Goal: Task Accomplishment & Management: Use online tool/utility

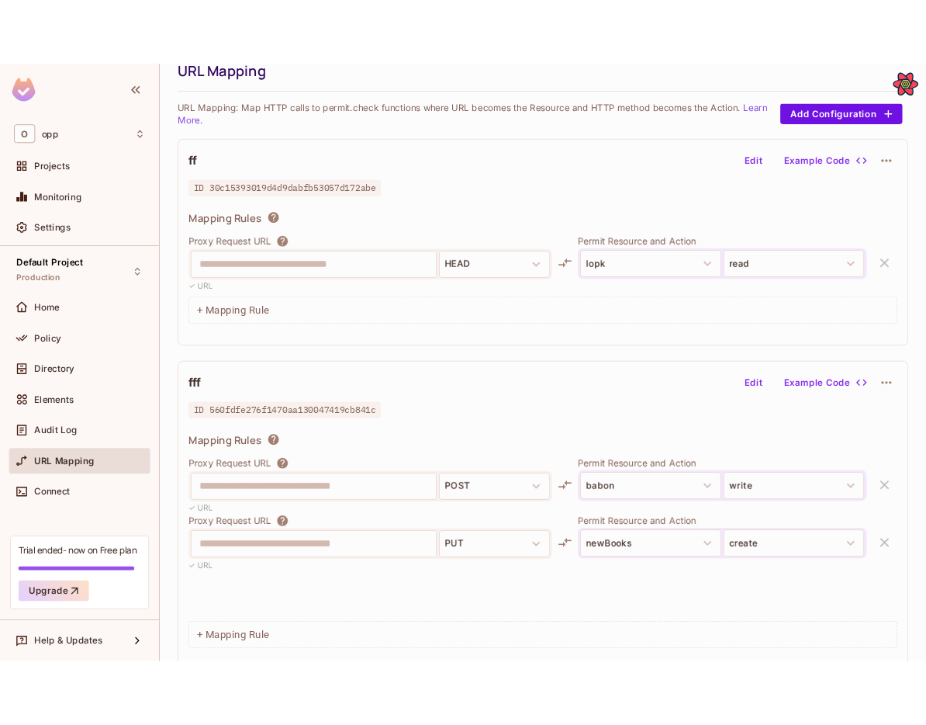
scroll to position [76, 0]
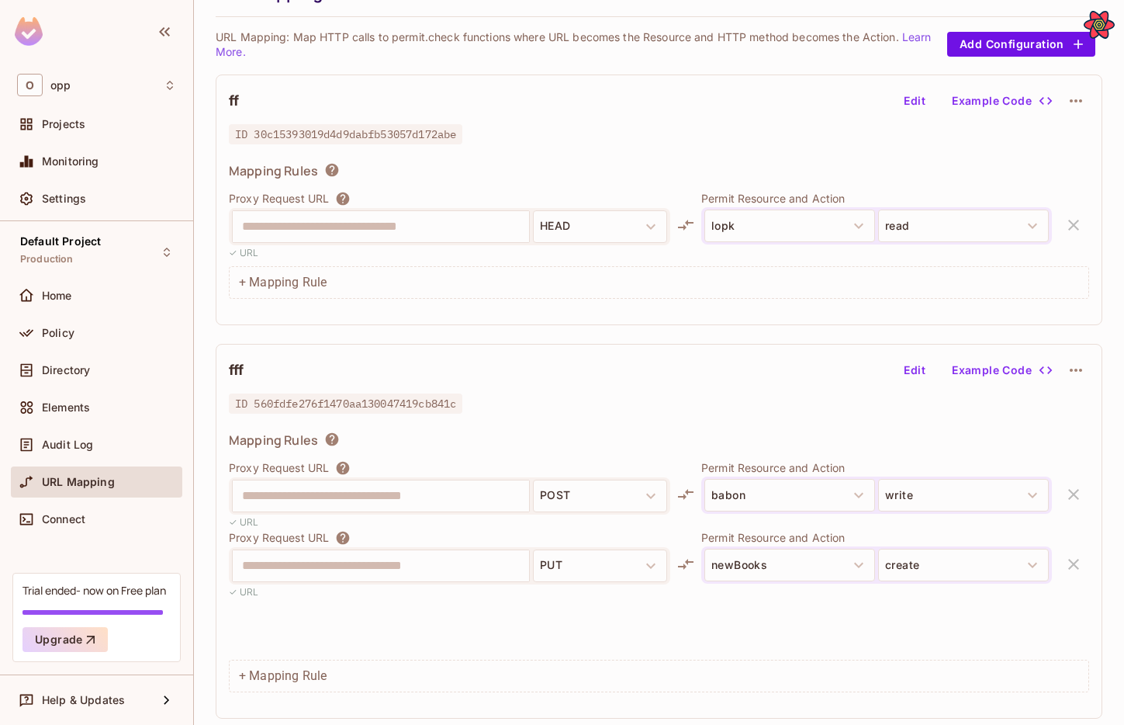
click at [920, 376] on button "Edit" at bounding box center [915, 370] width 50 height 25
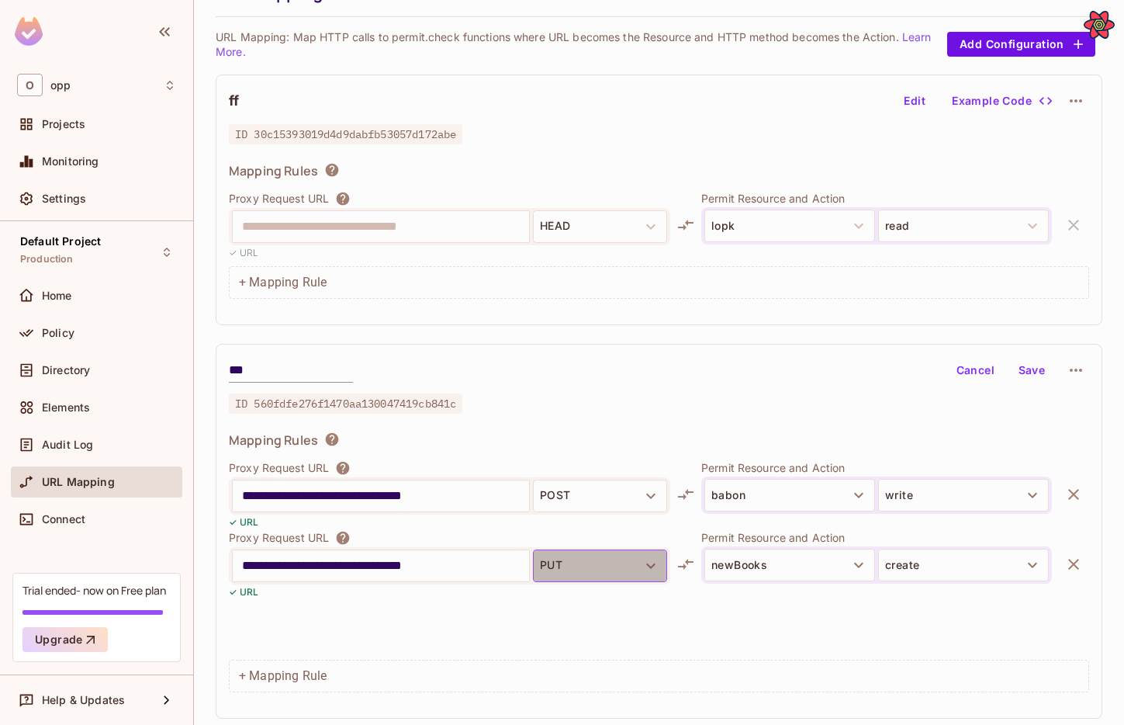
click at [648, 566] on icon "button" at bounding box center [651, 565] width 19 height 19
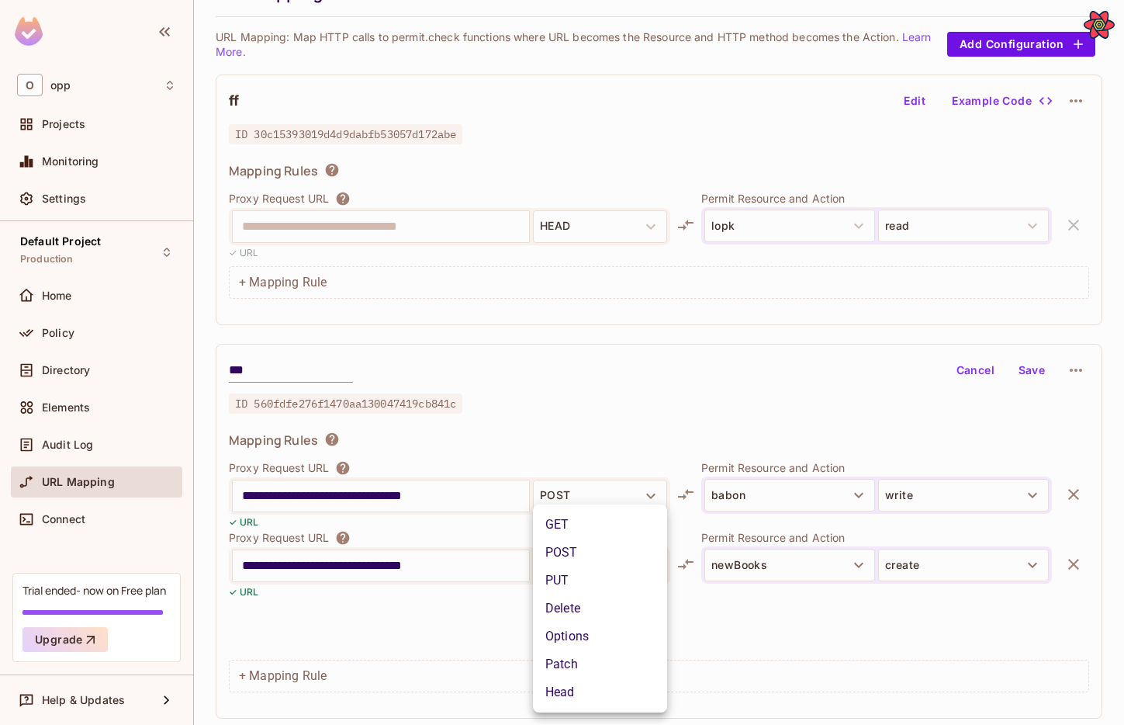
click at [701, 605] on div at bounding box center [562, 362] width 1124 height 725
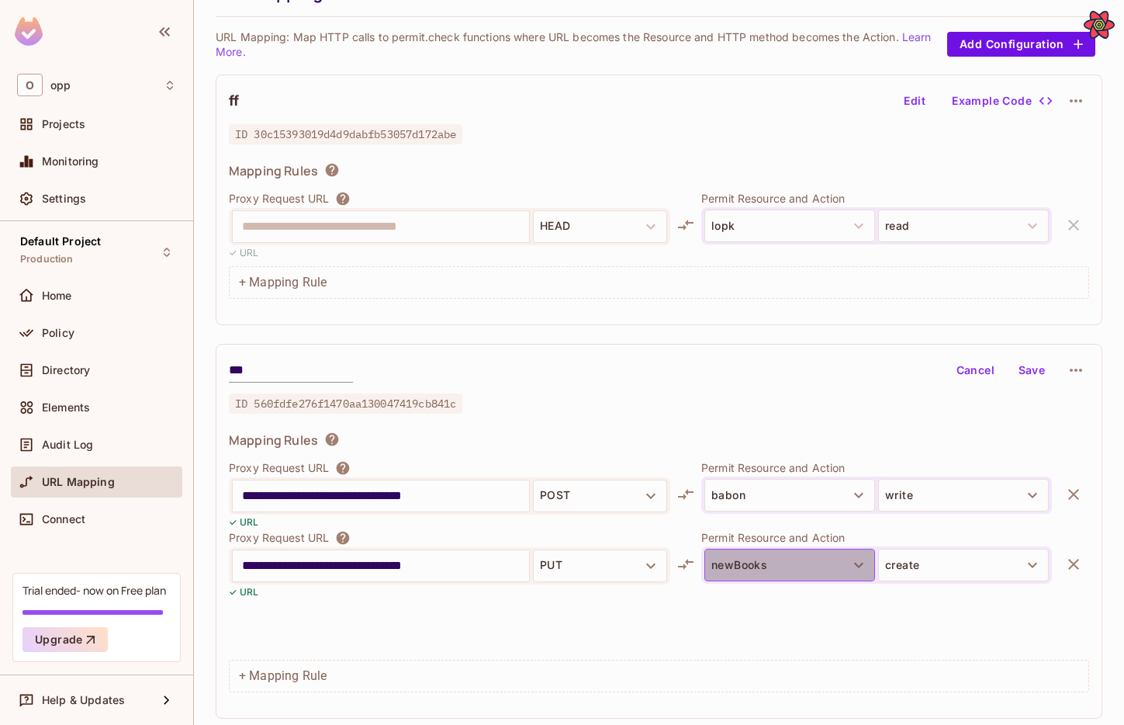
click at [757, 569] on button "newBooks" at bounding box center [789, 565] width 171 height 33
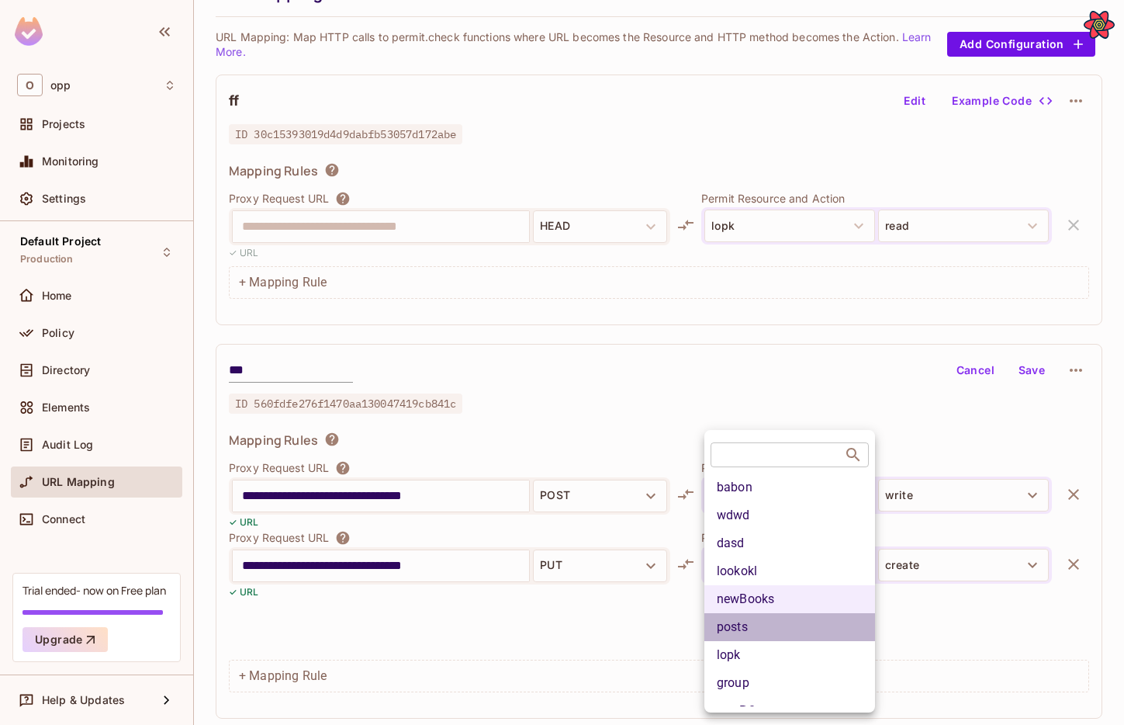
click at [745, 628] on li "posts" at bounding box center [789, 627] width 171 height 28
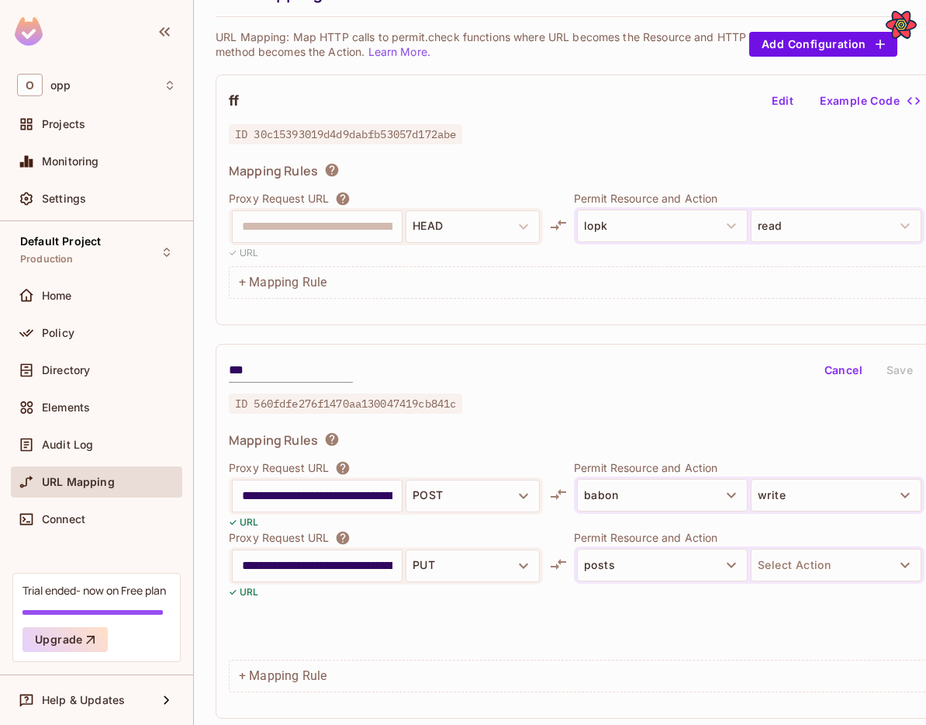
click at [841, 551] on button "Select Action" at bounding box center [836, 565] width 171 height 33
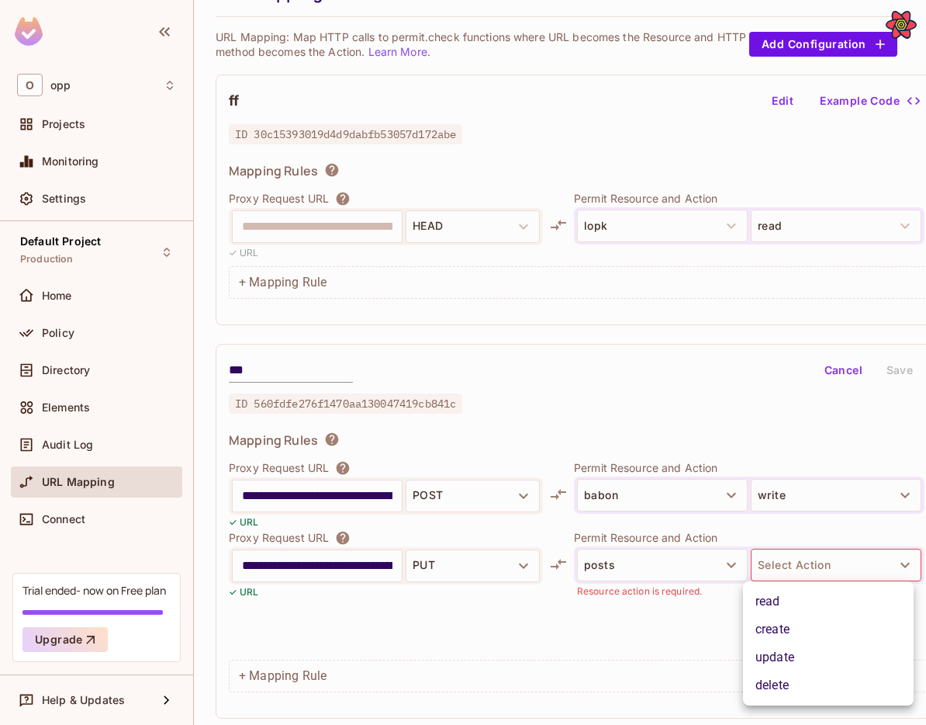
click at [780, 680] on li "delete" at bounding box center [828, 685] width 171 height 28
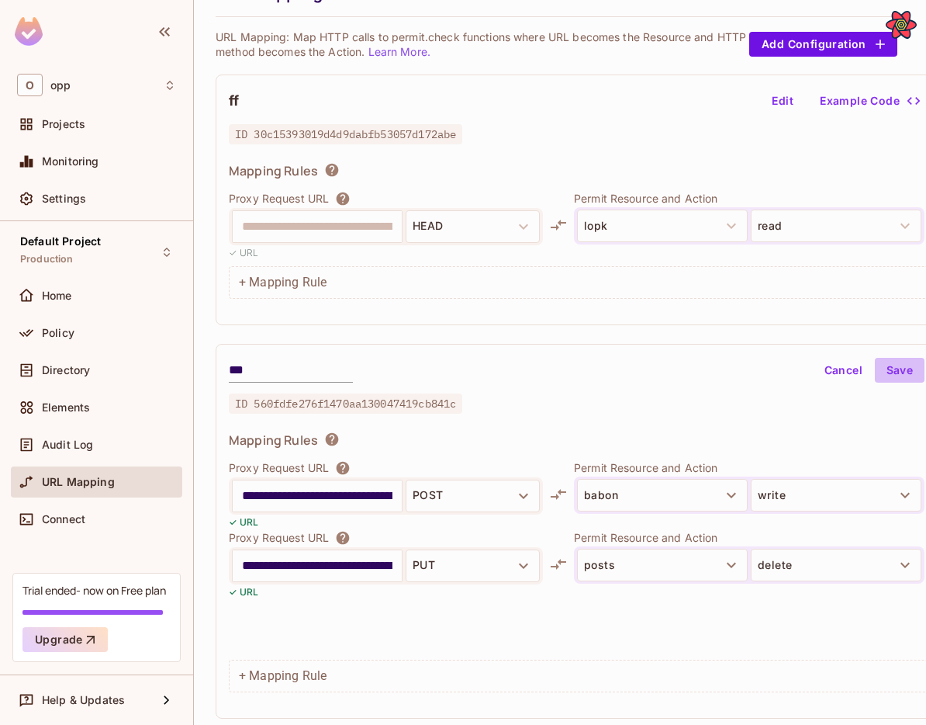
click at [890, 365] on button "Save" at bounding box center [900, 370] width 50 height 25
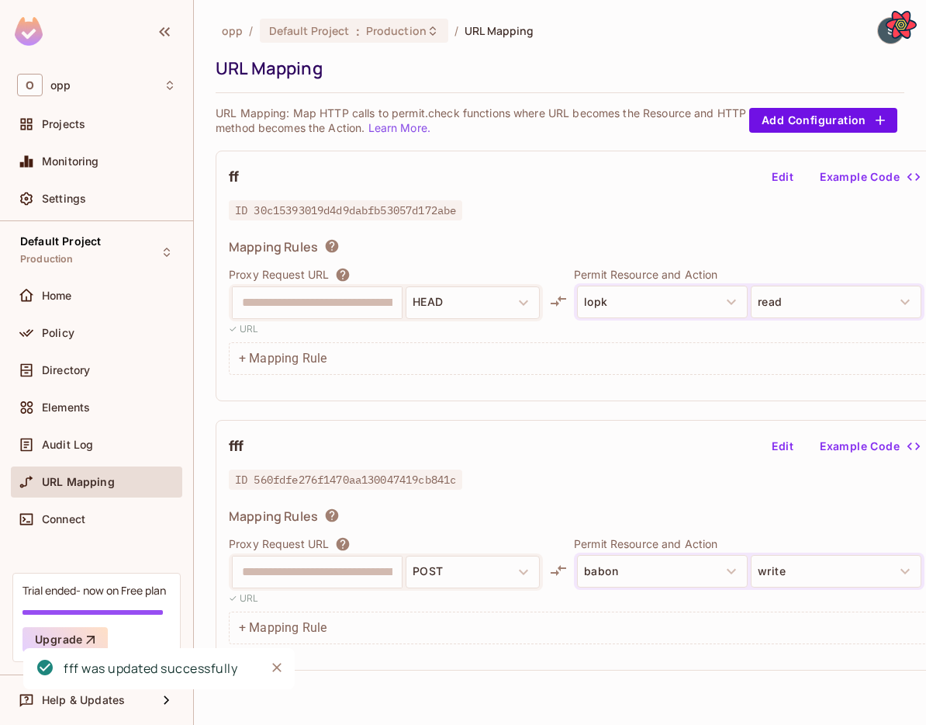
scroll to position [0, 0]
click at [773, 452] on button "Edit" at bounding box center [783, 446] width 50 height 25
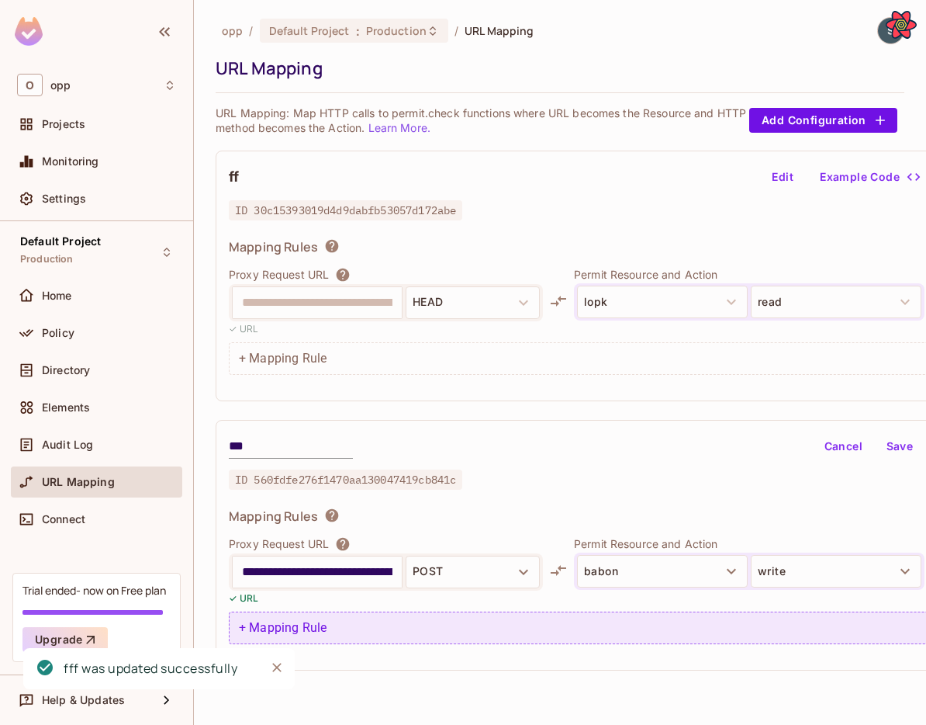
click at [575, 621] on div "+ Mapping Rule" at bounding box center [593, 627] width 729 height 33
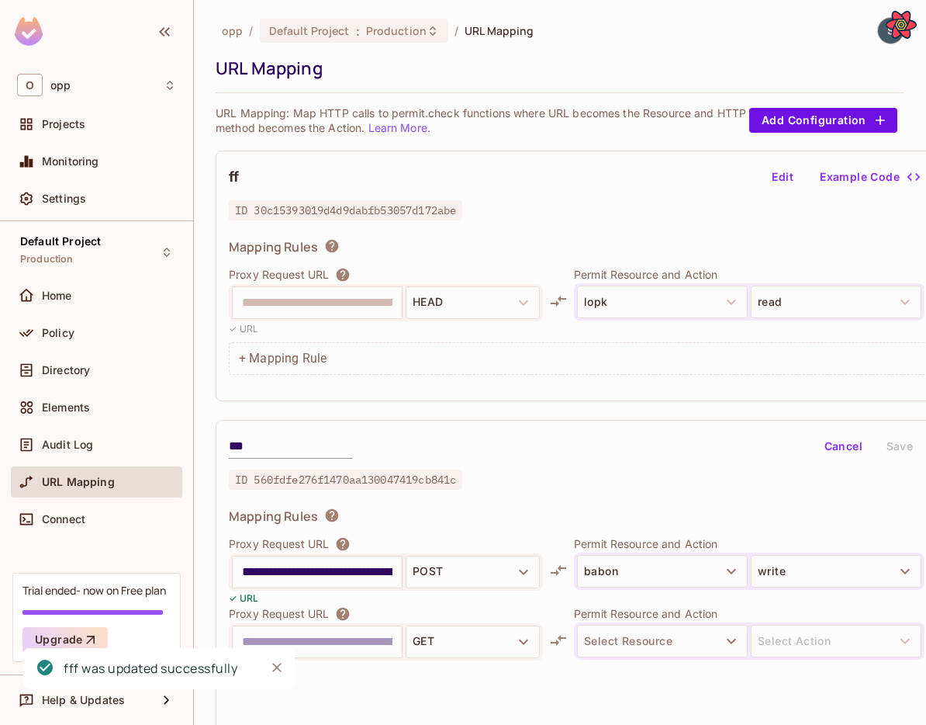
click at [358, 566] on input "**********" at bounding box center [317, 571] width 151 height 25
click at [362, 633] on input "text" at bounding box center [317, 641] width 151 height 25
paste input "**********"
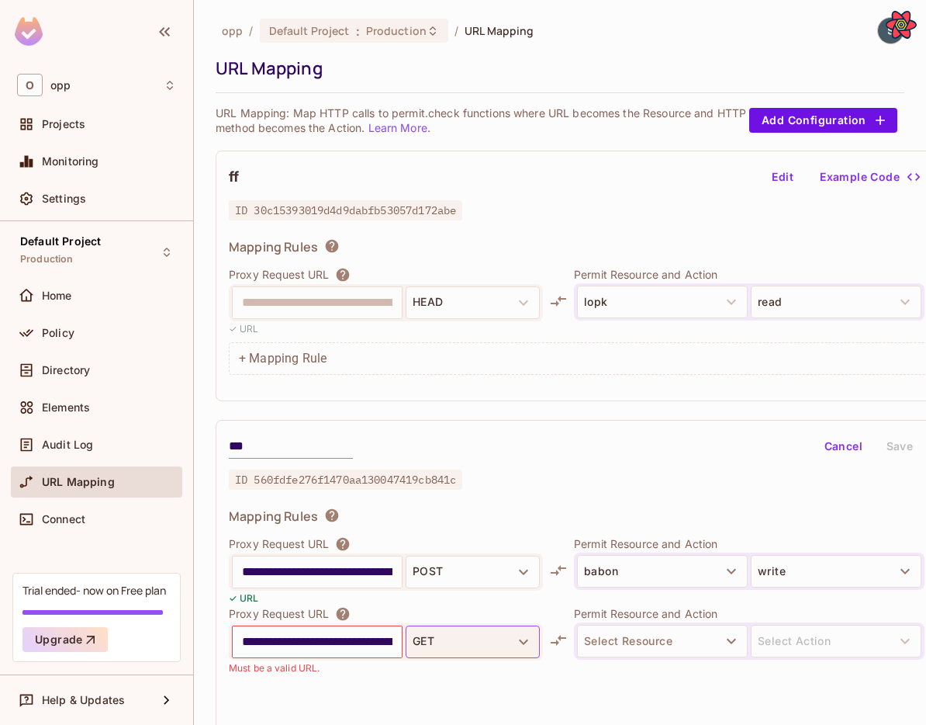
scroll to position [0, 43]
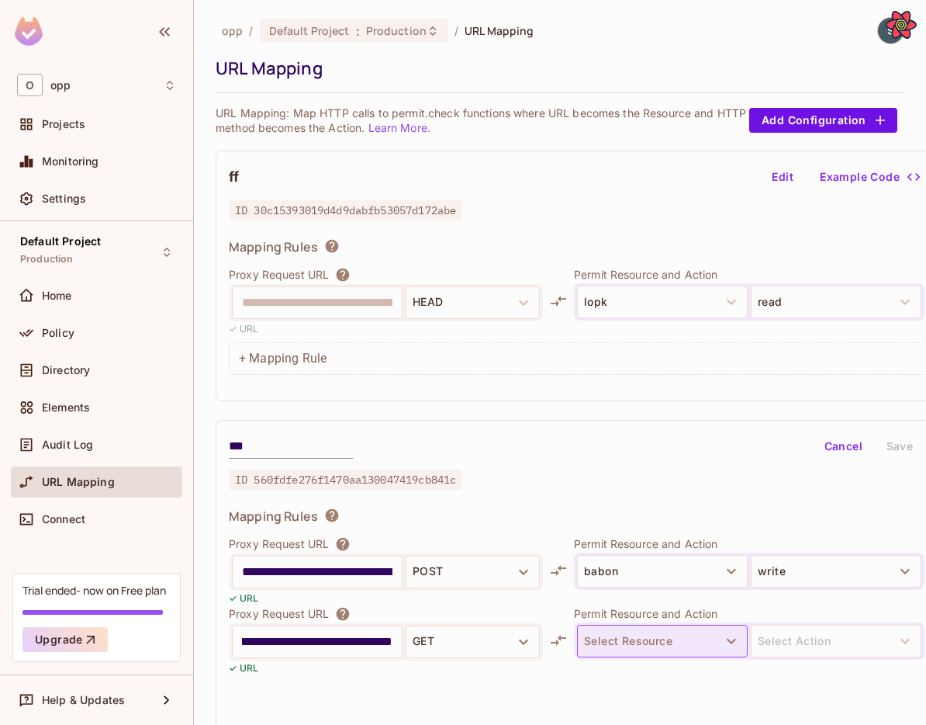
type input "**********"
click at [607, 634] on button "Select Resource" at bounding box center [662, 641] width 171 height 33
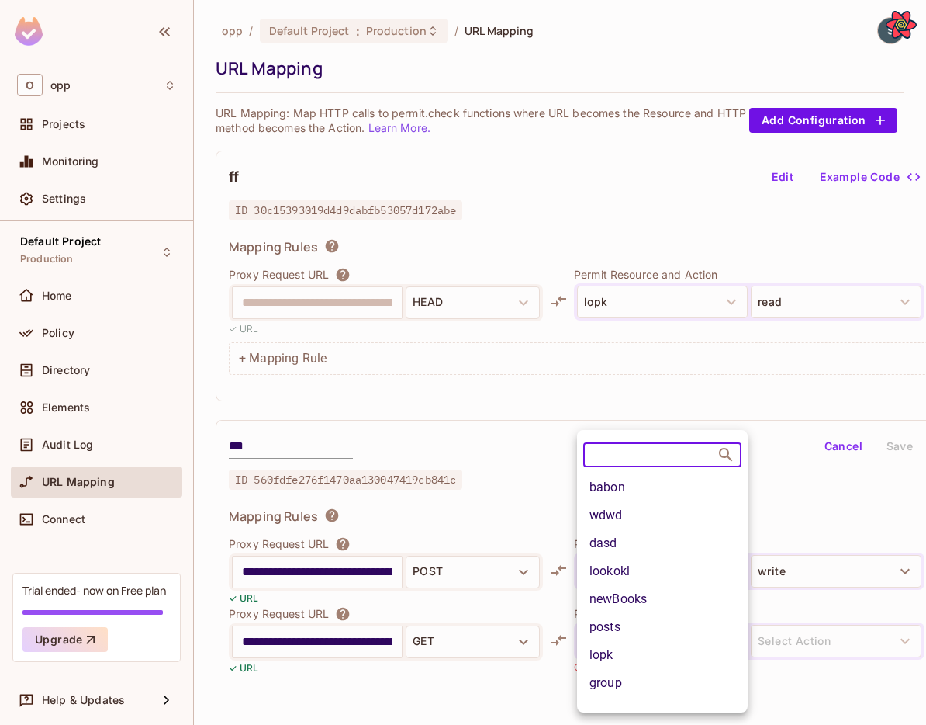
click at [629, 562] on li "lookokl" at bounding box center [662, 571] width 171 height 28
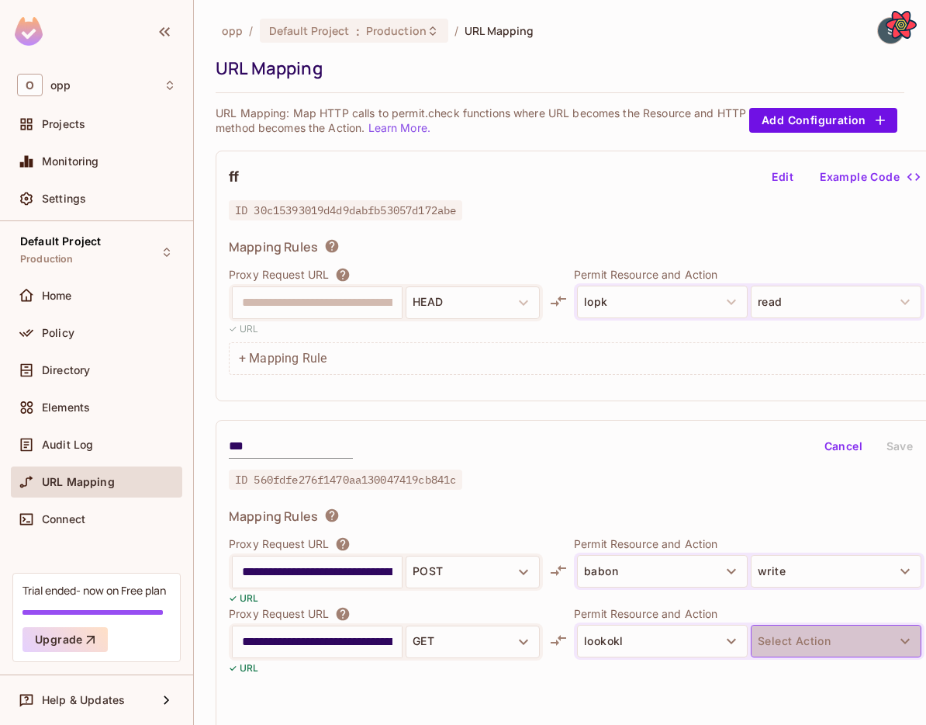
click at [782, 649] on button "Select Action" at bounding box center [836, 641] width 171 height 33
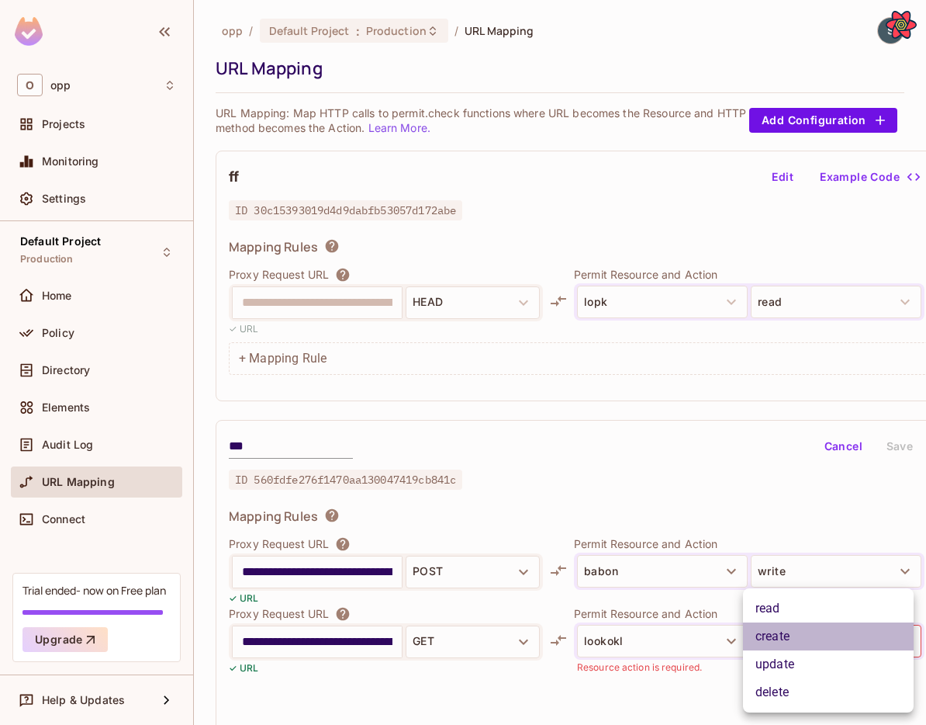
click at [782, 640] on li "create" at bounding box center [828, 636] width 171 height 28
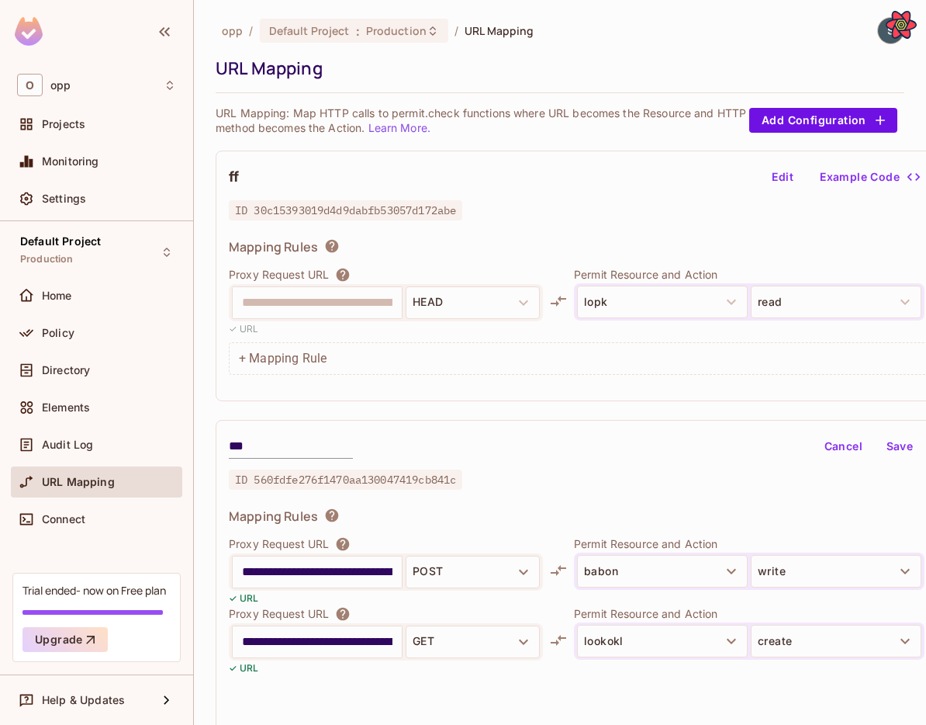
click at [895, 448] on button "Save" at bounding box center [900, 446] width 50 height 25
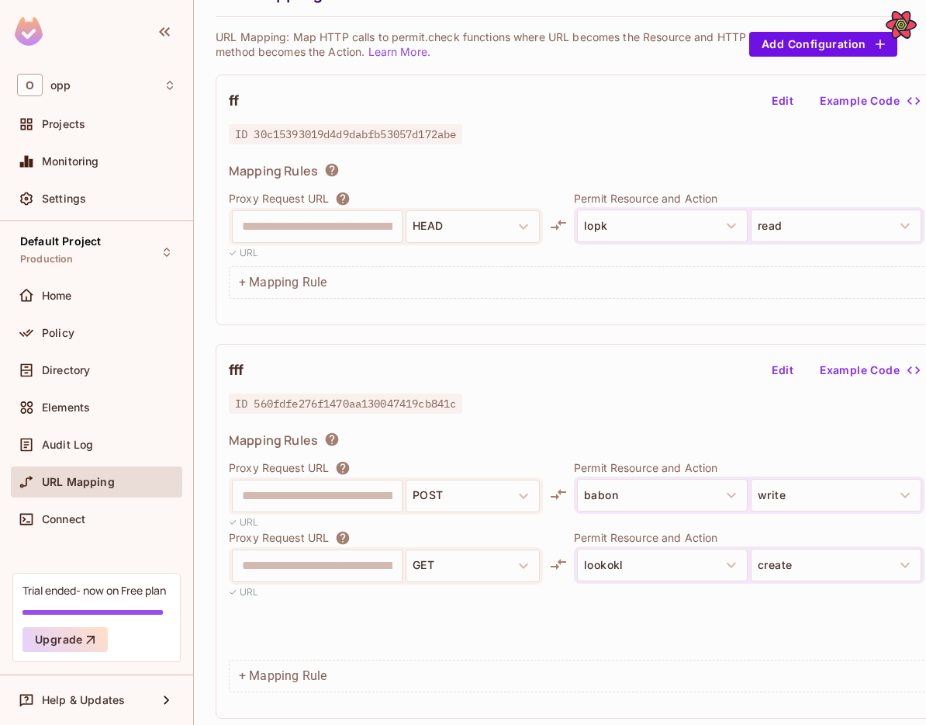
click at [773, 386] on div "**********" at bounding box center [593, 531] width 755 height 375
click at [773, 372] on button "Edit" at bounding box center [783, 370] width 50 height 25
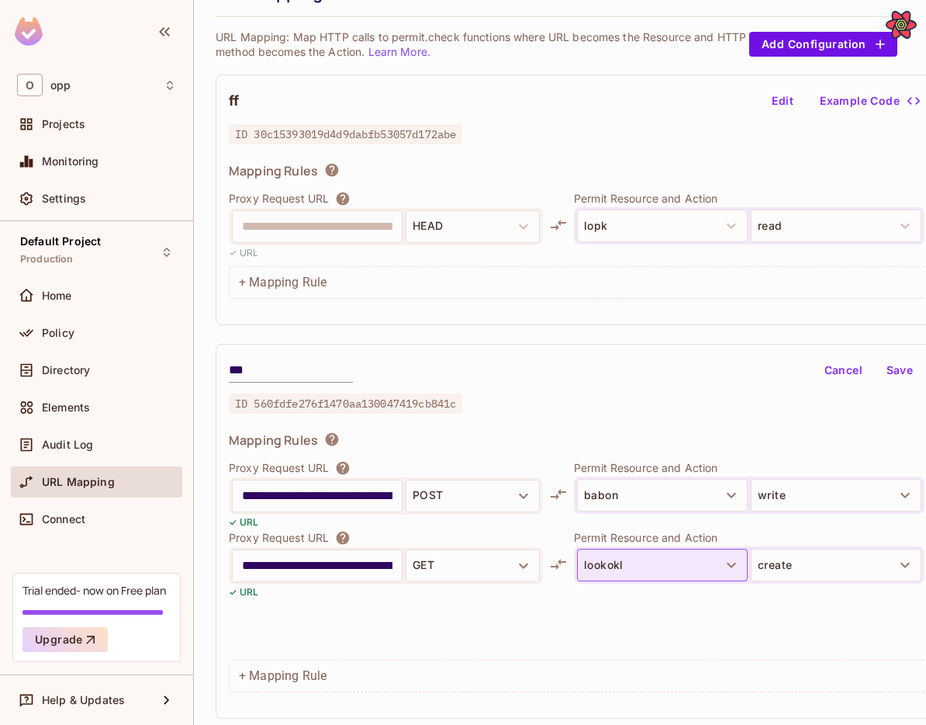
click at [702, 559] on button "lookokl" at bounding box center [662, 565] width 171 height 33
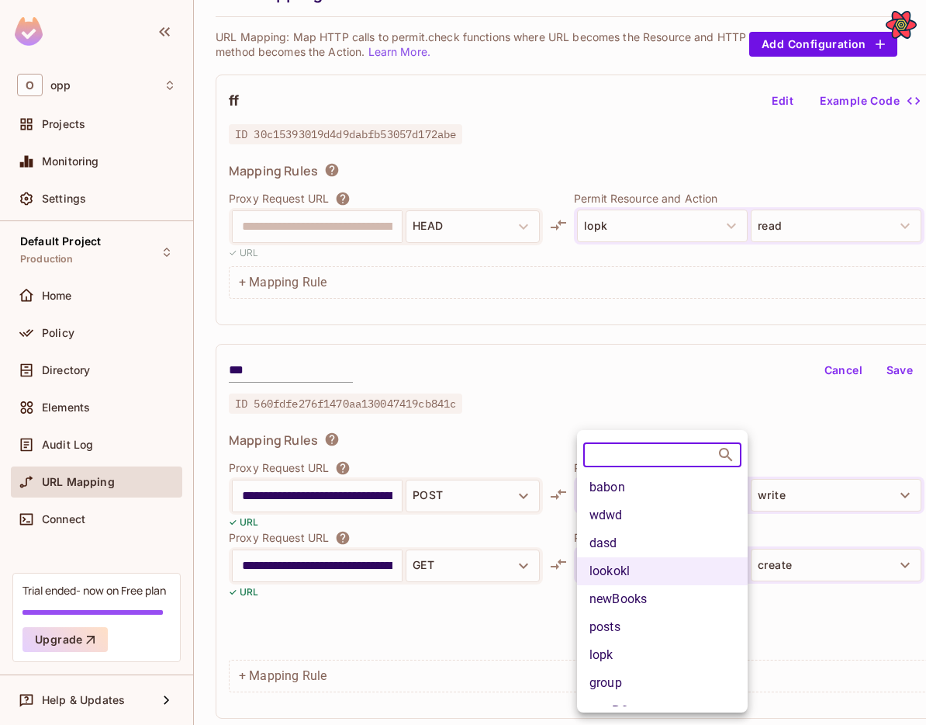
click at [653, 668] on div "babon wdwd dasd lookokl newBooks posts lopk group newPOstso + Create New" at bounding box center [662, 614] width 171 height 282
click at [787, 561] on div at bounding box center [463, 362] width 926 height 725
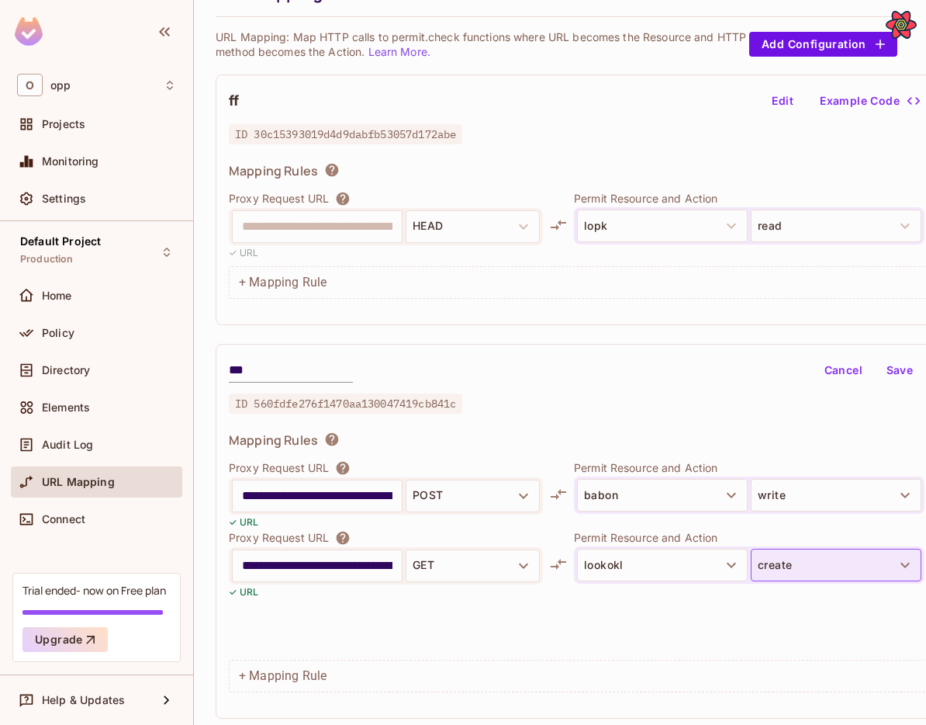
click at [797, 566] on button "create" at bounding box center [836, 565] width 171 height 33
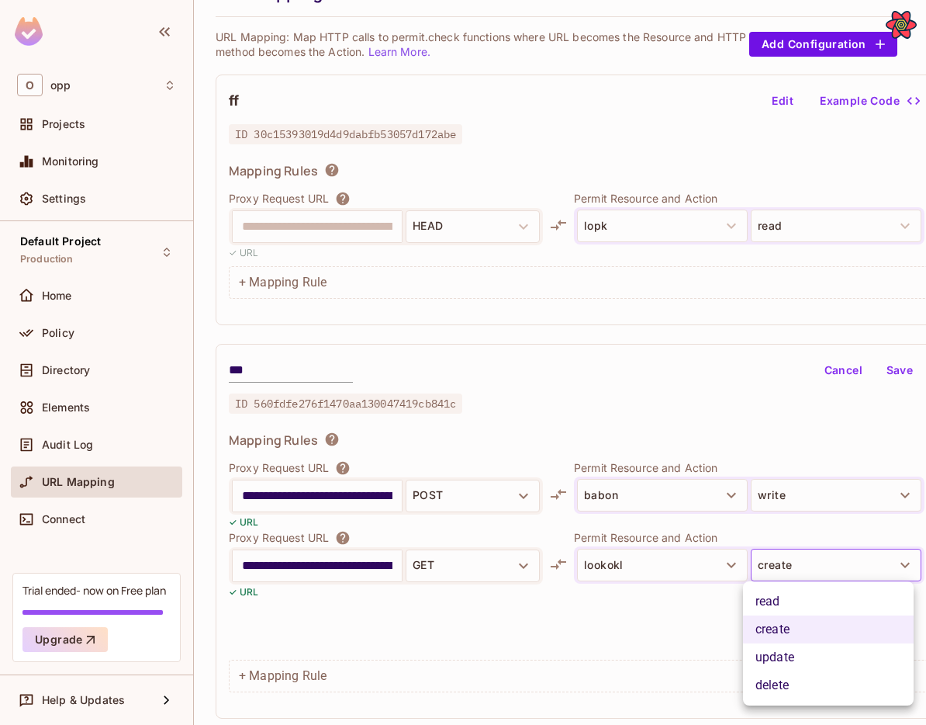
click at [784, 666] on li "update" at bounding box center [828, 657] width 171 height 28
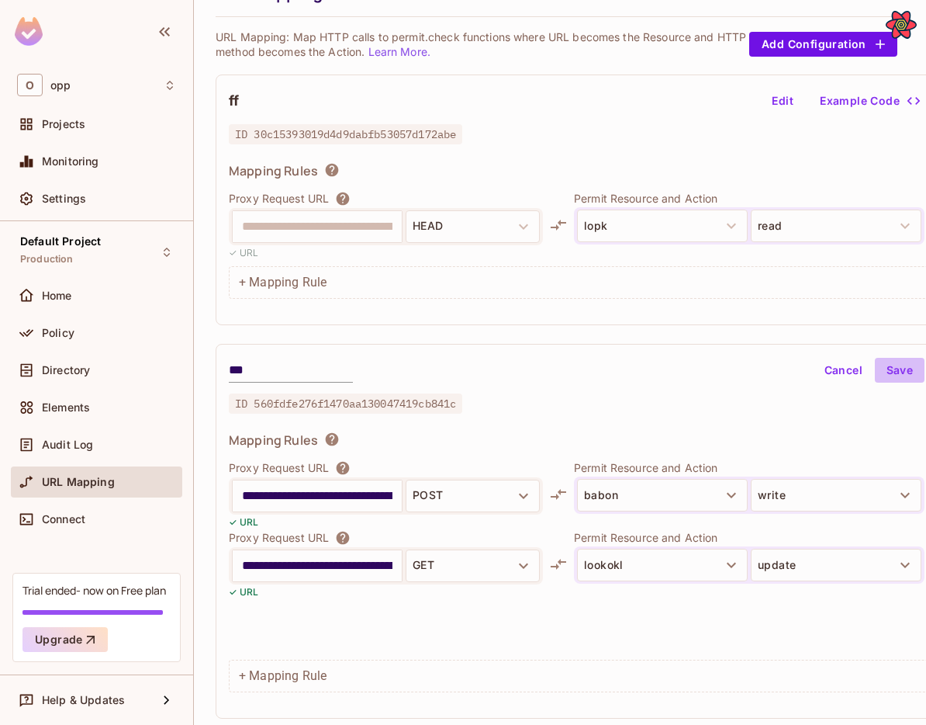
click at [885, 372] on button "Save" at bounding box center [900, 370] width 50 height 25
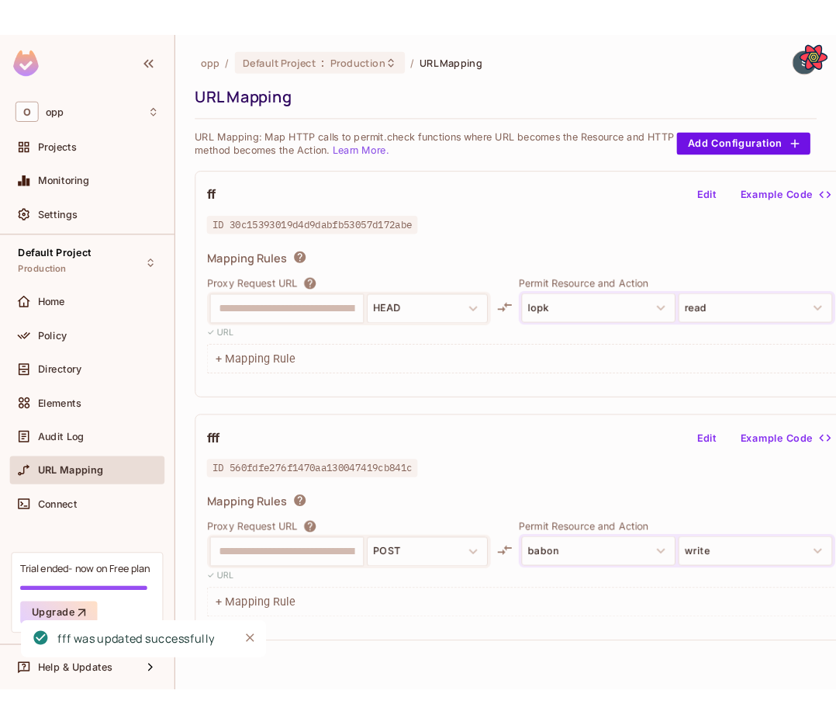
scroll to position [0, 0]
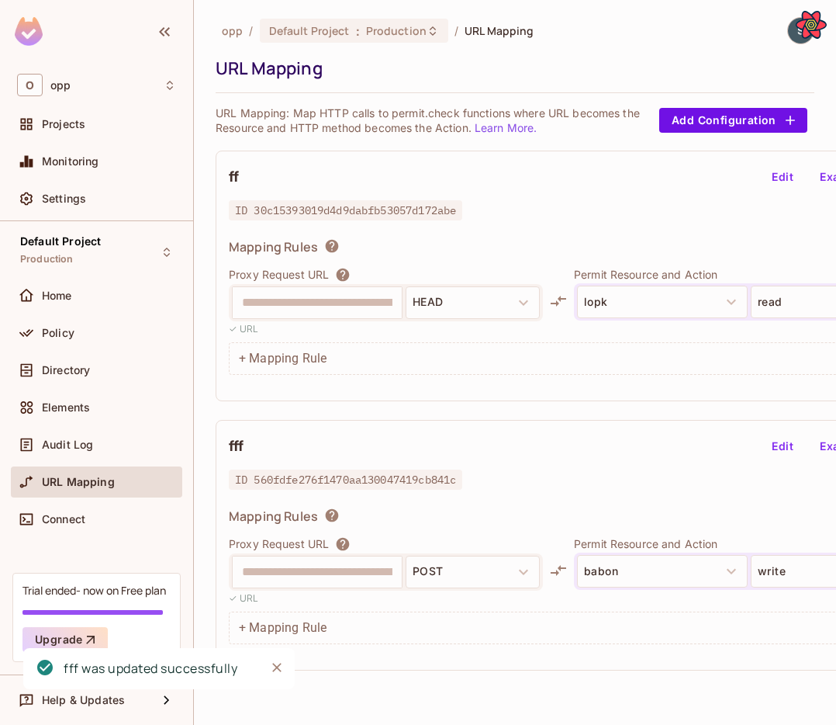
click at [448, 247] on div "Mapping Rules" at bounding box center [593, 249] width 729 height 22
click at [767, 445] on button "Edit" at bounding box center [783, 446] width 50 height 25
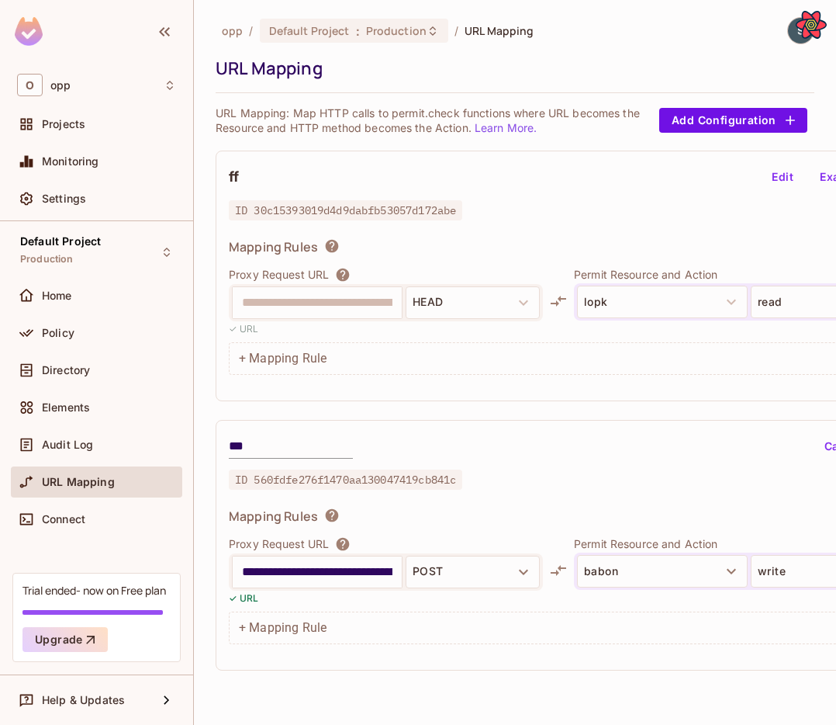
click at [374, 573] on input "**********" at bounding box center [317, 571] width 151 height 25
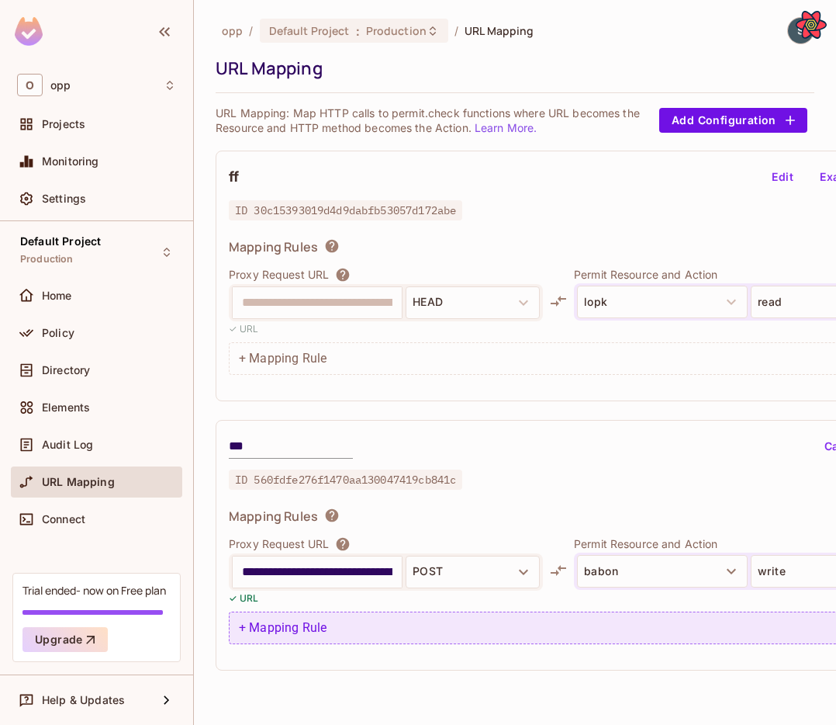
click at [355, 635] on div "+ Mapping Rule" at bounding box center [593, 627] width 729 height 33
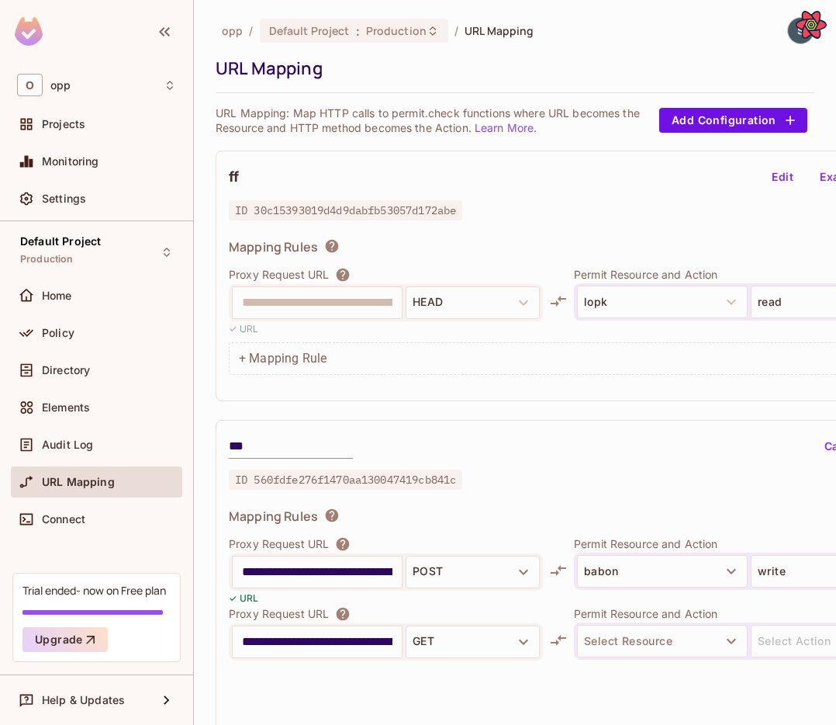
scroll to position [0, 43]
type input "**********"
click at [647, 641] on button "Select Resource" at bounding box center [662, 641] width 171 height 33
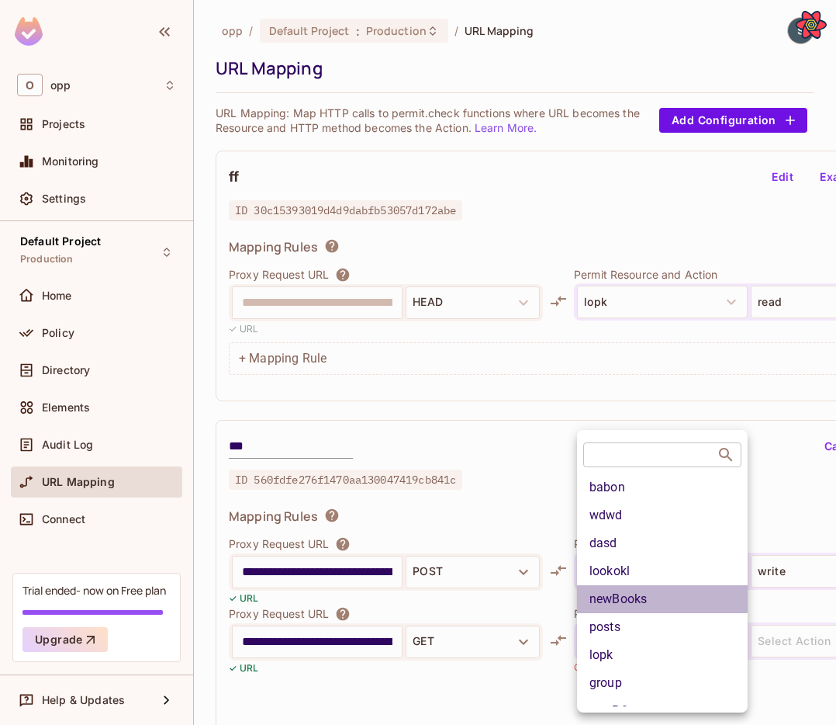
click at [659, 596] on li "newBooks" at bounding box center [662, 599] width 171 height 28
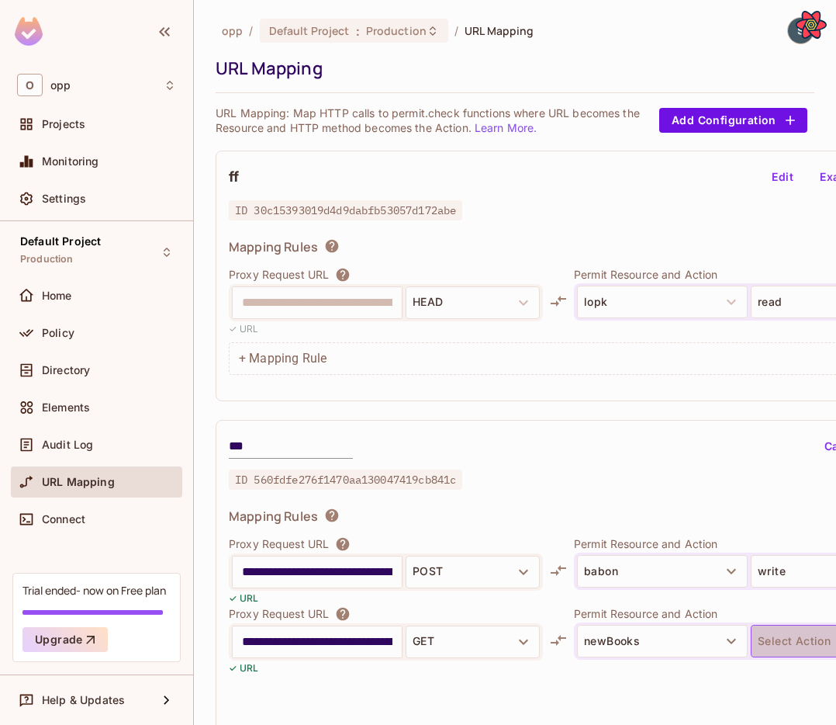
click at [760, 631] on button "Select Action" at bounding box center [836, 641] width 171 height 33
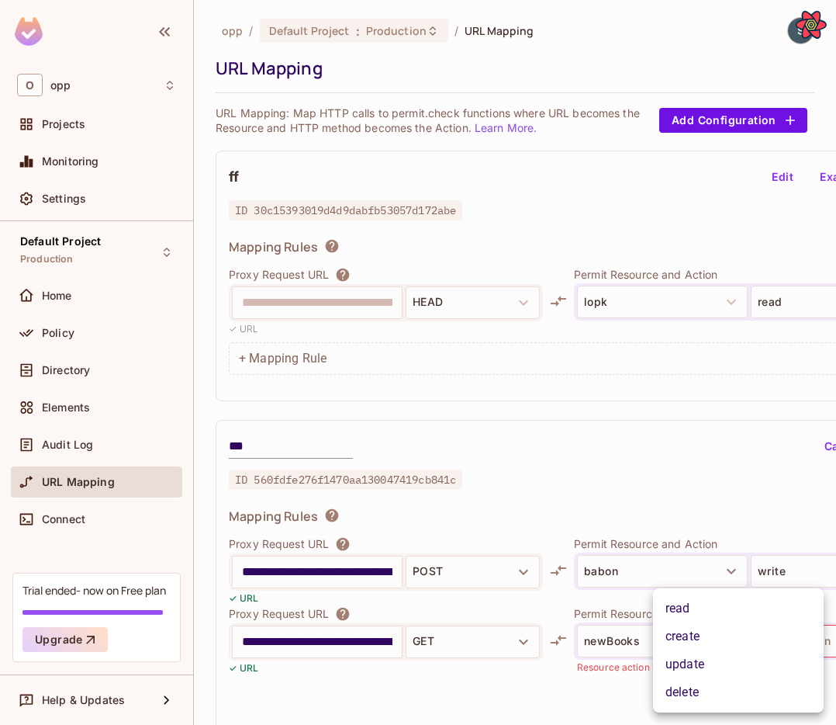
click at [763, 651] on li "update" at bounding box center [738, 664] width 171 height 28
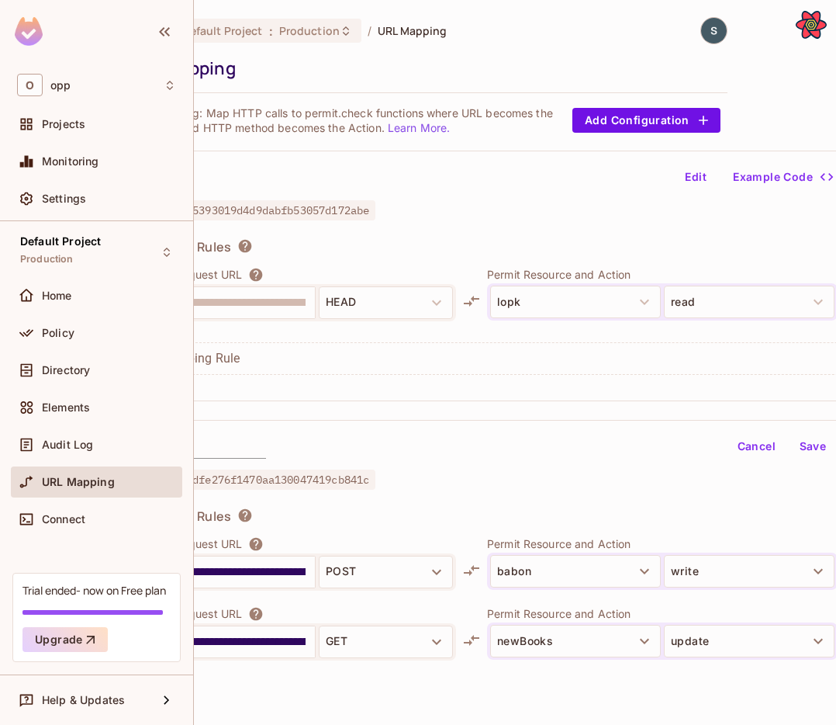
scroll to position [0, 102]
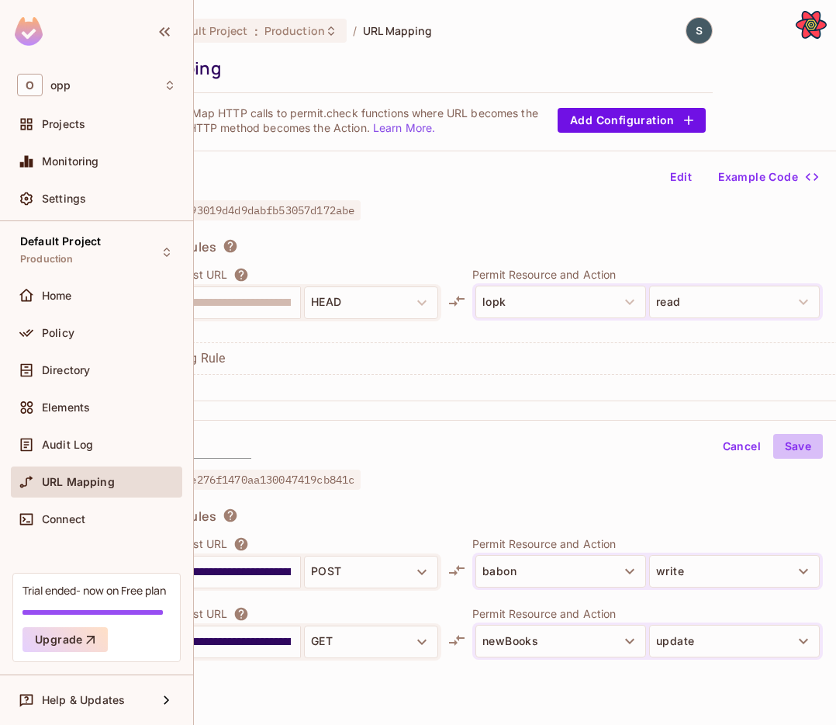
click at [792, 440] on button "Save" at bounding box center [798, 446] width 50 height 25
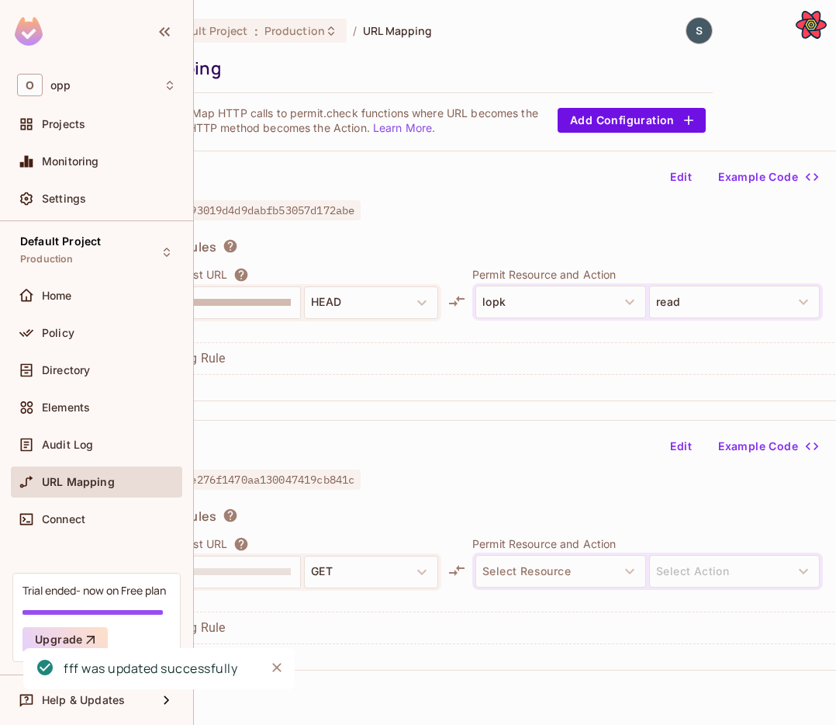
scroll to position [0, 0]
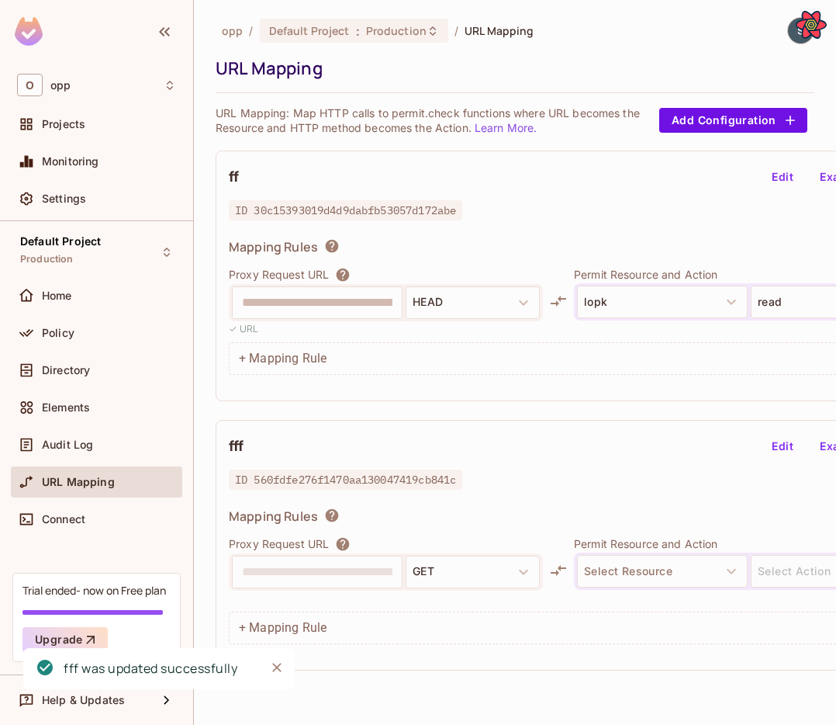
click at [593, 618] on div "+ Mapping Rule" at bounding box center [593, 627] width 729 height 33
click at [431, 621] on div "+ Mapping Rule" at bounding box center [593, 627] width 729 height 33
click at [298, 625] on div "+ Mapping Rule" at bounding box center [593, 627] width 729 height 33
click at [774, 451] on button "Edit" at bounding box center [783, 446] width 50 height 25
click at [351, 565] on input "text" at bounding box center [317, 571] width 151 height 25
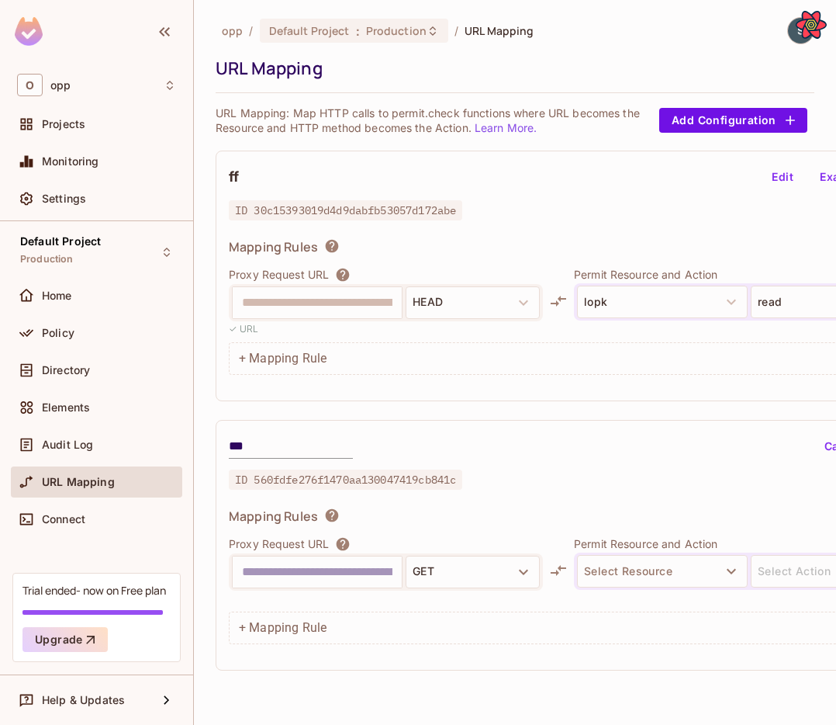
paste input "**********"
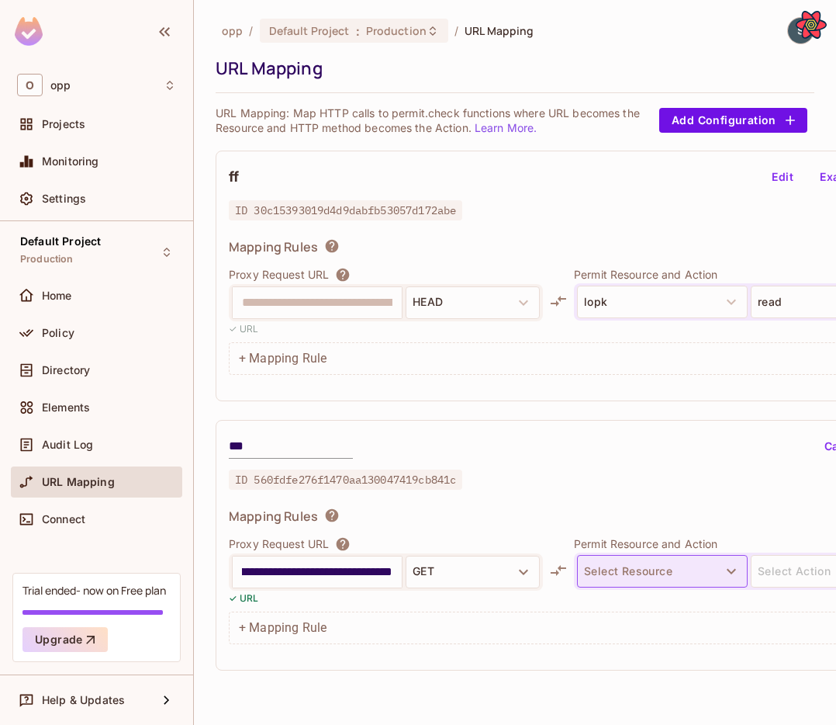
type input "**********"
click at [636, 568] on button "Select Resource" at bounding box center [662, 571] width 171 height 33
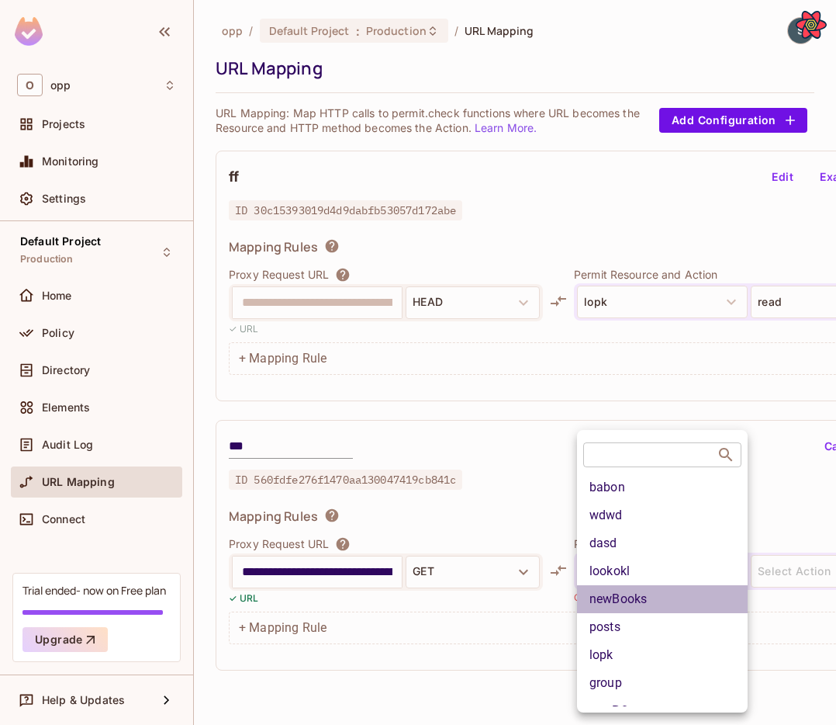
click at [629, 600] on li "newBooks" at bounding box center [662, 599] width 171 height 28
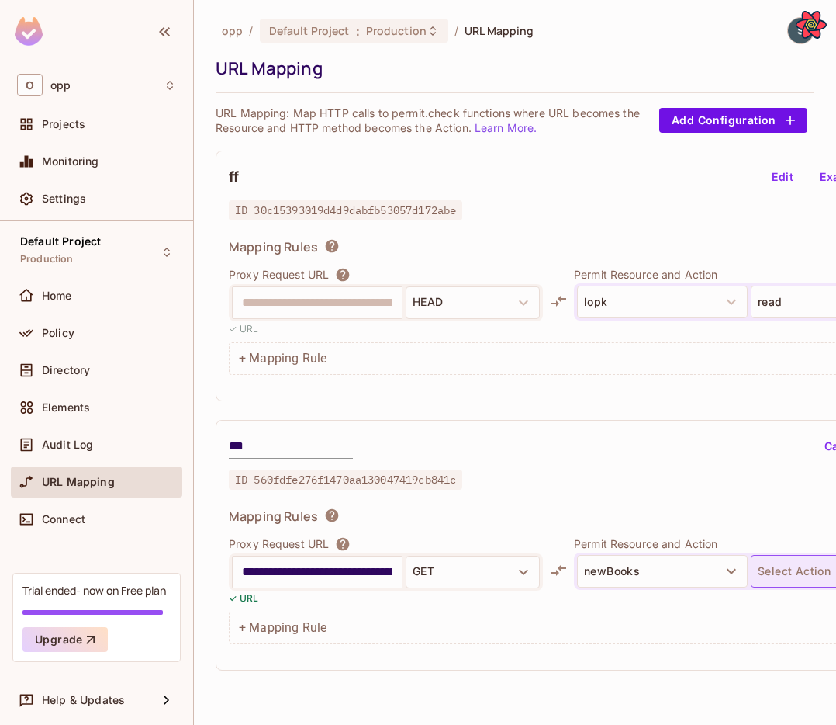
click at [781, 576] on button "Select Action" at bounding box center [836, 571] width 171 height 33
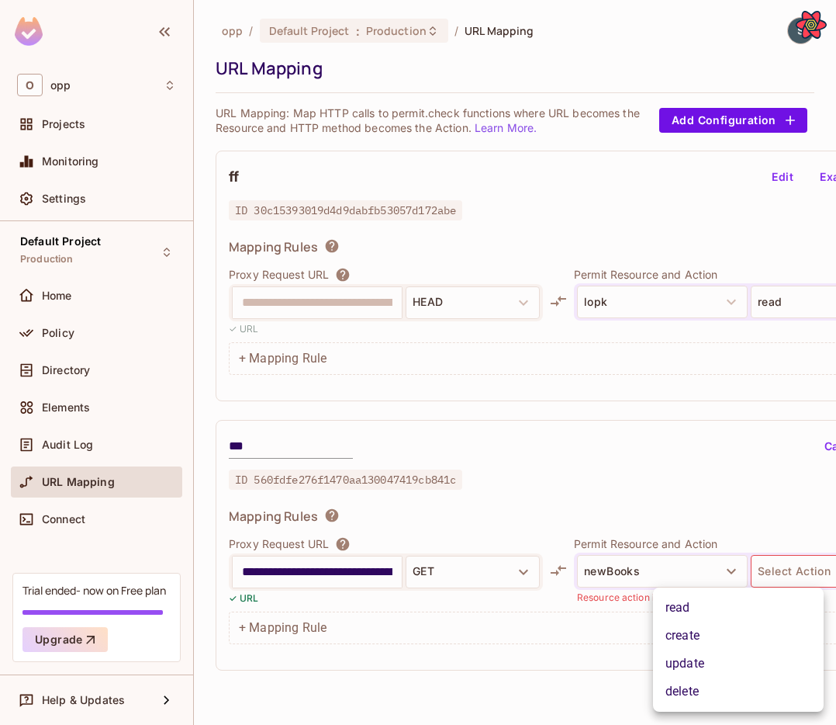
click at [759, 627] on li "create" at bounding box center [738, 635] width 171 height 28
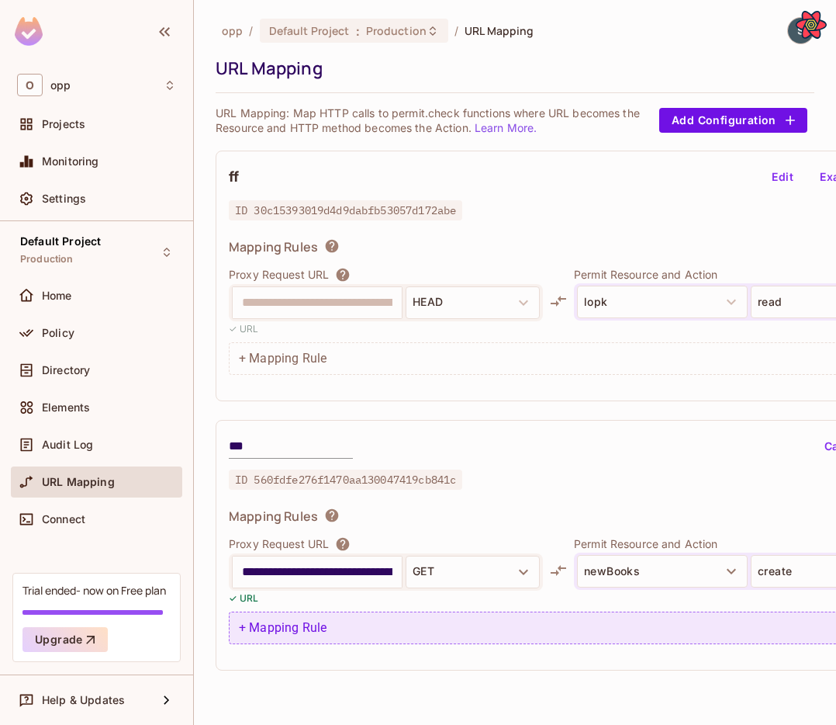
click at [344, 618] on div "+ Mapping Rule" at bounding box center [593, 627] width 729 height 33
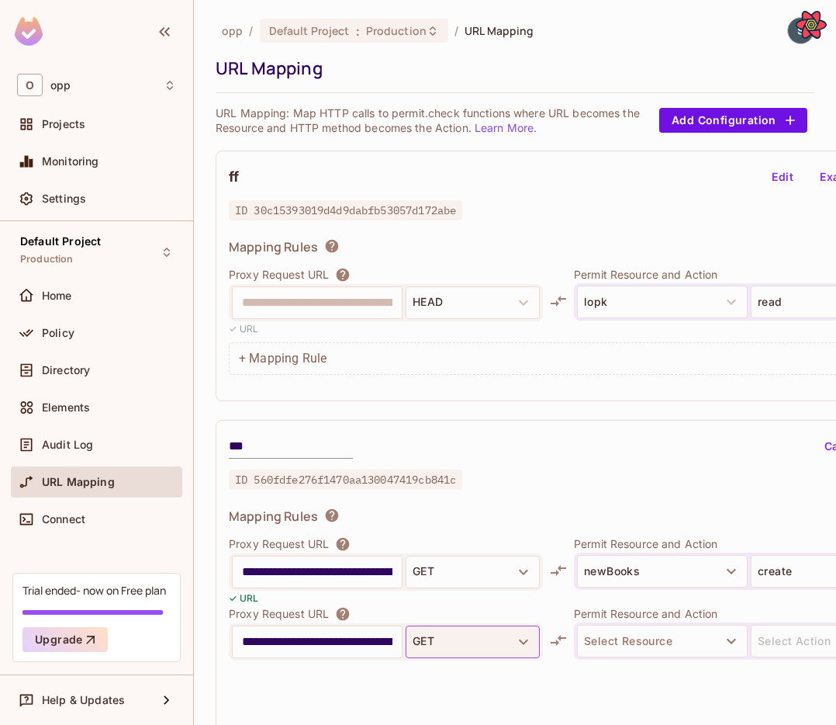
scroll to position [0, 43]
type input "**********"
click at [455, 649] on button "GET" at bounding box center [473, 641] width 134 height 33
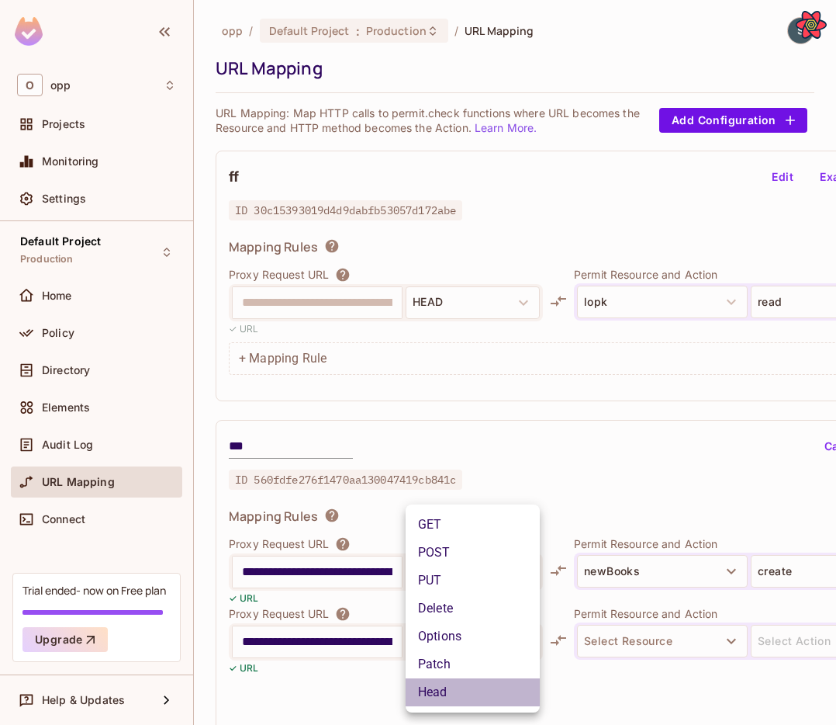
click at [455, 686] on li "Head" at bounding box center [473, 692] width 134 height 28
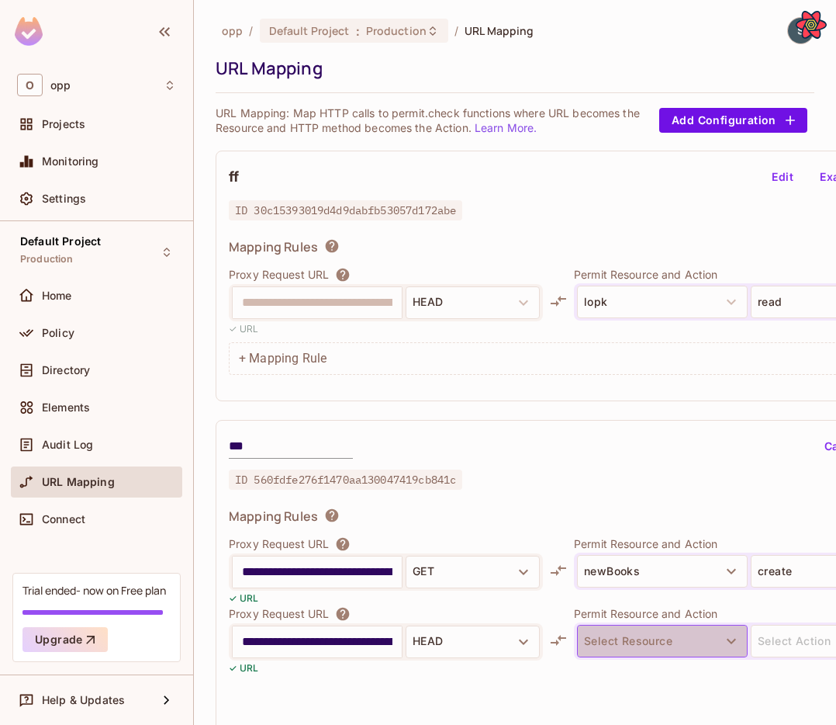
click at [632, 637] on button "Select Resource" at bounding box center [662, 641] width 171 height 33
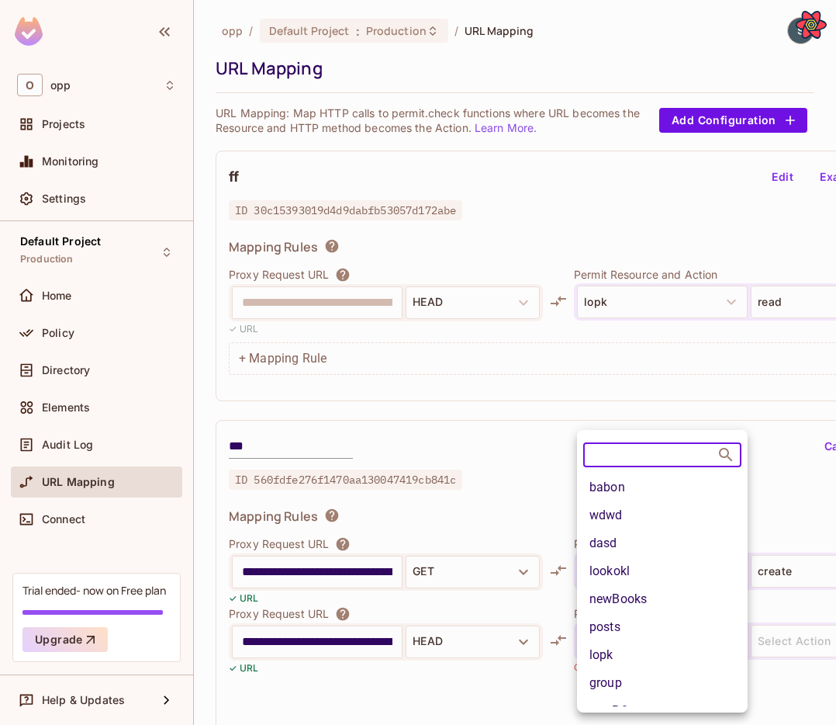
click at [632, 677] on li "group" at bounding box center [662, 683] width 171 height 28
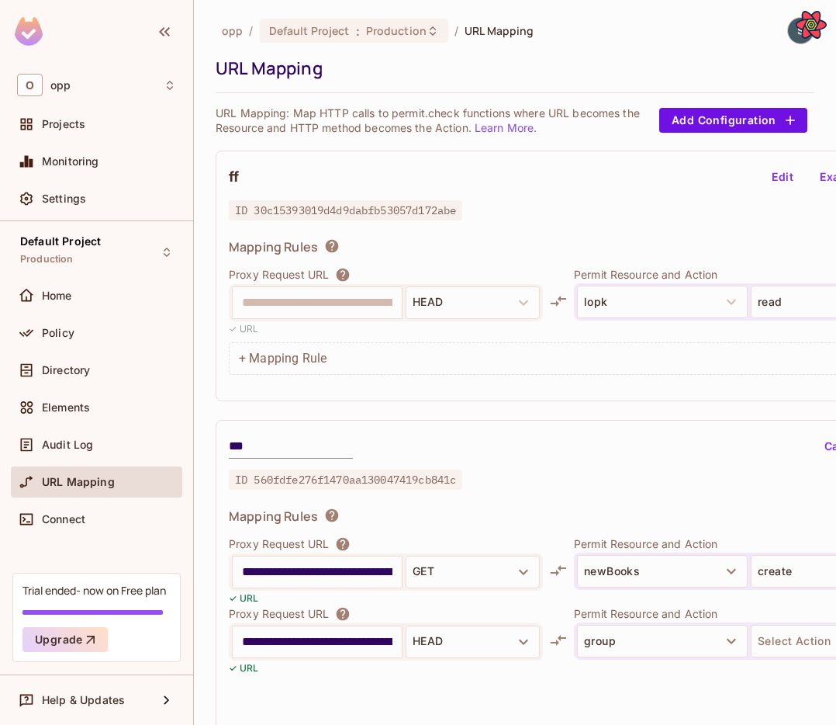
click at [785, 631] on button "Select Action" at bounding box center [836, 641] width 171 height 33
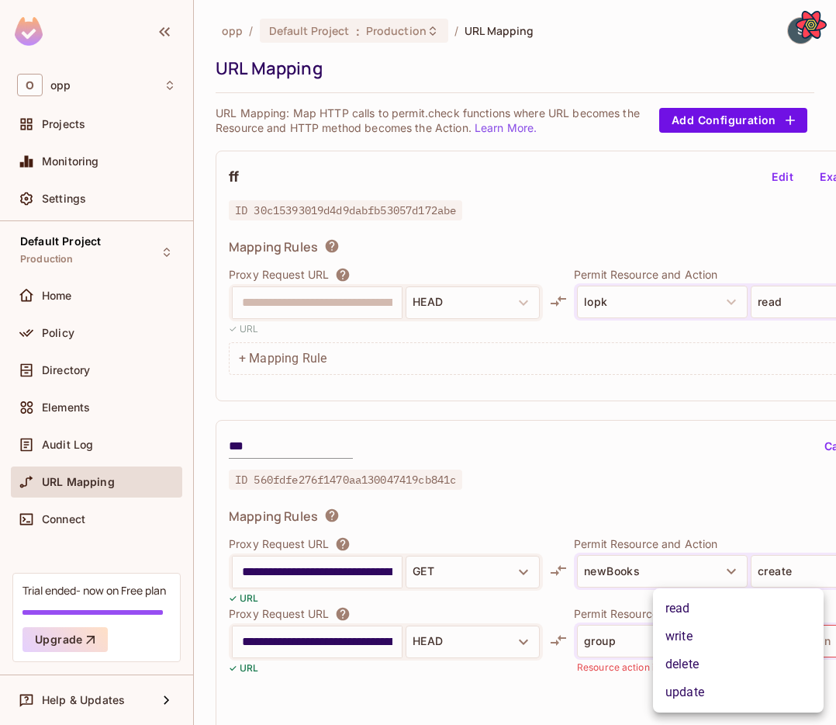
click at [771, 644] on li "write" at bounding box center [738, 636] width 171 height 28
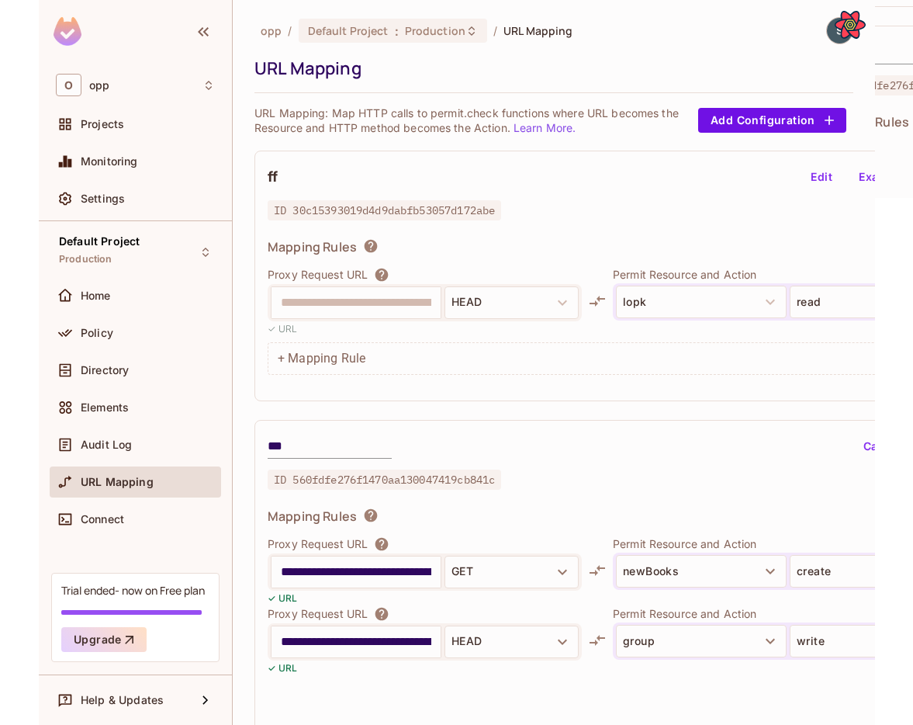
scroll to position [0, 92]
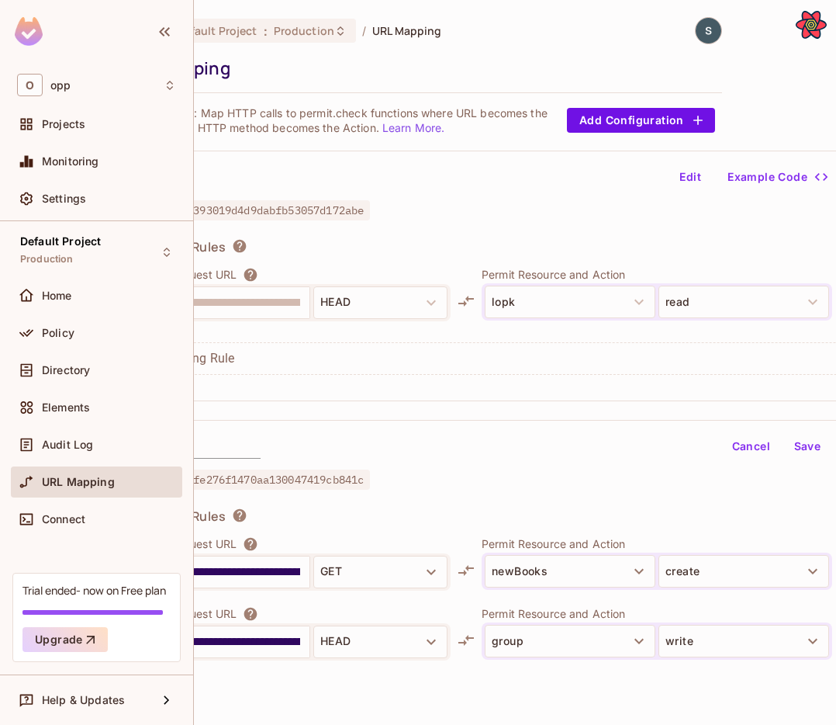
click at [808, 448] on button "Save" at bounding box center [808, 446] width 50 height 25
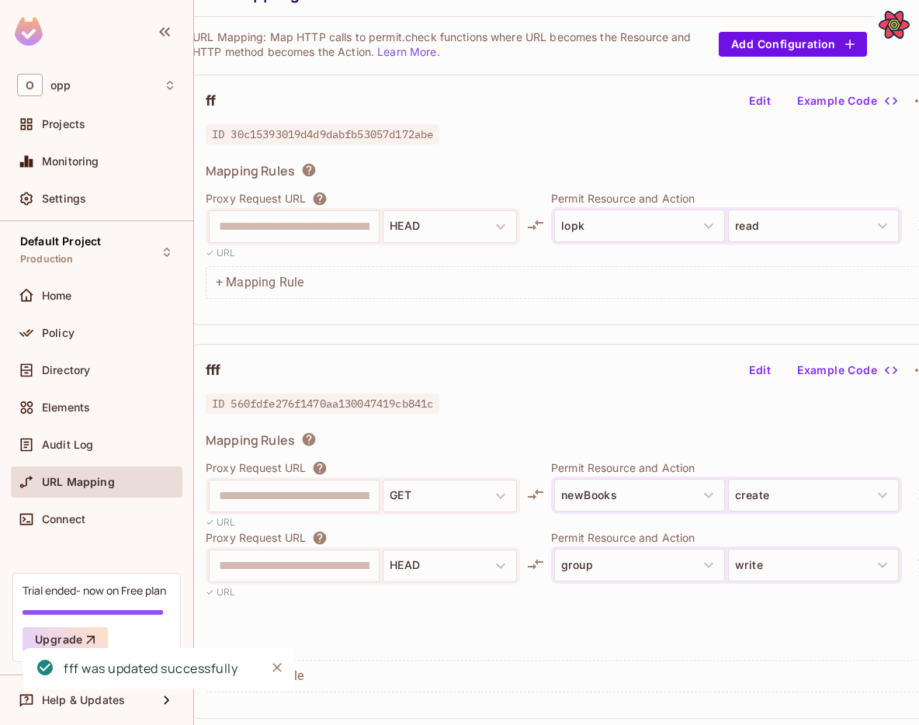
scroll to position [76, 16]
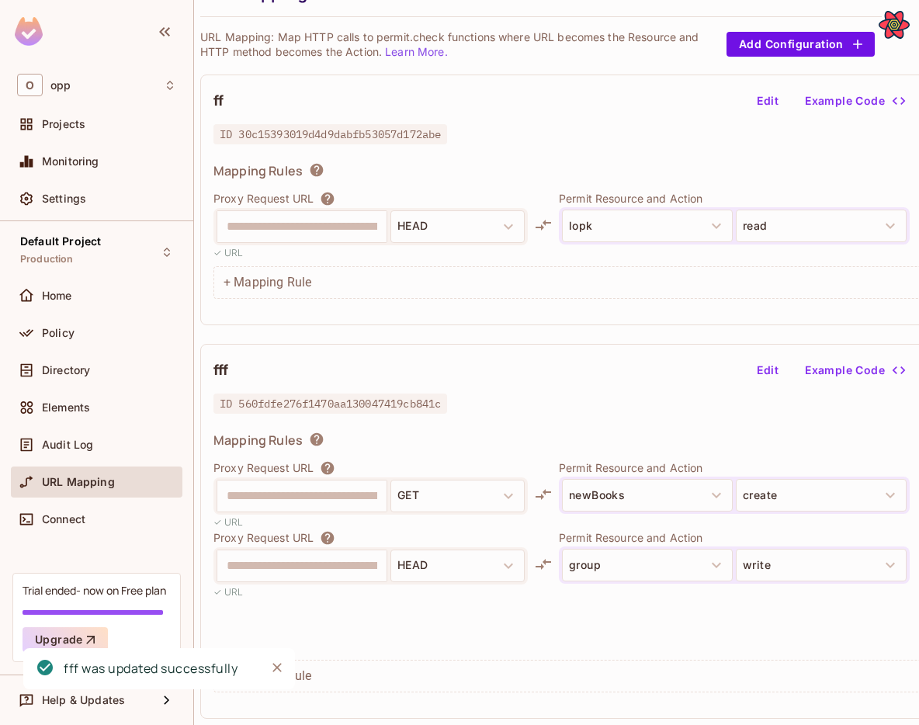
click at [779, 376] on button "Edit" at bounding box center [767, 370] width 50 height 25
click at [272, 666] on icon "Close" at bounding box center [277, 667] width 16 height 16
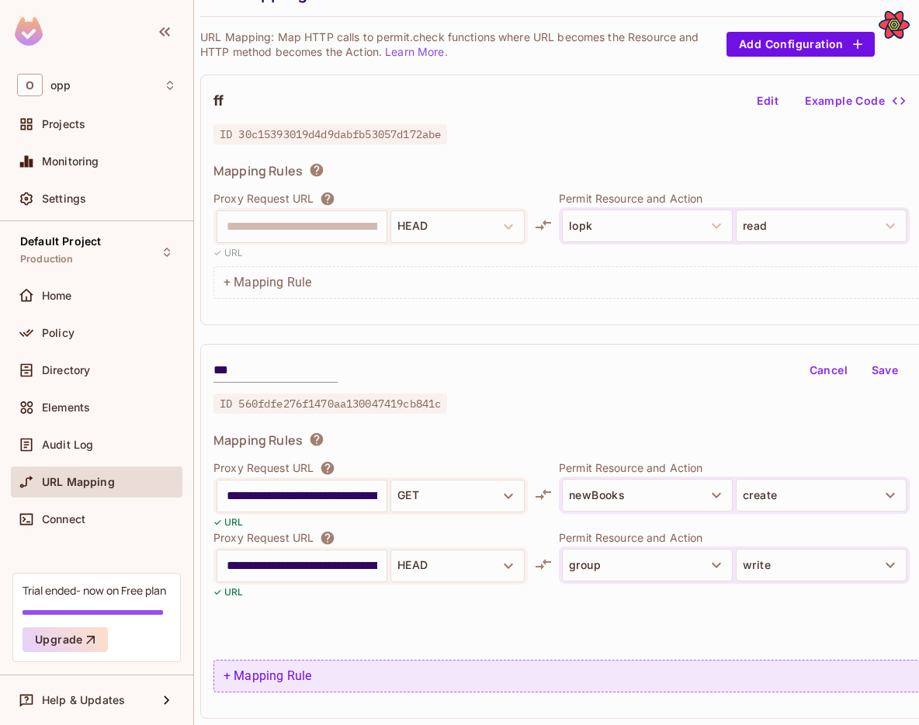
click at [278, 671] on div "+ Mapping Rule" at bounding box center [577, 675] width 729 height 33
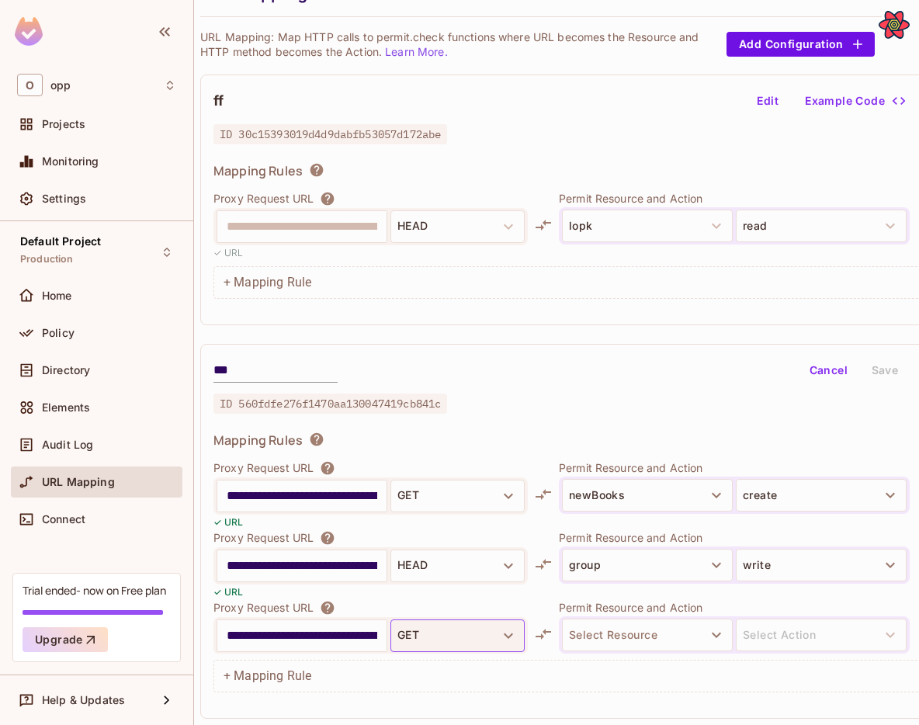
scroll to position [0, 43]
type input "**********"
click at [448, 632] on button "GET" at bounding box center [457, 635] width 134 height 33
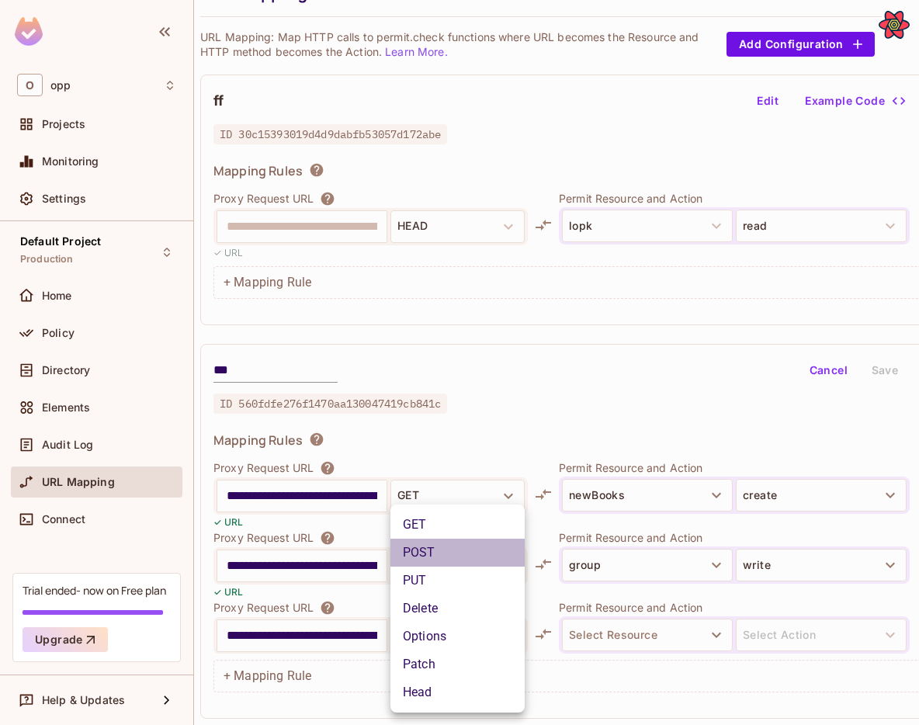
click at [453, 554] on li "POST" at bounding box center [457, 552] width 134 height 28
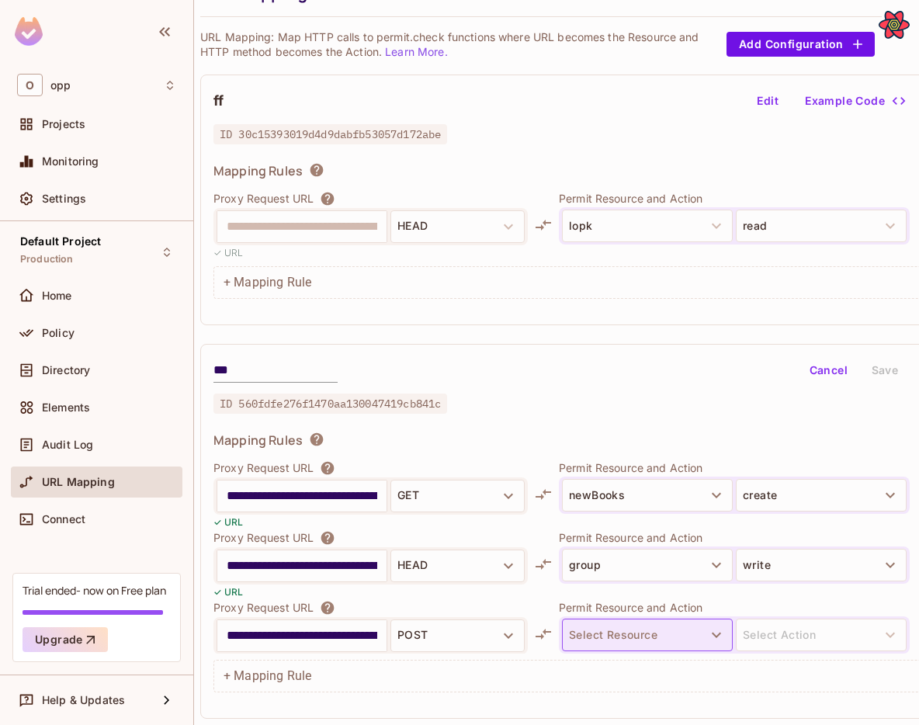
click at [625, 634] on button "Select Resource" at bounding box center [647, 634] width 171 height 33
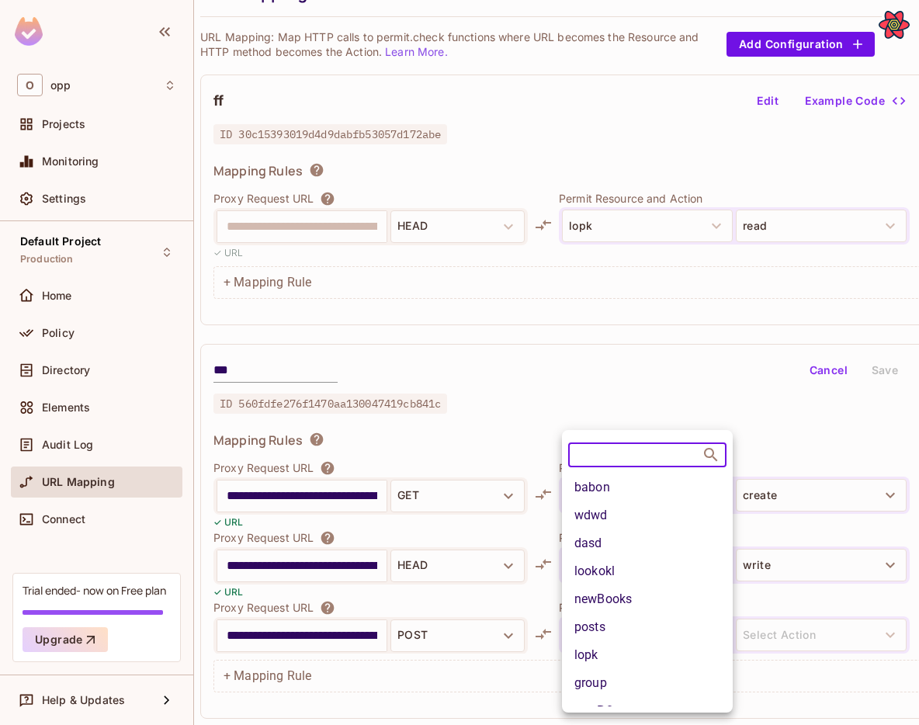
click at [639, 511] on li "wdwd" at bounding box center [647, 515] width 171 height 28
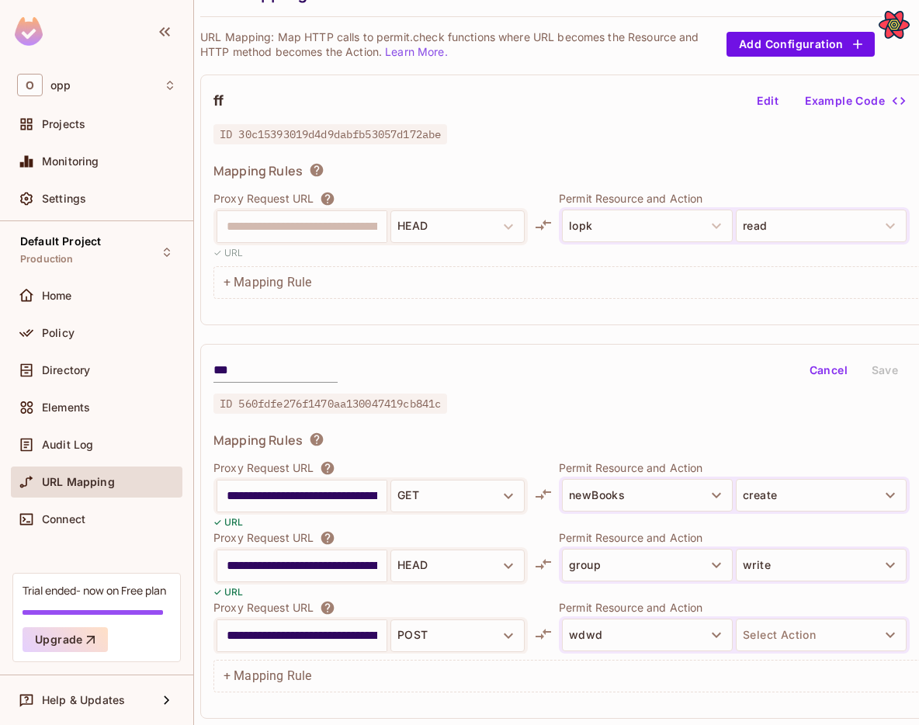
click at [798, 651] on div "wdwd Select Action" at bounding box center [734, 634] width 351 height 37
click at [794, 639] on button "Select Action" at bounding box center [820, 634] width 171 height 33
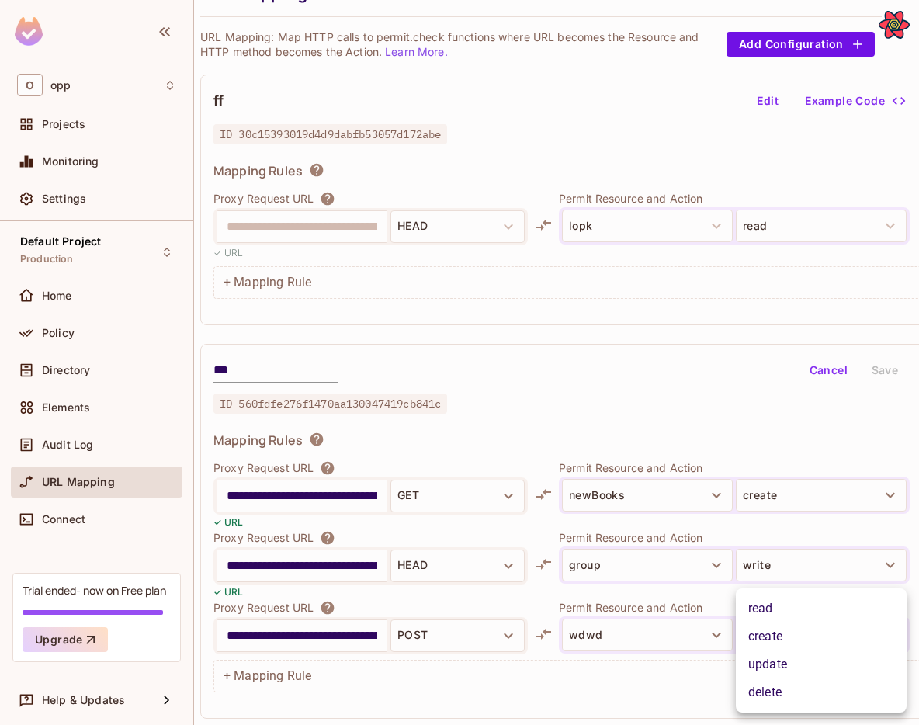
click at [769, 604] on li "read" at bounding box center [820, 608] width 171 height 28
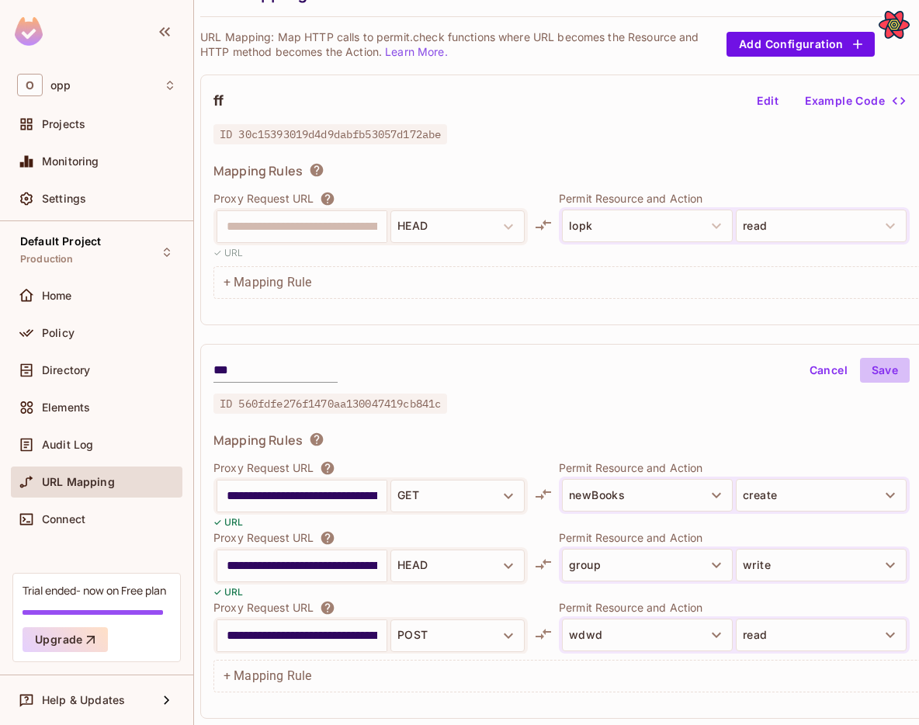
click at [895, 358] on button "Save" at bounding box center [885, 370] width 50 height 25
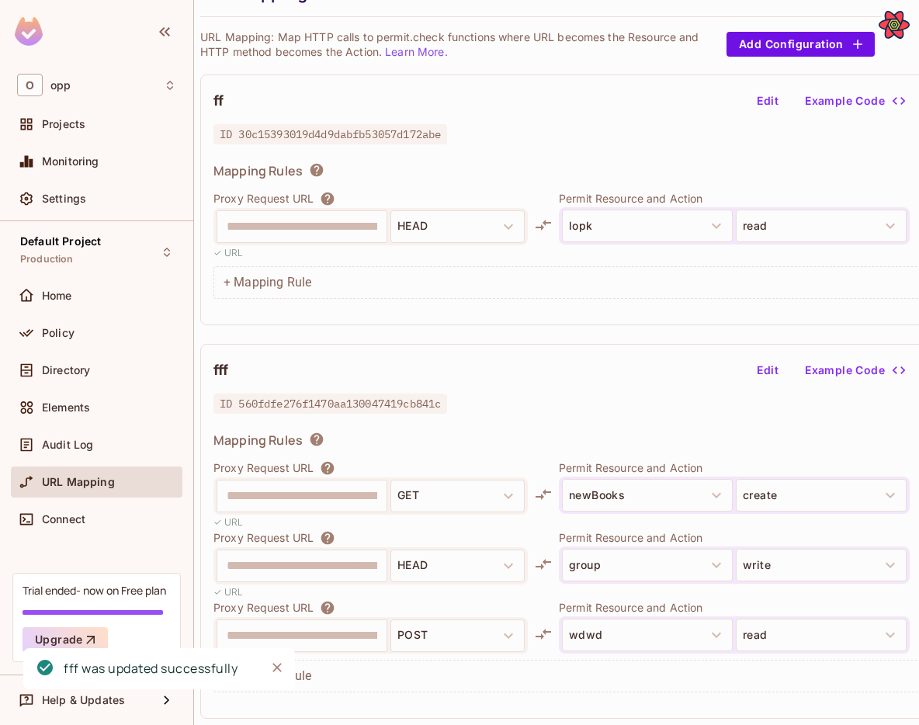
click at [776, 369] on button "Edit" at bounding box center [767, 370] width 50 height 25
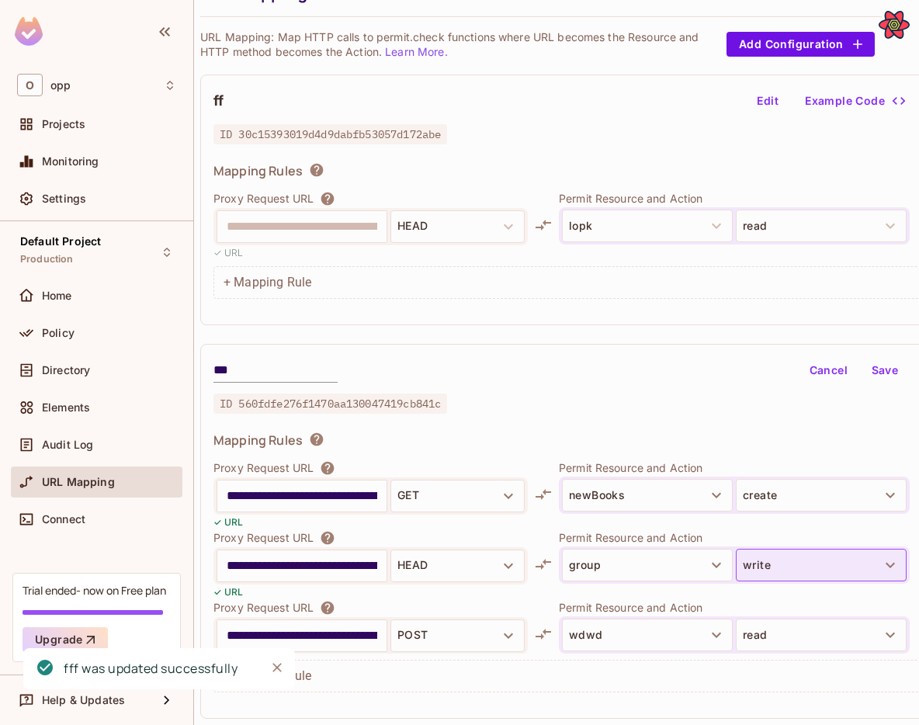
click at [773, 563] on button "write" at bounding box center [820, 565] width 171 height 33
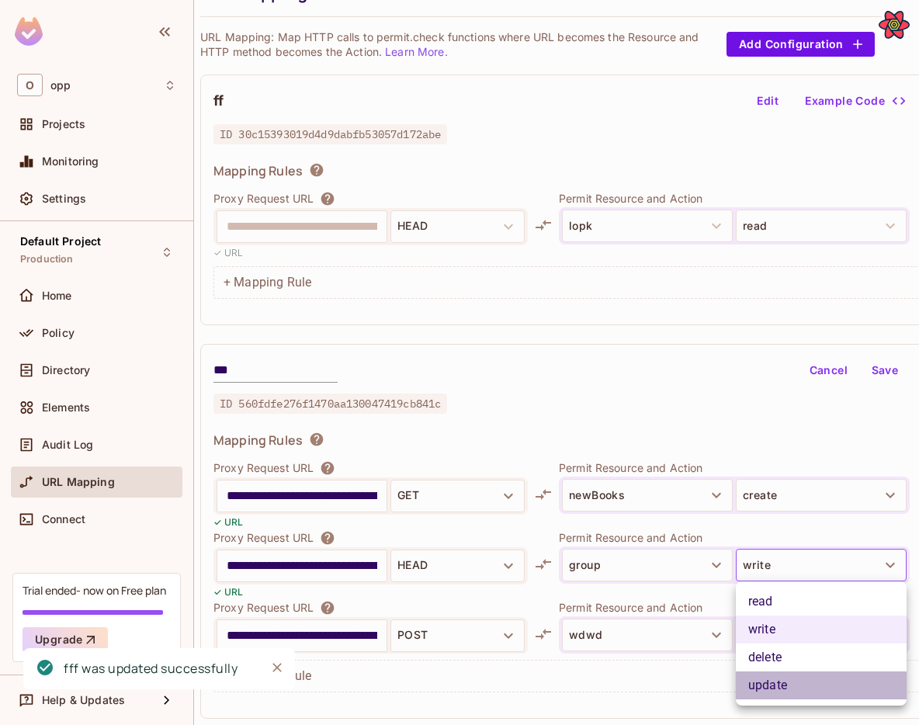
click at [759, 675] on li "update" at bounding box center [820, 685] width 171 height 28
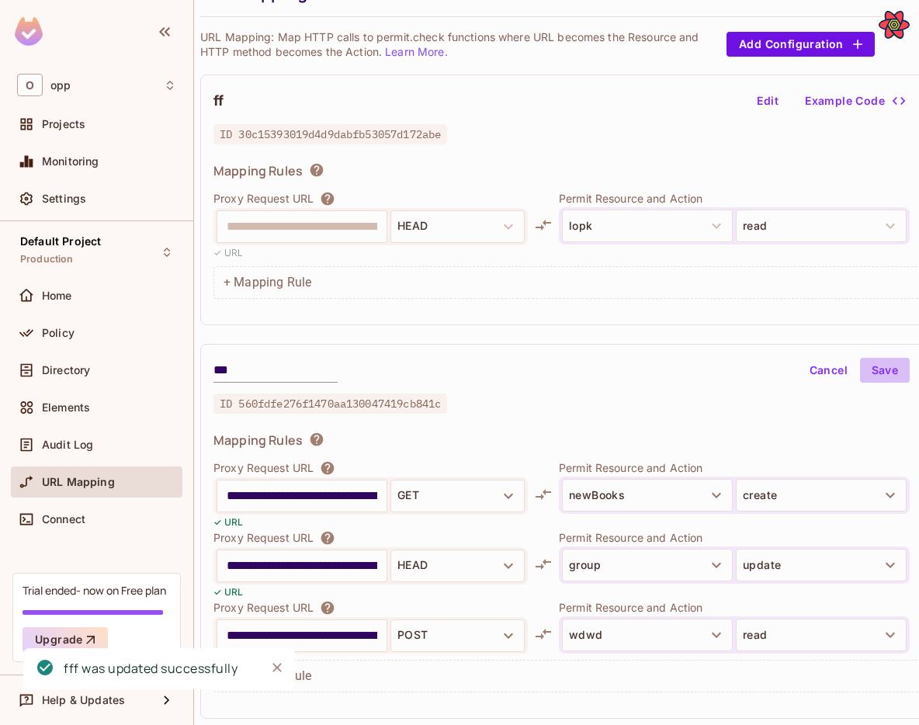
click at [879, 376] on button "Save" at bounding box center [885, 370] width 50 height 25
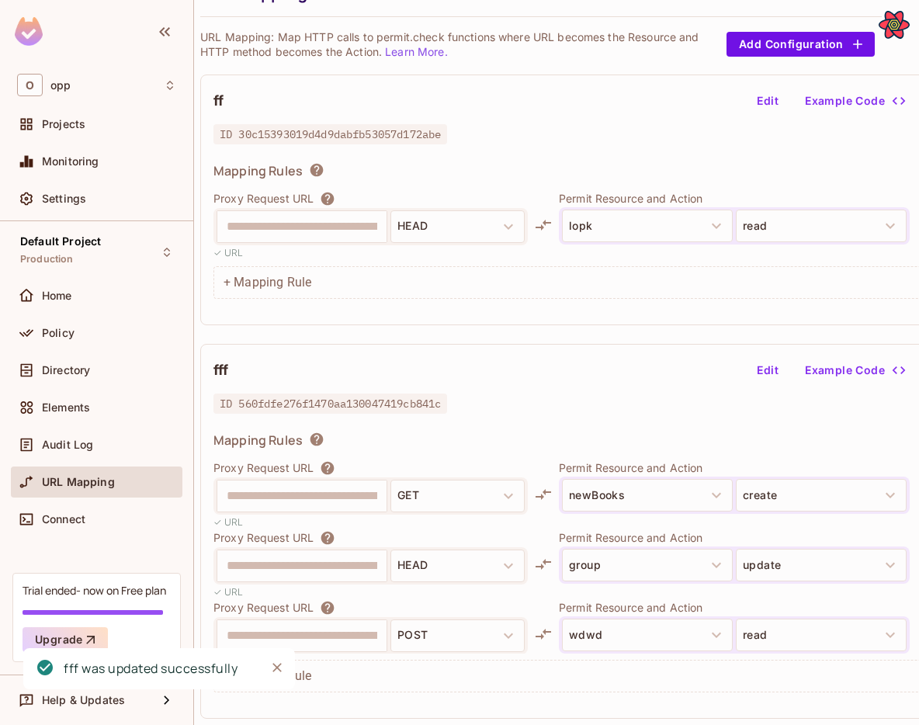
click at [773, 370] on button "Edit" at bounding box center [767, 370] width 50 height 25
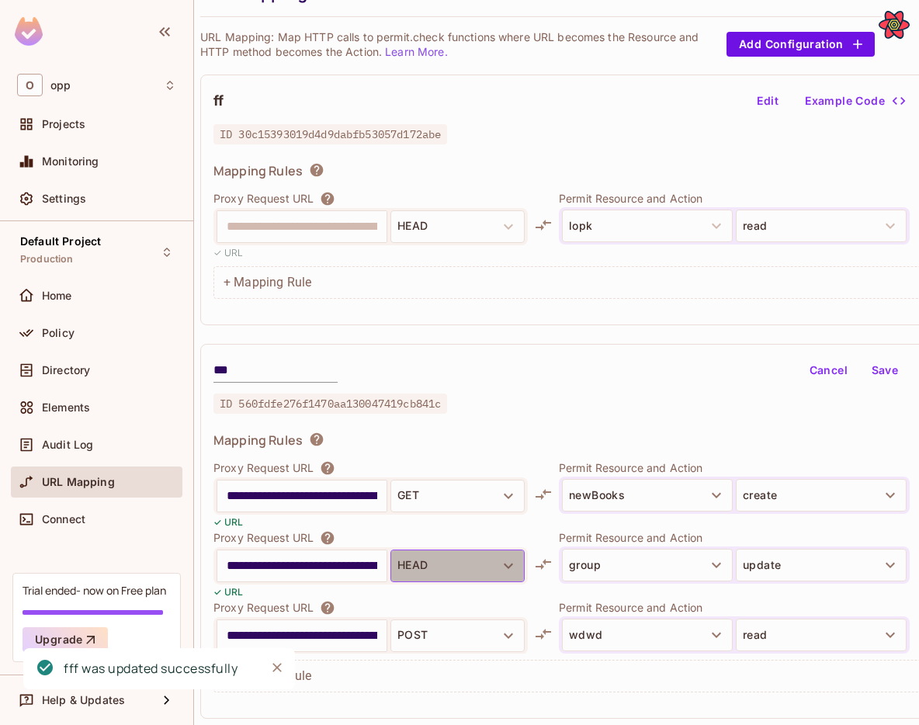
click at [479, 559] on button "HEAD" at bounding box center [457, 565] width 134 height 33
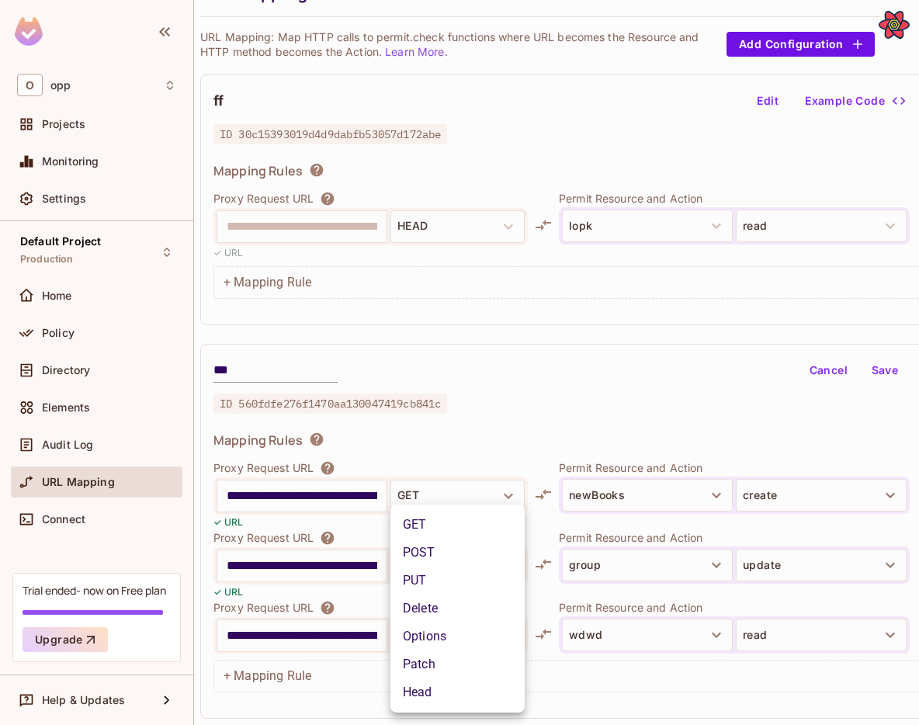
drag, startPoint x: 444, startPoint y: 514, endPoint x: 444, endPoint y: 581, distance: 66.7
click at [444, 581] on div "GET POST PUT Delete Options Patch Head" at bounding box center [457, 608] width 134 height 196
click at [444, 581] on li "PUT" at bounding box center [457, 580] width 134 height 28
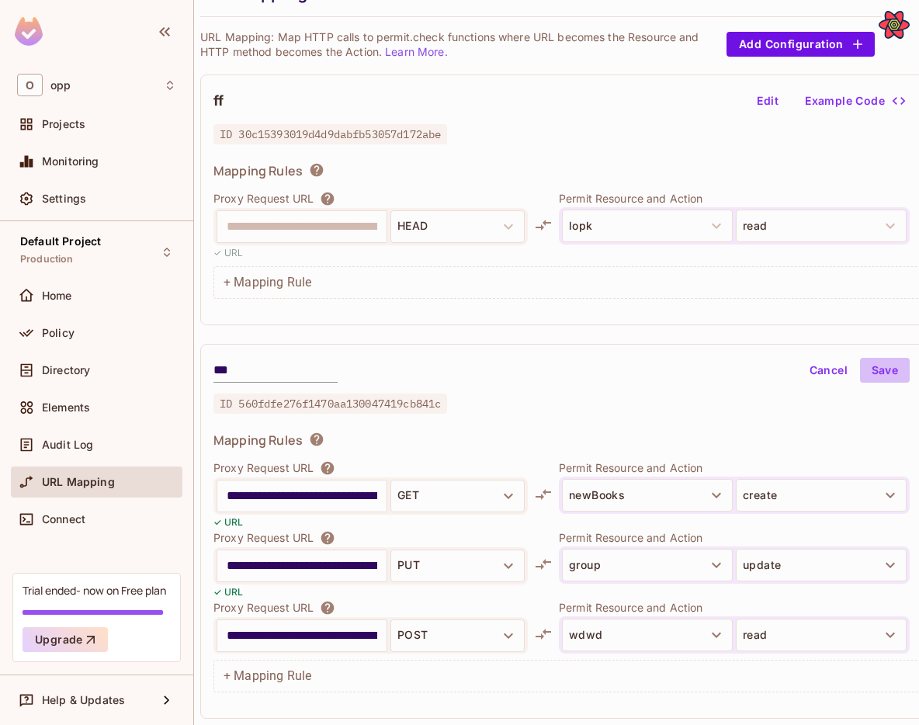
click at [877, 377] on button "Save" at bounding box center [885, 370] width 50 height 25
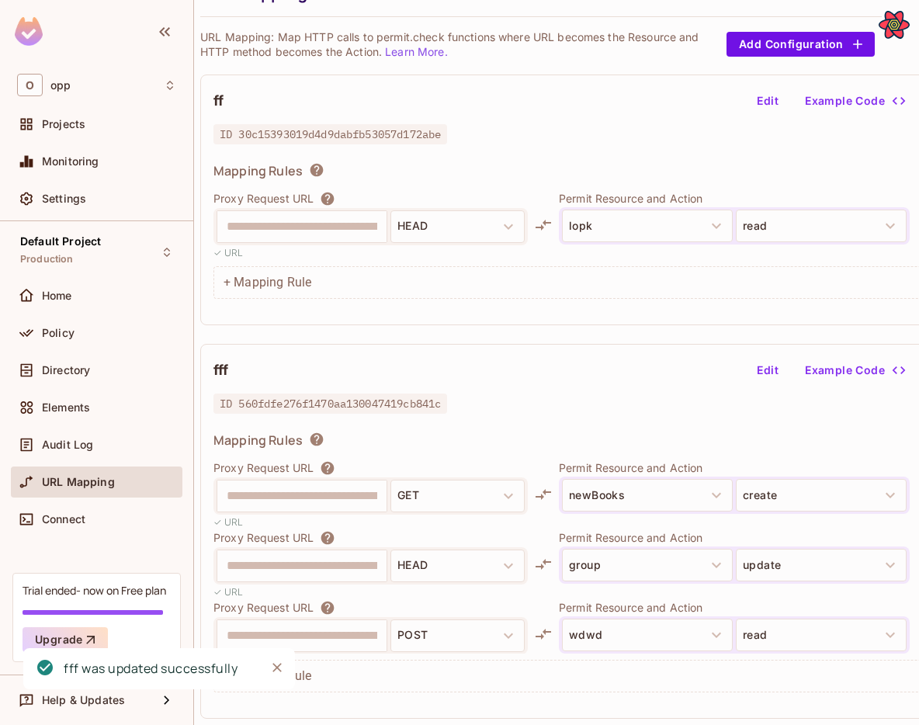
click at [764, 377] on button "Edit" at bounding box center [767, 370] width 50 height 25
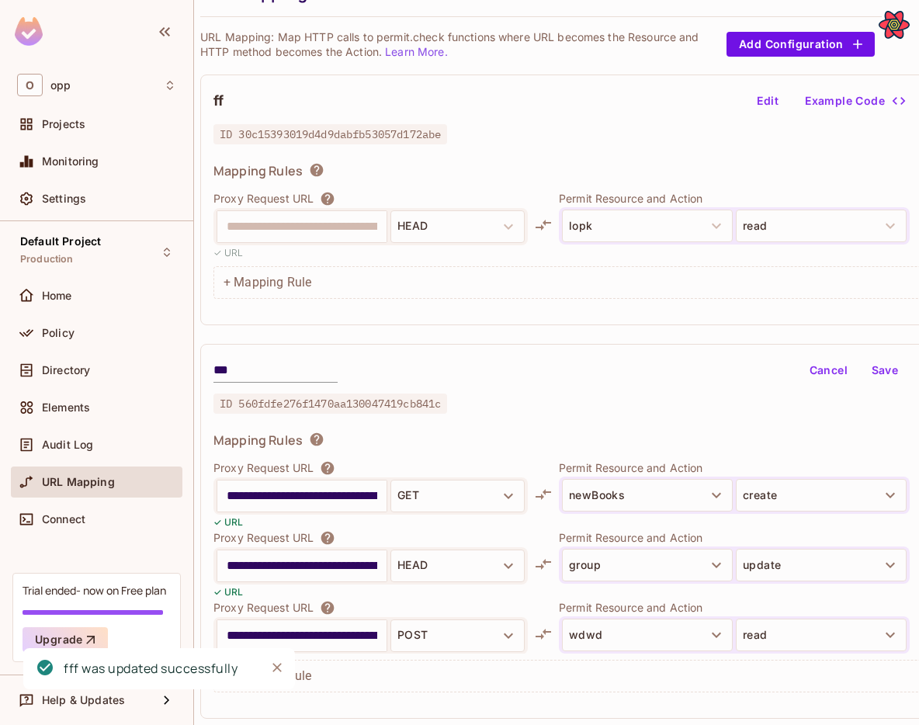
click at [499, 638] on icon "button" at bounding box center [508, 635] width 19 height 19
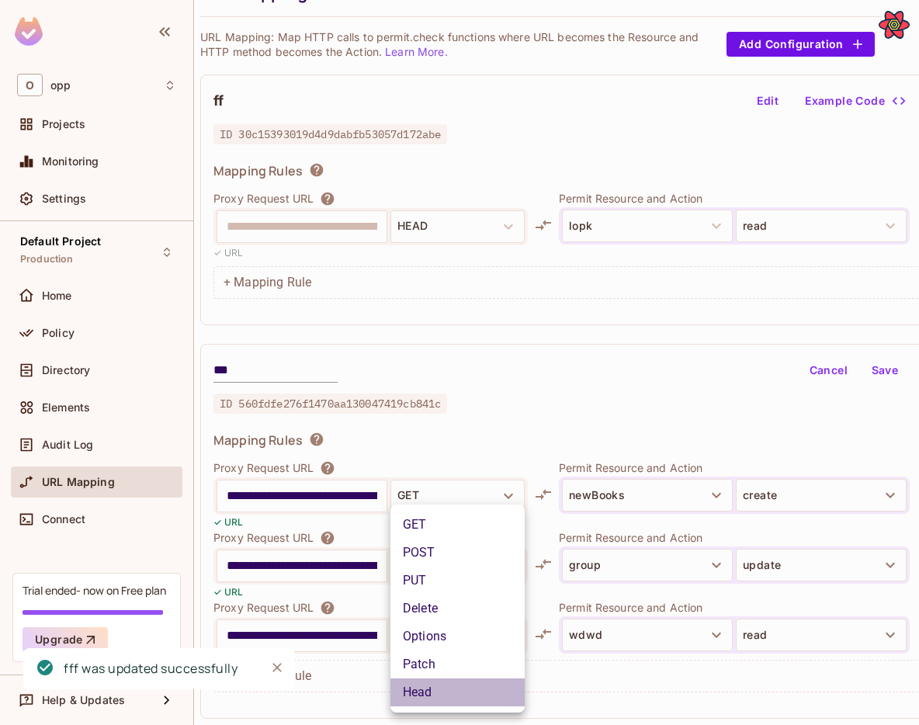
click at [466, 697] on li "Head" at bounding box center [457, 692] width 134 height 28
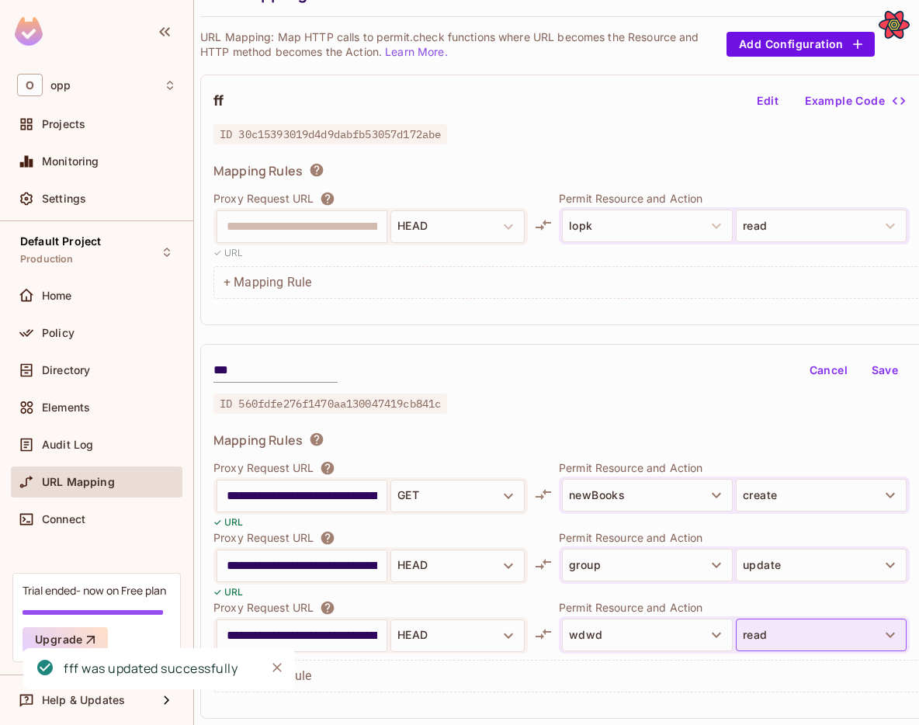
click at [815, 627] on button "read" at bounding box center [820, 634] width 171 height 33
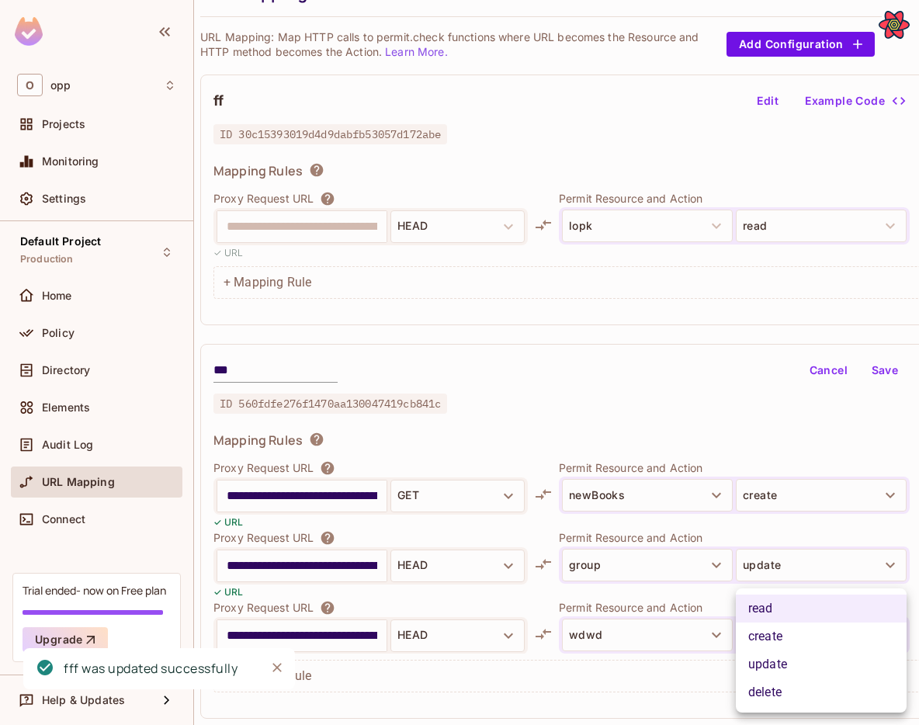
click at [778, 671] on li "update" at bounding box center [820, 664] width 171 height 28
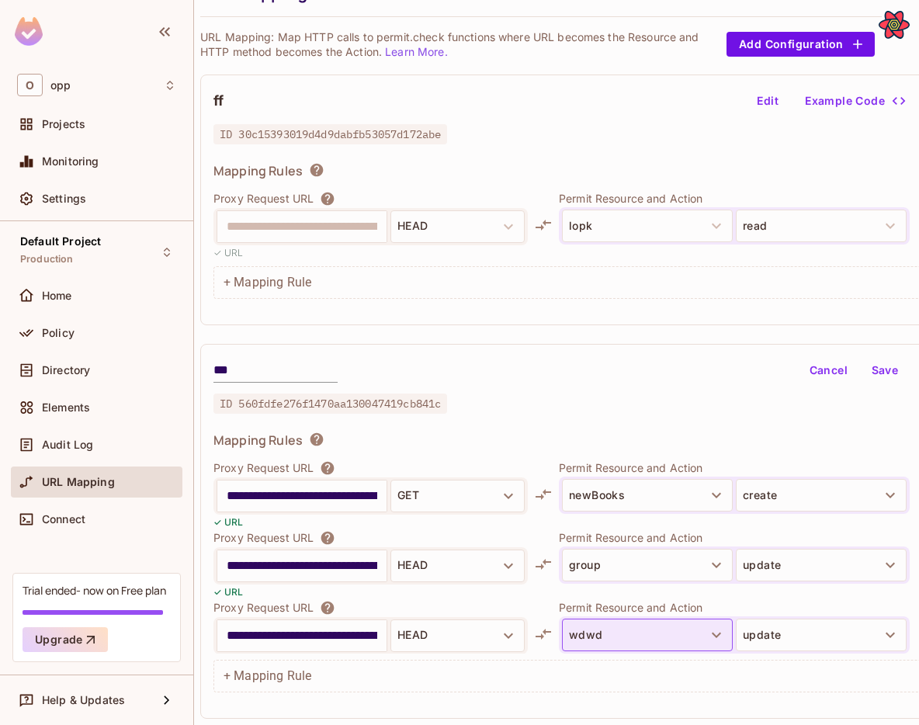
click at [690, 635] on button "wdwd" at bounding box center [647, 634] width 171 height 33
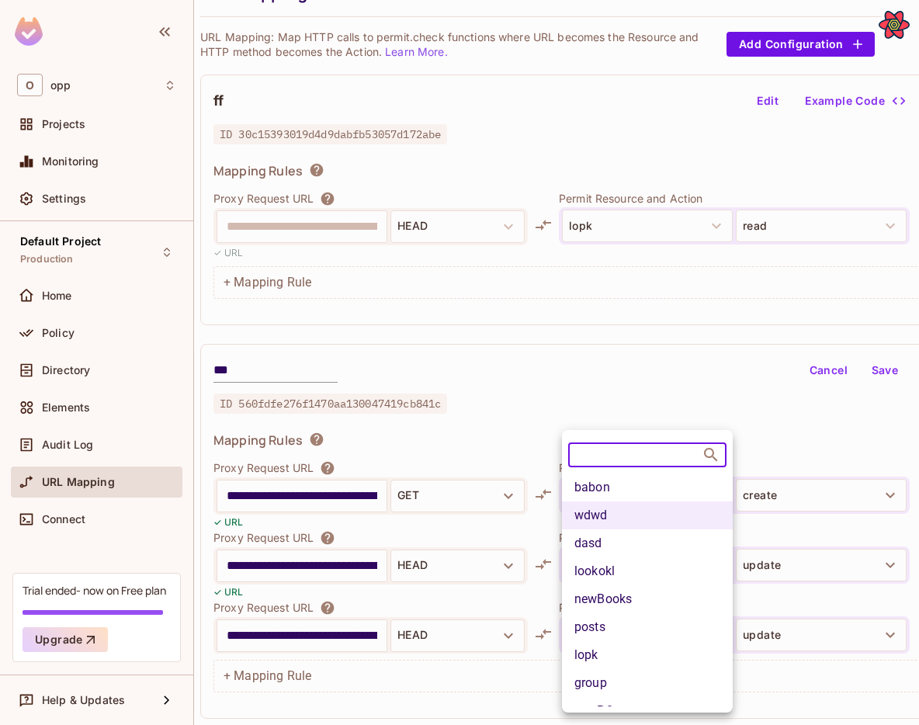
click at [682, 633] on li "posts" at bounding box center [647, 627] width 171 height 28
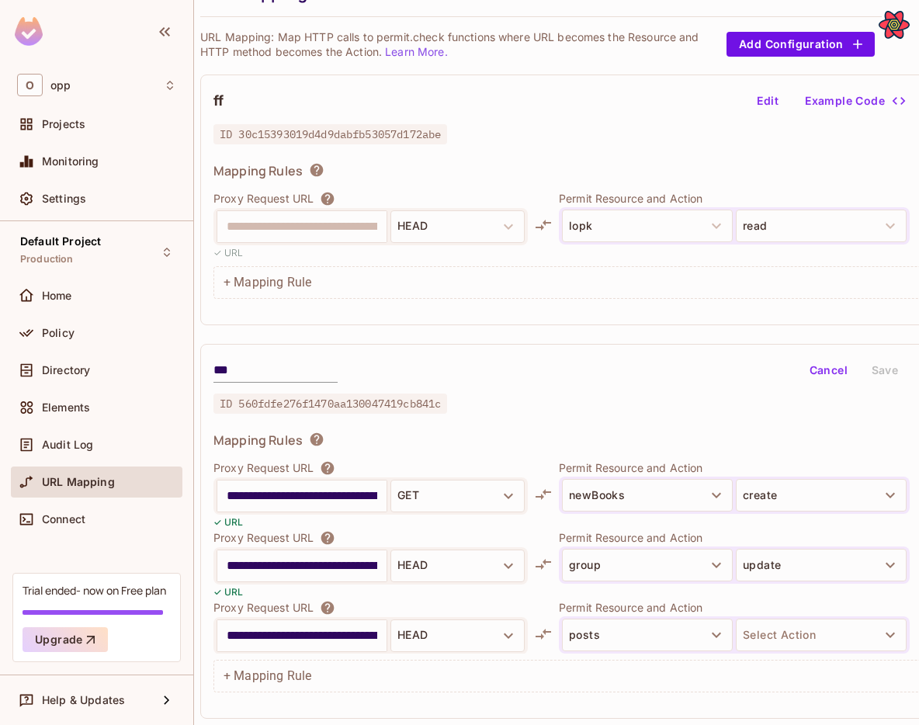
click at [767, 632] on button "Select Action" at bounding box center [820, 634] width 171 height 33
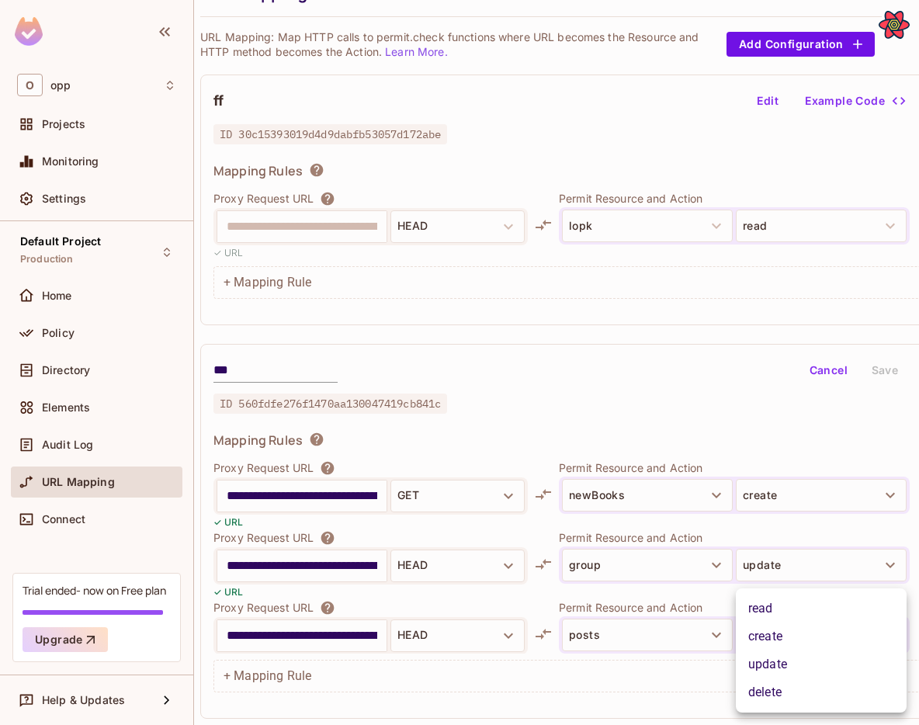
click at [769, 666] on li "update" at bounding box center [820, 664] width 171 height 28
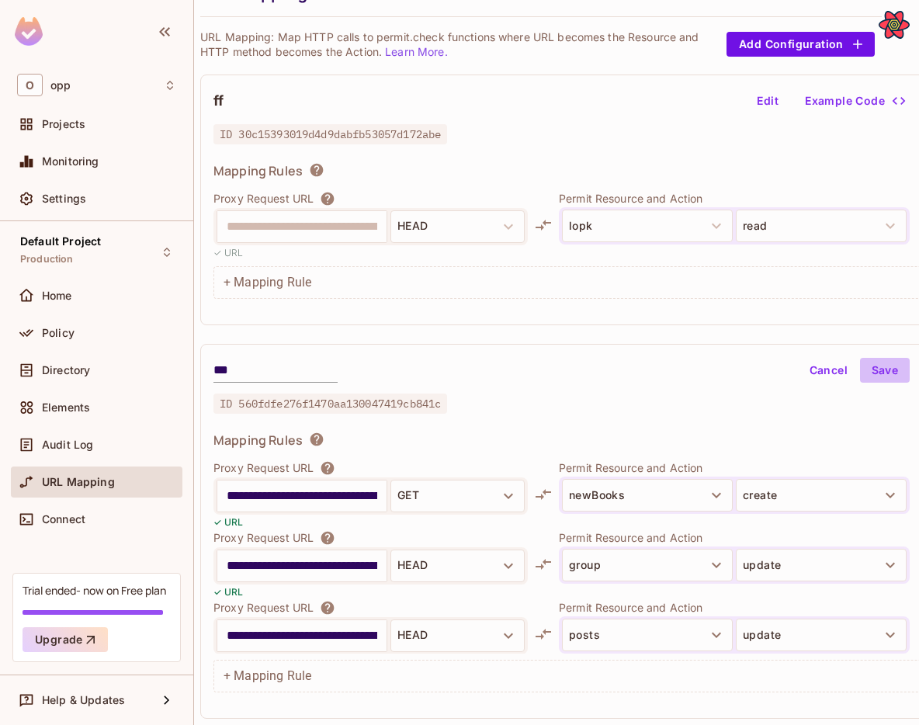
click at [881, 373] on button "Save" at bounding box center [885, 370] width 50 height 25
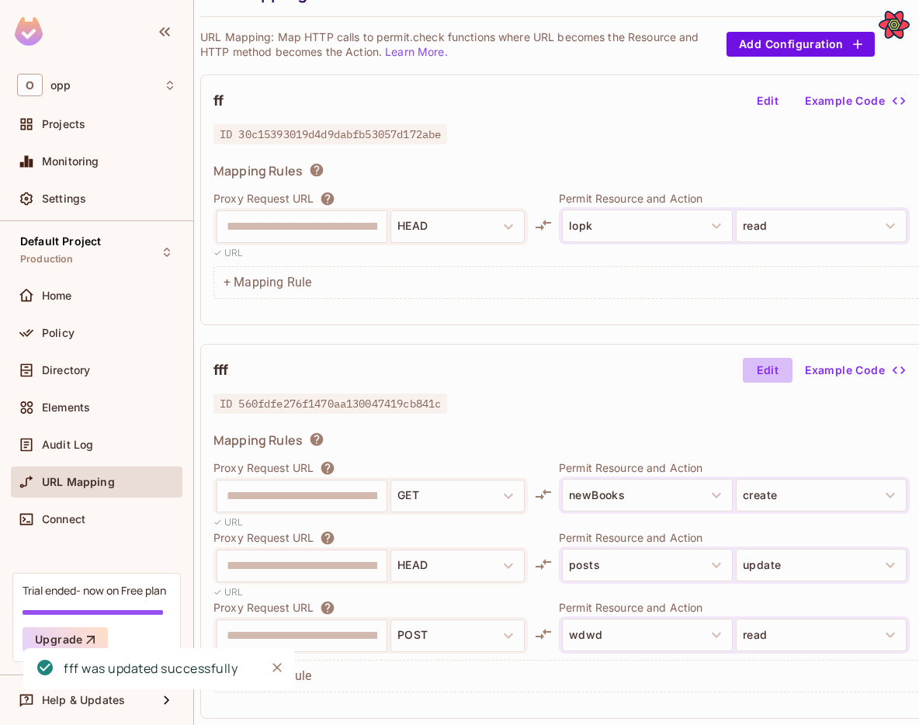
click at [770, 375] on button "Edit" at bounding box center [767, 370] width 50 height 25
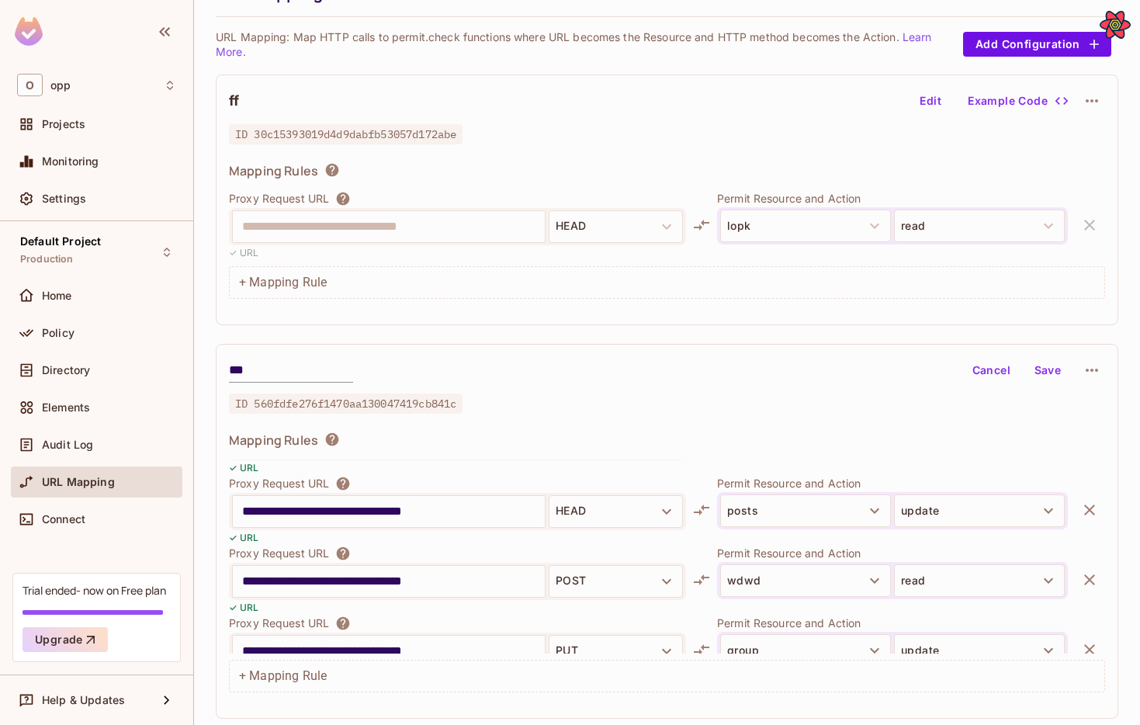
scroll to position [85, 0]
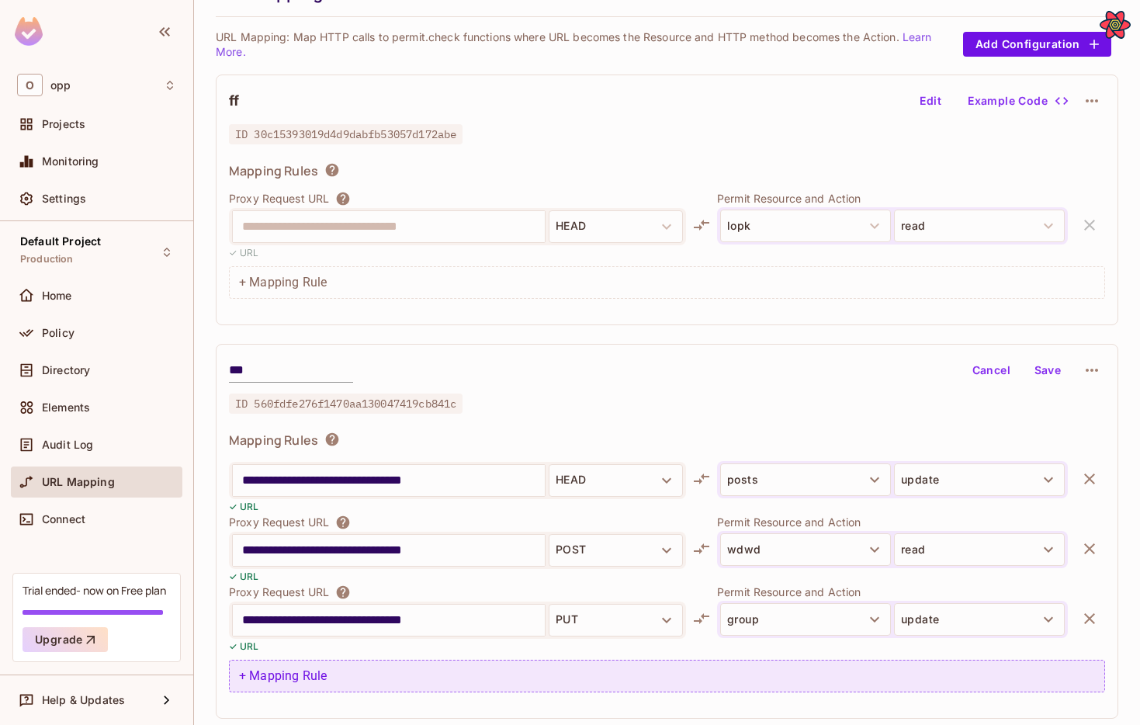
click at [517, 687] on div "+ Mapping Rule" at bounding box center [667, 675] width 876 height 33
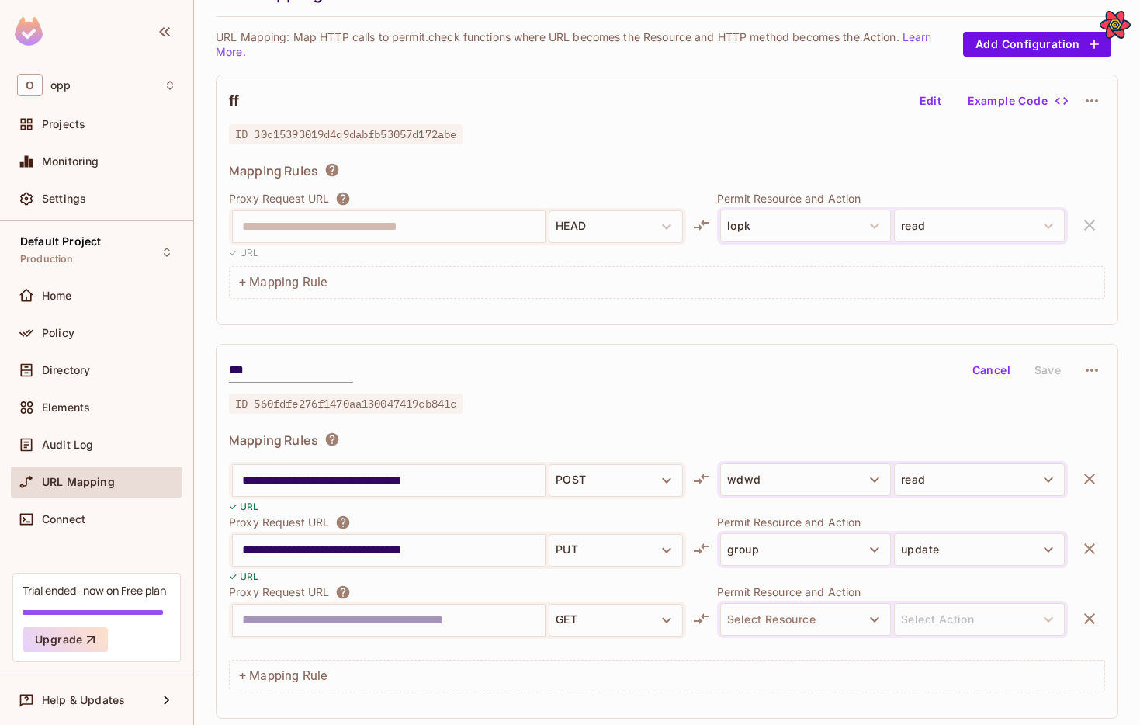
click at [933, 621] on icon "button" at bounding box center [1089, 618] width 19 height 19
click at [933, 562] on button "button" at bounding box center [1089, 548] width 31 height 31
click at [933, 364] on button "Save" at bounding box center [1048, 370] width 50 height 25
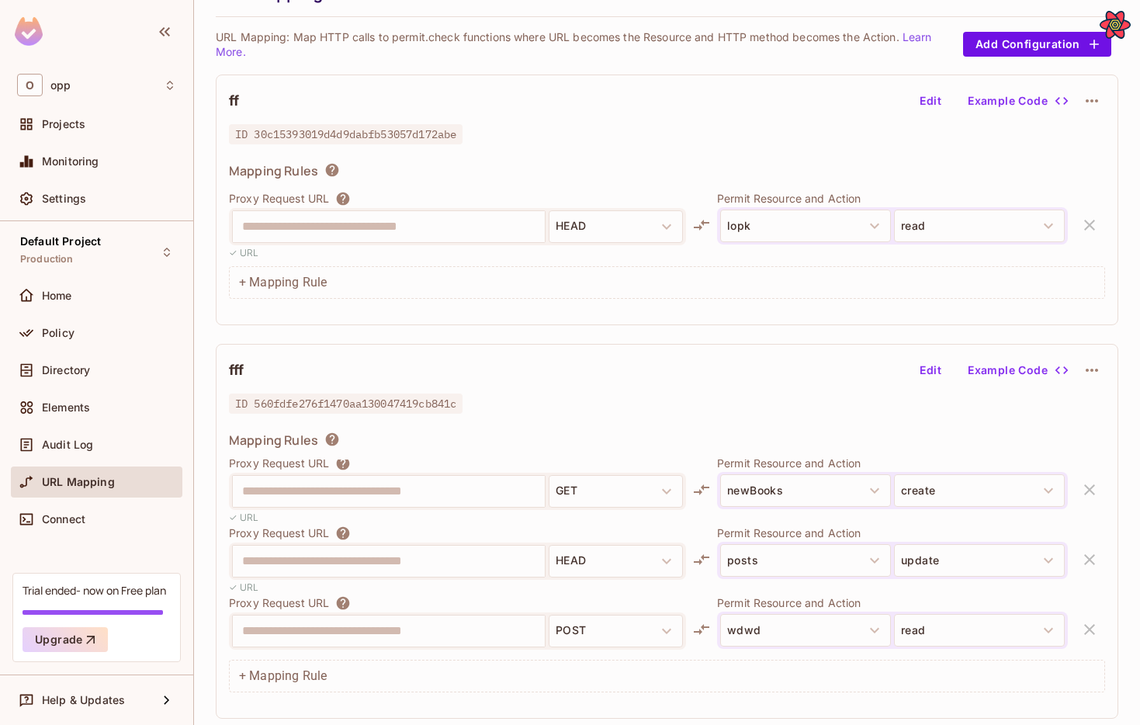
scroll to position [85, 0]
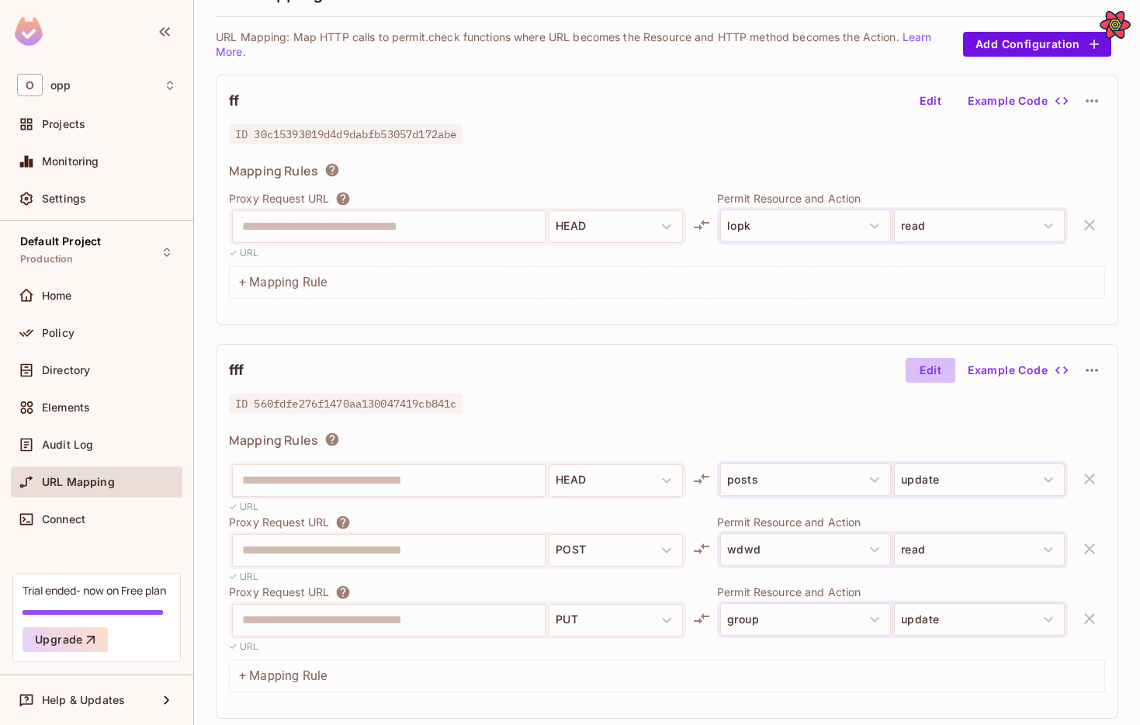
click at [925, 374] on button "Edit" at bounding box center [930, 370] width 50 height 25
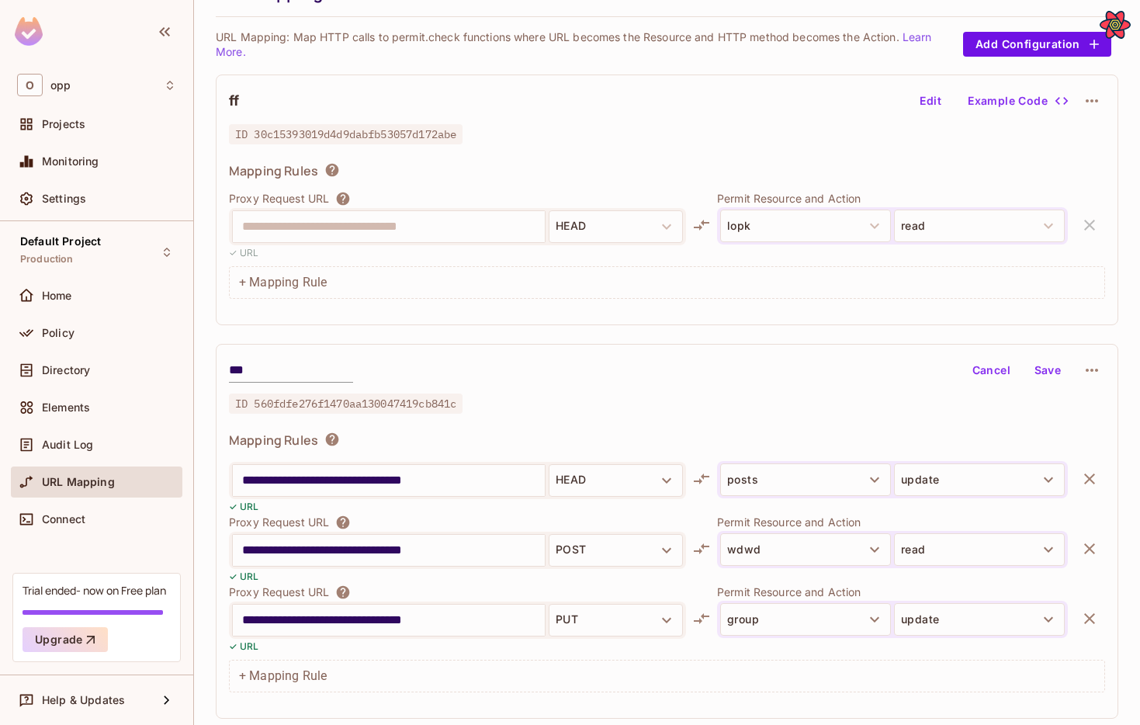
click at [933, 484] on icon "button" at bounding box center [1089, 478] width 19 height 19
click at [933, 554] on icon "button" at bounding box center [1089, 548] width 19 height 19
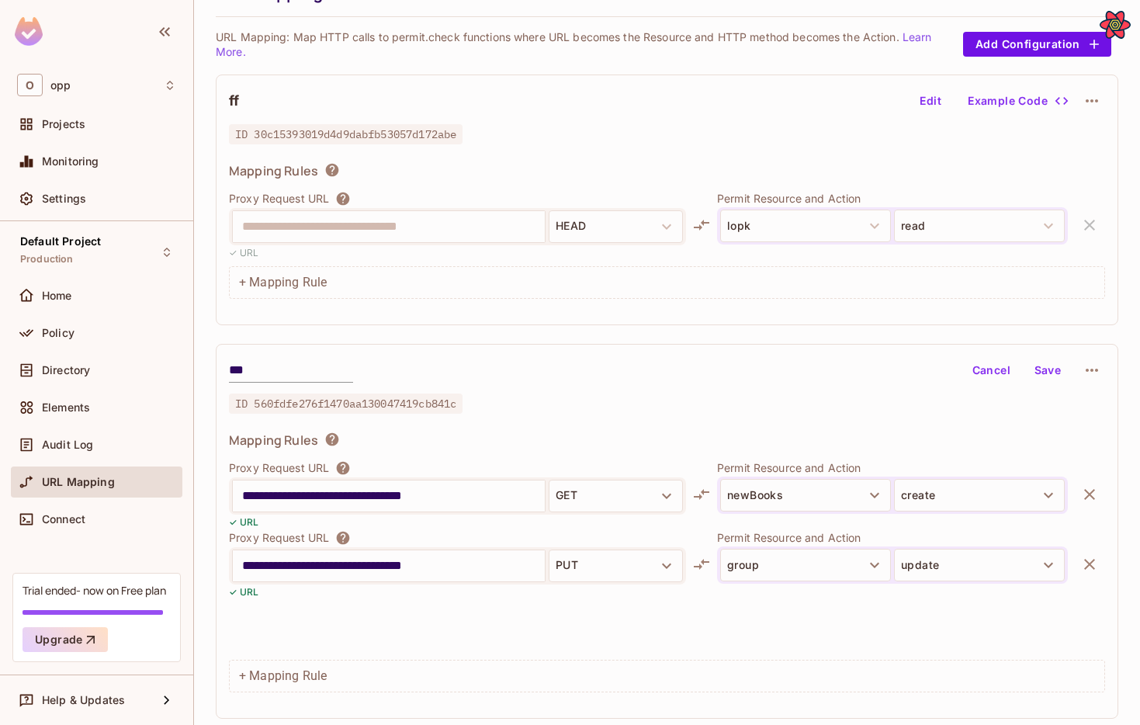
scroll to position [0, 0]
click at [933, 369] on button "Save" at bounding box center [1048, 370] width 50 height 25
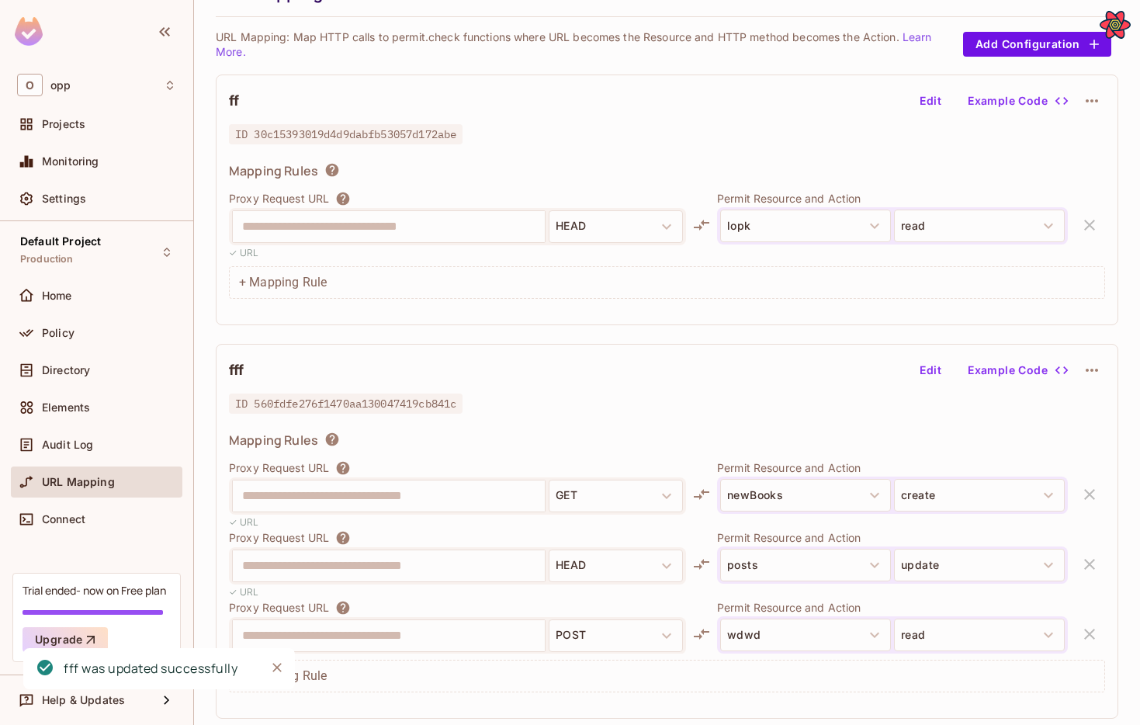
scroll to position [85, 0]
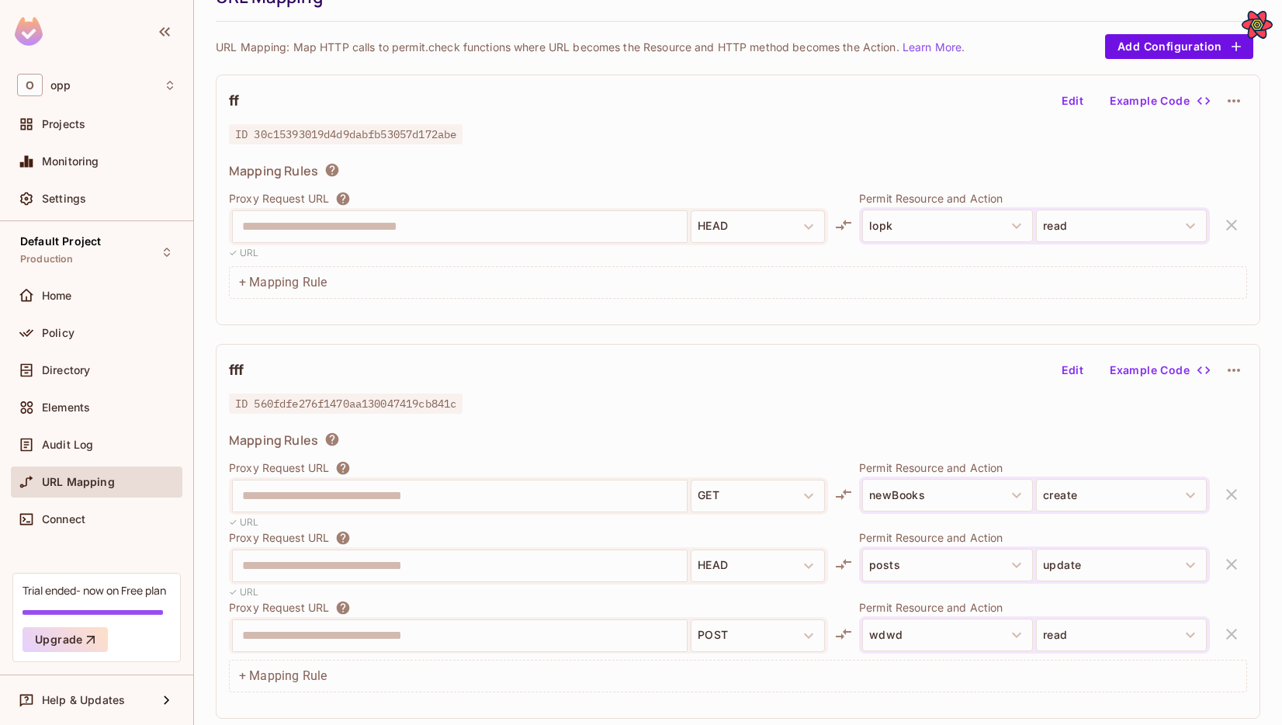
scroll to position [85, 0]
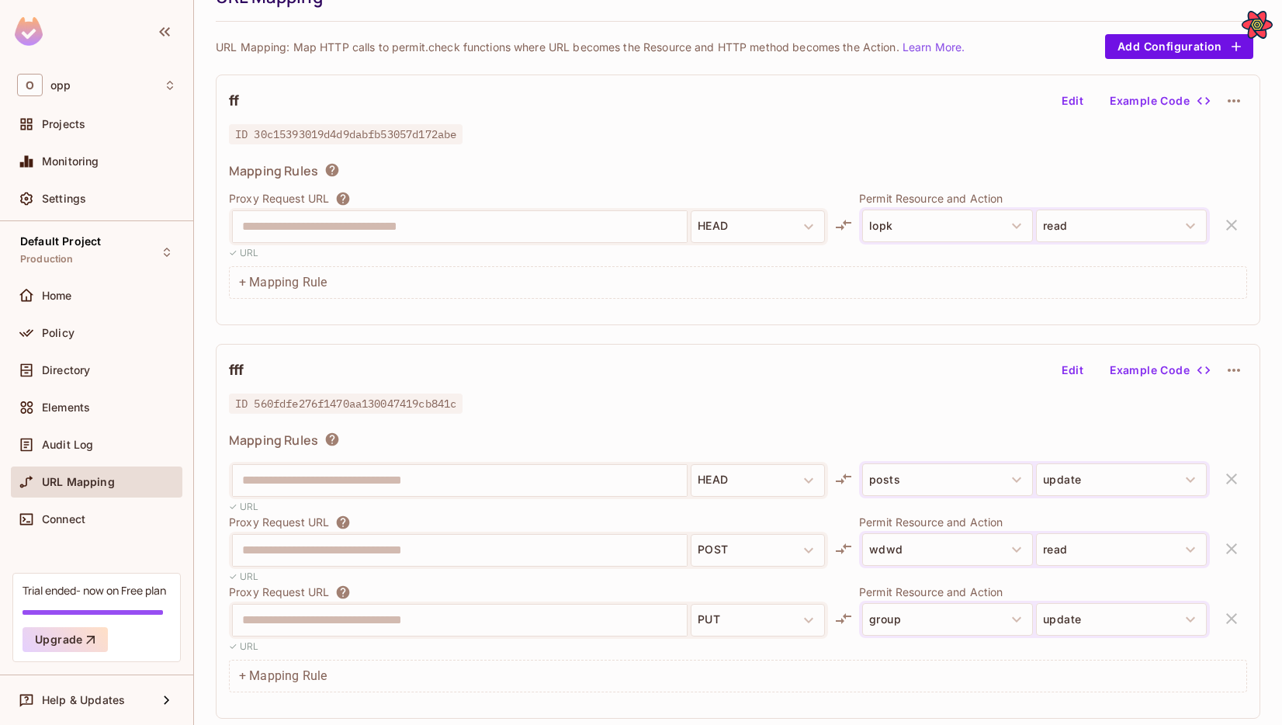
click at [1071, 358] on button "Edit" at bounding box center [1072, 370] width 50 height 25
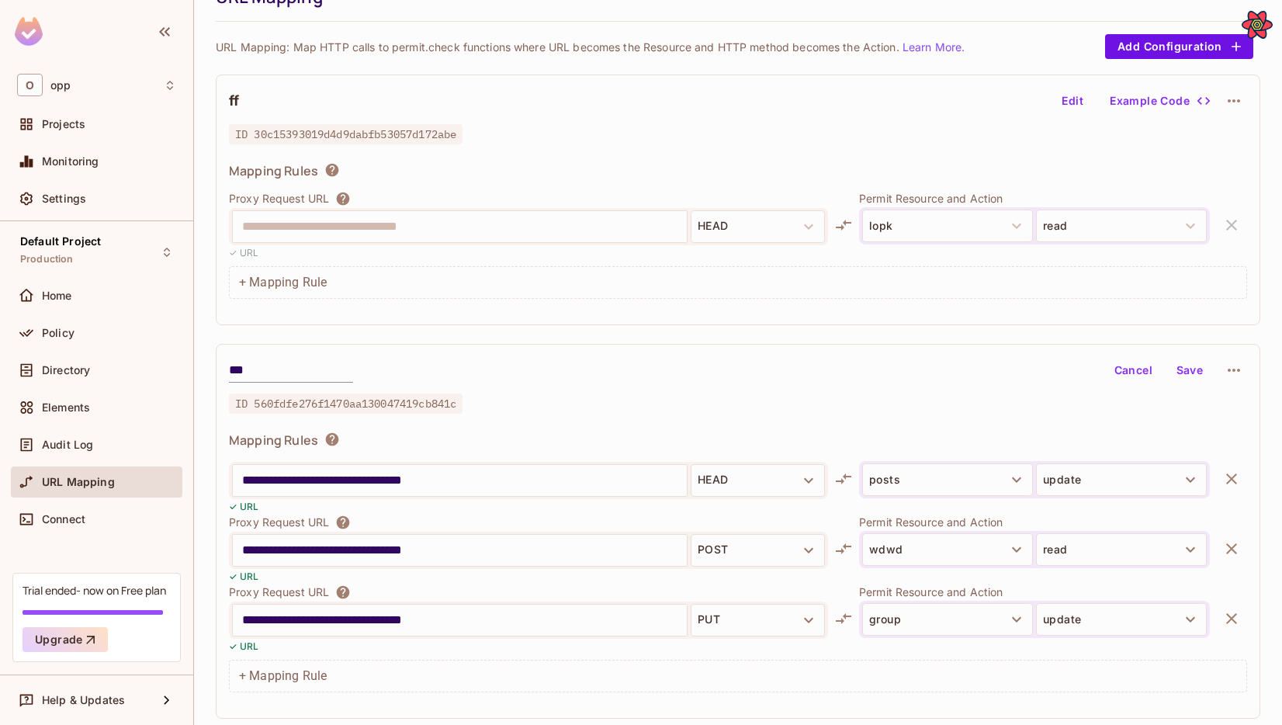
click at [1139, 487] on icon "button" at bounding box center [1231, 478] width 19 height 19
click at [1139, 539] on icon "button" at bounding box center [1231, 548] width 19 height 19
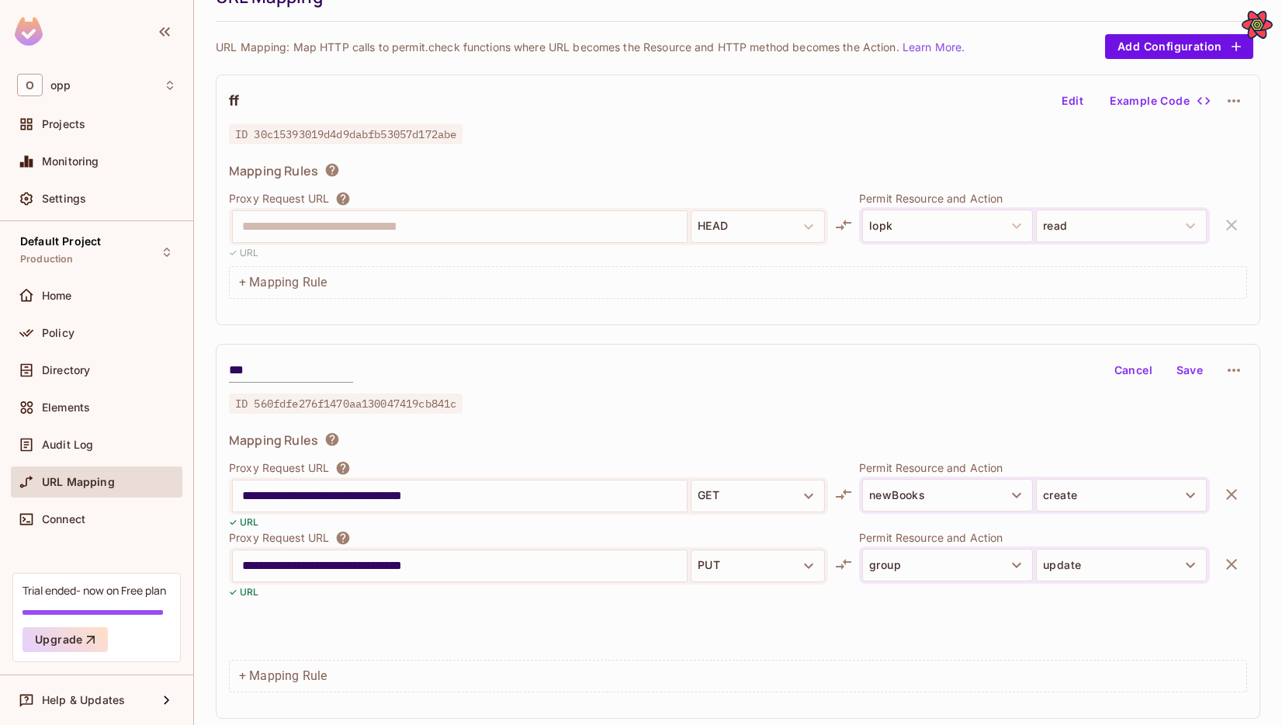
scroll to position [0, 0]
click at [1139, 376] on button "Save" at bounding box center [1190, 370] width 50 height 25
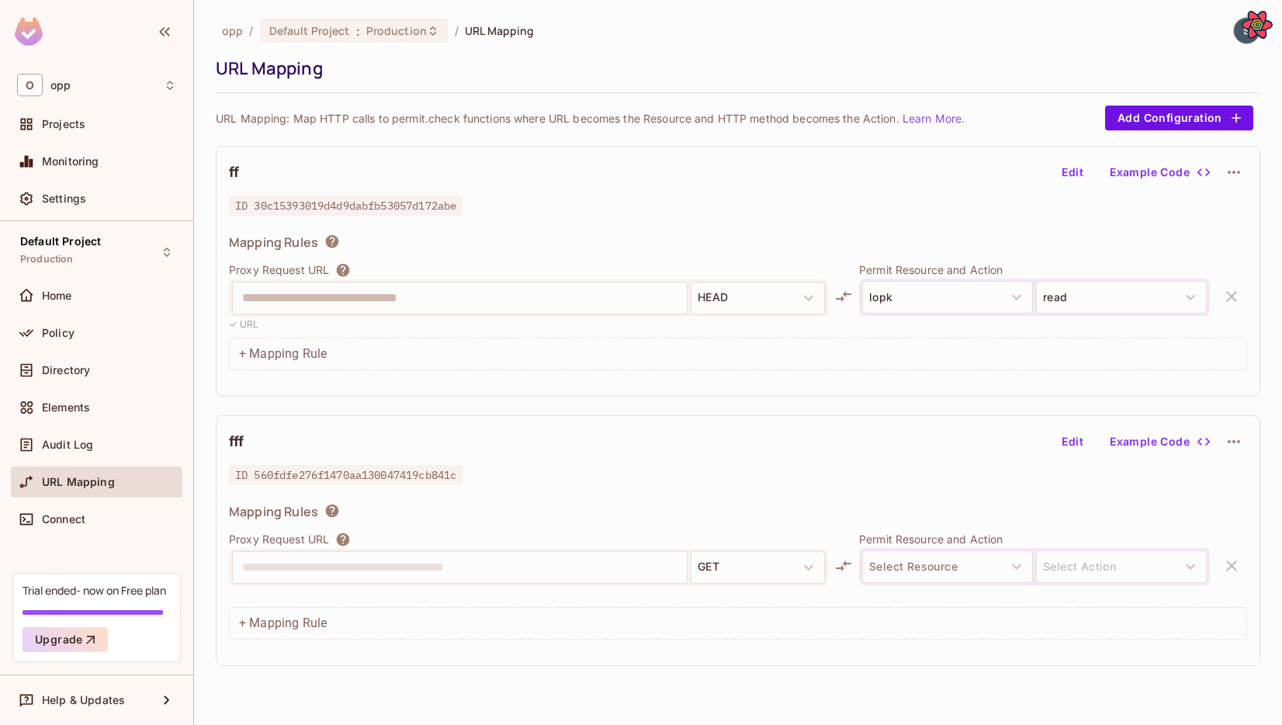
click at [1063, 457] on div "fff Edit Example Code ID 560fdfe276f1470aa130047419cb841c Mapping Rules Proxy R…" at bounding box center [738, 540] width 1044 height 251
click at [1069, 443] on button "Edit" at bounding box center [1072, 441] width 50 height 25
click at [652, 557] on input "text" at bounding box center [459, 567] width 435 height 25
paste input "**********"
paste input "text"
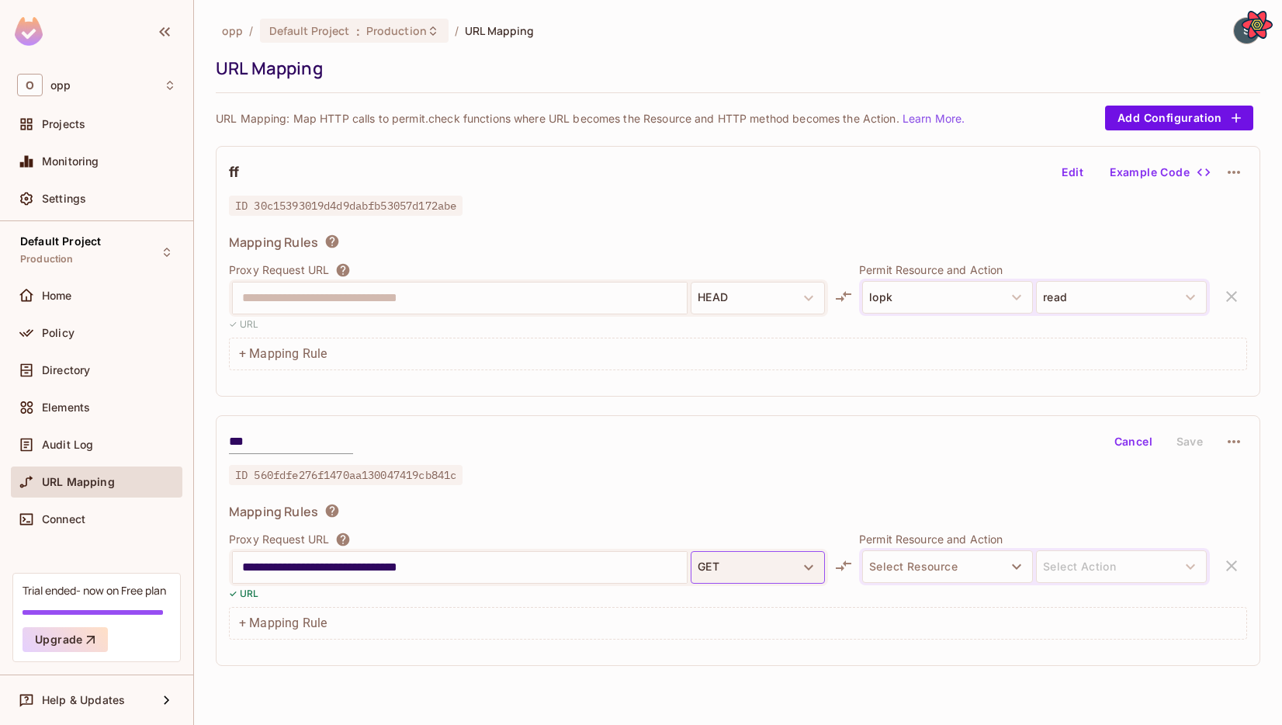
type input "**********"
click at [742, 574] on button "GET" at bounding box center [757, 567] width 134 height 33
click at [737, 612] on li "Delete" at bounding box center [757, 608] width 134 height 28
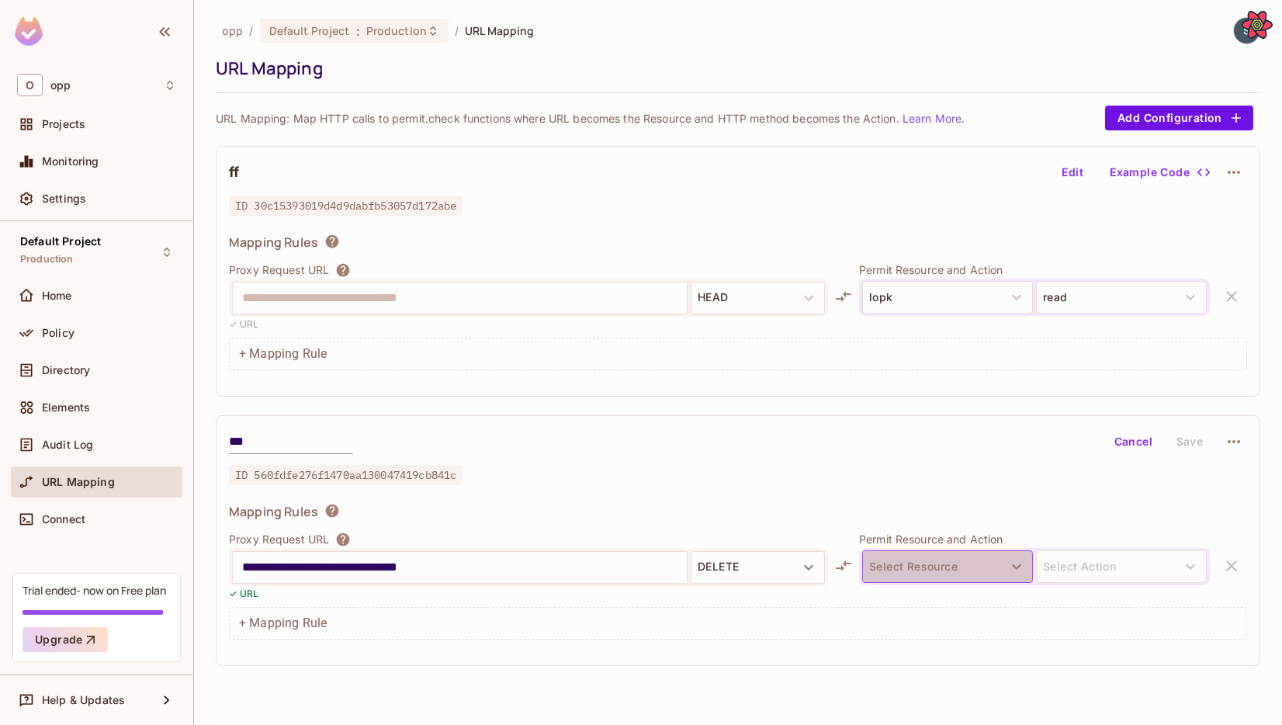
click at [1000, 570] on button "Select Resource" at bounding box center [947, 566] width 171 height 33
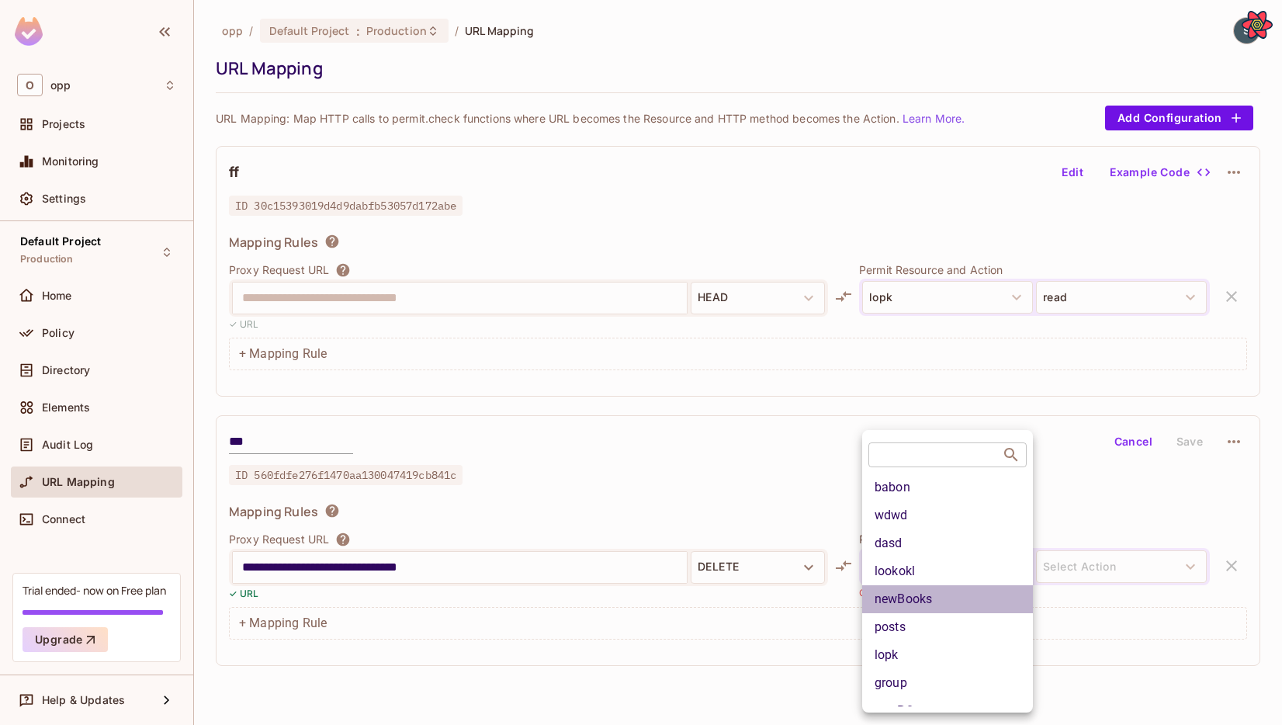
click at [988, 593] on li "newBooks" at bounding box center [947, 599] width 171 height 28
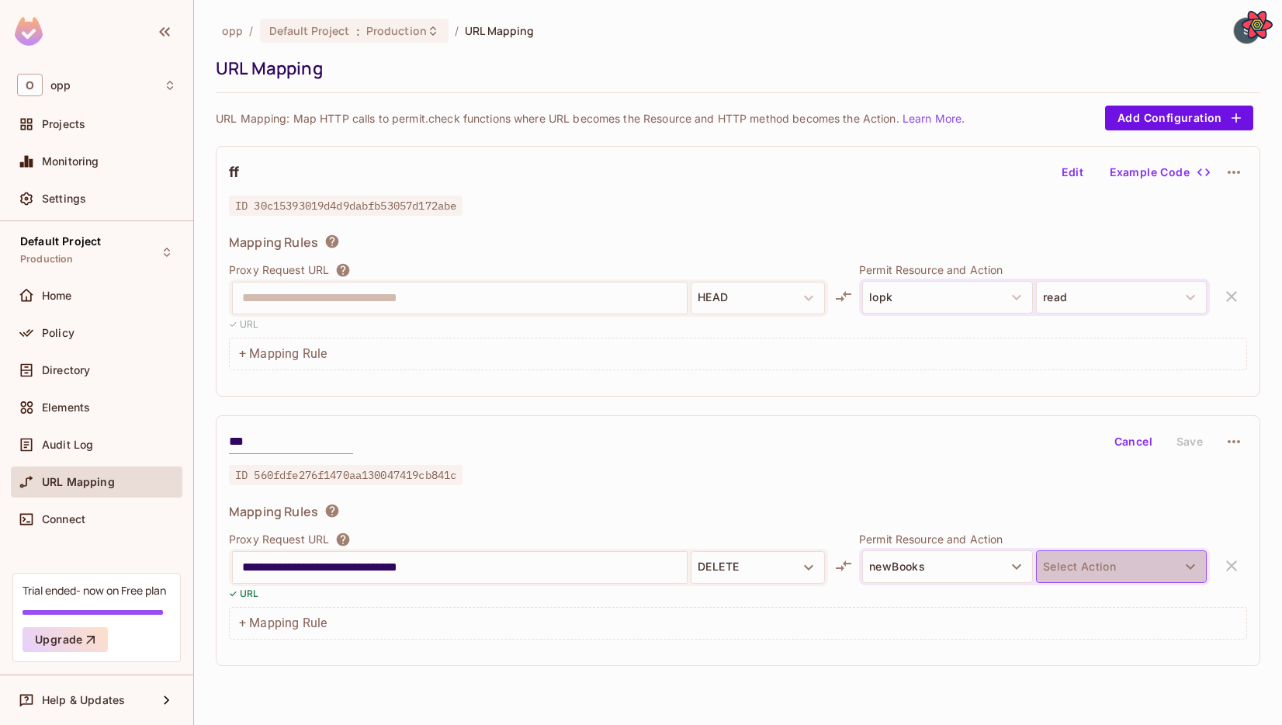
click at [1089, 568] on button "Select Action" at bounding box center [1121, 566] width 171 height 33
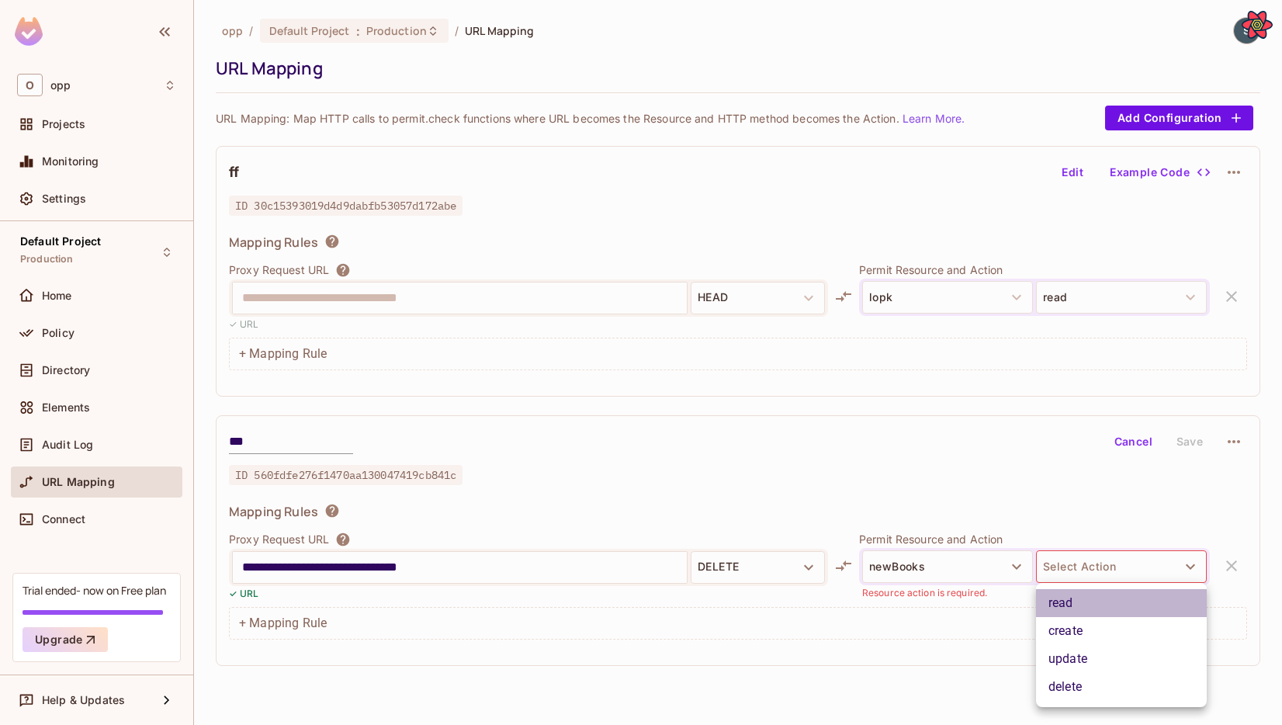
click at [1086, 596] on li "read" at bounding box center [1121, 603] width 171 height 28
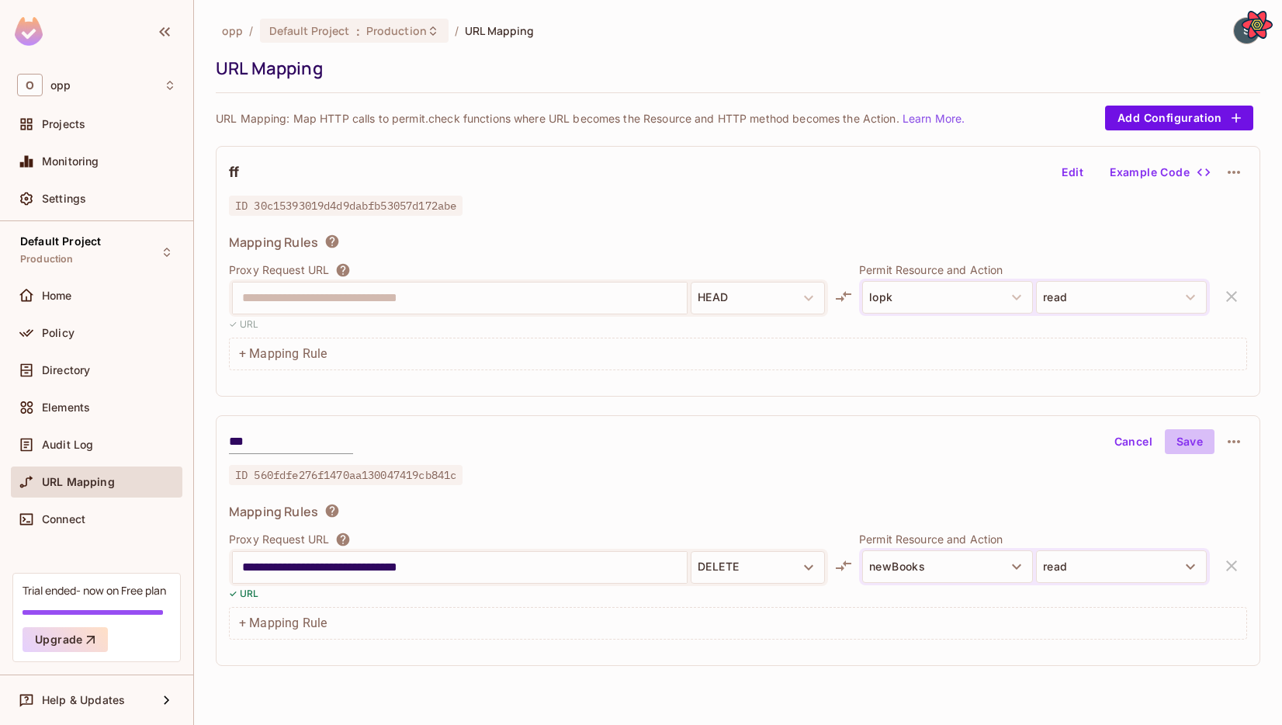
click at [1139, 442] on button "Save" at bounding box center [1190, 441] width 50 height 25
click at [462, 609] on div "+ Mapping Rule" at bounding box center [738, 623] width 1018 height 33
click at [406, 618] on div "+ Mapping Rule" at bounding box center [738, 623] width 1018 height 33
click at [1075, 438] on button "Edit" at bounding box center [1072, 441] width 50 height 25
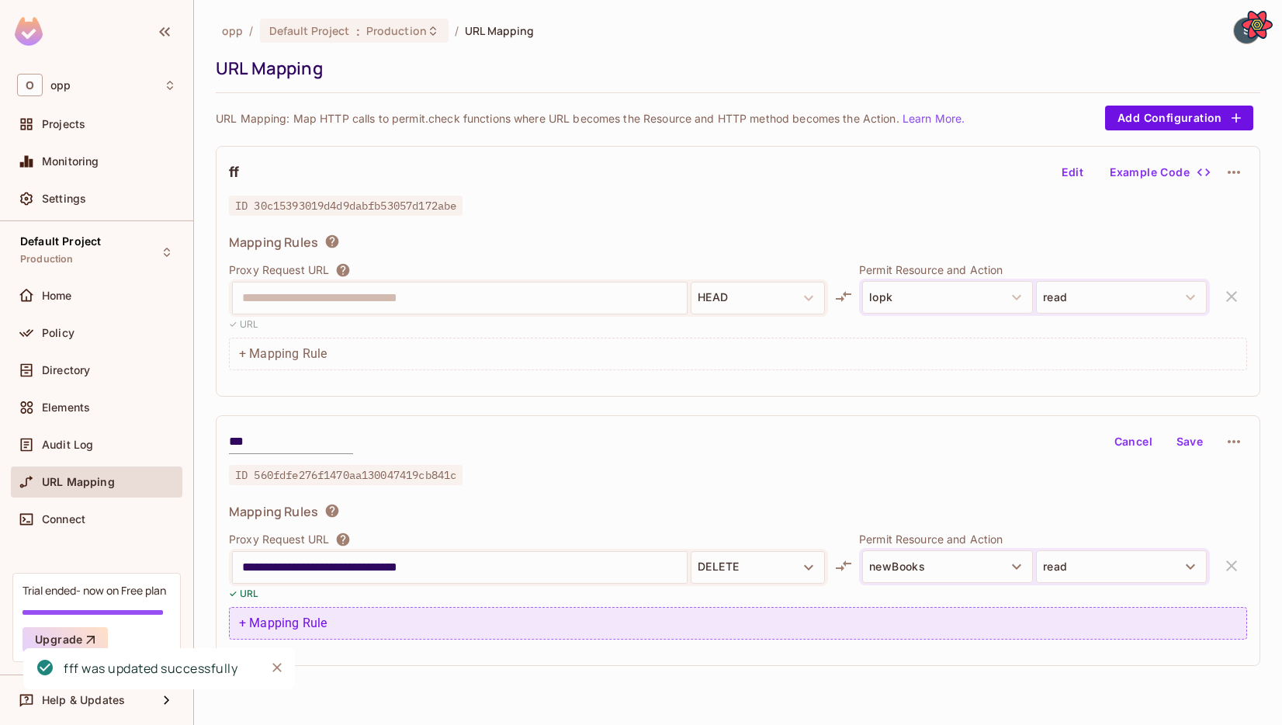
click at [519, 607] on div "+ Mapping Rule" at bounding box center [738, 623] width 1018 height 33
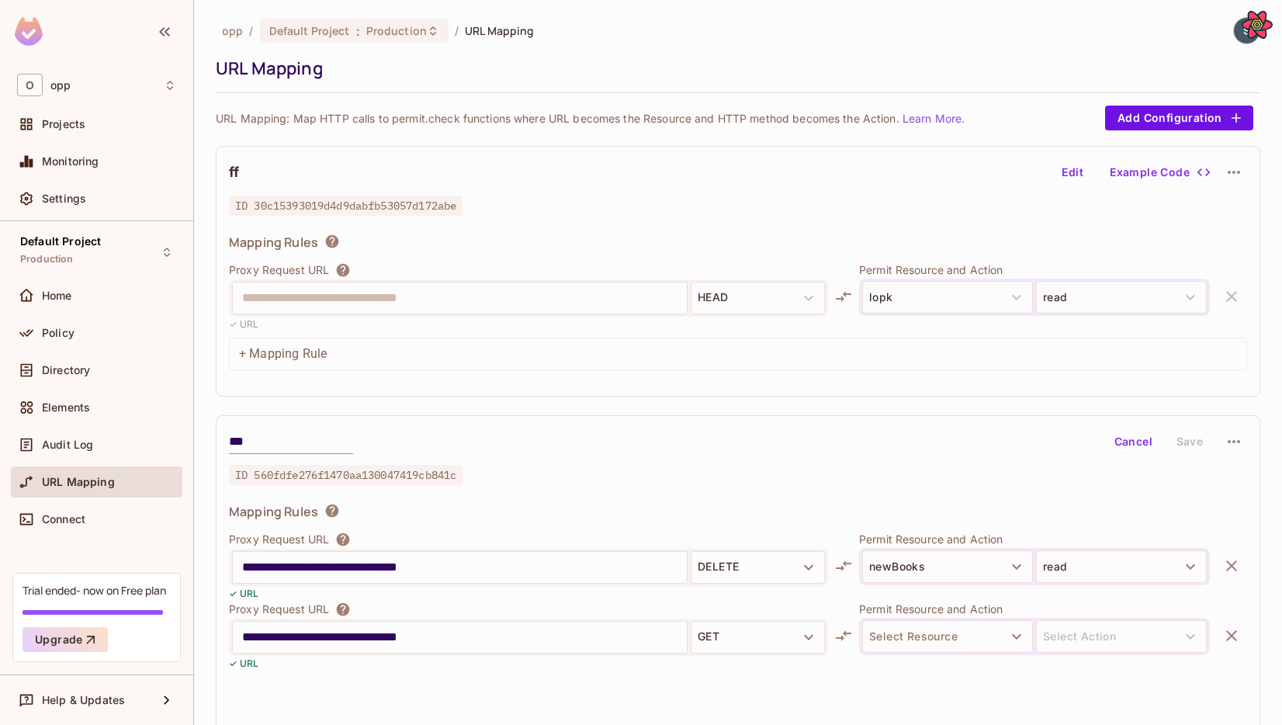
scroll to position [71, 0]
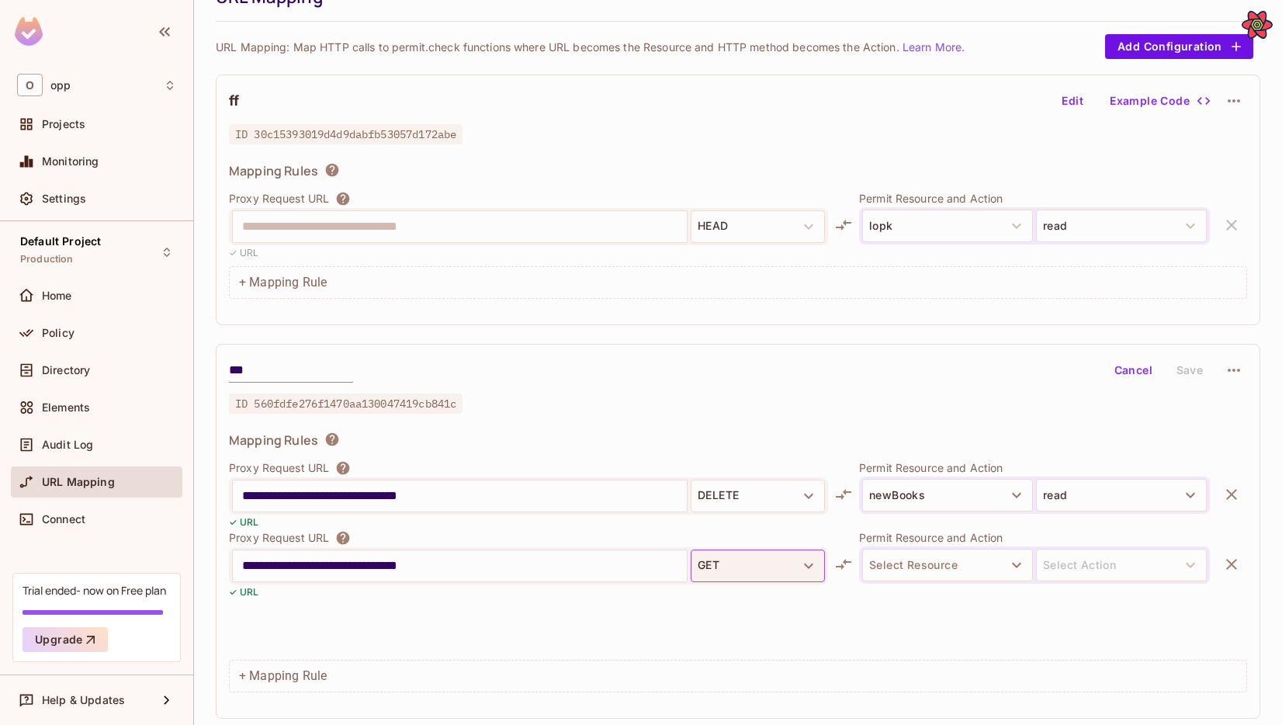
type input "**********"
click at [761, 566] on button "GET" at bounding box center [757, 565] width 134 height 33
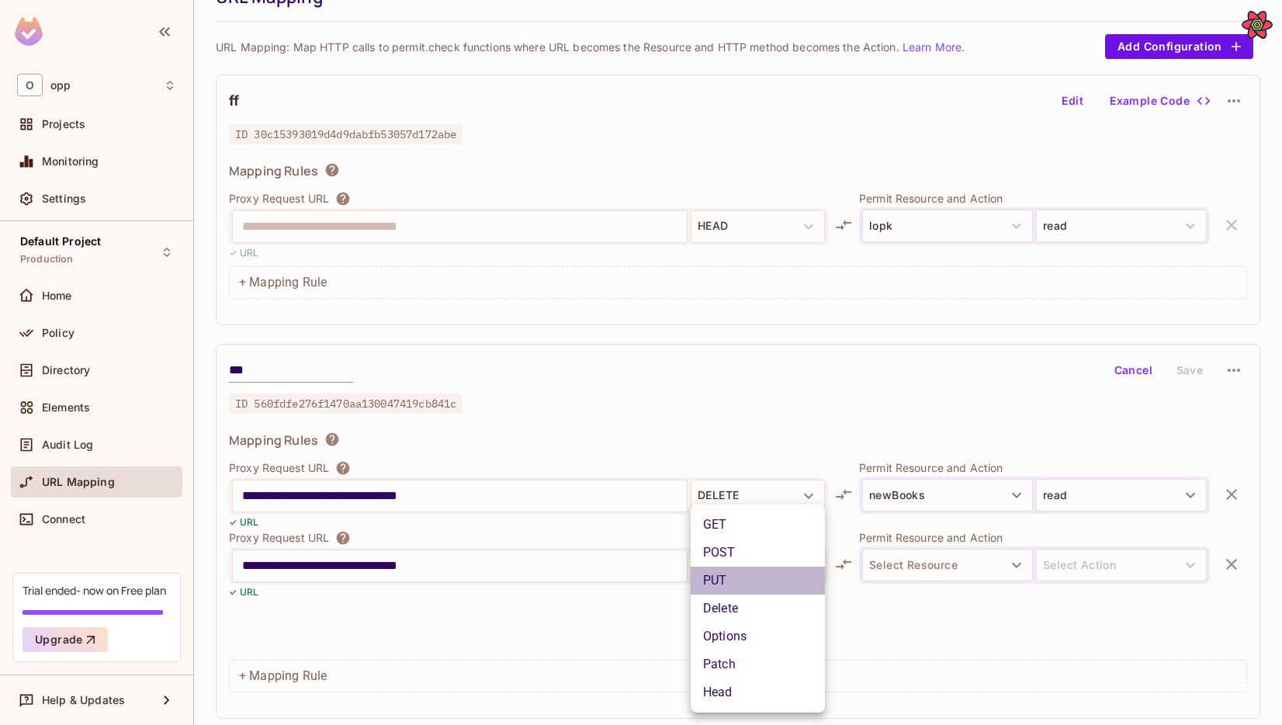
click at [761, 566] on li "PUT" at bounding box center [757, 580] width 134 height 28
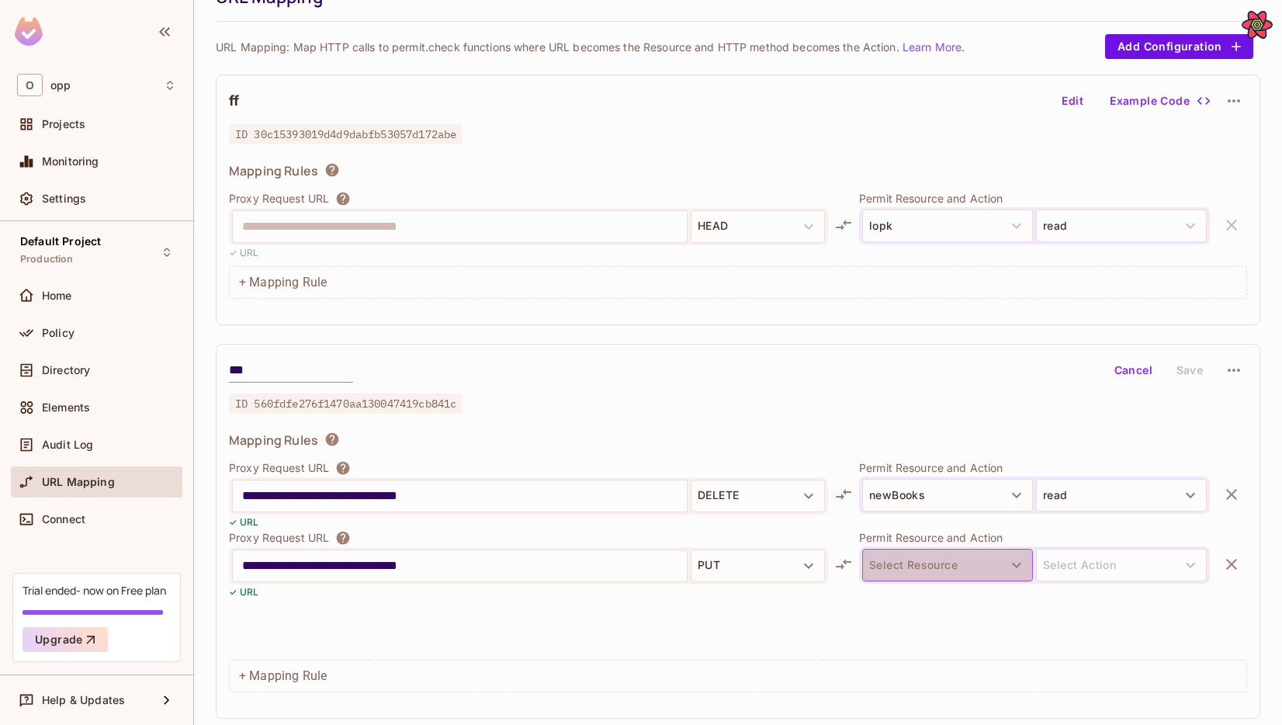
click at [903, 577] on button "Select Resource" at bounding box center [947, 565] width 171 height 33
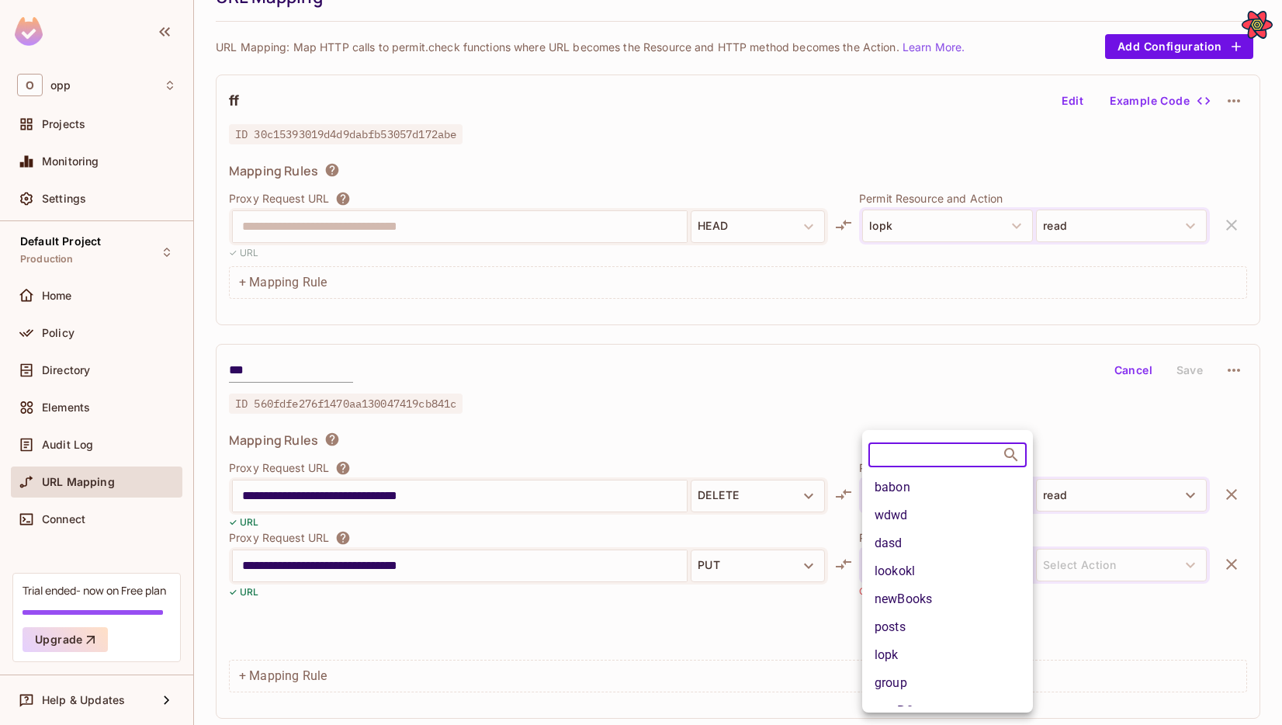
click at [908, 613] on li "posts" at bounding box center [947, 627] width 171 height 28
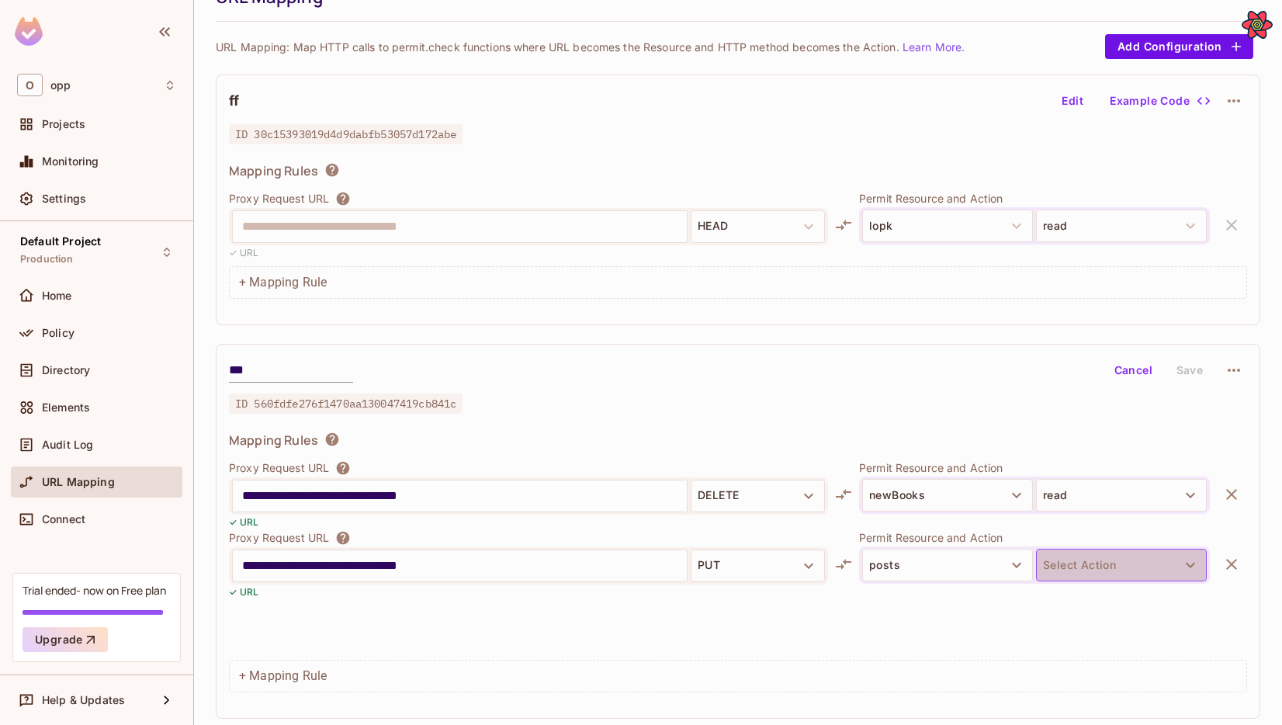
click at [1094, 560] on button "Select Action" at bounding box center [1121, 565] width 171 height 33
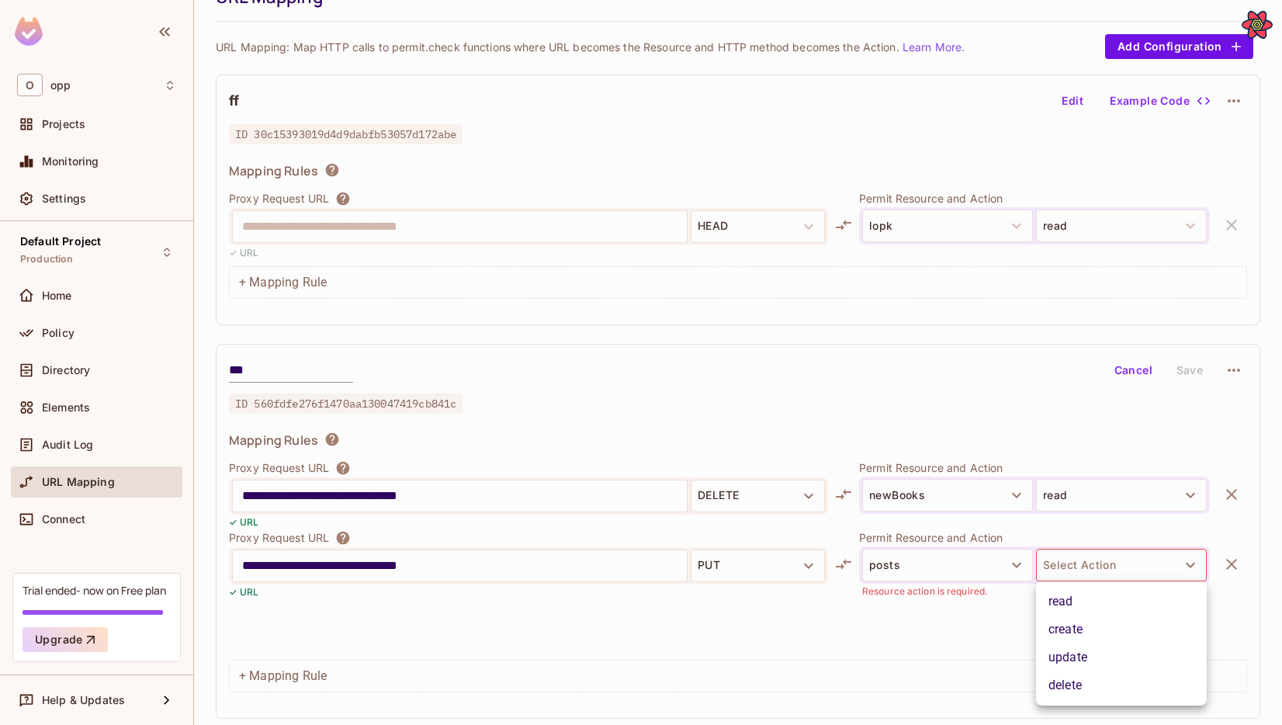
click at [1092, 585] on ul "read create update delete" at bounding box center [1121, 643] width 171 height 124
click at [1092, 593] on li "read" at bounding box center [1121, 601] width 171 height 28
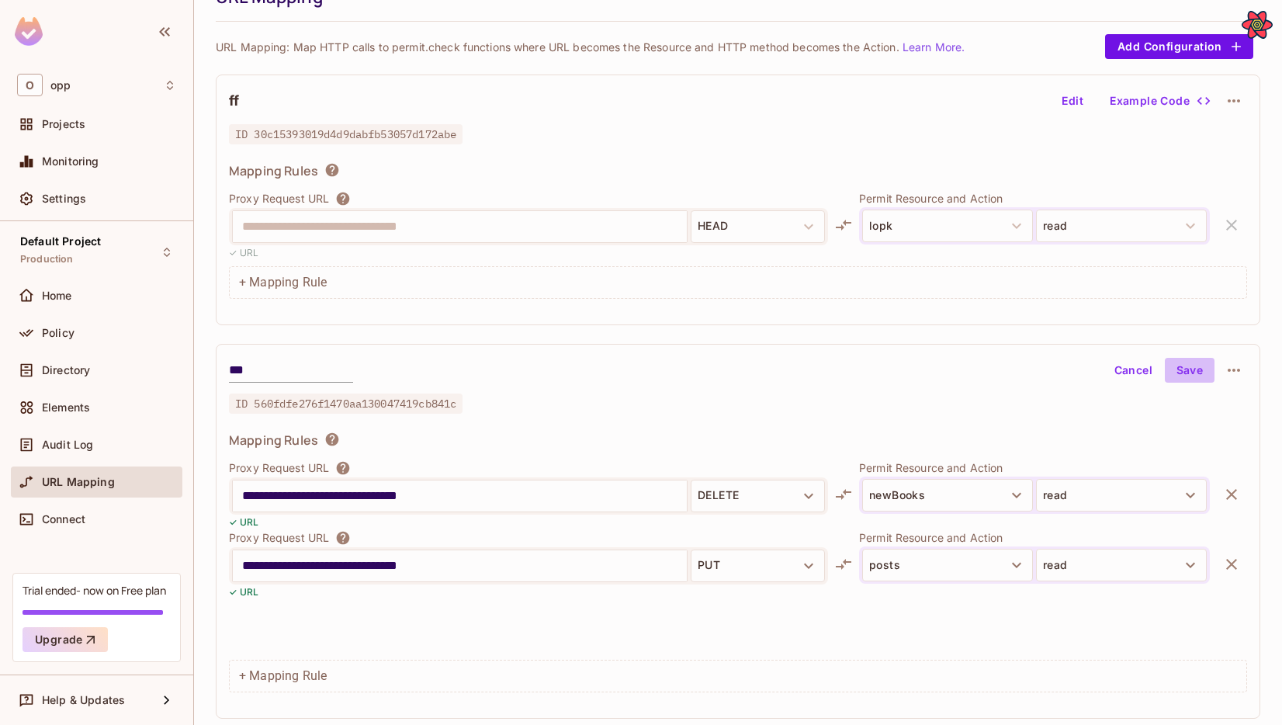
click at [1139, 380] on button "Save" at bounding box center [1190, 370] width 50 height 25
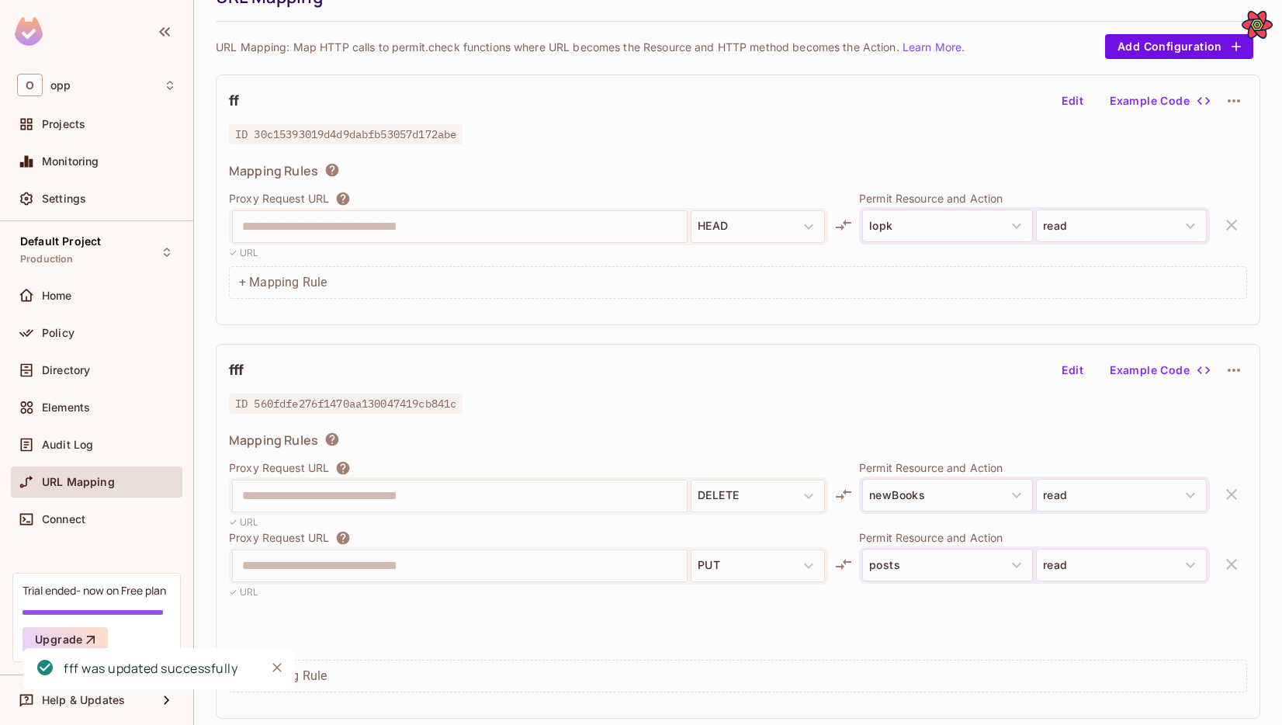
click at [1069, 370] on button "Edit" at bounding box center [1072, 370] width 50 height 25
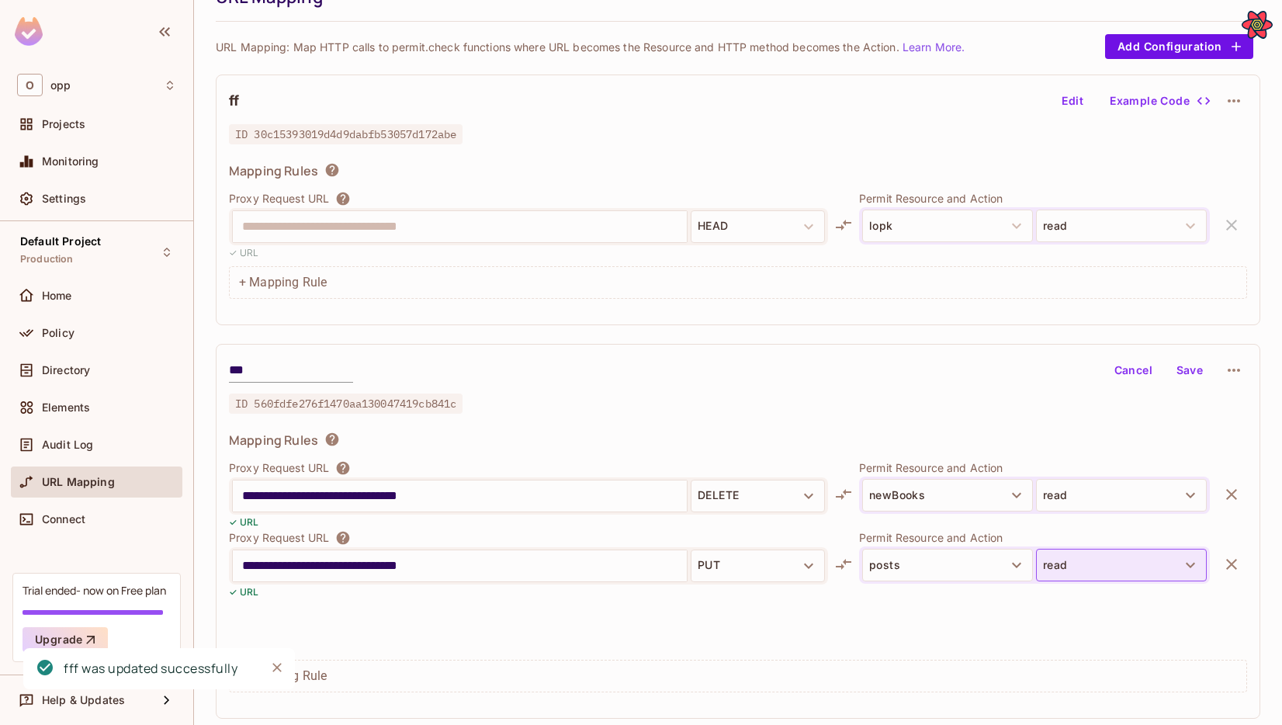
click at [1071, 565] on button "read" at bounding box center [1121, 565] width 171 height 33
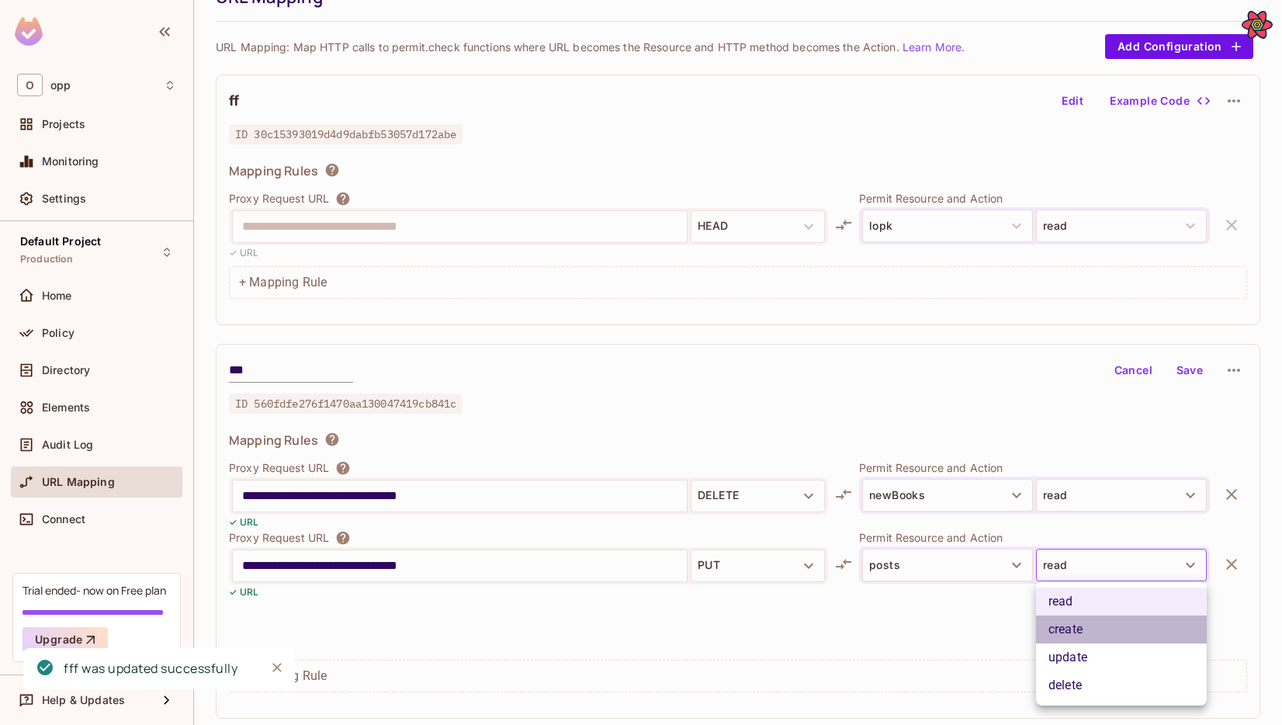
click at [1082, 628] on li "create" at bounding box center [1121, 629] width 171 height 28
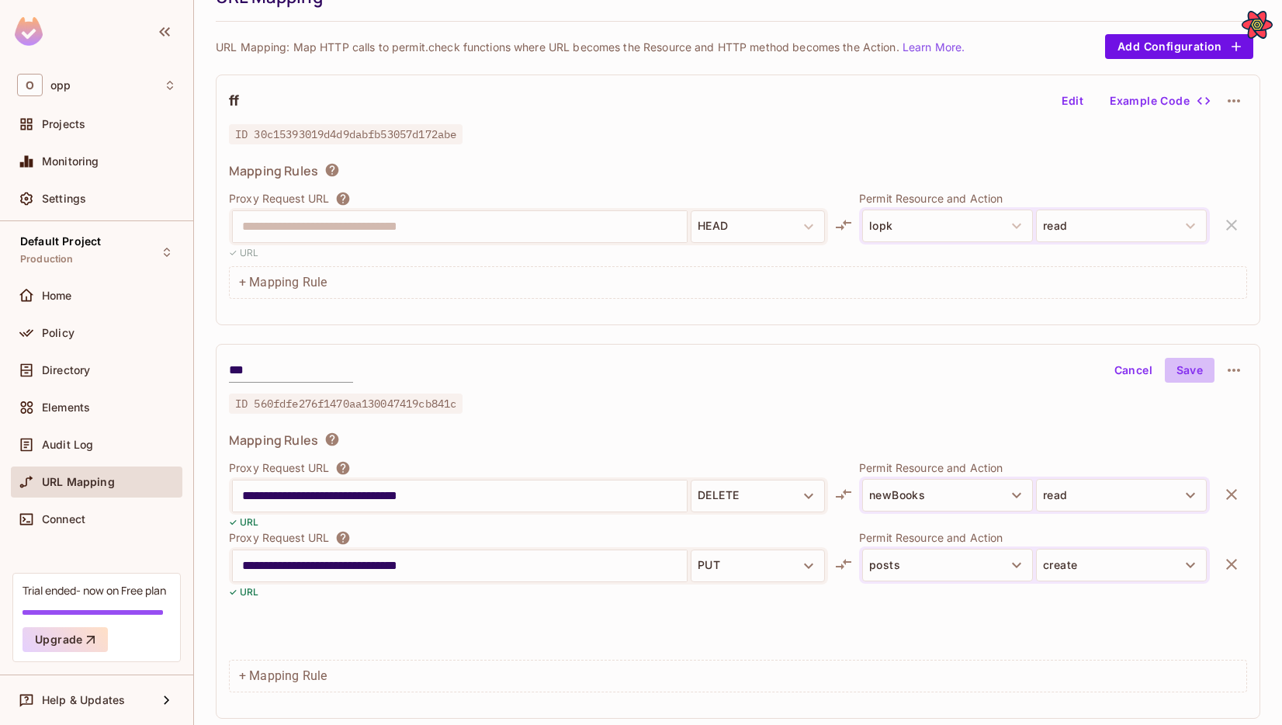
click at [1139, 381] on button "Save" at bounding box center [1190, 370] width 50 height 25
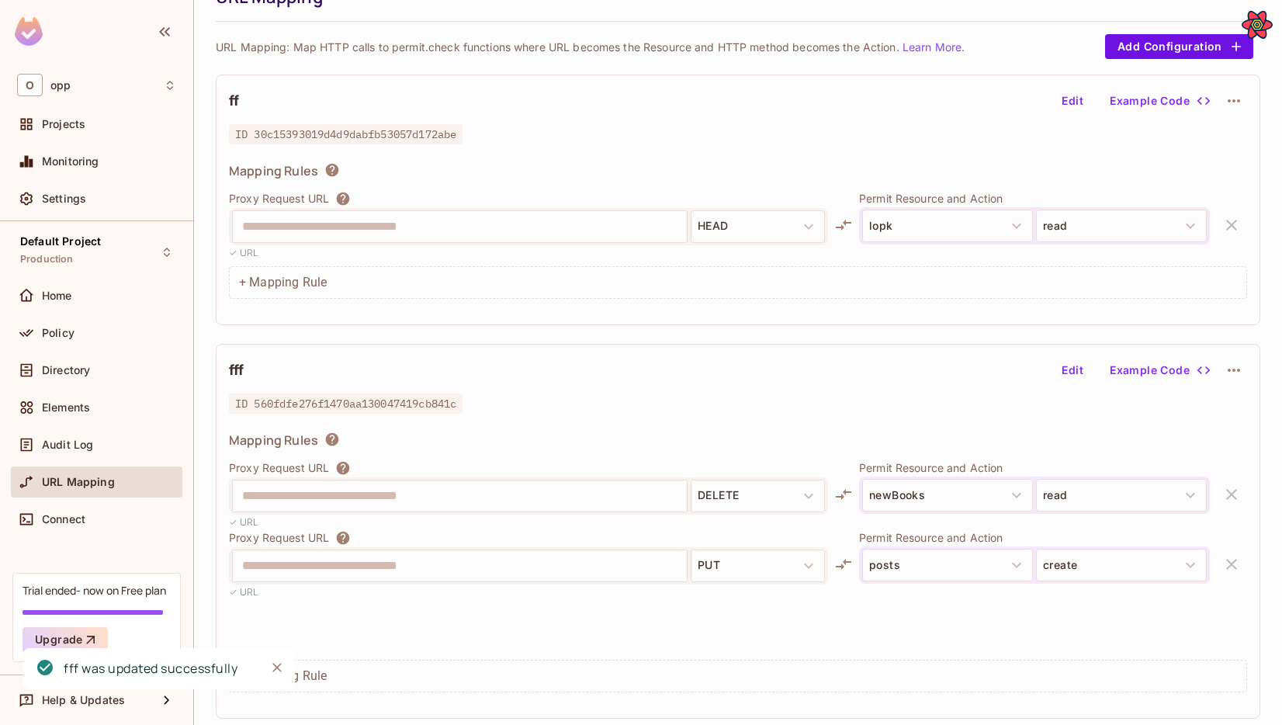
click at [1070, 362] on button "Edit" at bounding box center [1072, 370] width 50 height 25
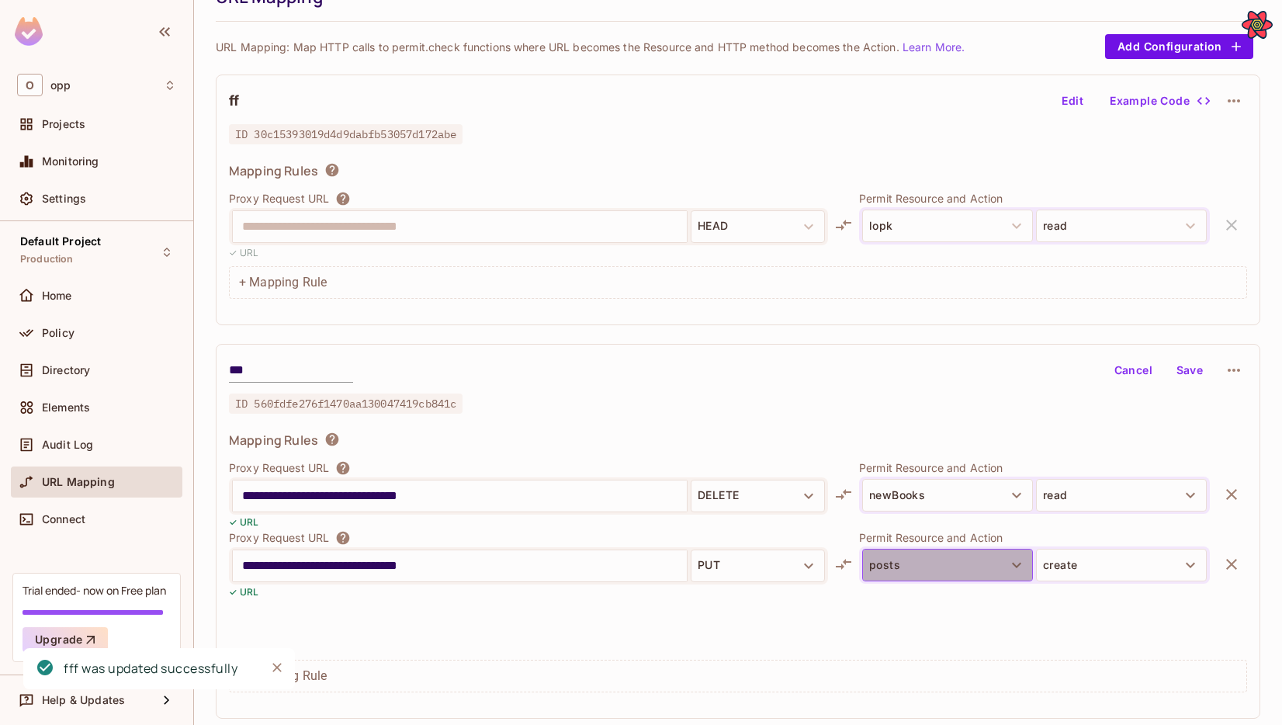
click at [885, 559] on button "posts" at bounding box center [947, 565] width 171 height 33
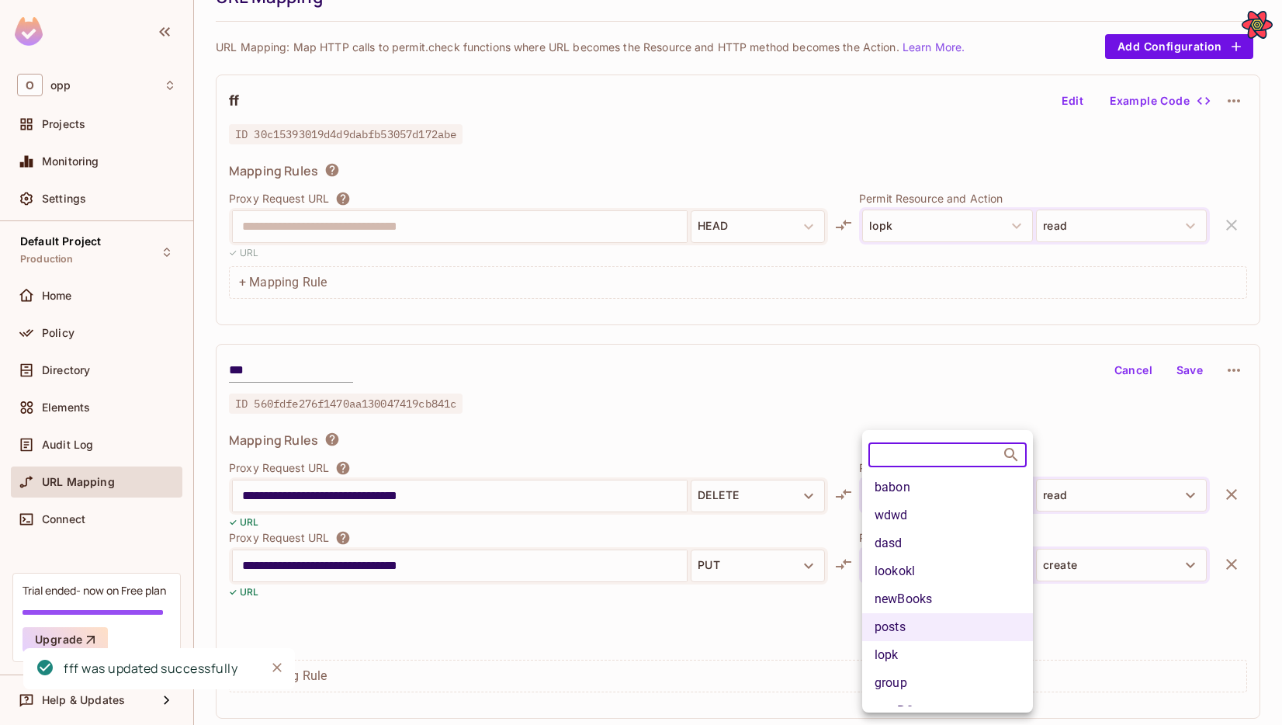
click at [890, 595] on li "newBooks" at bounding box center [947, 599] width 171 height 28
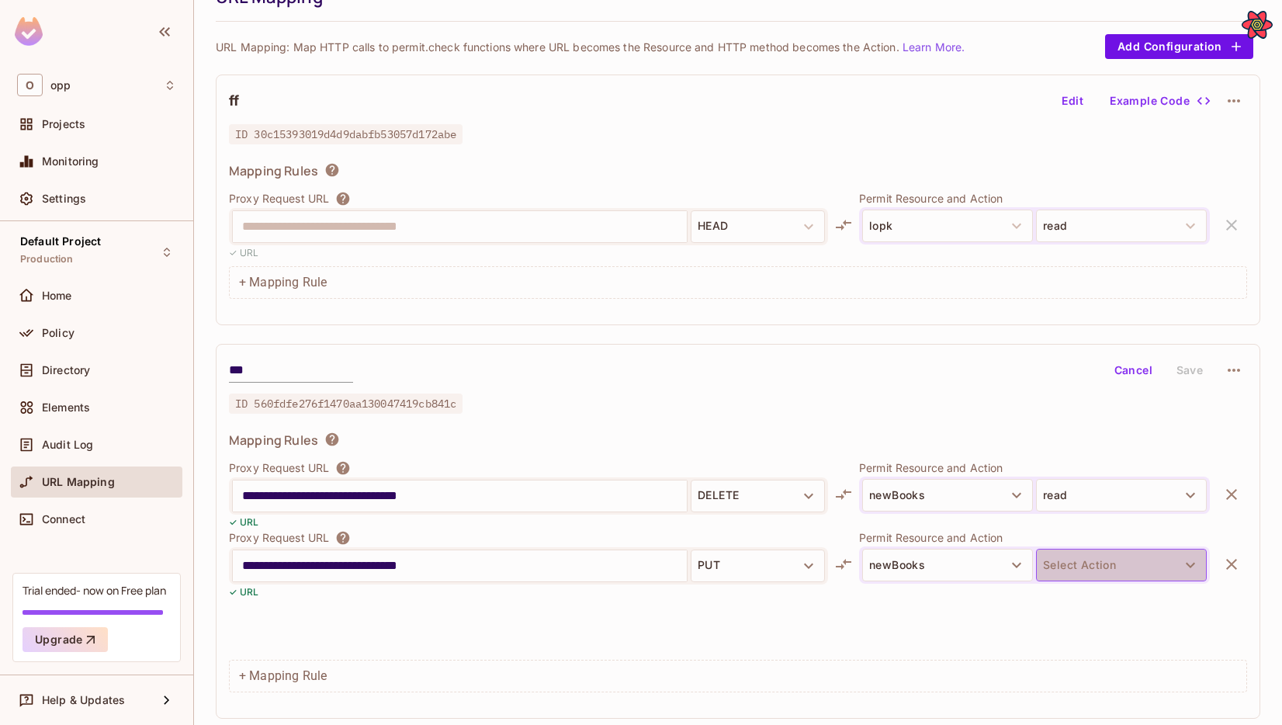
click at [1116, 559] on button "Select Action" at bounding box center [1121, 565] width 171 height 33
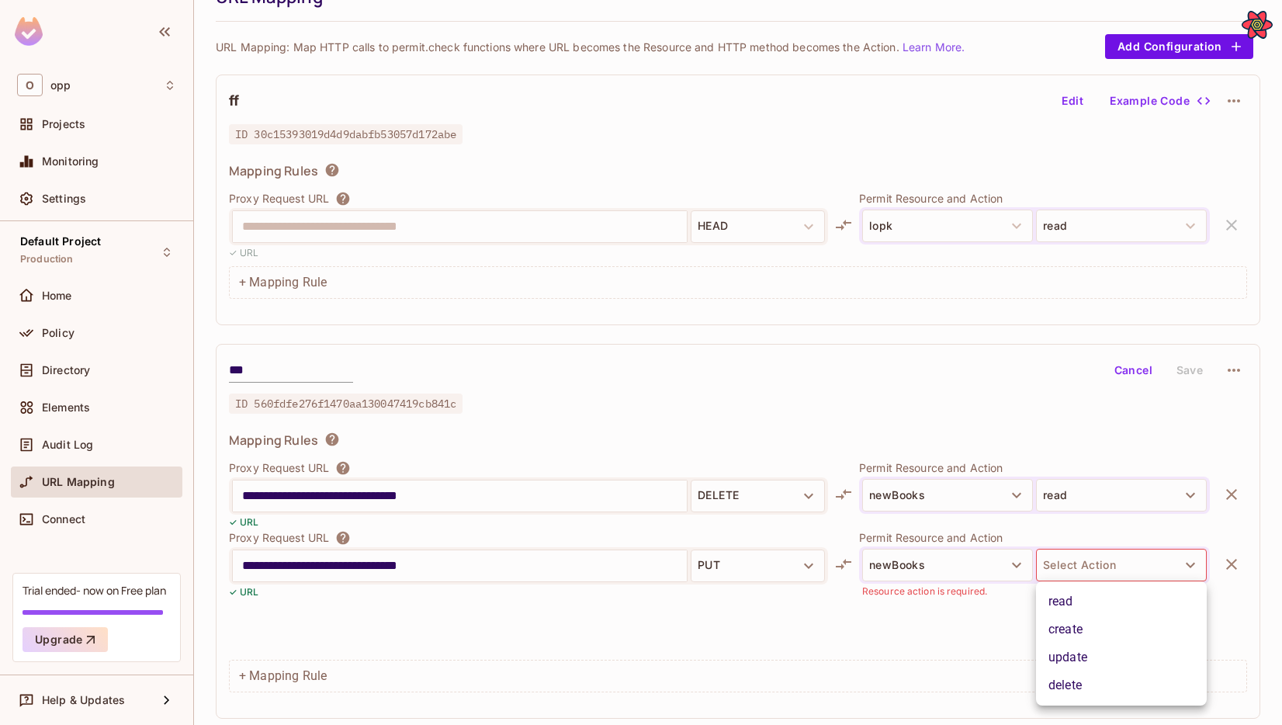
click at [1097, 600] on li "read" at bounding box center [1121, 601] width 171 height 28
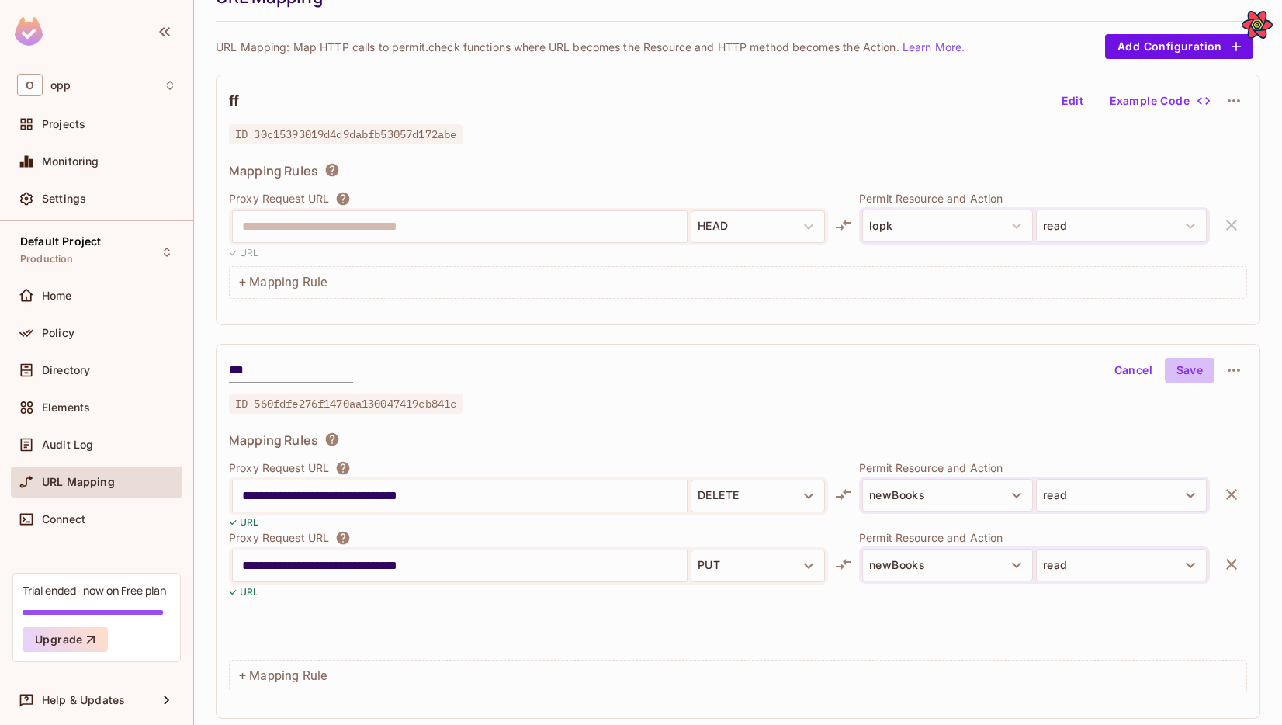
click at [1139, 369] on button "Save" at bounding box center [1190, 370] width 50 height 25
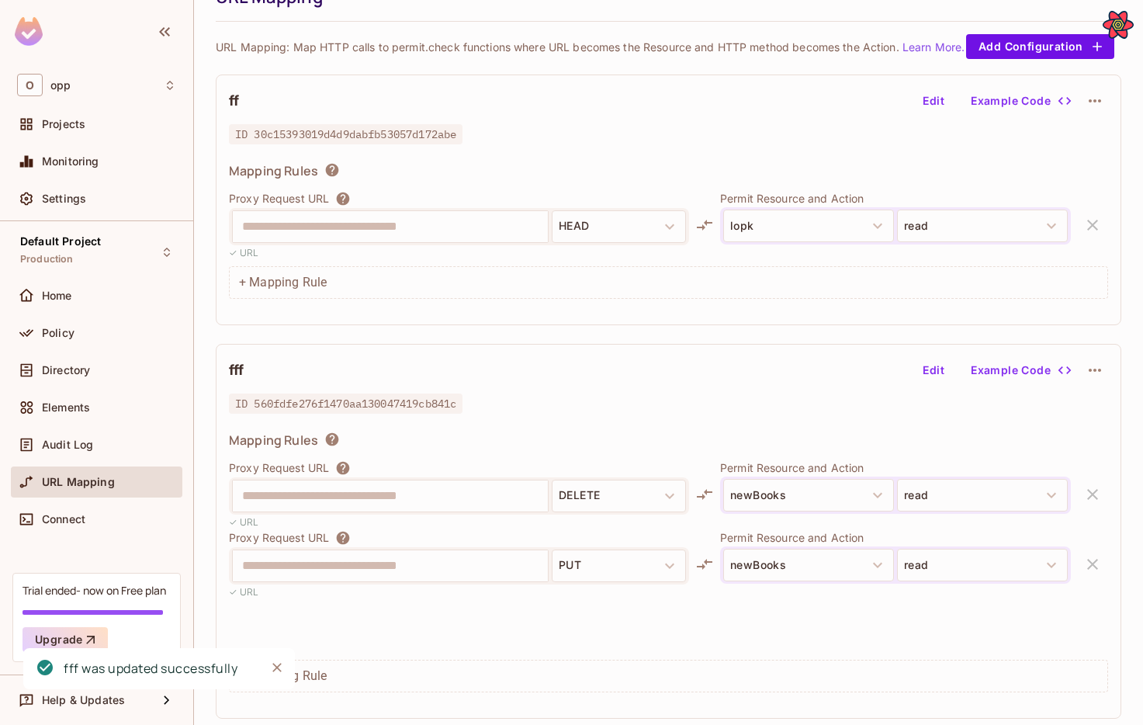
click at [944, 377] on button "Edit" at bounding box center [933, 370] width 50 height 25
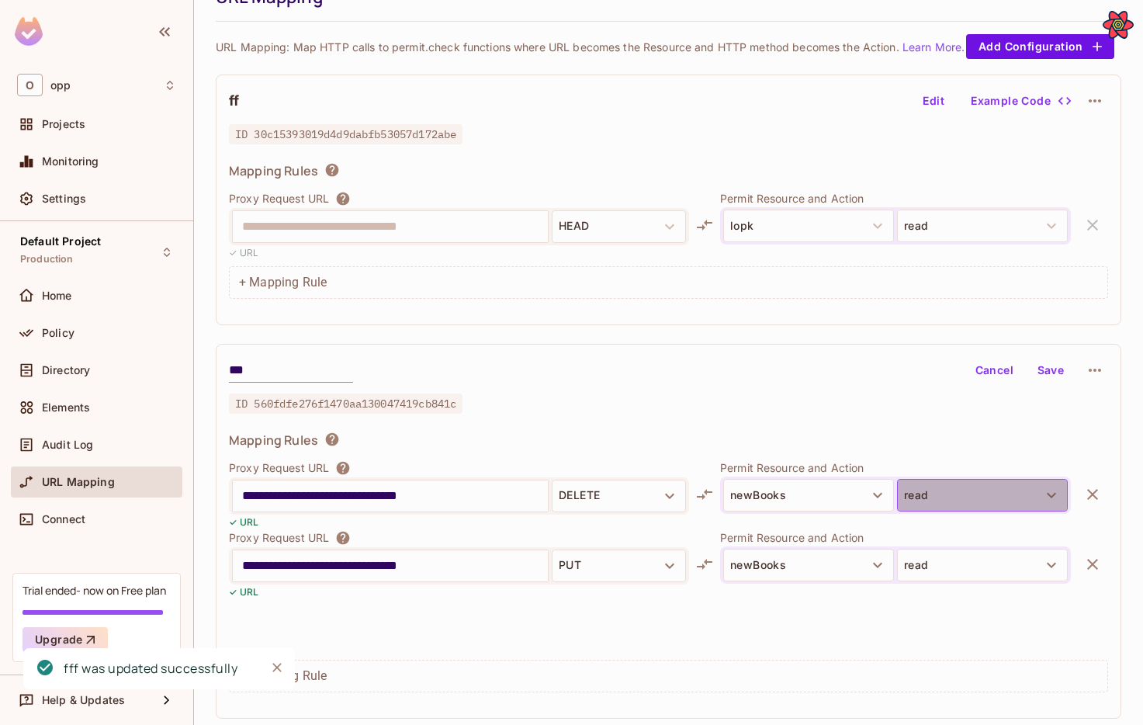
click at [953, 497] on button "read" at bounding box center [982, 495] width 171 height 33
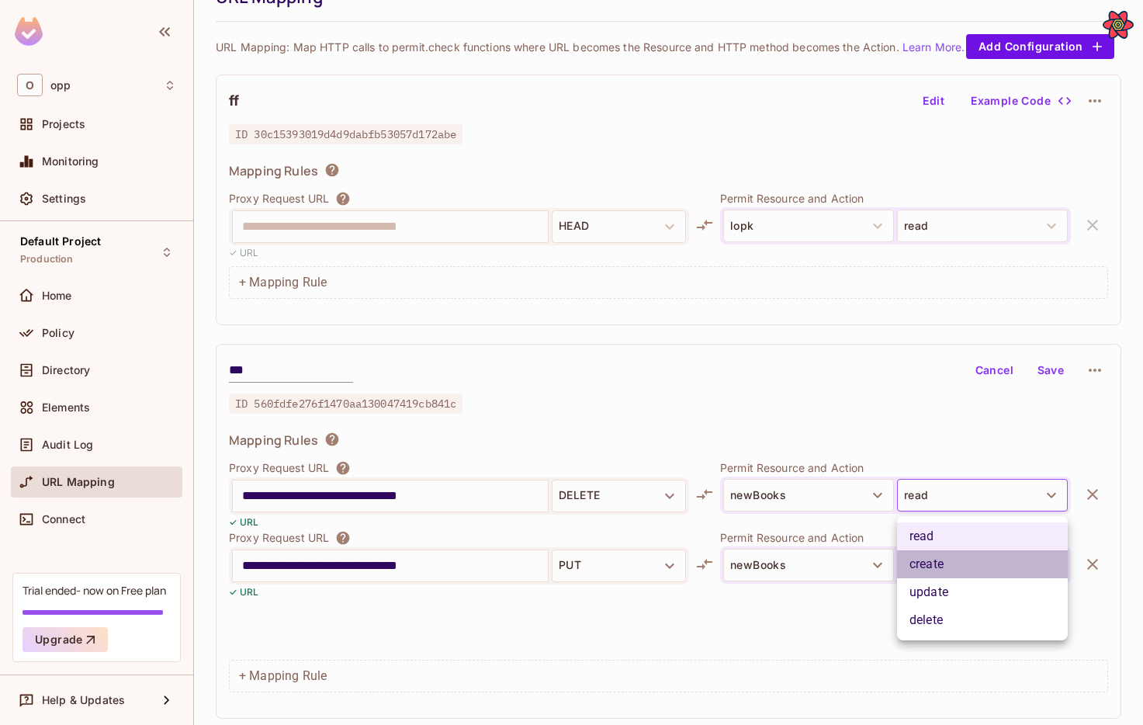
click at [939, 570] on li "create" at bounding box center [982, 564] width 171 height 28
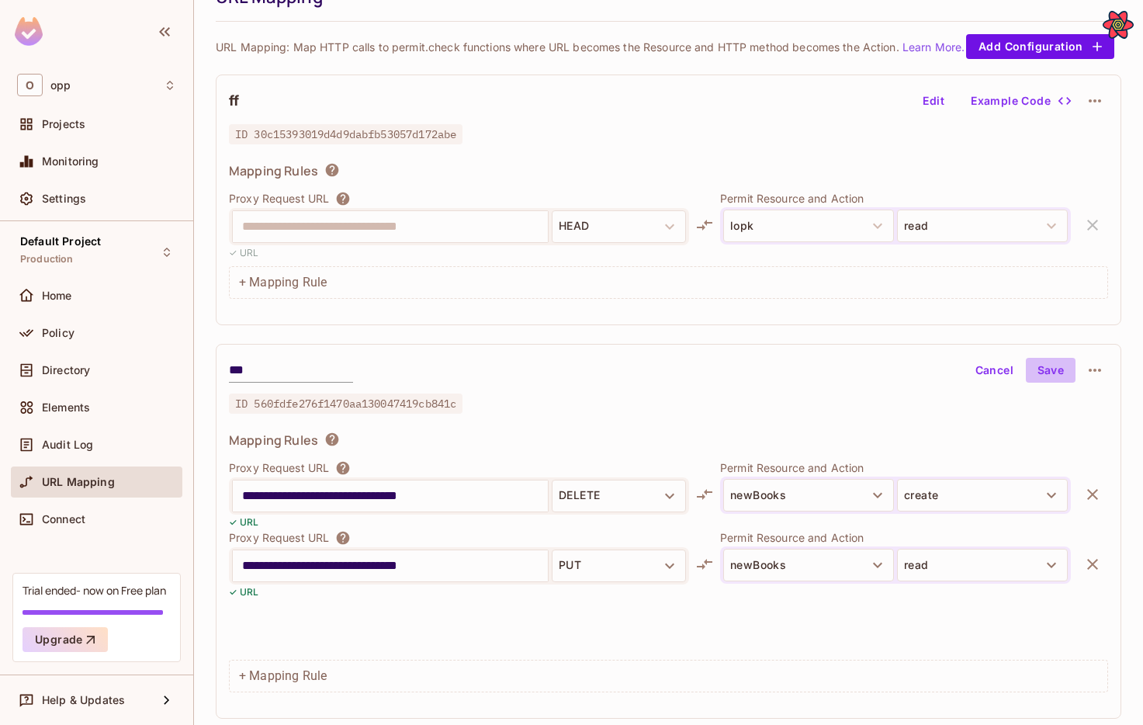
click at [1047, 369] on button "Save" at bounding box center [1051, 370] width 50 height 25
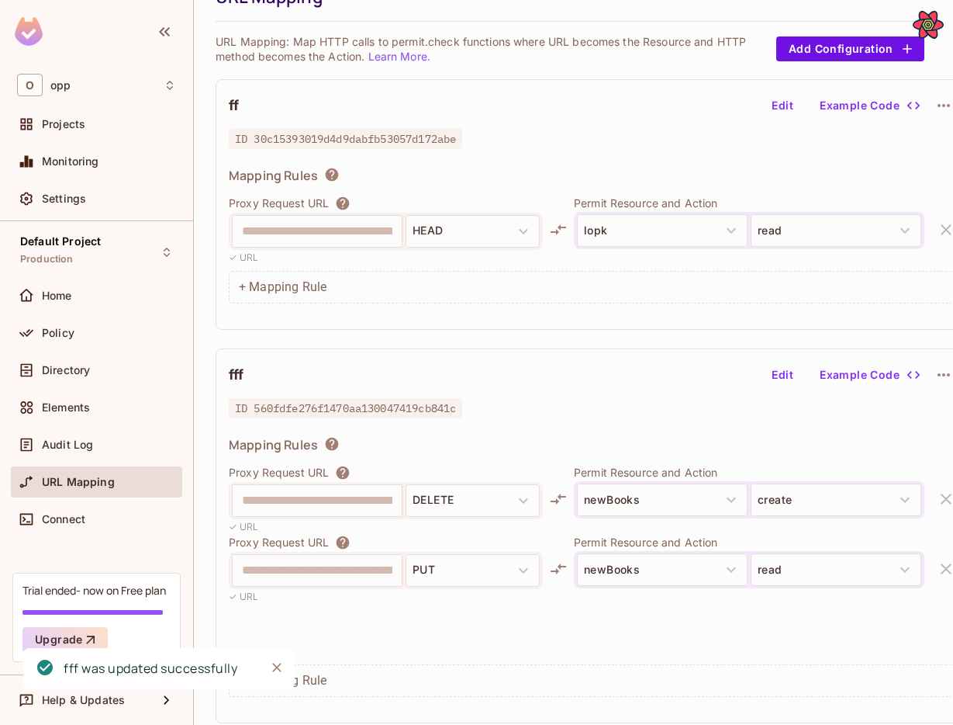
click at [953, 357] on div "**********" at bounding box center [593, 535] width 755 height 375
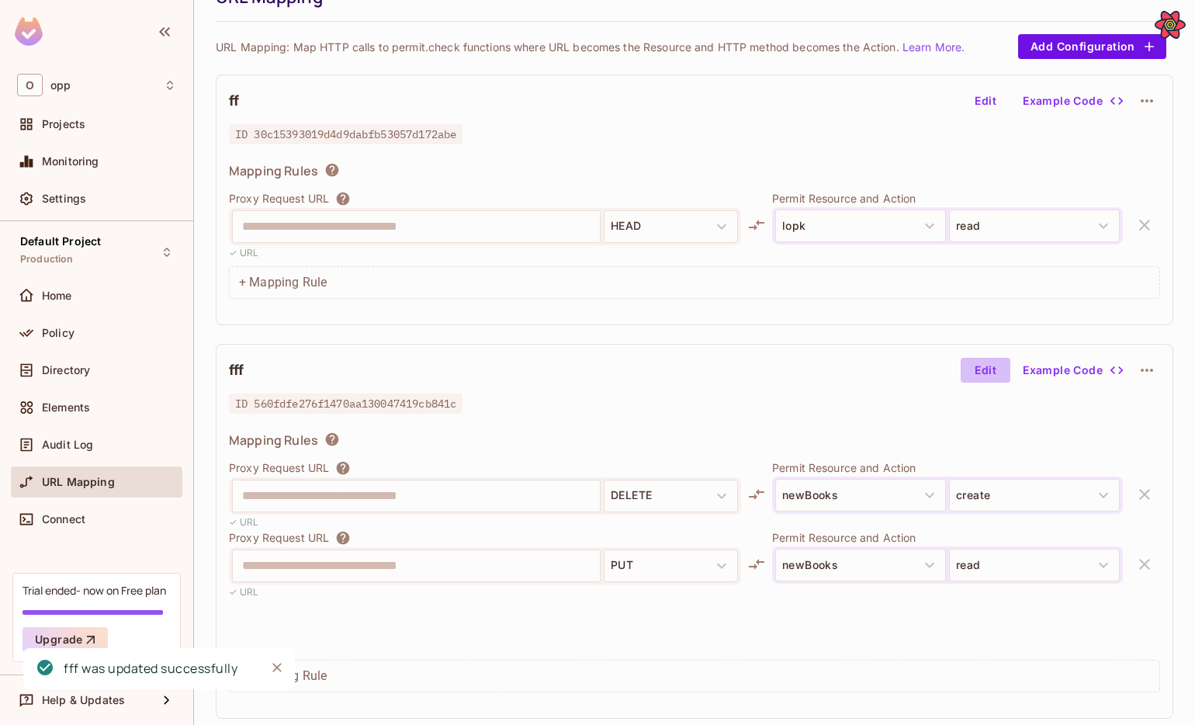
click at [971, 372] on button "Edit" at bounding box center [985, 370] width 50 height 25
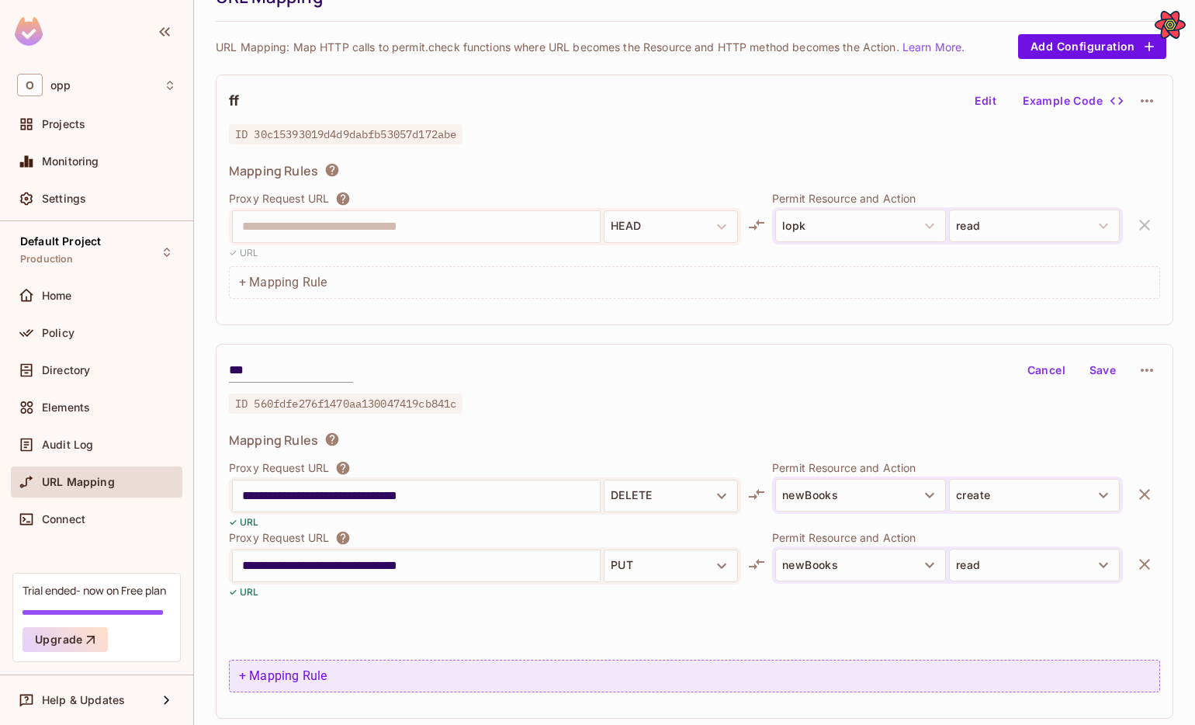
click at [636, 666] on div "+ Mapping Rule" at bounding box center [694, 675] width 931 height 33
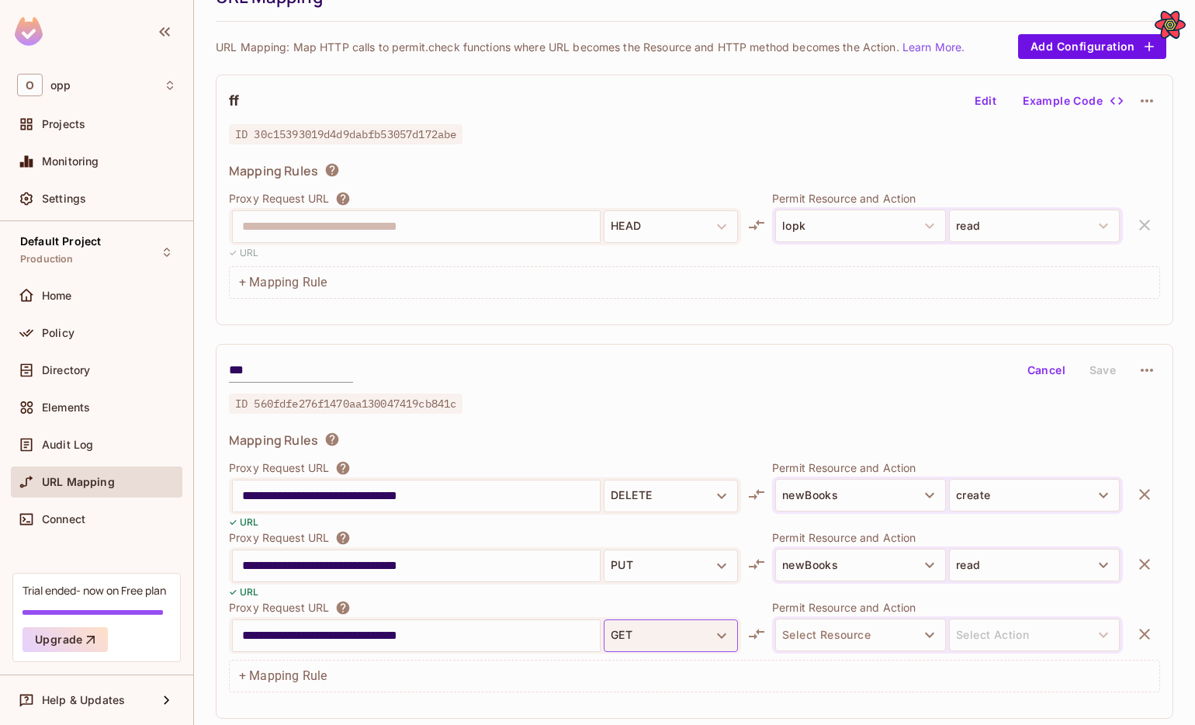
type input "**********"
click at [657, 625] on button "GET" at bounding box center [671, 635] width 134 height 33
click at [655, 645] on li "Options" at bounding box center [671, 636] width 134 height 28
click at [836, 639] on button "Select Resource" at bounding box center [860, 634] width 171 height 33
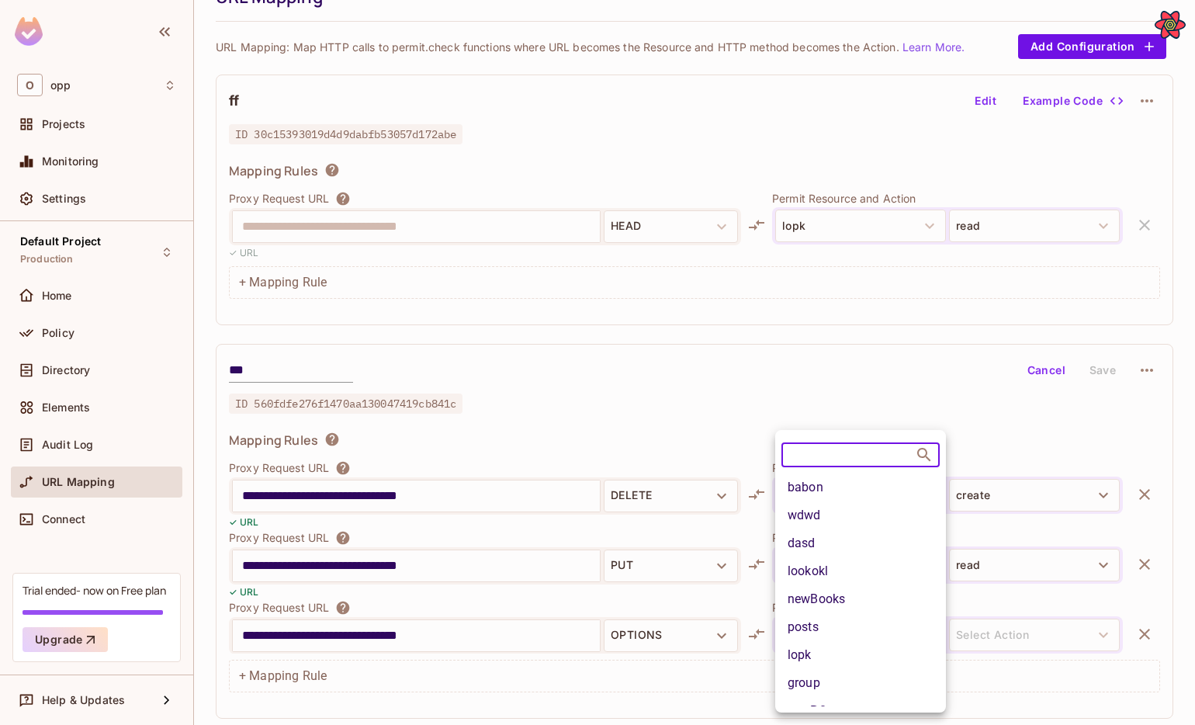
click at [834, 664] on li "lopk" at bounding box center [860, 655] width 171 height 28
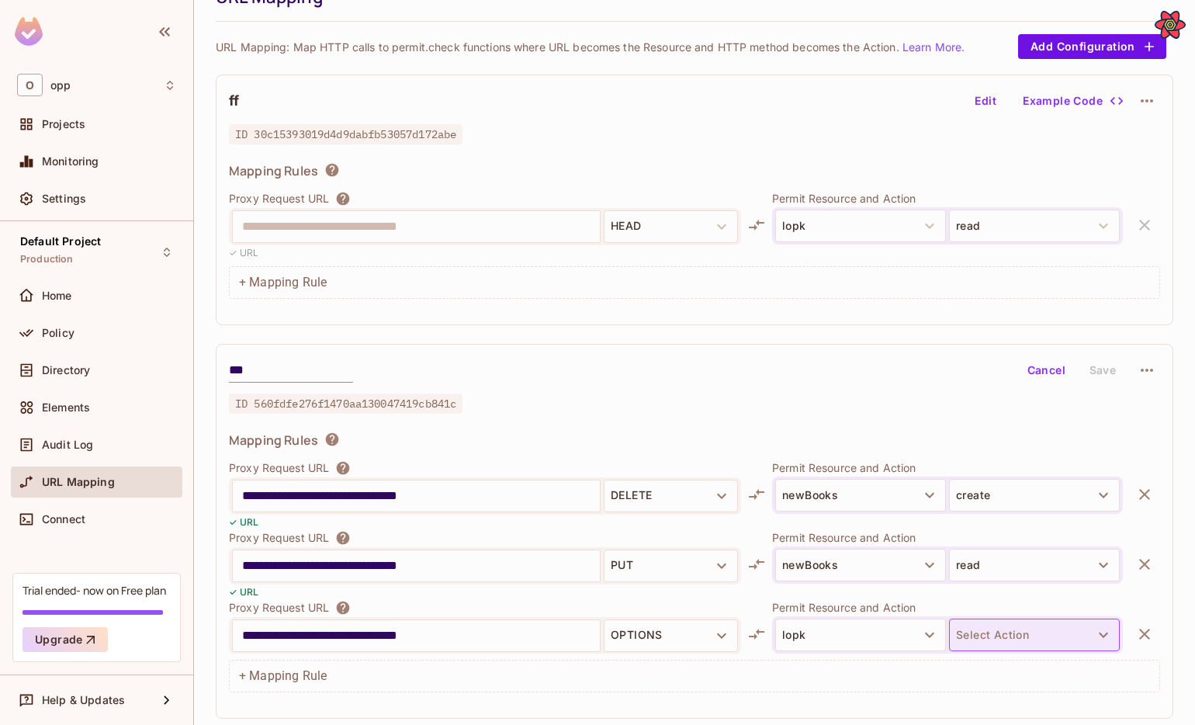
click at [1005, 647] on button "Select Action" at bounding box center [1034, 634] width 171 height 33
click at [1006, 659] on li "update" at bounding box center [1034, 664] width 171 height 28
click at [1101, 372] on button "Save" at bounding box center [1103, 370] width 50 height 25
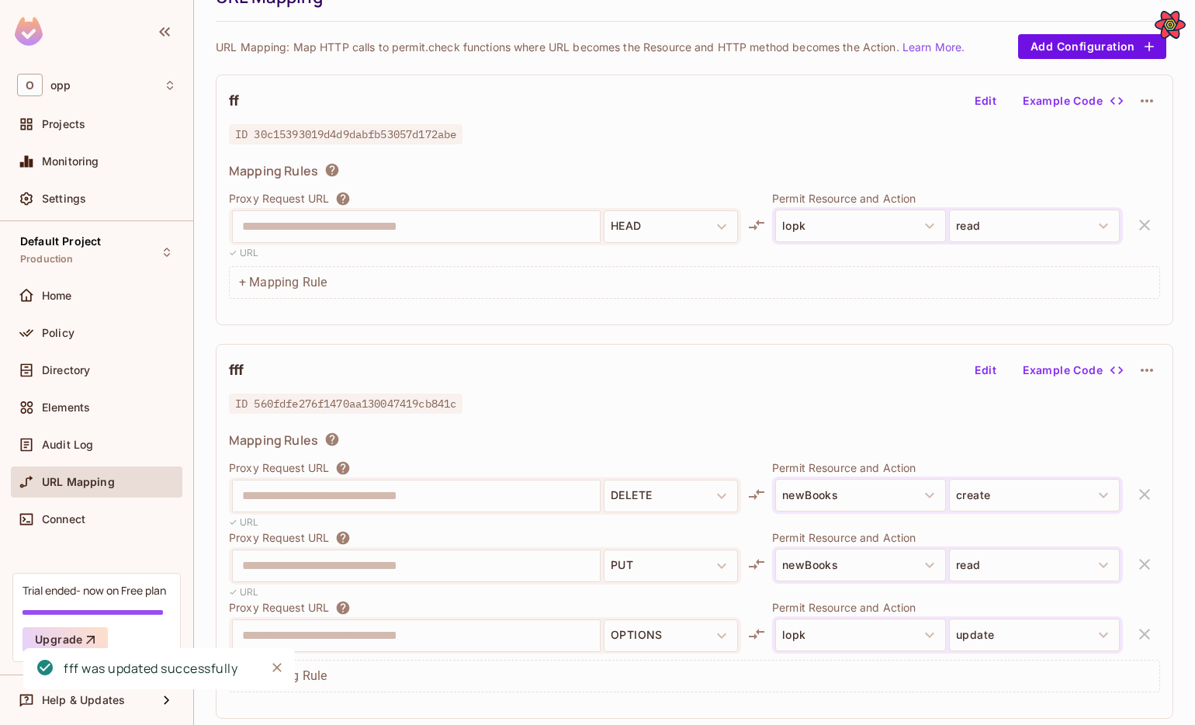
click at [983, 722] on div "**********" at bounding box center [694, 335] width 957 height 779
click at [979, 376] on button "Edit" at bounding box center [985, 370] width 50 height 25
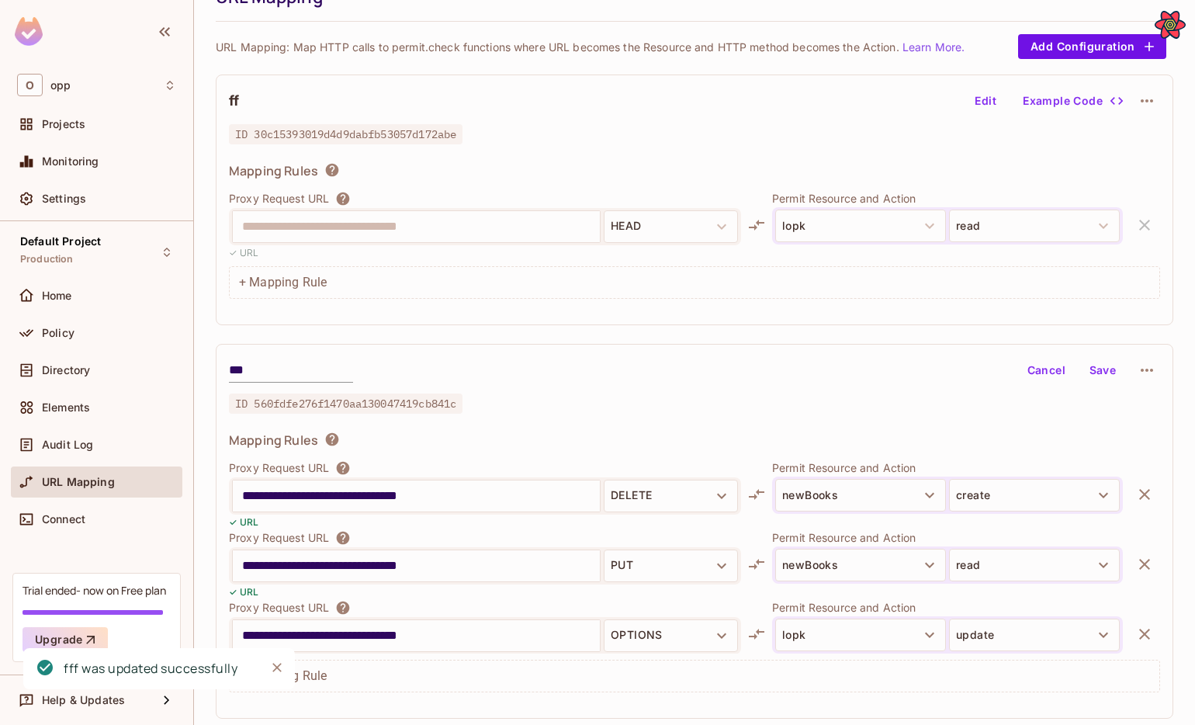
scroll to position [16, 0]
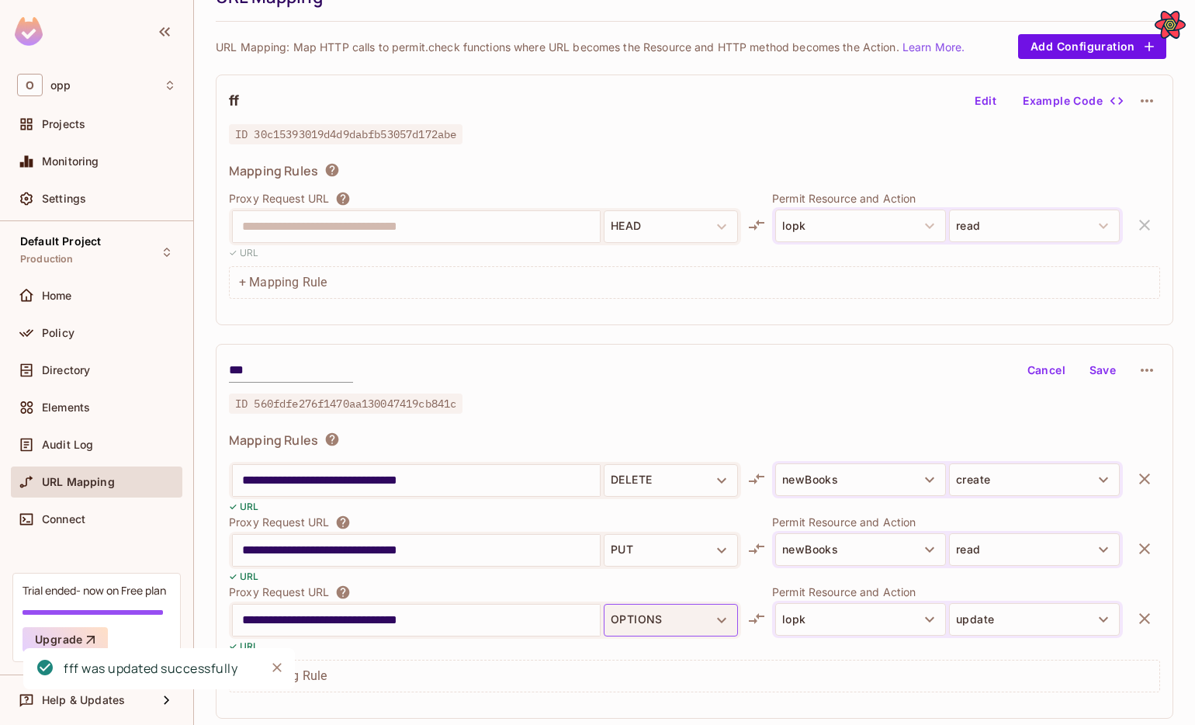
click at [674, 632] on button "OPTIONS" at bounding box center [671, 620] width 134 height 33
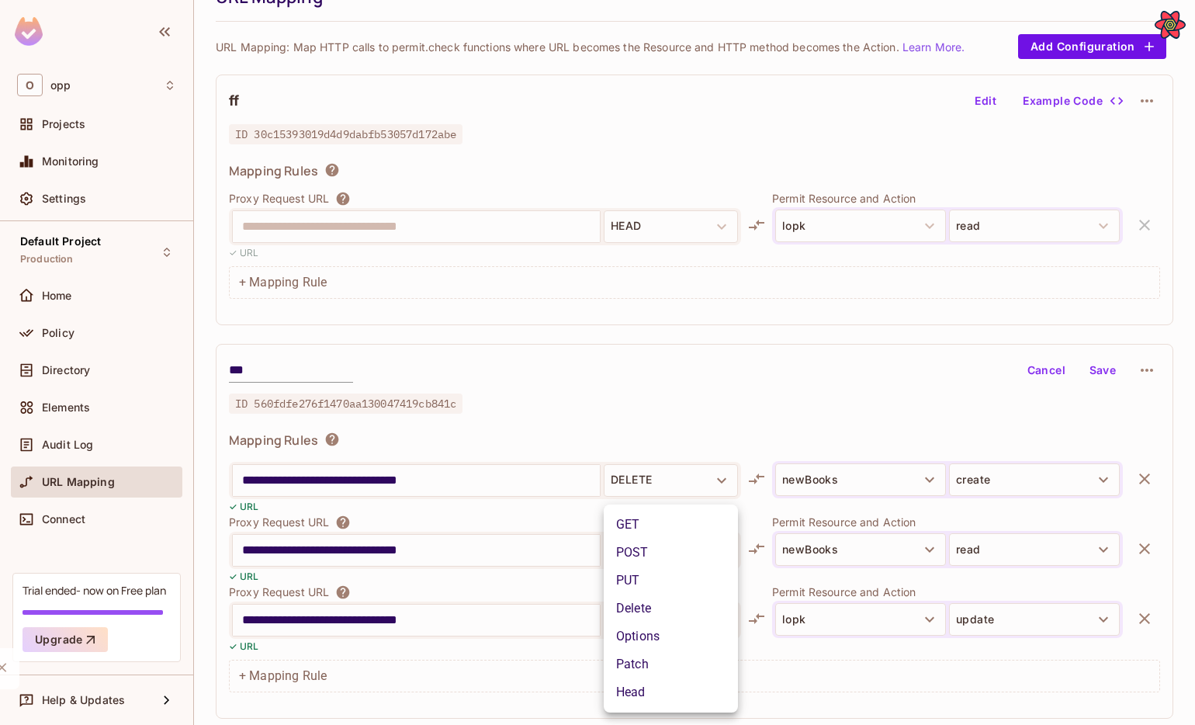
click at [665, 658] on li "Patch" at bounding box center [671, 664] width 134 height 28
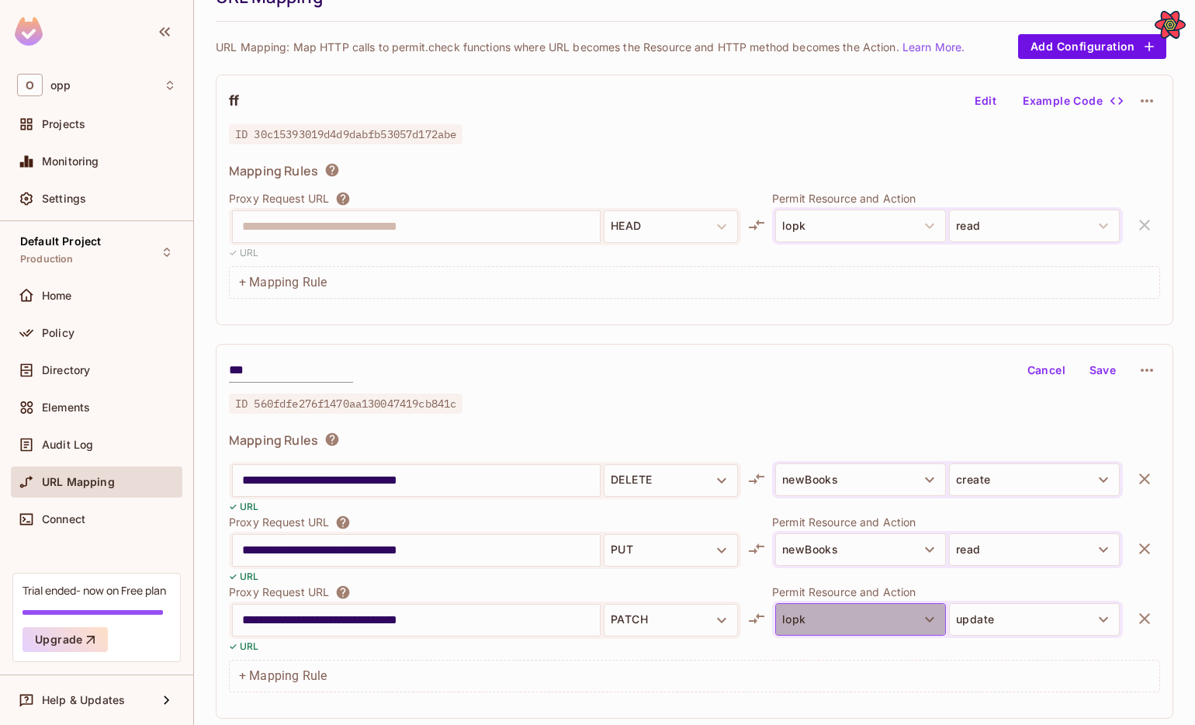
click at [827, 628] on button "lopk" at bounding box center [860, 619] width 171 height 33
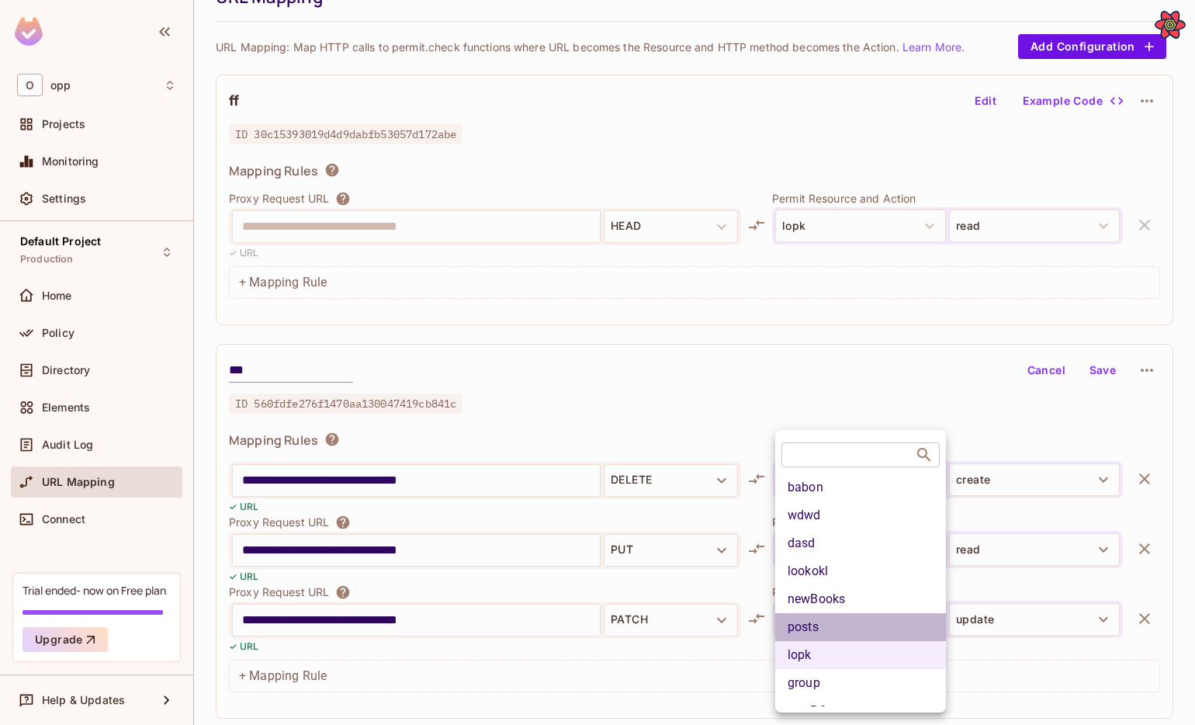
click at [838, 630] on li "posts" at bounding box center [860, 627] width 171 height 28
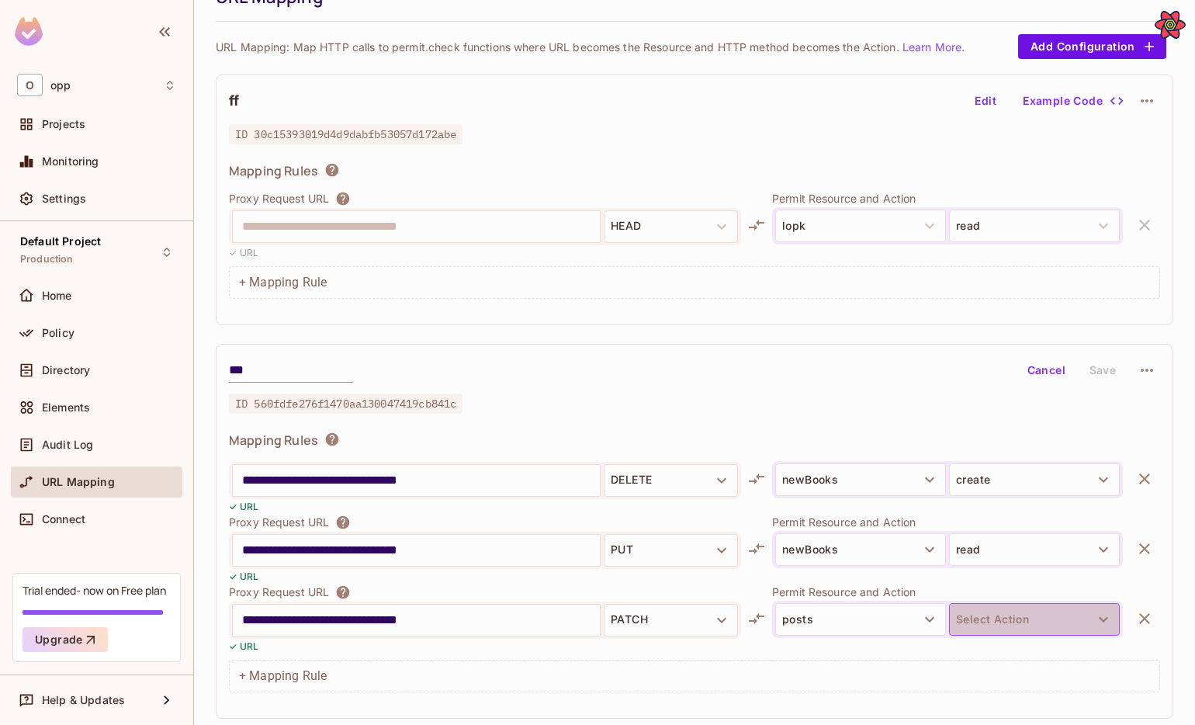
click at [1011, 630] on button "Select Action" at bounding box center [1034, 619] width 171 height 33
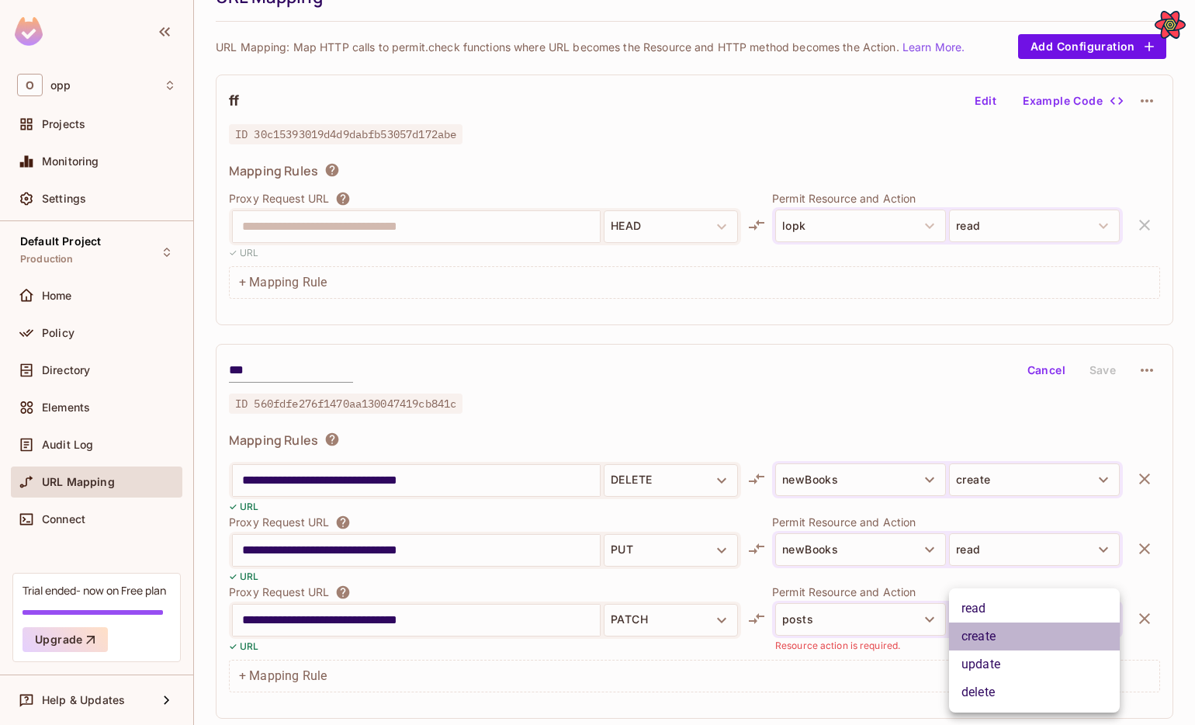
click at [998, 649] on li "create" at bounding box center [1034, 636] width 171 height 28
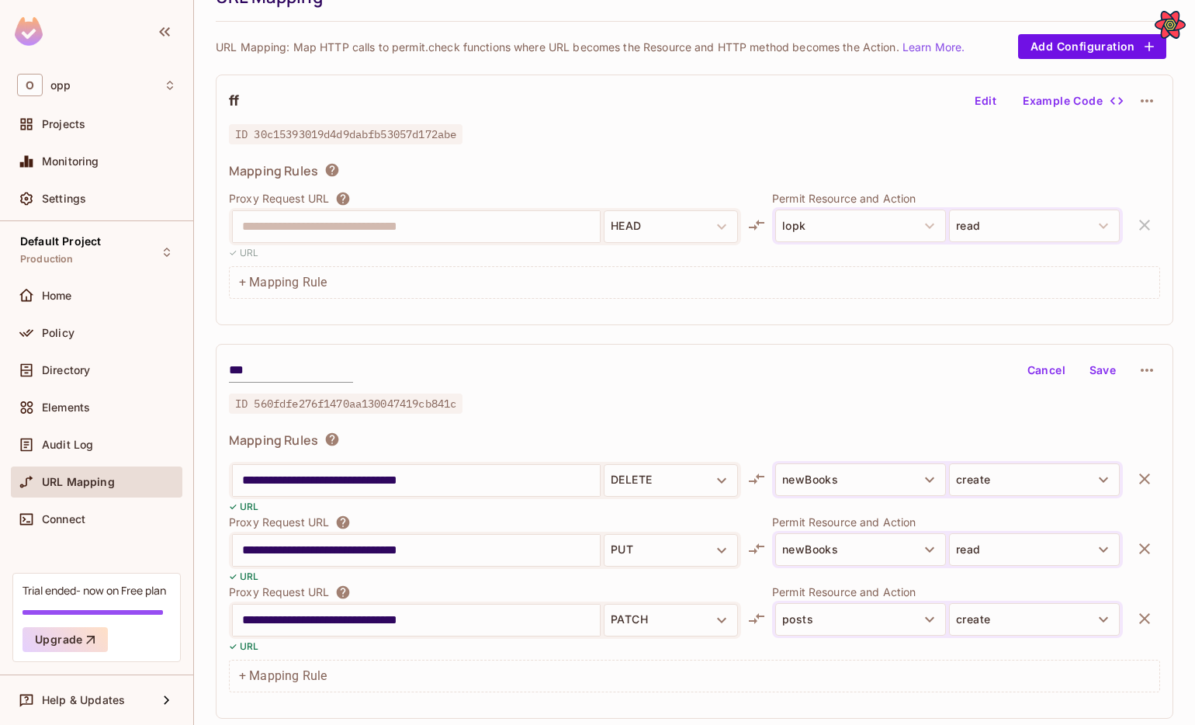
click at [1109, 364] on button "Save" at bounding box center [1103, 370] width 50 height 25
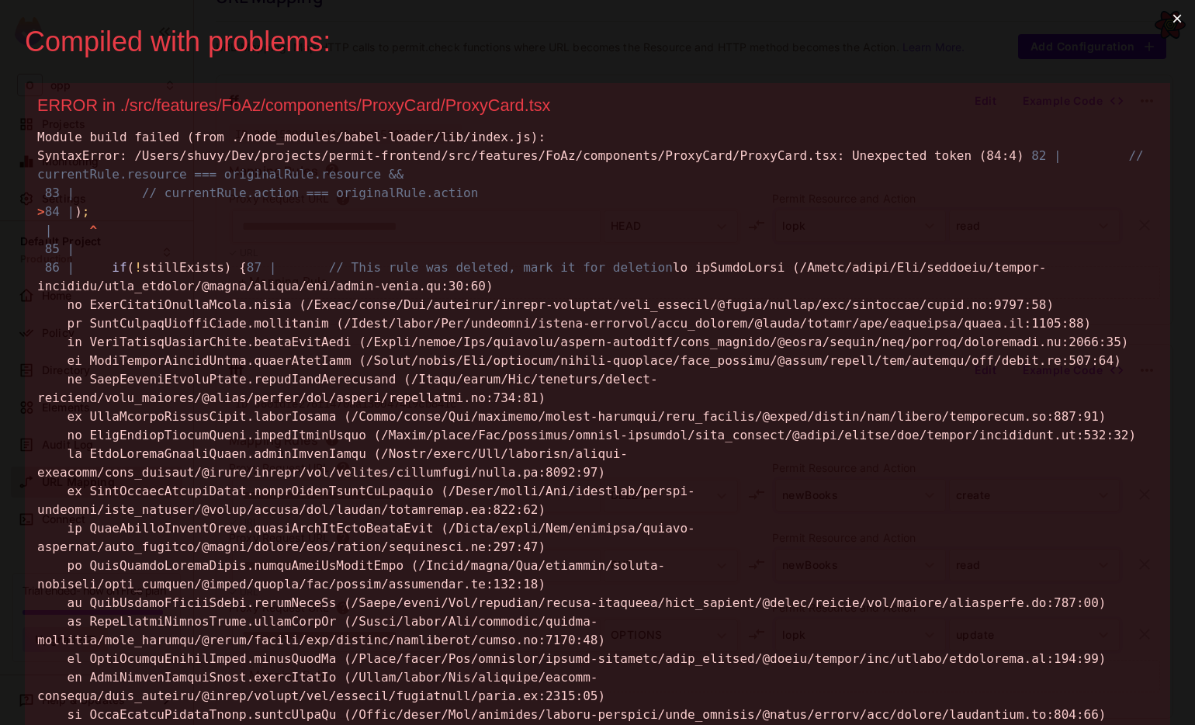
scroll to position [0, 0]
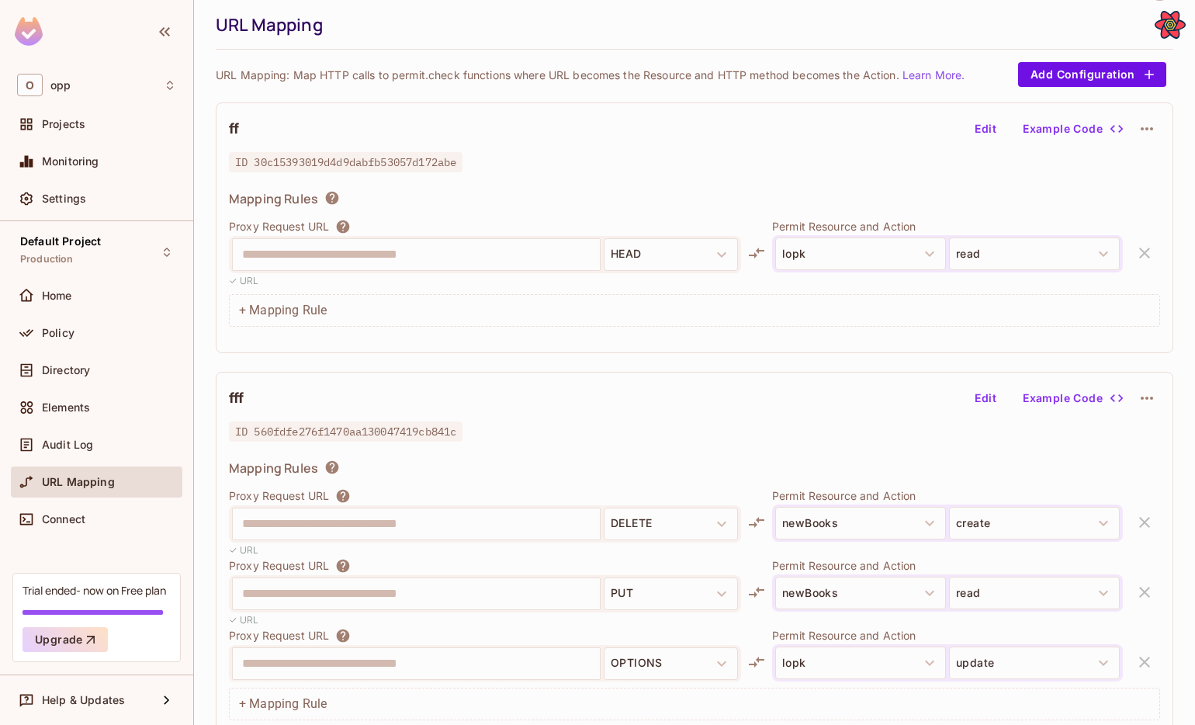
scroll to position [71, 0]
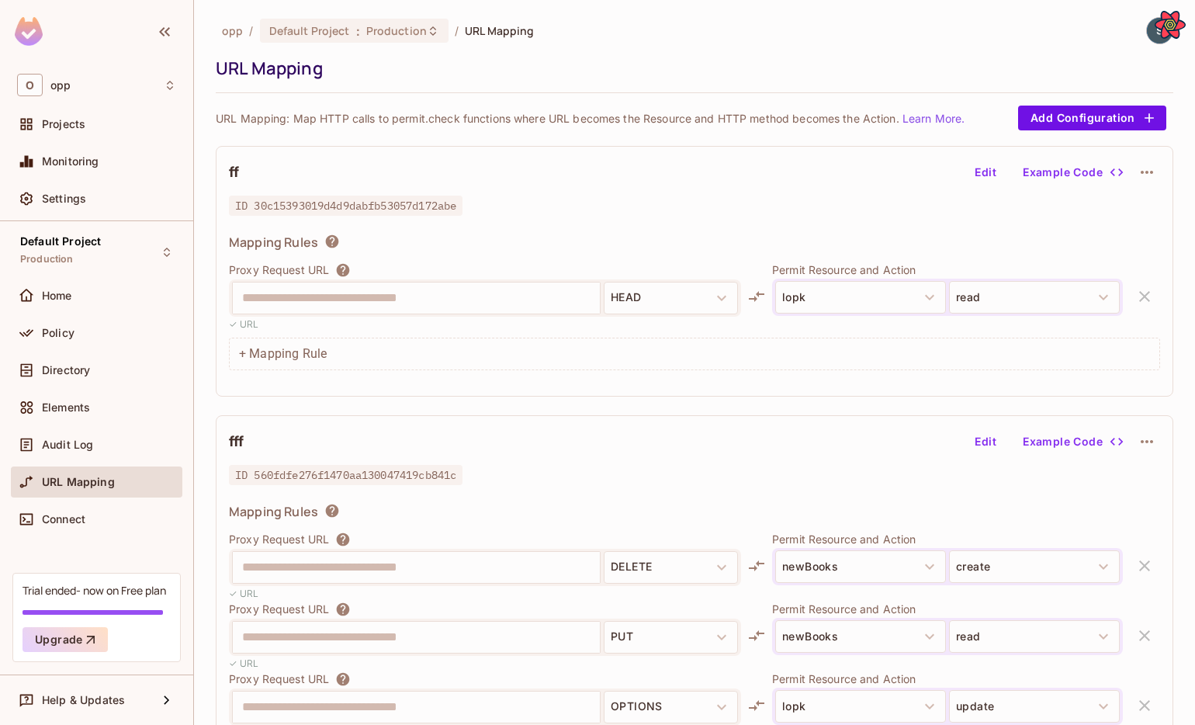
click at [978, 436] on button "Edit" at bounding box center [985, 441] width 50 height 25
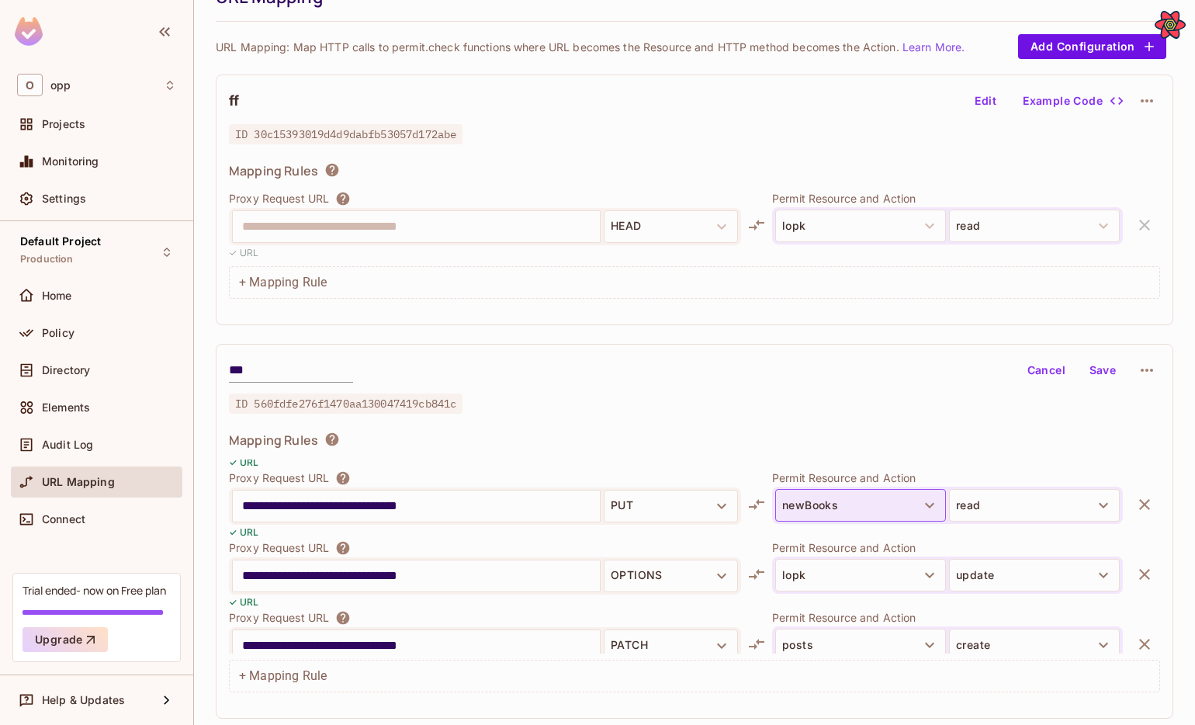
scroll to position [85, 0]
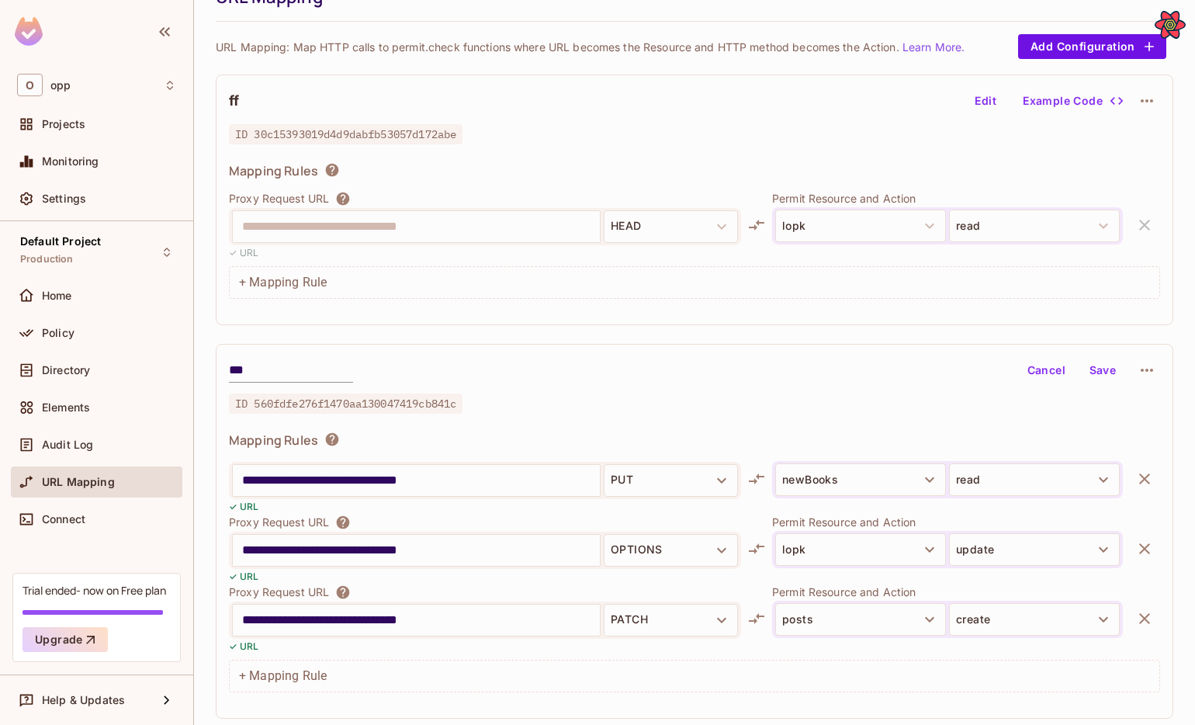
click at [1143, 612] on icon "button" at bounding box center [1144, 618] width 19 height 19
click at [1099, 375] on button "Save" at bounding box center [1103, 370] width 50 height 25
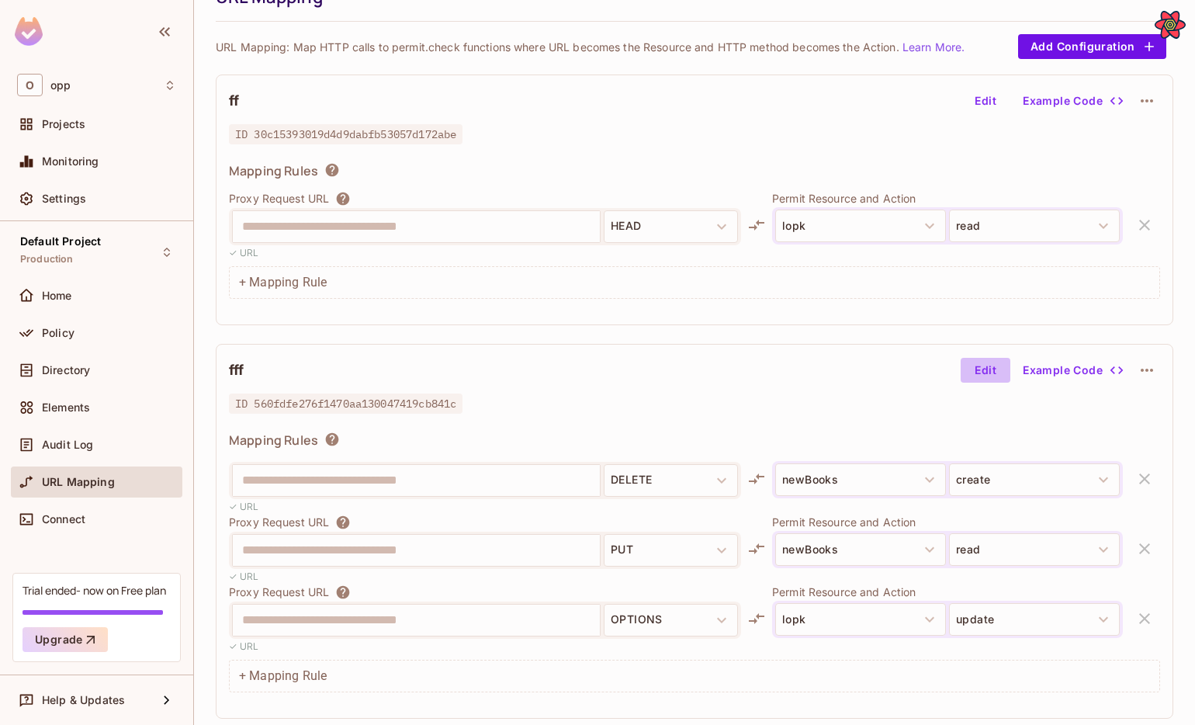
click at [974, 376] on button "Edit" at bounding box center [985, 370] width 50 height 25
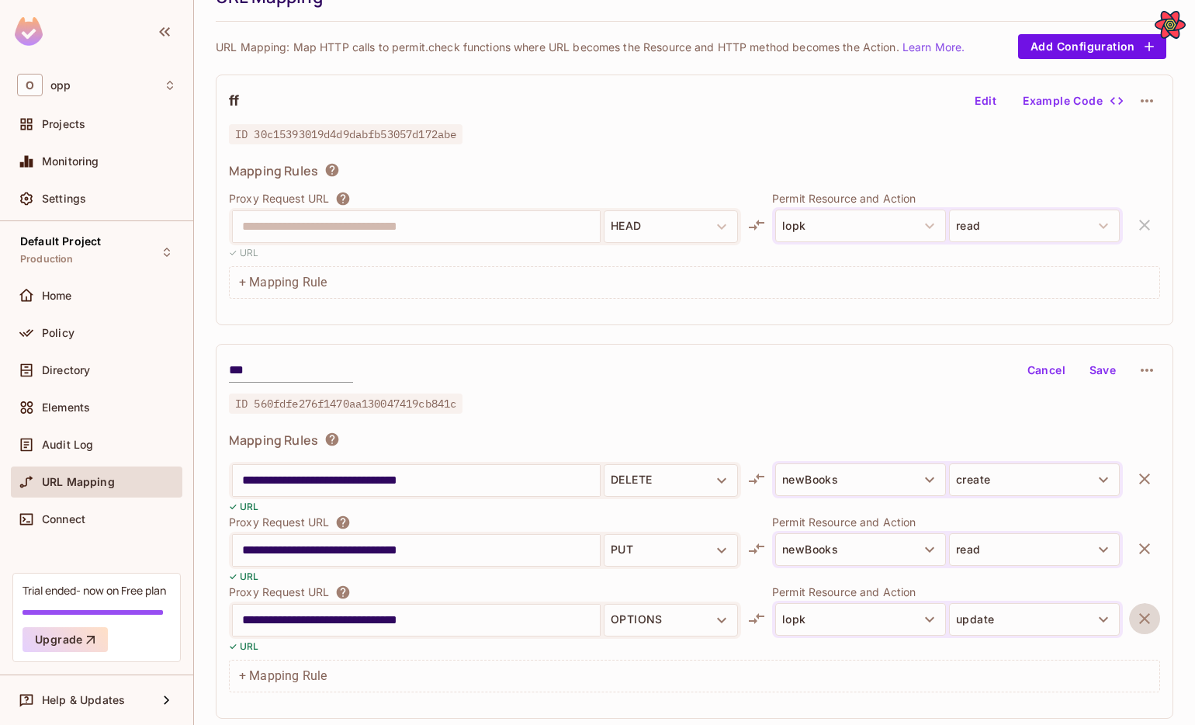
click at [1148, 614] on icon "button" at bounding box center [1144, 618] width 11 height 11
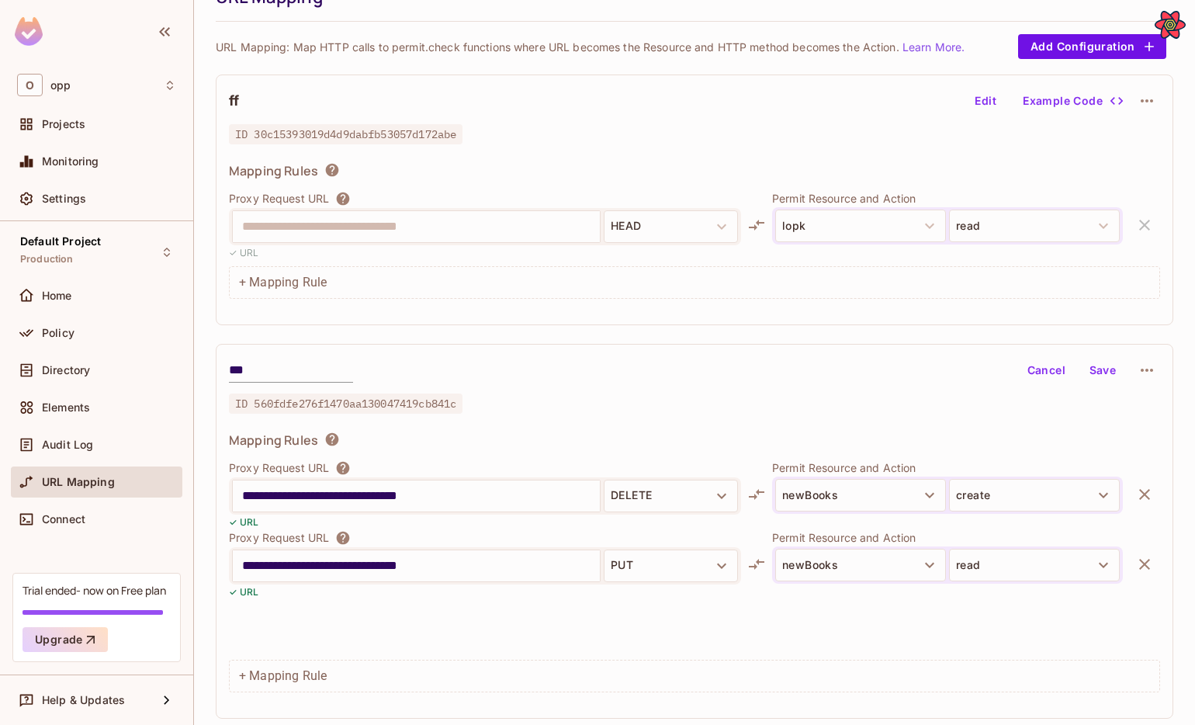
click at [1099, 376] on button "Save" at bounding box center [1103, 370] width 50 height 25
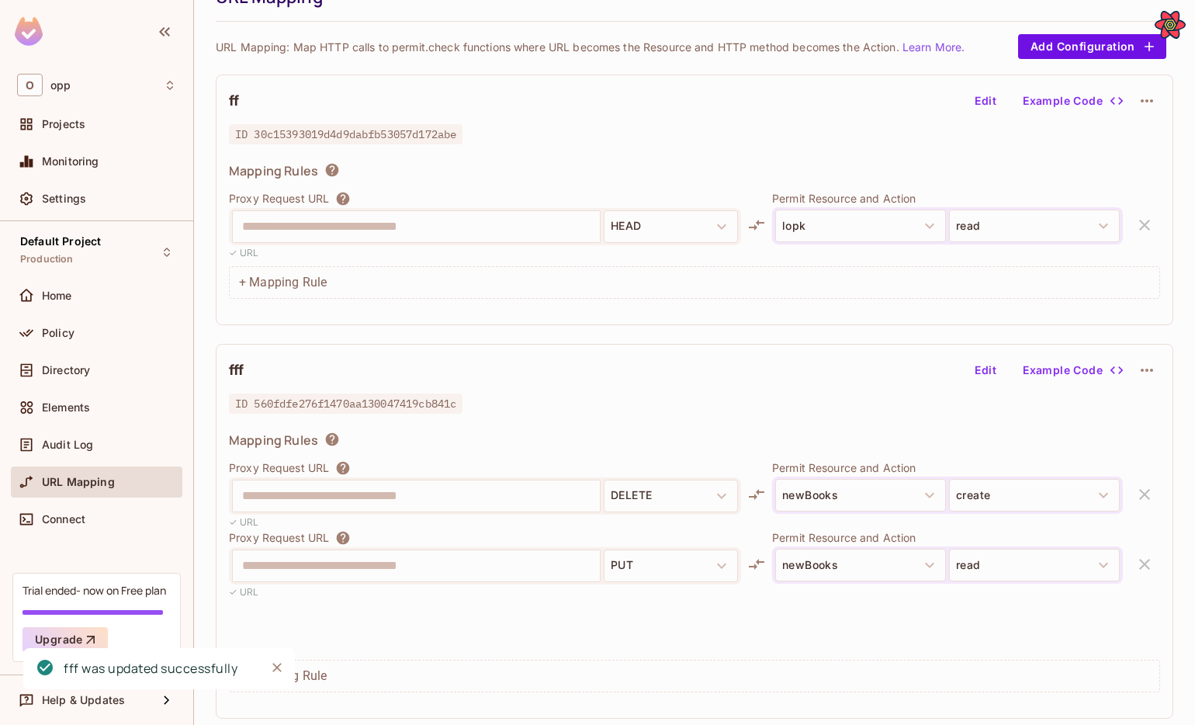
click at [995, 368] on button "Edit" at bounding box center [985, 370] width 50 height 25
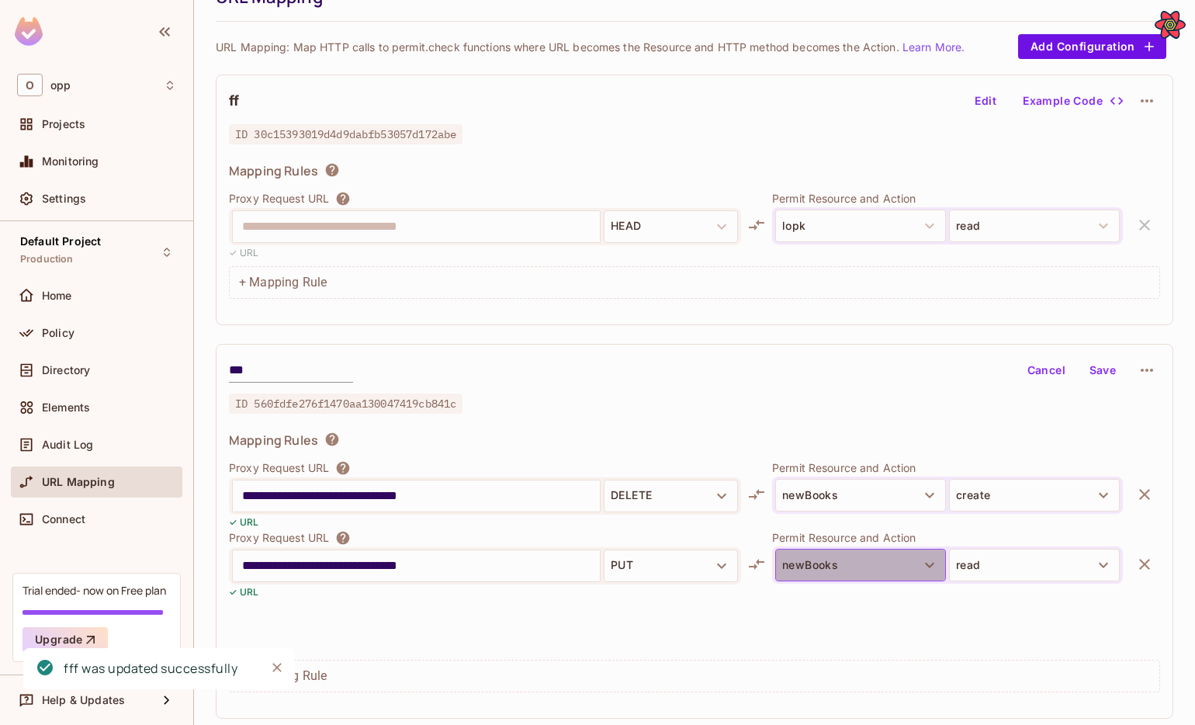
click at [819, 566] on button "newBooks" at bounding box center [860, 565] width 171 height 33
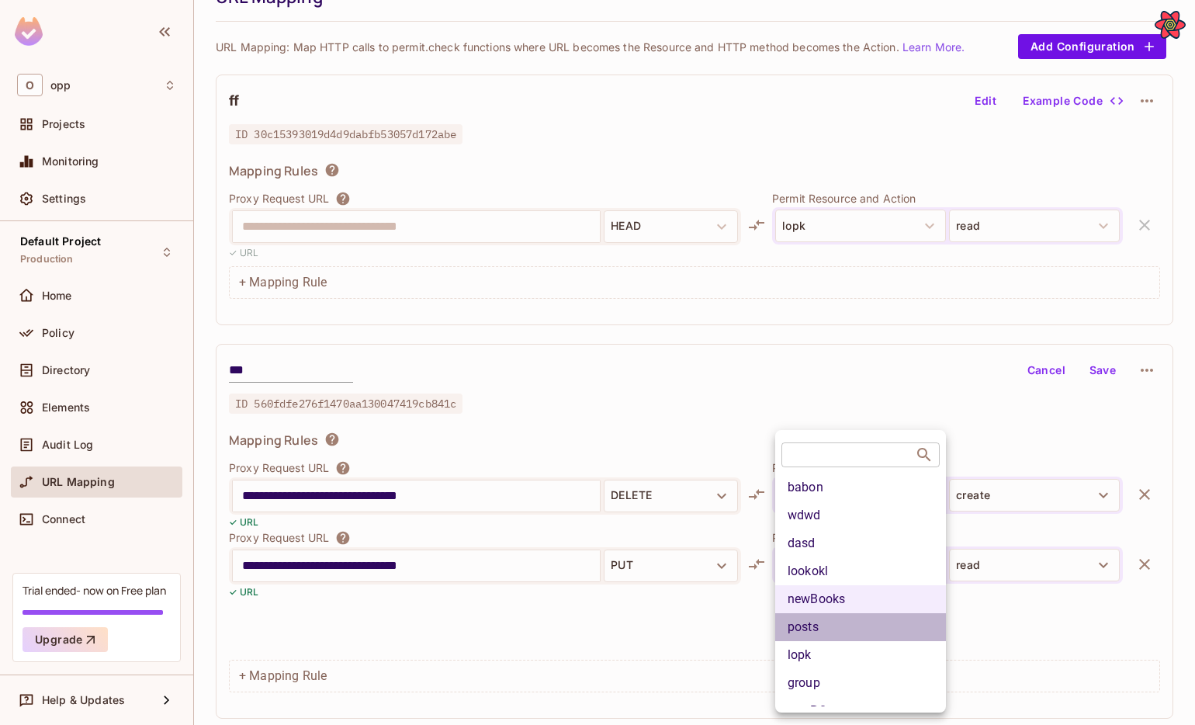
click at [843, 632] on li "posts" at bounding box center [860, 627] width 171 height 28
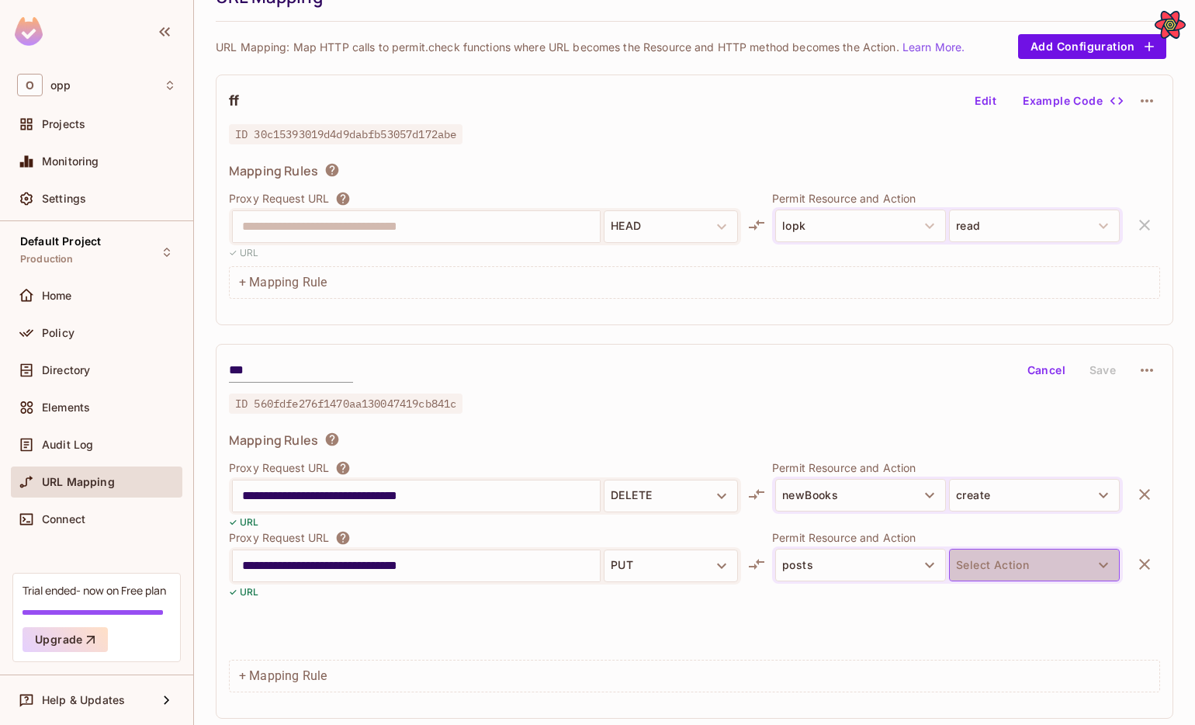
click at [968, 569] on button "Select Action" at bounding box center [1034, 565] width 171 height 33
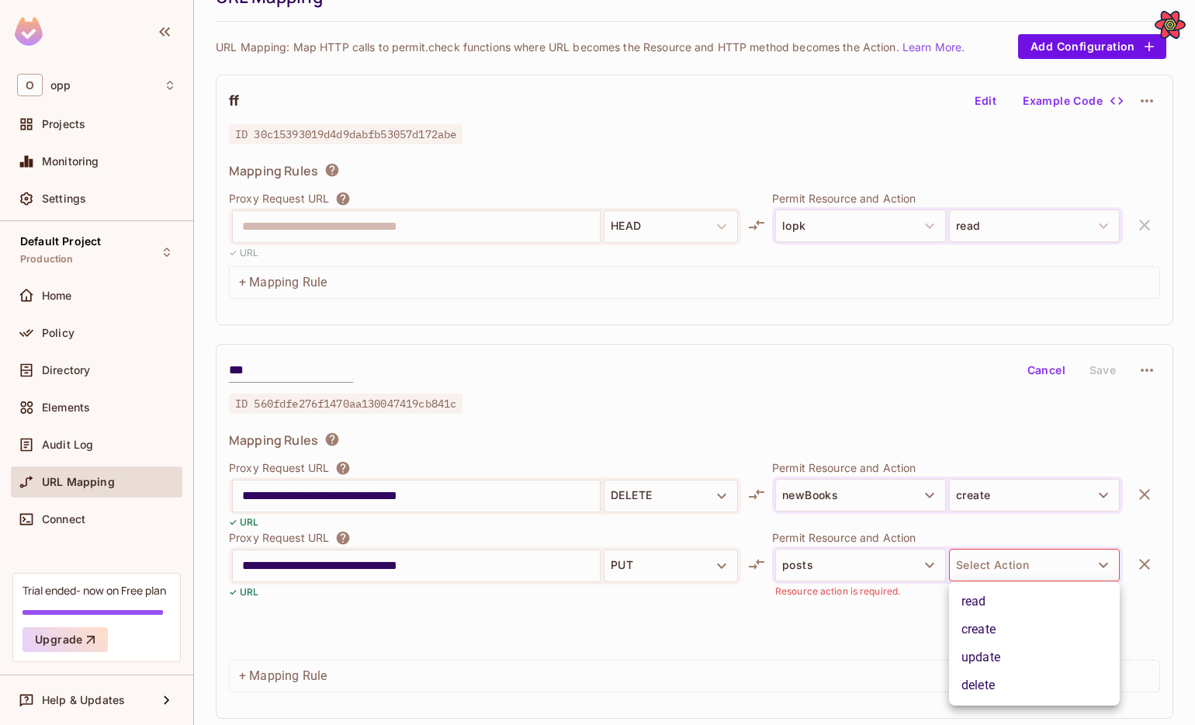
click at [967, 643] on li "update" at bounding box center [1034, 657] width 171 height 28
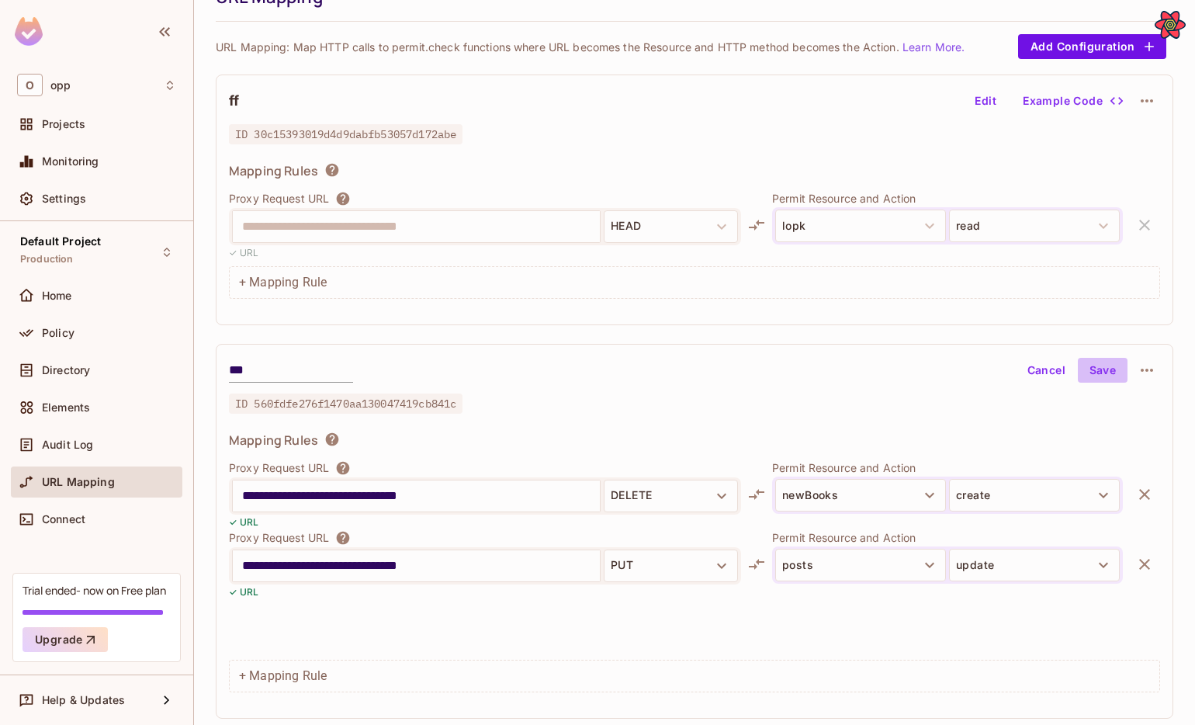
click at [1097, 366] on button "Save" at bounding box center [1103, 370] width 50 height 25
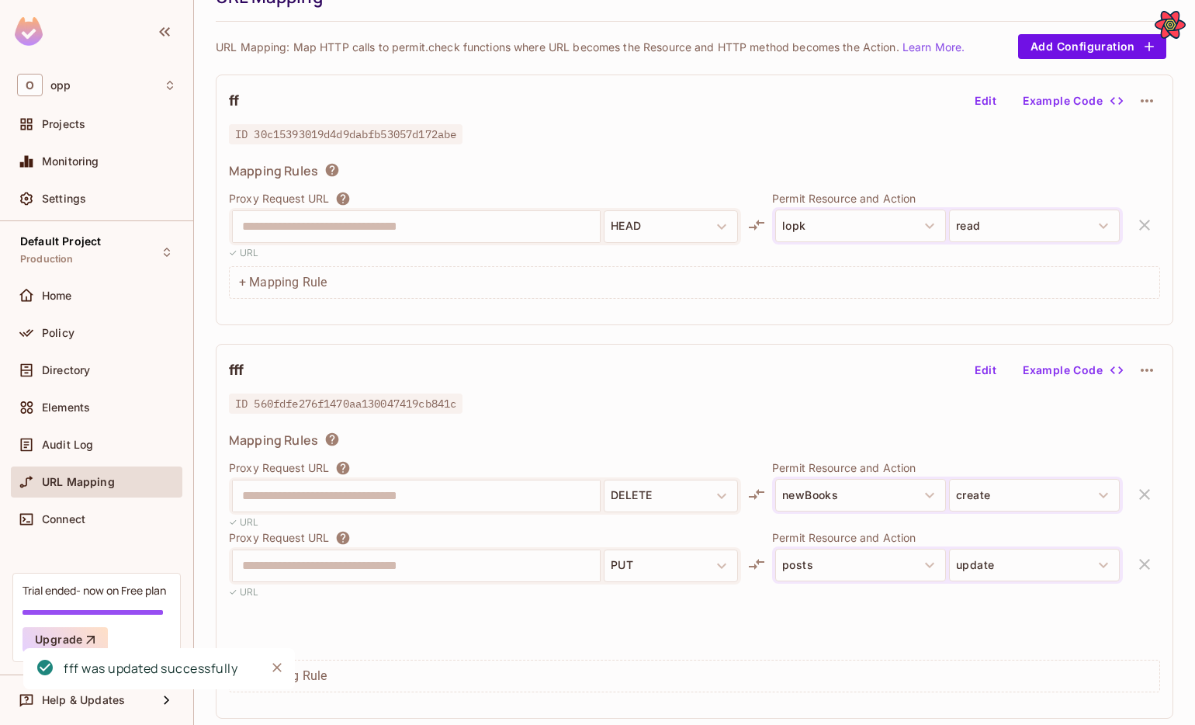
click at [981, 371] on button "Edit" at bounding box center [985, 370] width 50 height 25
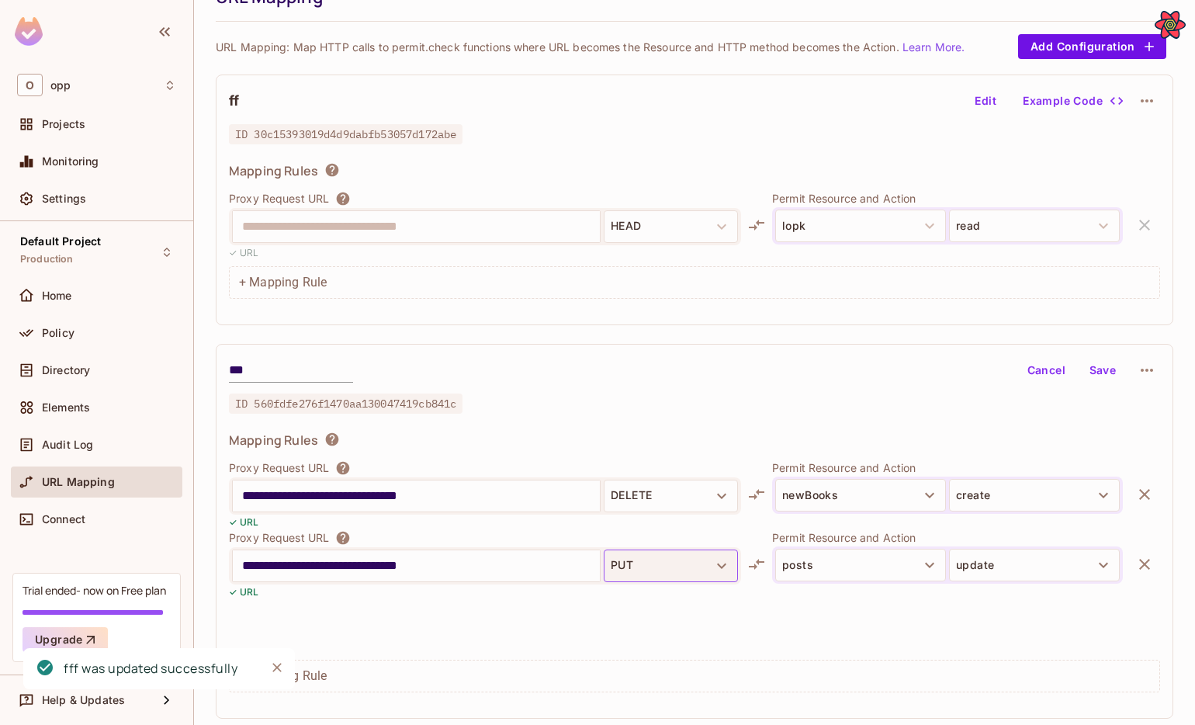
click at [676, 558] on button "PUT" at bounding box center [671, 565] width 134 height 33
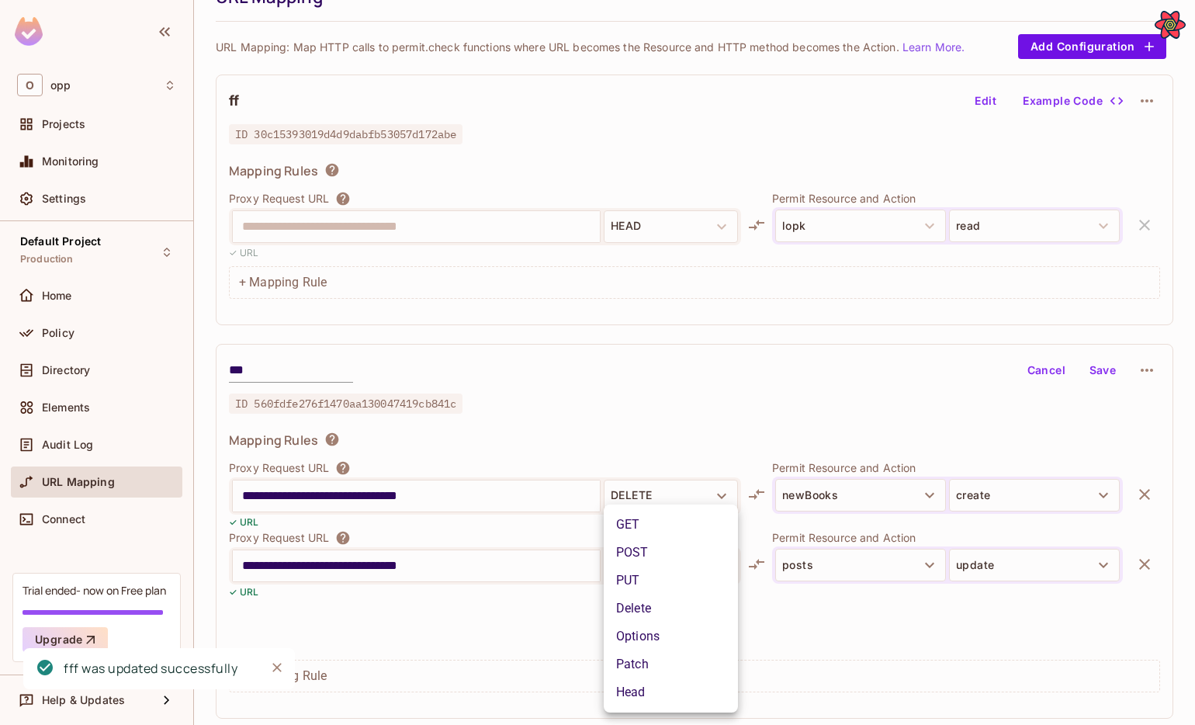
click at [673, 622] on li "Options" at bounding box center [671, 636] width 134 height 28
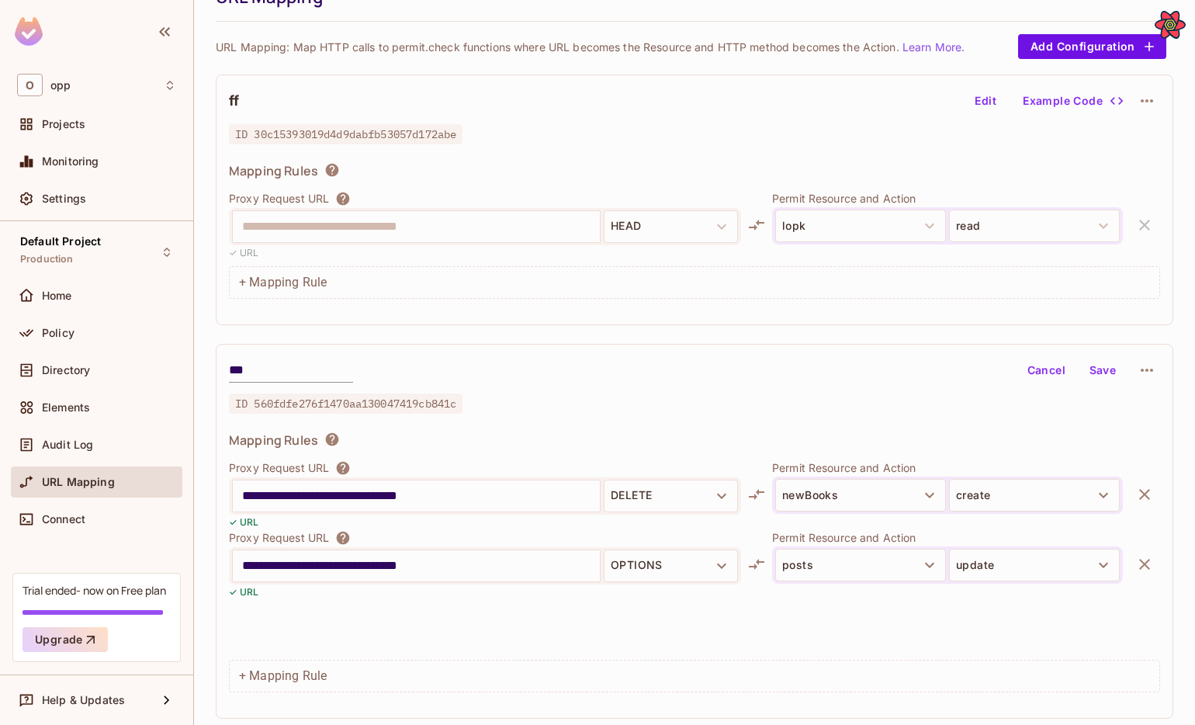
click at [1091, 363] on button "Save" at bounding box center [1103, 370] width 50 height 25
click at [476, 667] on div "+ Mapping Rule" at bounding box center [694, 675] width 931 height 33
click at [302, 675] on div "+ Mapping Rule" at bounding box center [694, 675] width 931 height 33
click at [984, 372] on button "Edit" at bounding box center [985, 370] width 50 height 25
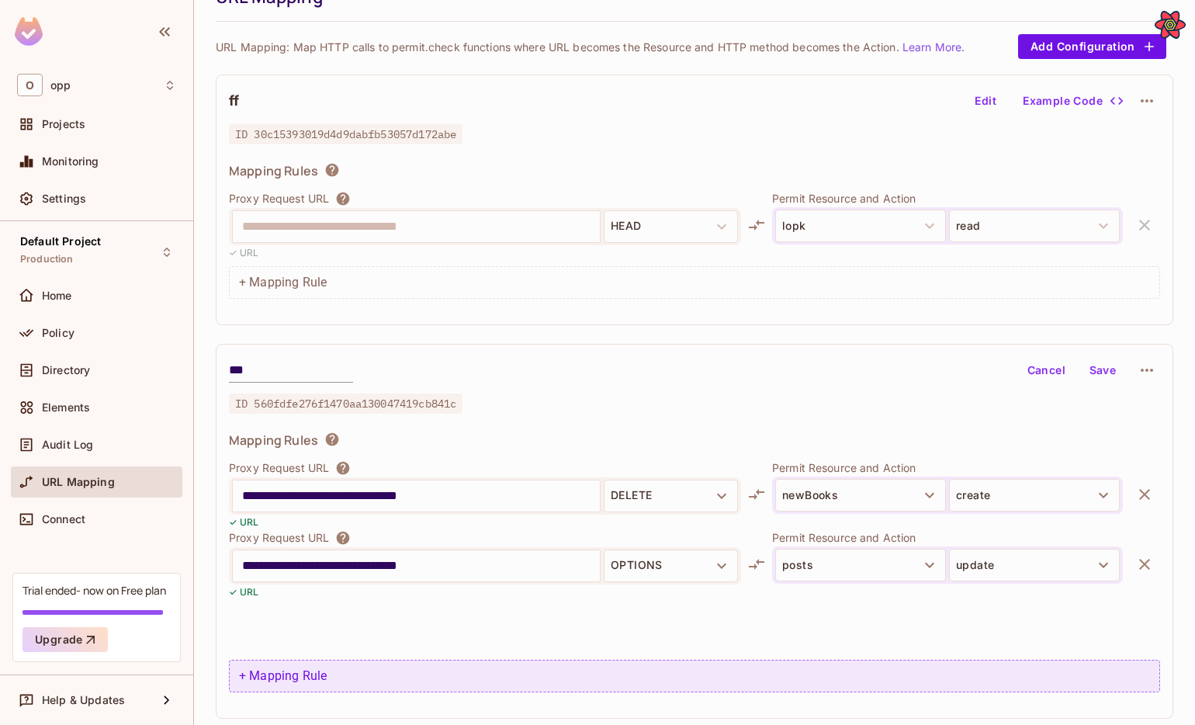
click at [382, 686] on div "+ Mapping Rule" at bounding box center [694, 675] width 931 height 33
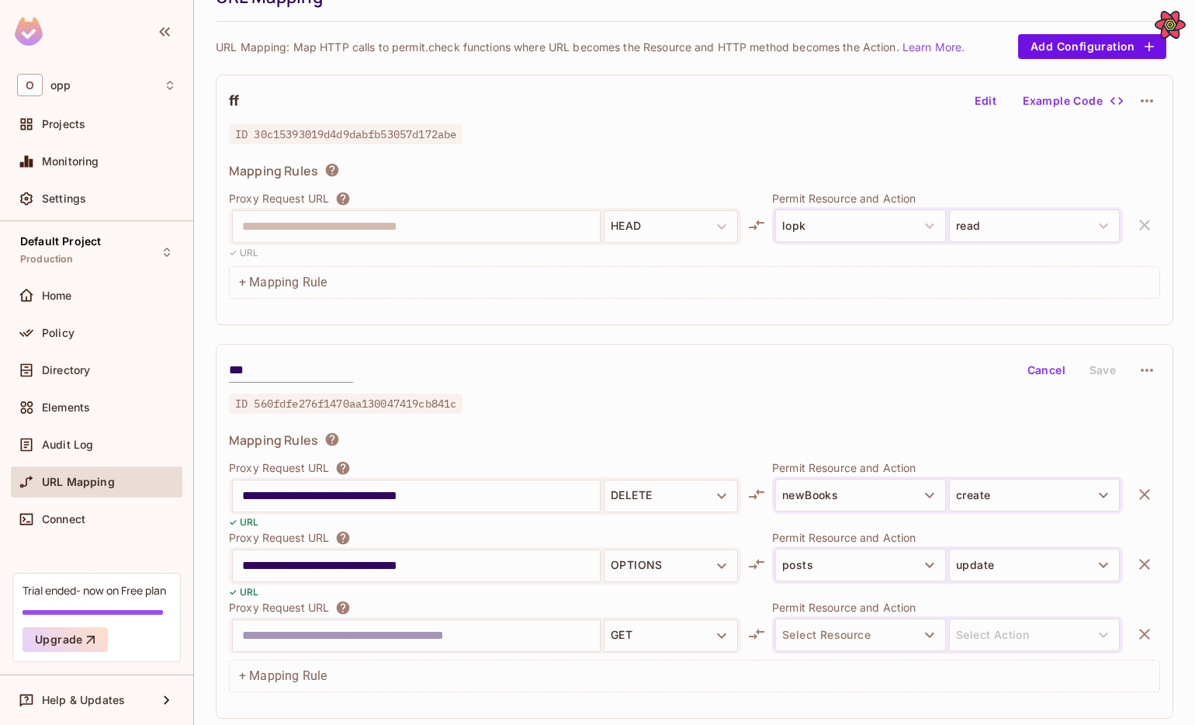
click at [451, 569] on input "**********" at bounding box center [416, 565] width 348 height 25
click at [469, 642] on input "text" at bounding box center [416, 635] width 348 height 25
paste input "**********"
type input "**********"
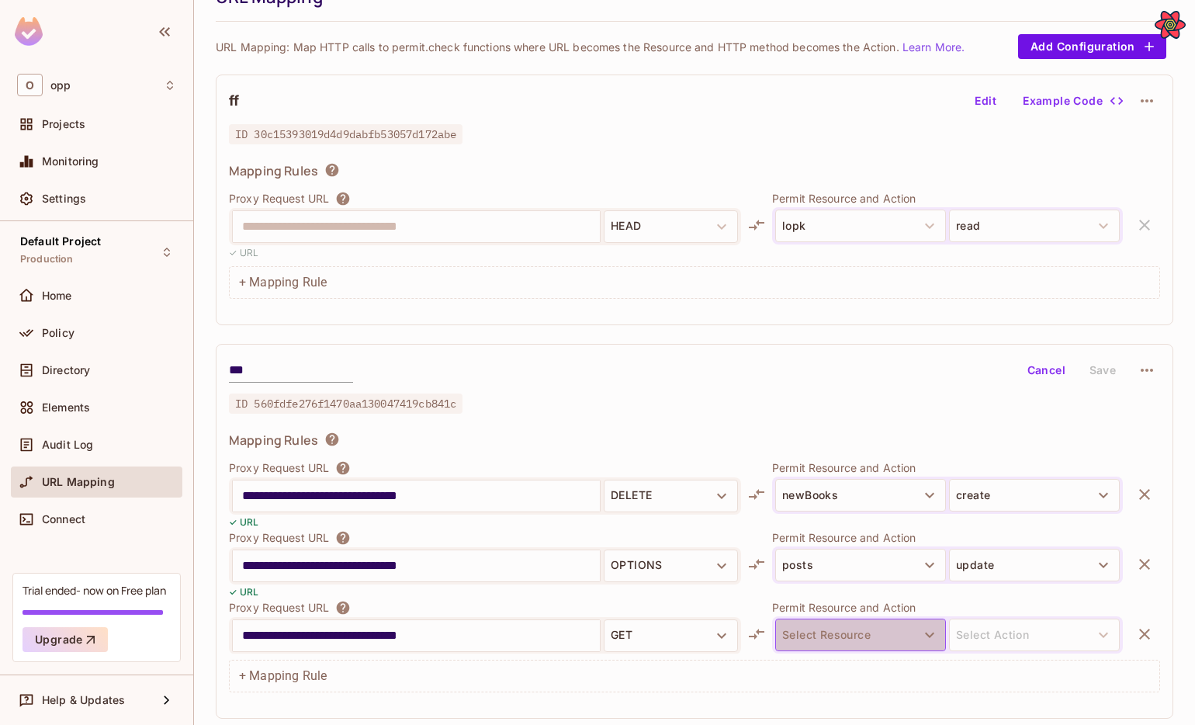
click at [801, 630] on button "Select Resource" at bounding box center [860, 634] width 171 height 33
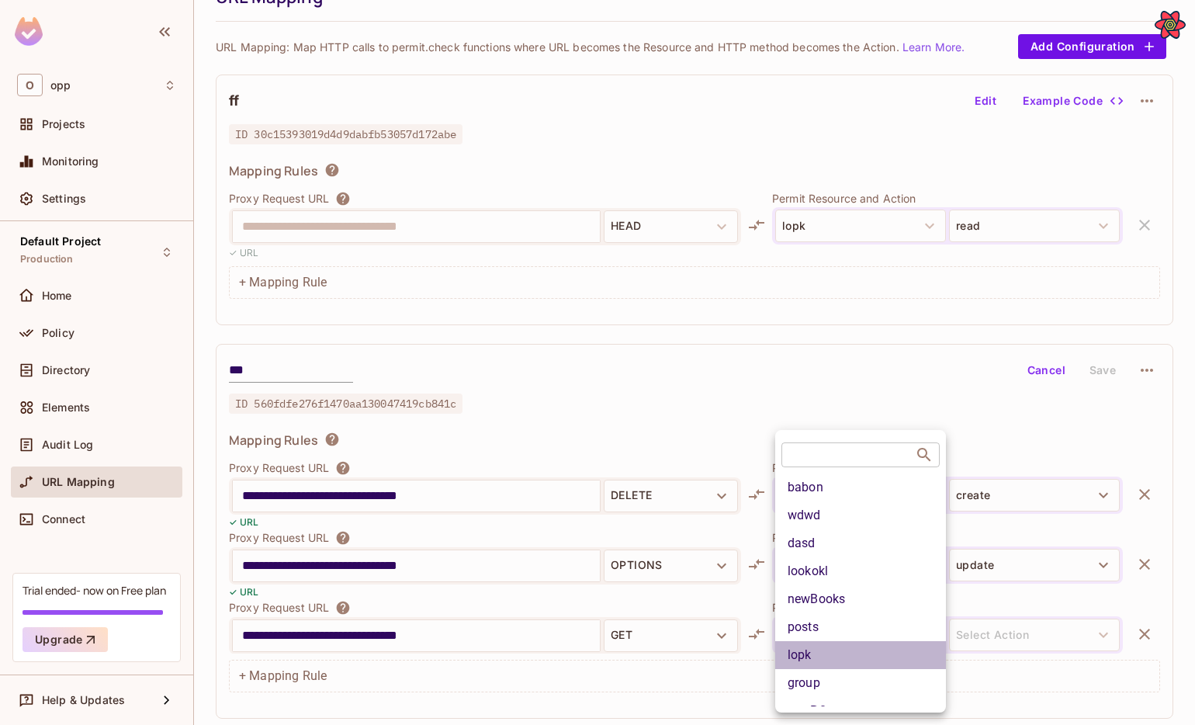
click at [801, 663] on li "lopk" at bounding box center [860, 655] width 171 height 28
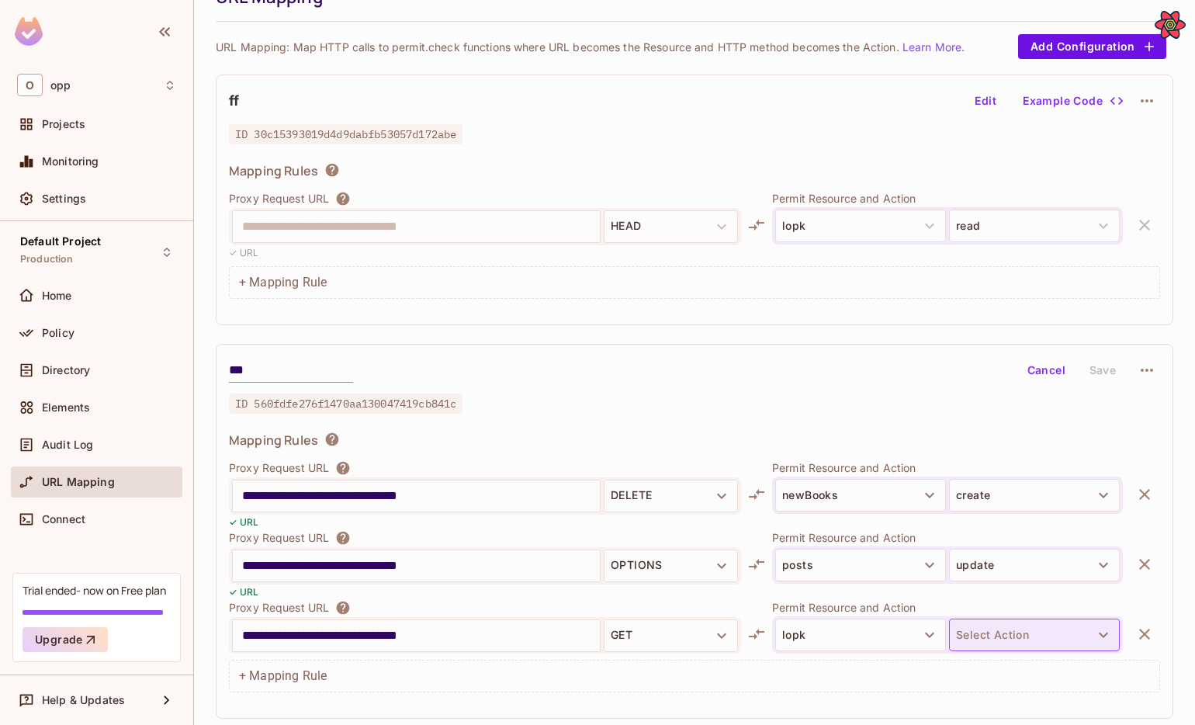
click at [1028, 634] on button "Select Action" at bounding box center [1034, 634] width 171 height 33
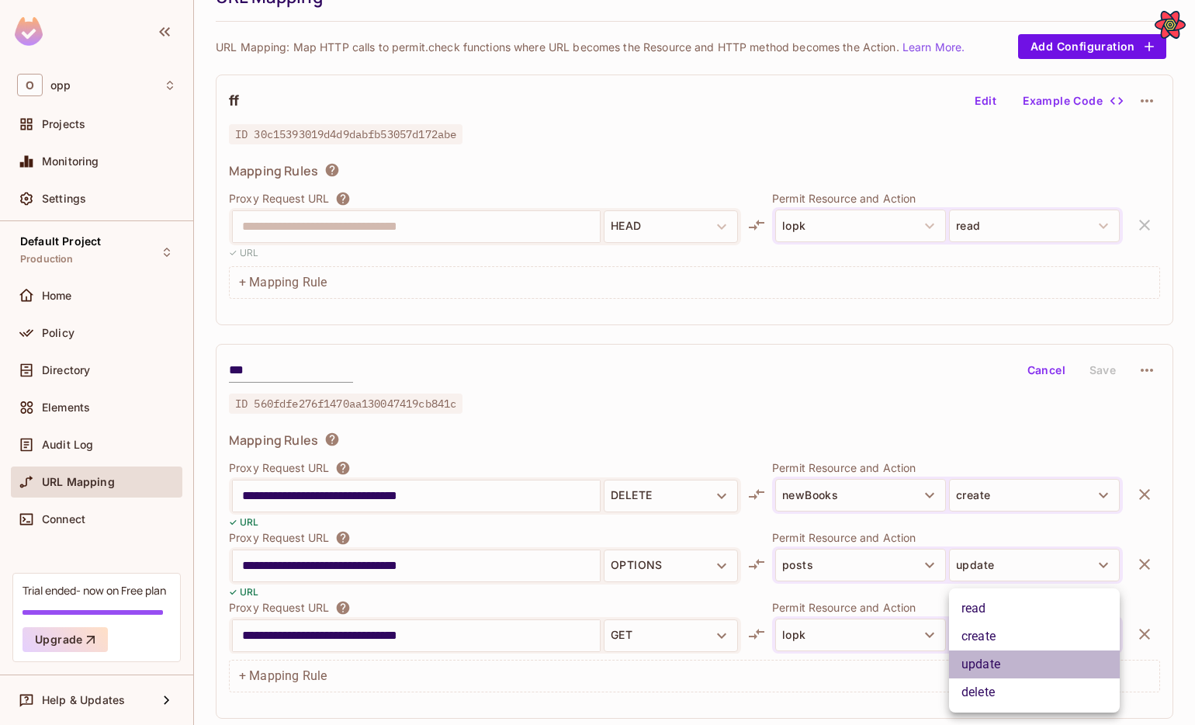
click at [1003, 670] on li "update" at bounding box center [1034, 664] width 171 height 28
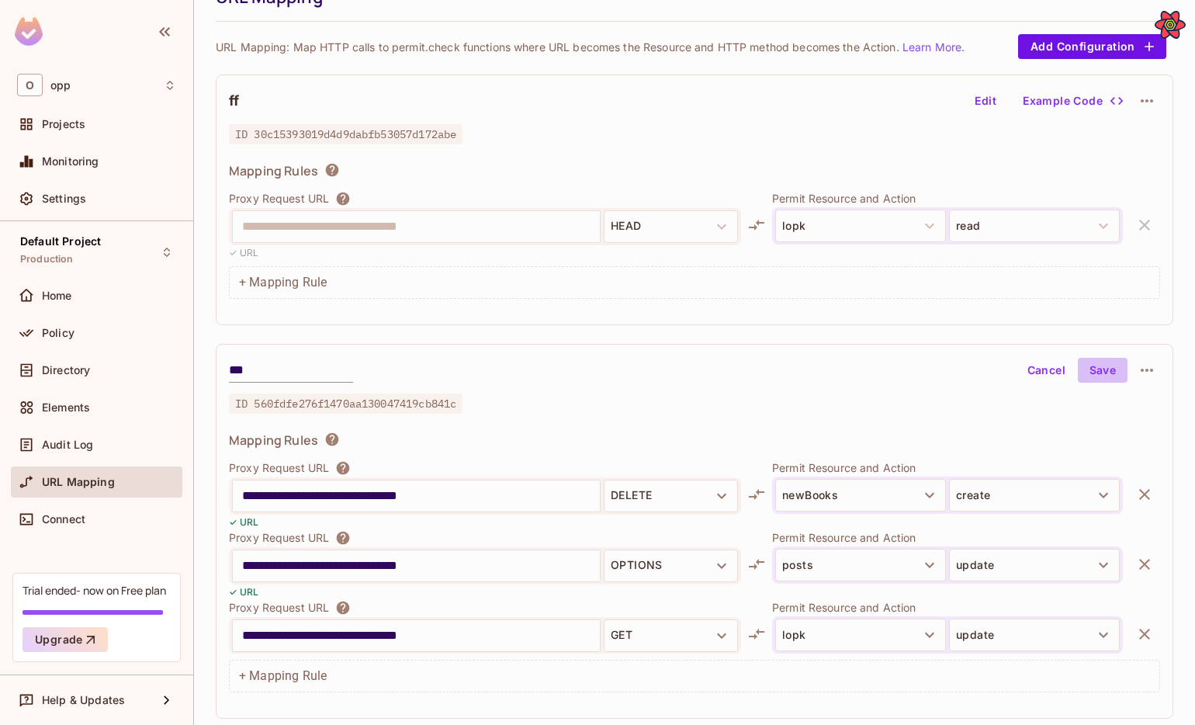
click at [1105, 368] on button "Save" at bounding box center [1103, 370] width 50 height 25
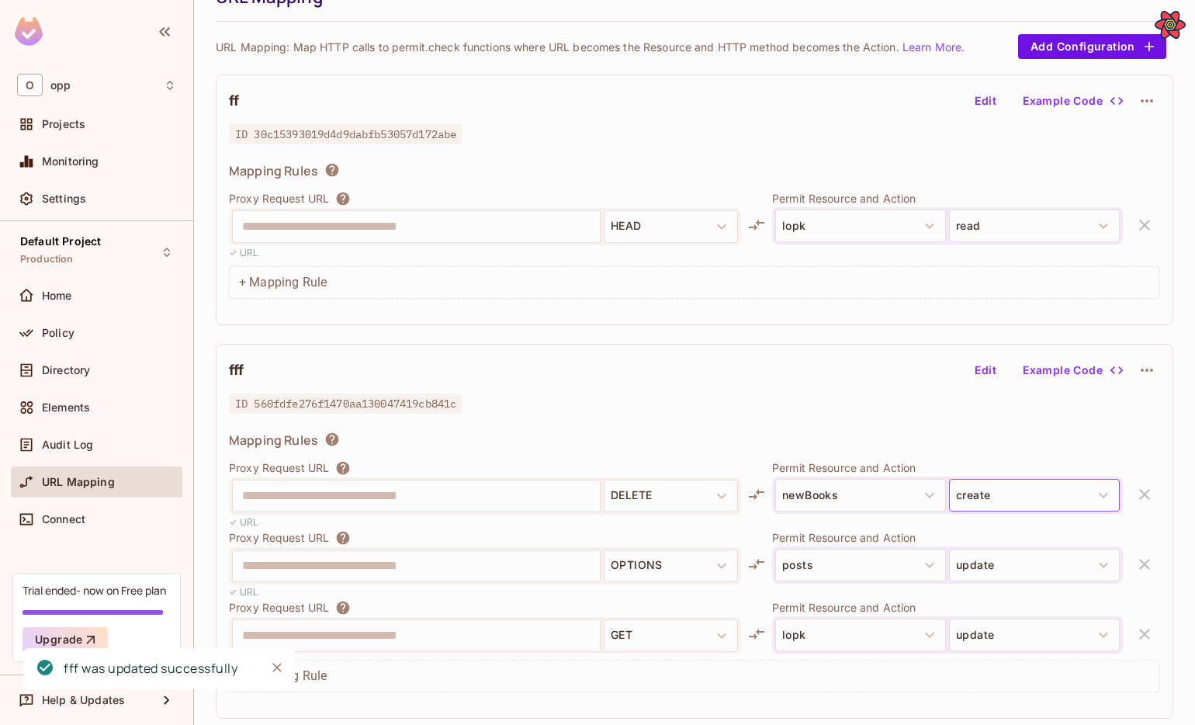
scroll to position [16, 0]
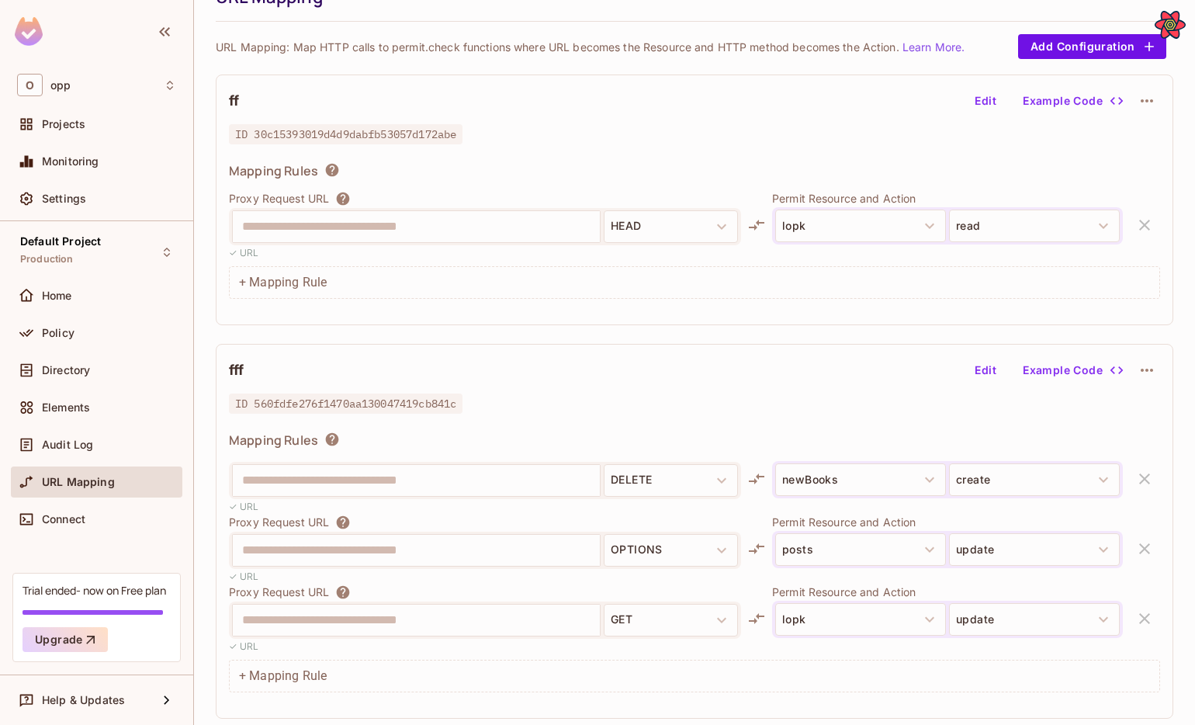
click at [990, 370] on button "Edit" at bounding box center [985, 370] width 50 height 25
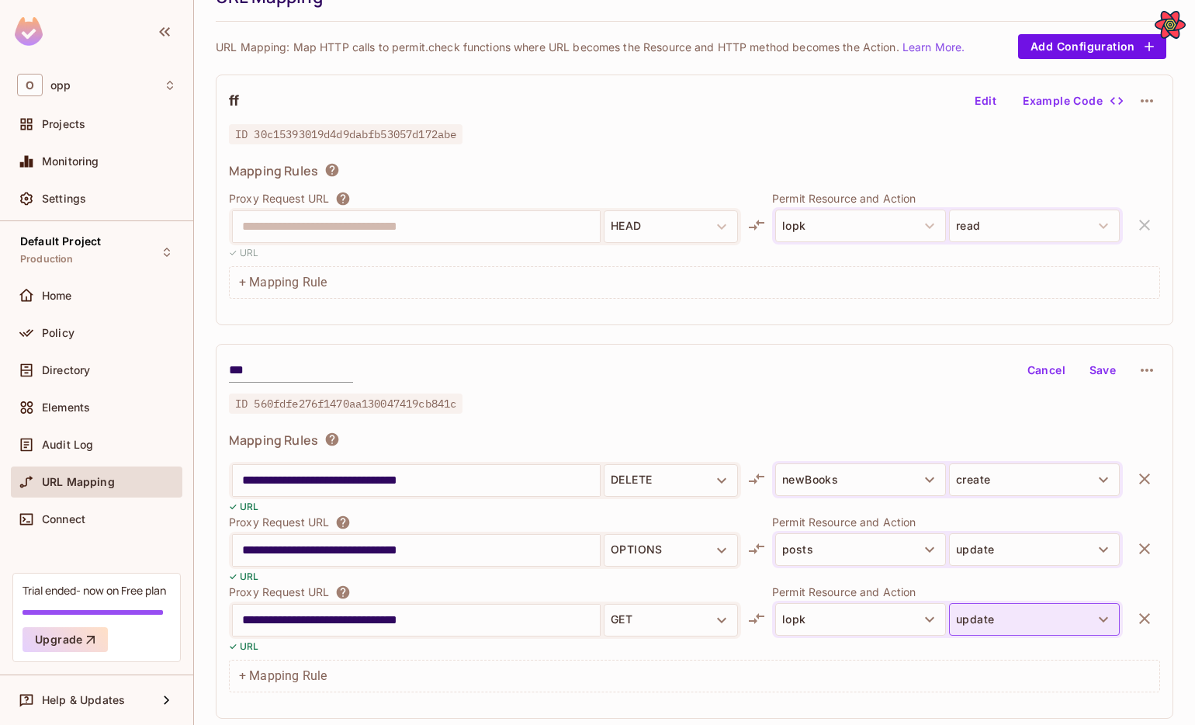
click at [1016, 632] on button "update" at bounding box center [1034, 619] width 171 height 33
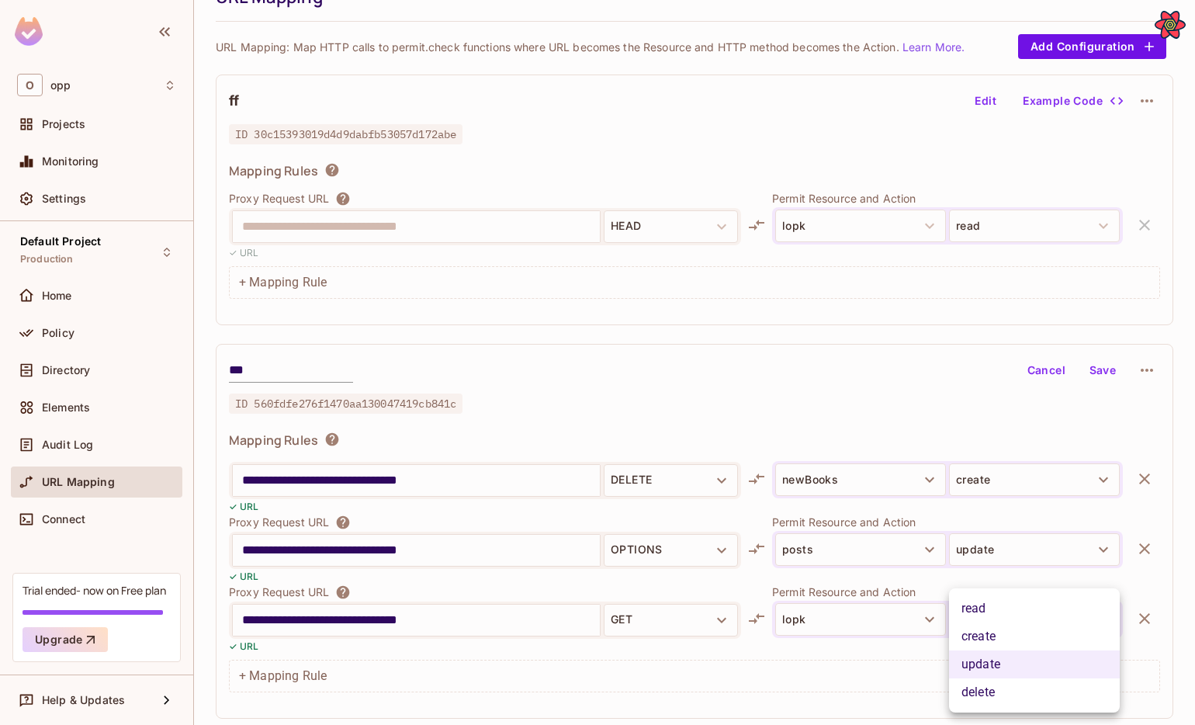
click at [1002, 688] on li "delete" at bounding box center [1034, 692] width 171 height 28
click at [1088, 370] on button "Save" at bounding box center [1103, 370] width 50 height 25
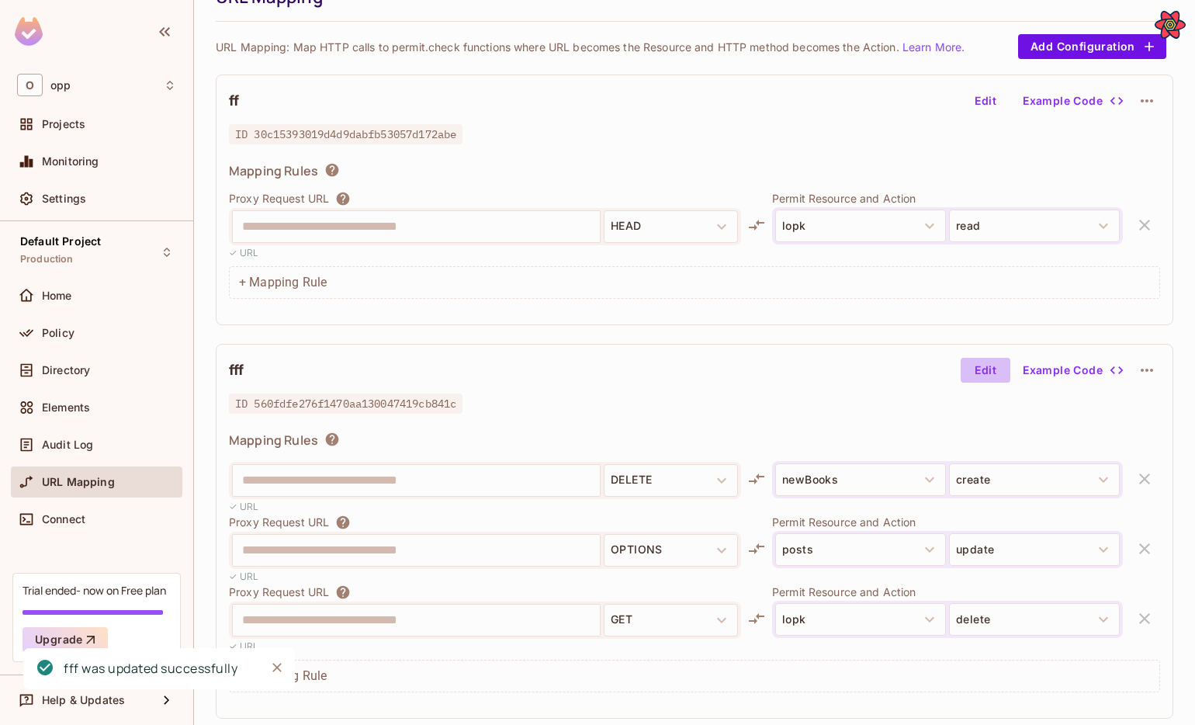
click at [974, 369] on button "Edit" at bounding box center [985, 370] width 50 height 25
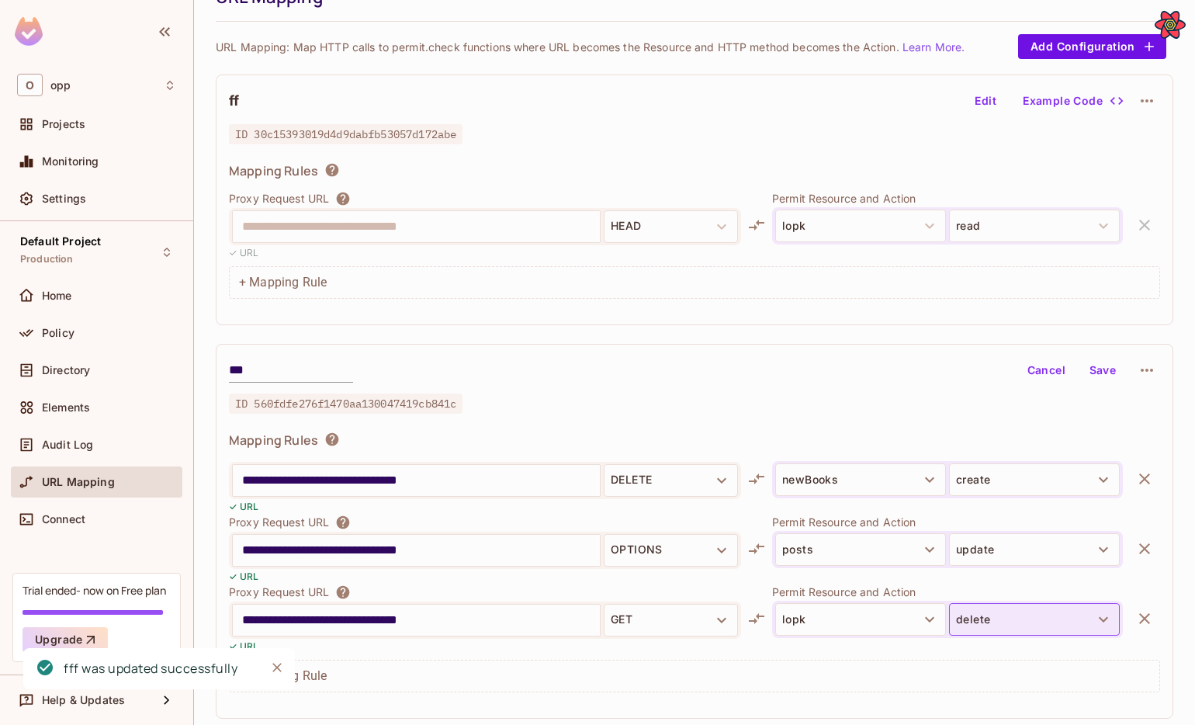
click at [1002, 612] on button "delete" at bounding box center [1034, 619] width 171 height 33
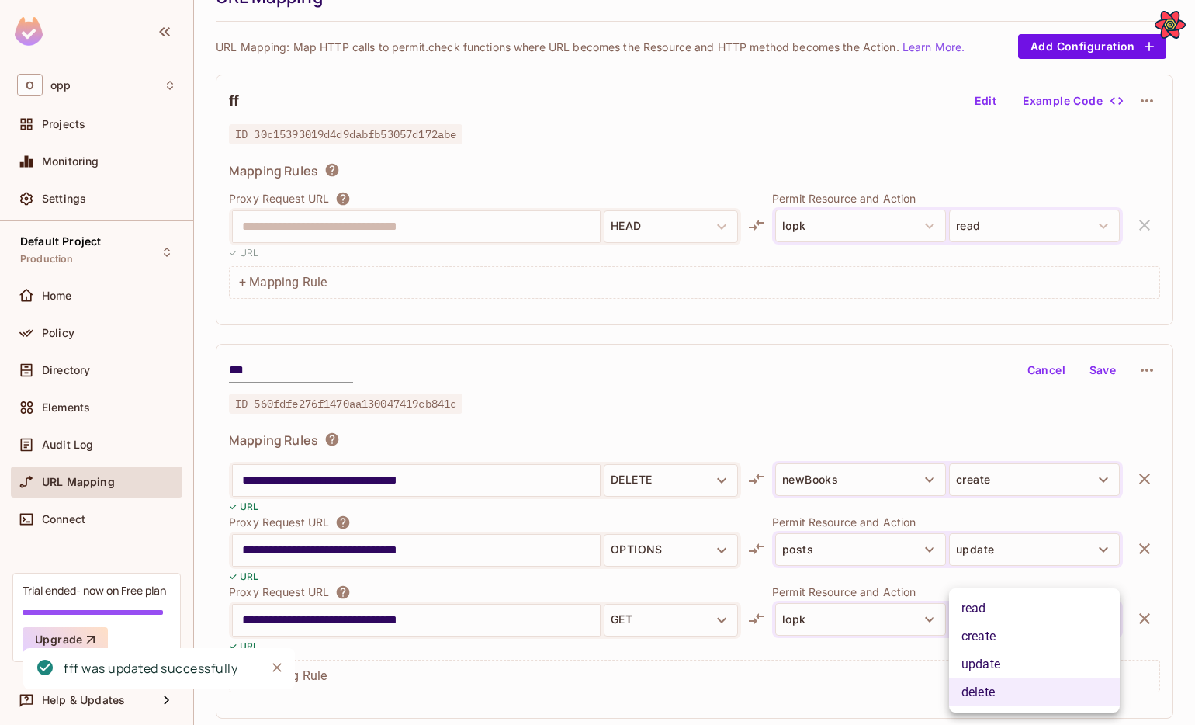
click at [995, 612] on li "read" at bounding box center [1034, 608] width 171 height 28
click at [815, 618] on button "lopk" at bounding box center [860, 619] width 171 height 33
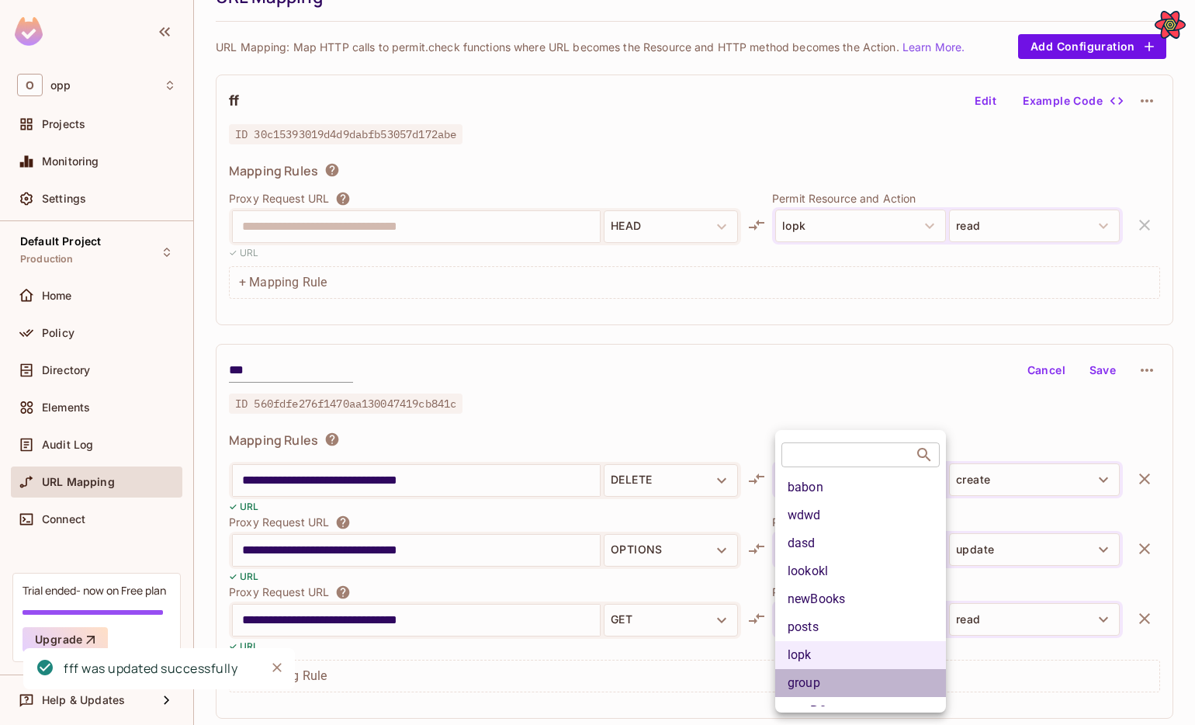
click at [808, 677] on li "group" at bounding box center [860, 683] width 171 height 28
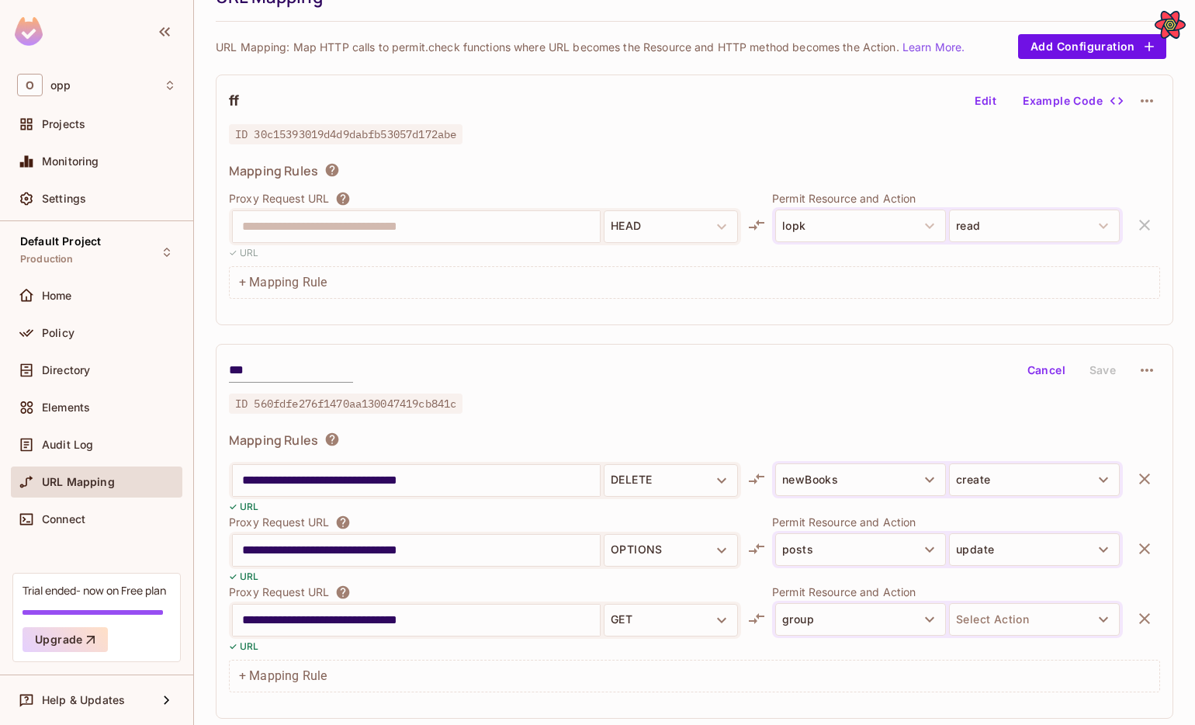
click at [984, 598] on p "Permit Resource and Action" at bounding box center [947, 591] width 351 height 15
click at [985, 611] on button "Select Action" at bounding box center [1034, 619] width 171 height 33
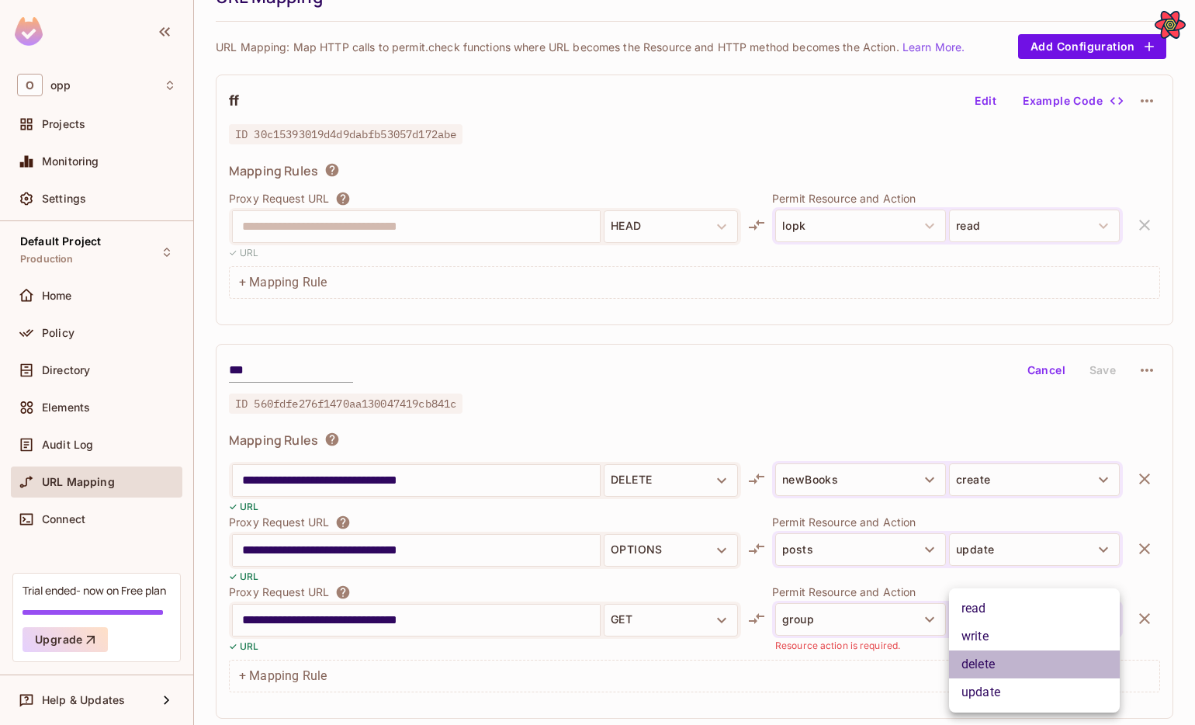
click at [987, 663] on li "delete" at bounding box center [1034, 664] width 171 height 28
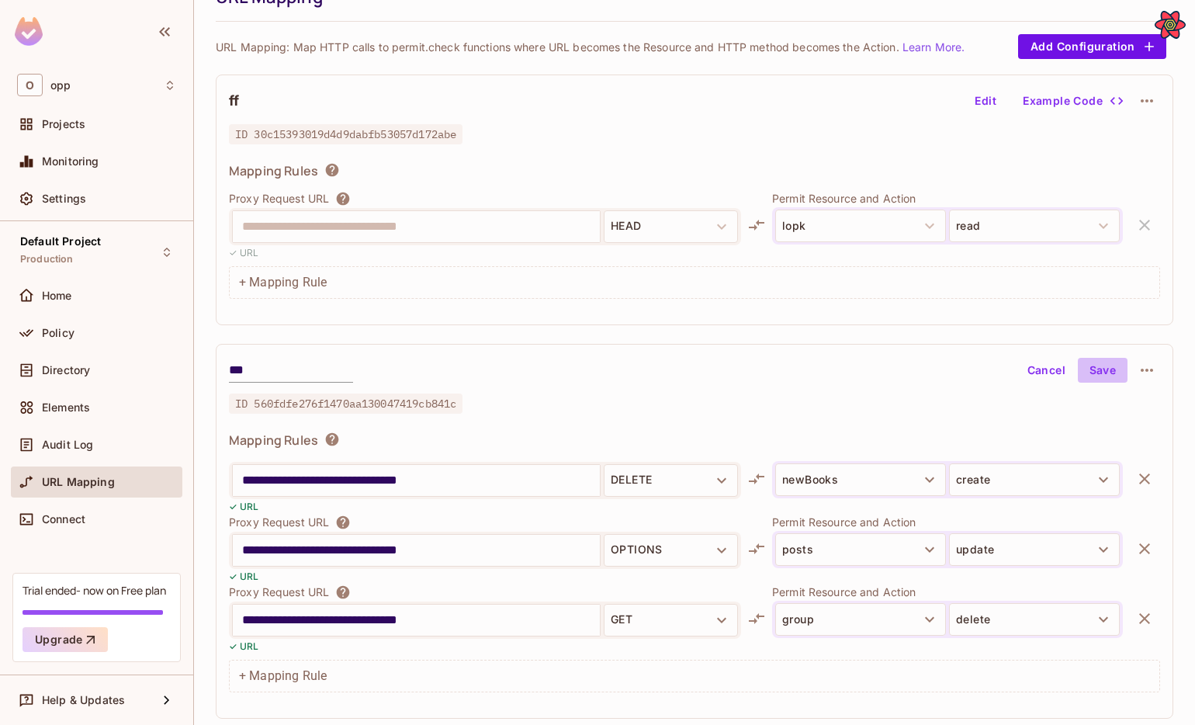
click at [1093, 361] on button "Save" at bounding box center [1103, 370] width 50 height 25
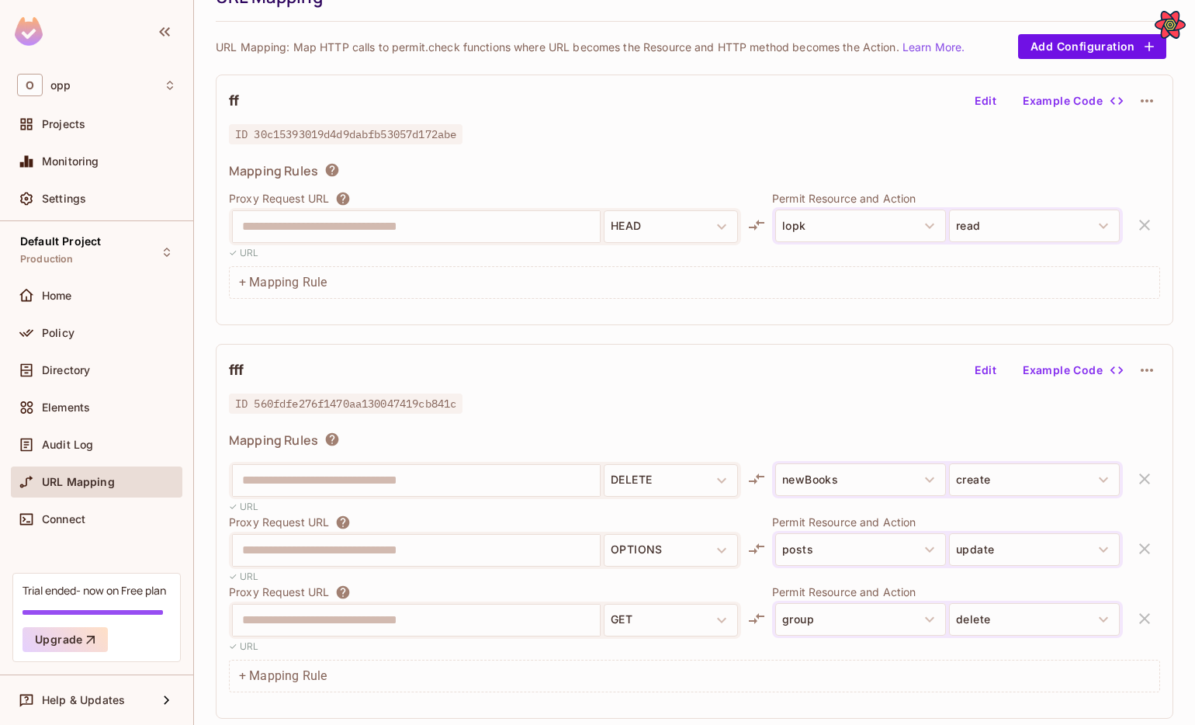
click at [947, 341] on div "**********" at bounding box center [694, 335] width 957 height 779
click at [426, 679] on div "+ Mapping Rule" at bounding box center [694, 675] width 931 height 33
click at [300, 673] on div "+ Mapping Rule" at bounding box center [694, 675] width 931 height 33
click at [983, 365] on button "Edit" at bounding box center [985, 370] width 50 height 25
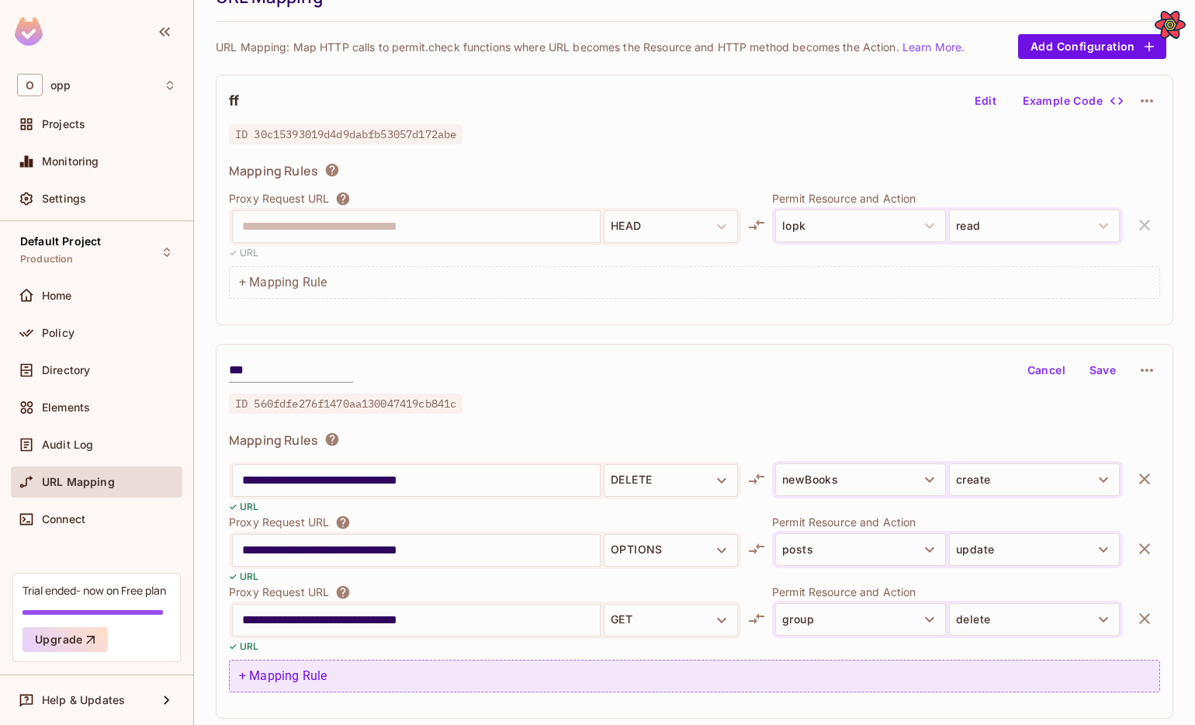
click at [336, 686] on div "+ Mapping Rule" at bounding box center [694, 675] width 931 height 33
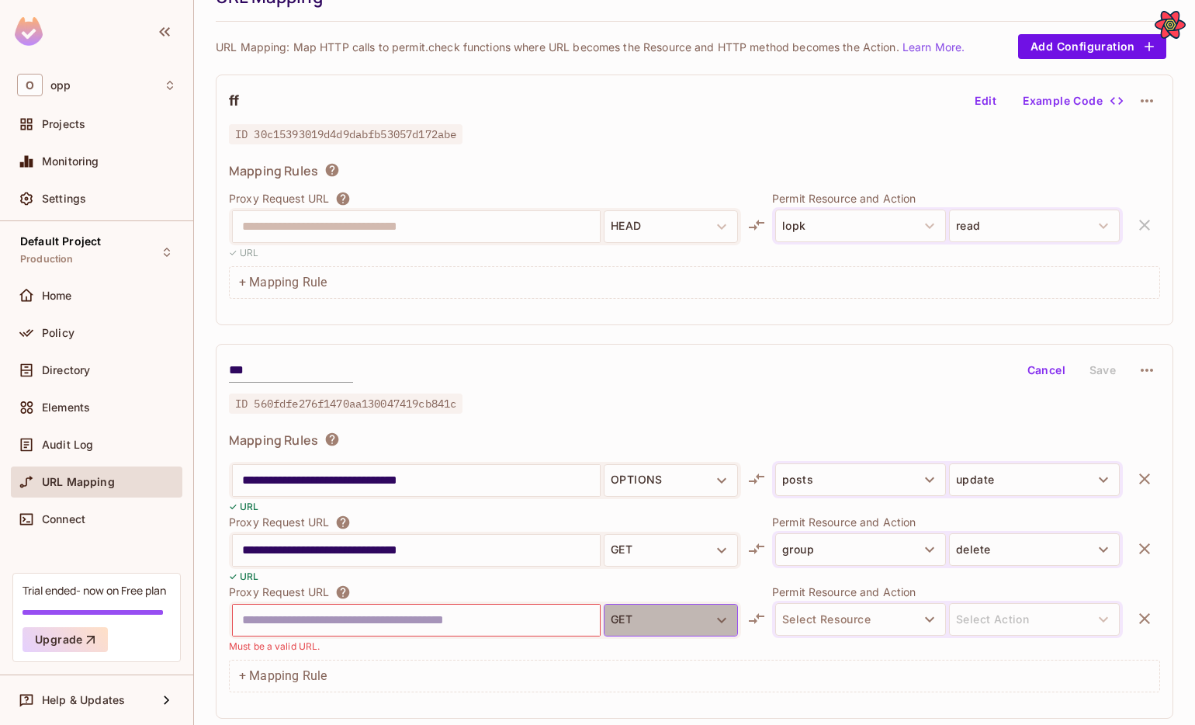
click at [615, 618] on button "GET" at bounding box center [671, 620] width 134 height 33
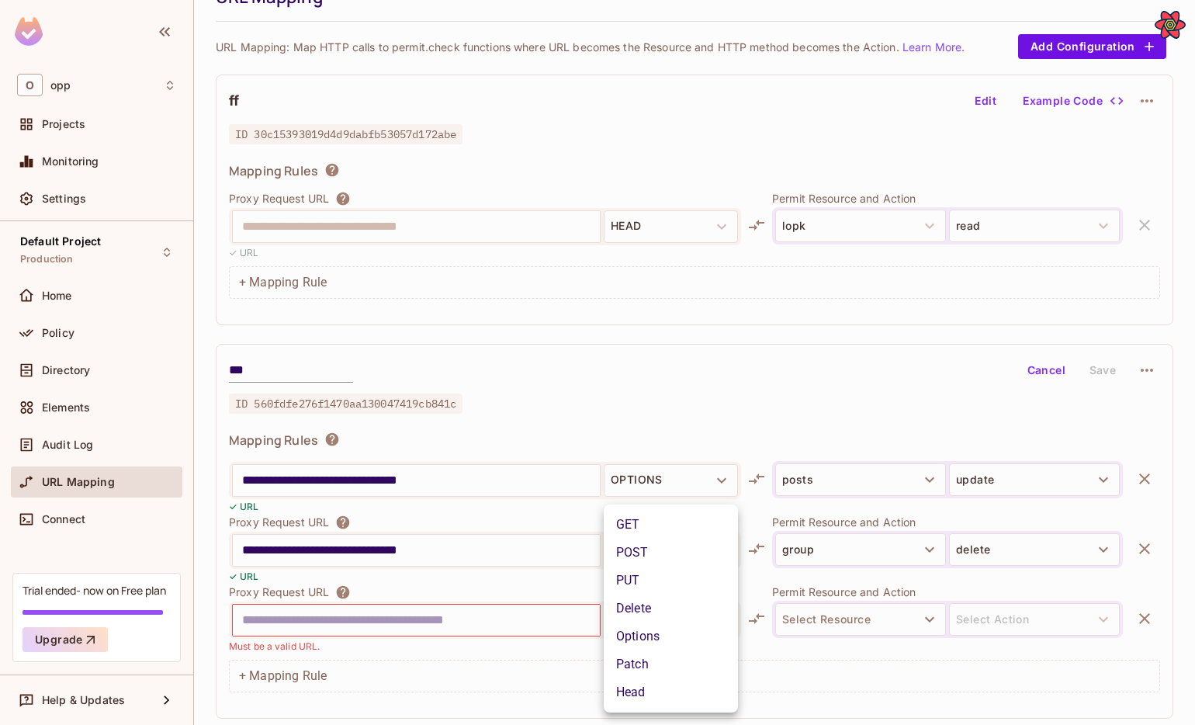
click at [640, 607] on li "Delete" at bounding box center [671, 608] width 134 height 28
click at [631, 620] on button "DELETE" at bounding box center [671, 620] width 134 height 33
click at [646, 687] on li "Head" at bounding box center [671, 692] width 134 height 28
click at [502, 560] on input "**********" at bounding box center [416, 550] width 348 height 25
click at [502, 611] on input "text" at bounding box center [416, 619] width 348 height 25
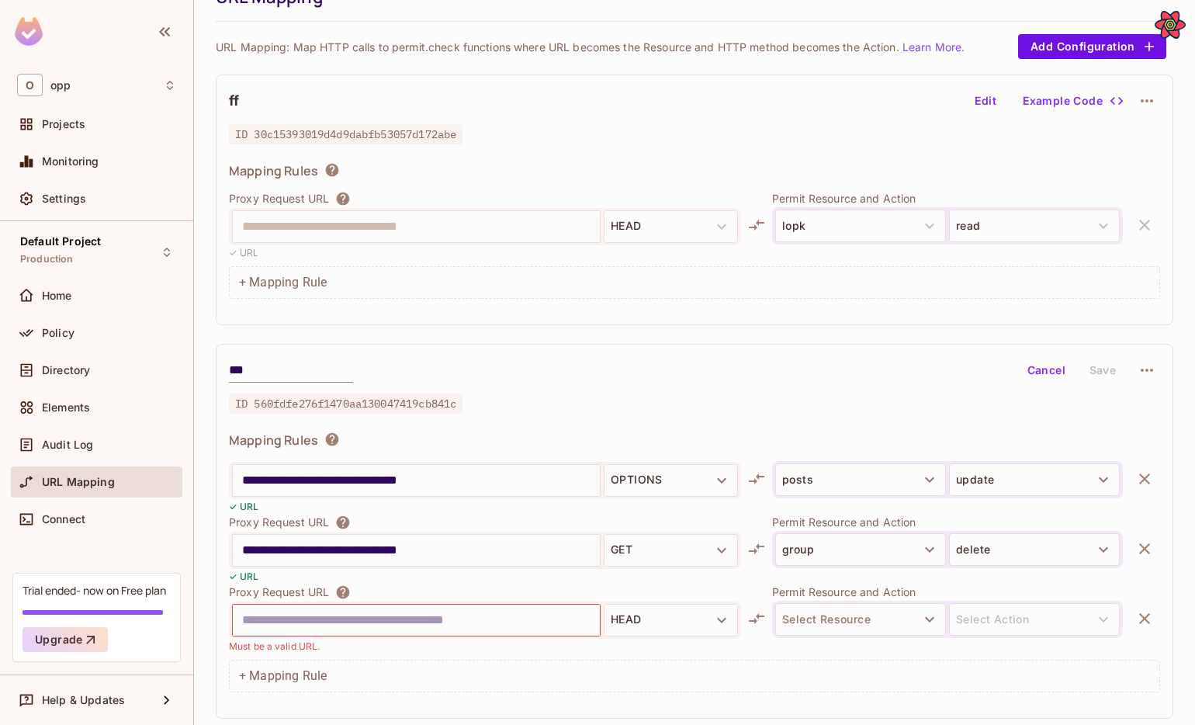
paste input "**********"
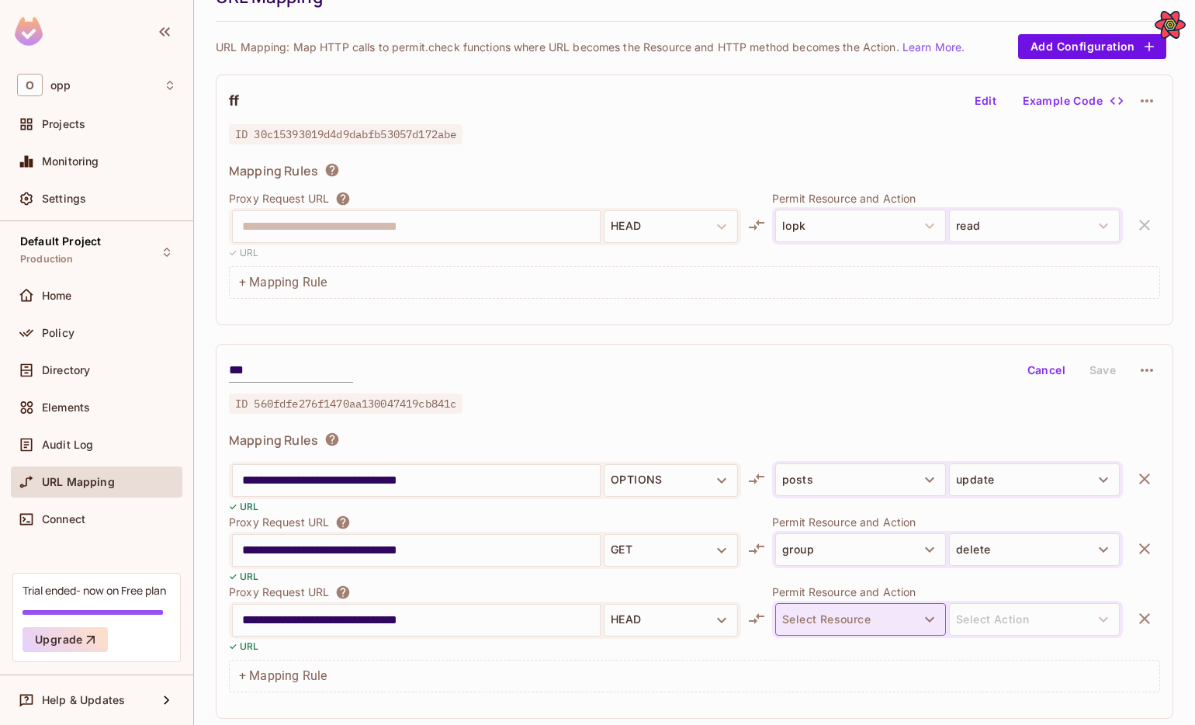
type input "**********"
click at [806, 612] on button "Select Resource" at bounding box center [860, 619] width 171 height 33
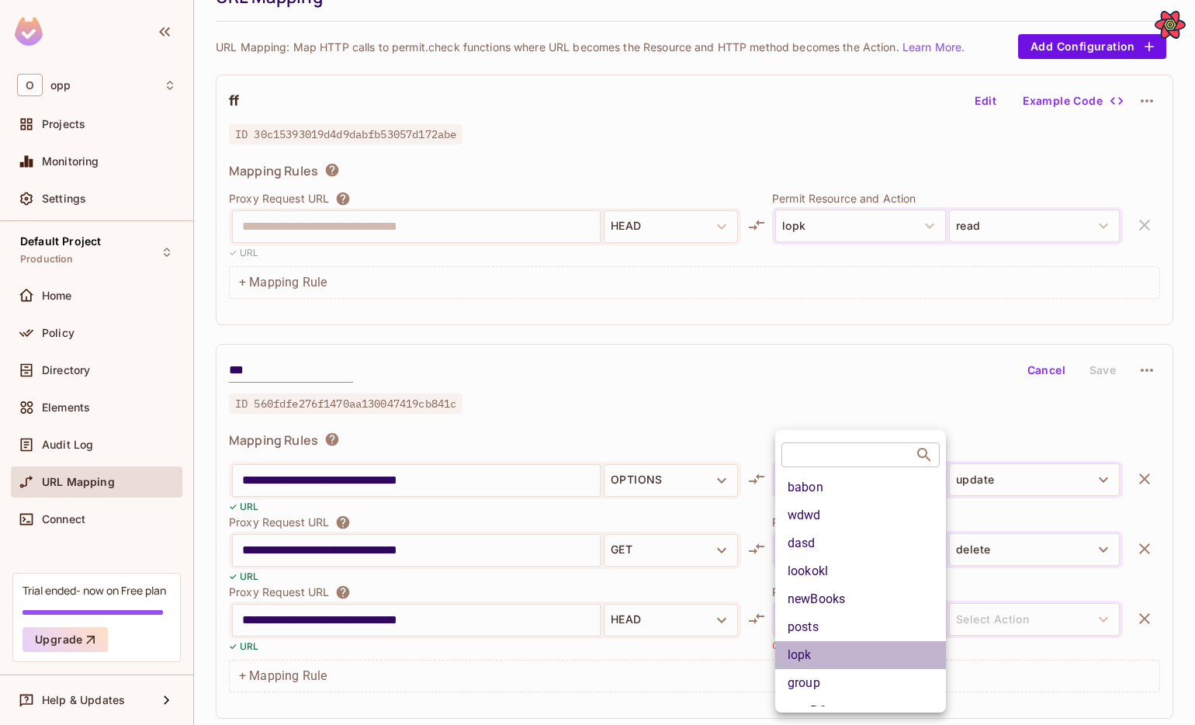
click at [812, 652] on li "lopk" at bounding box center [860, 655] width 171 height 28
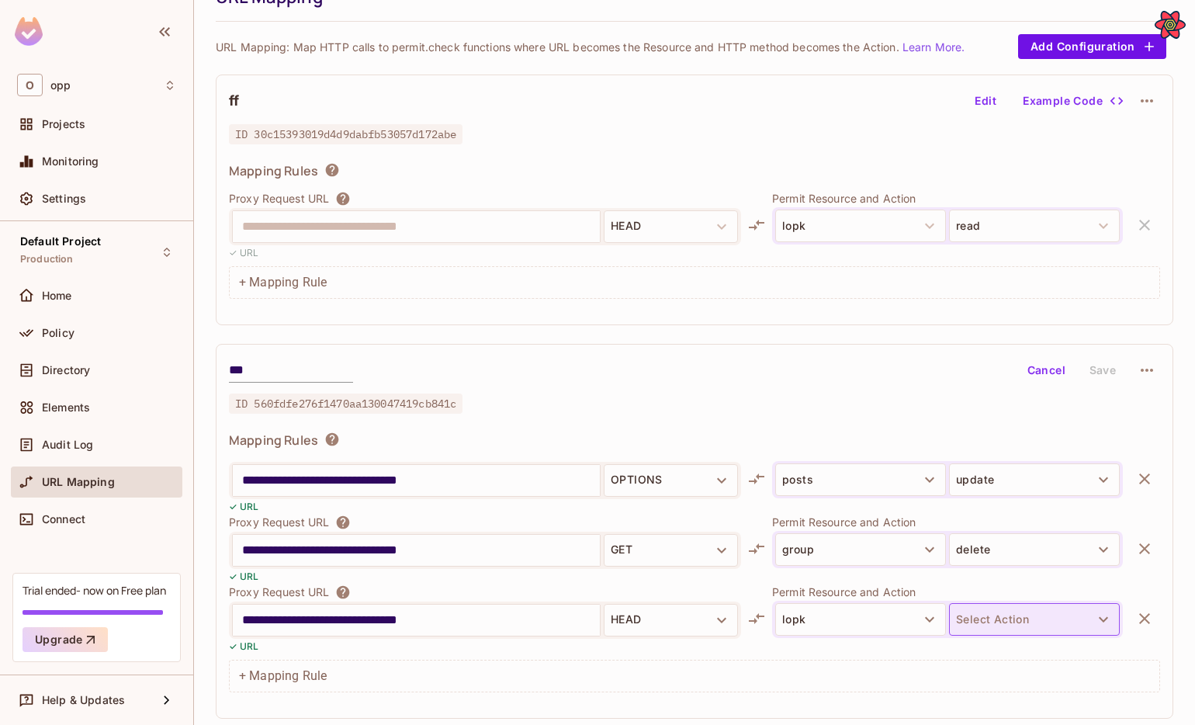
click at [1002, 613] on button "Select Action" at bounding box center [1034, 619] width 171 height 33
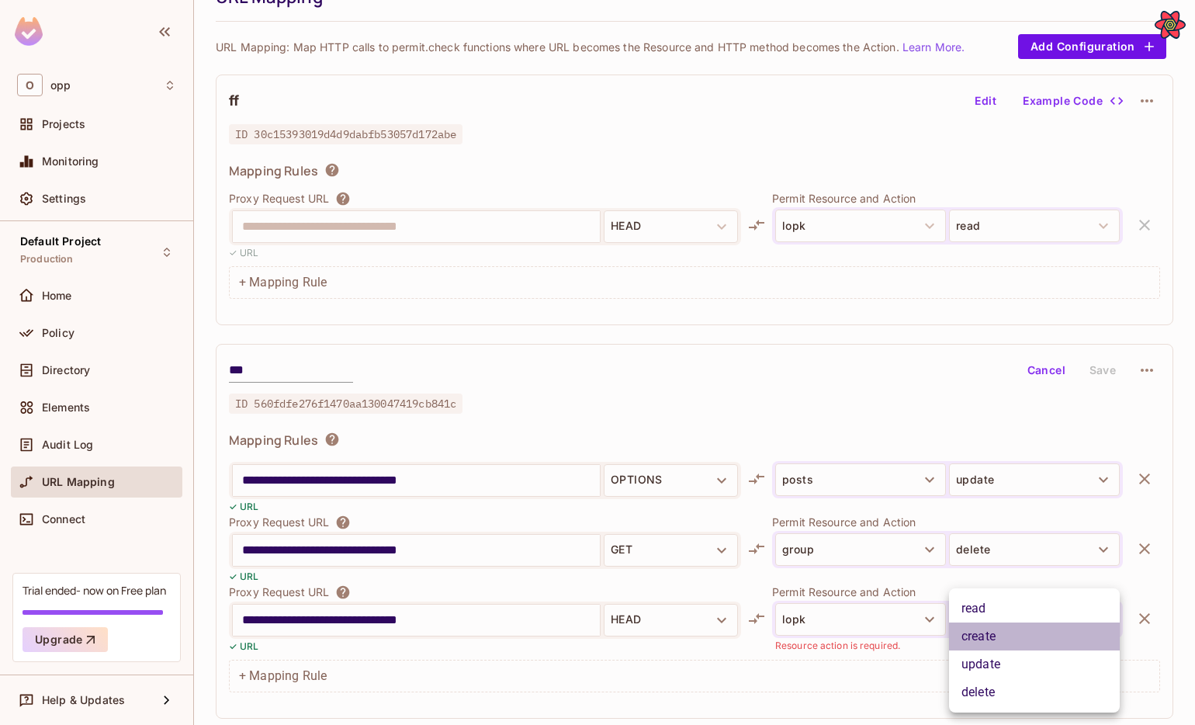
click at [991, 632] on li "create" at bounding box center [1034, 636] width 171 height 28
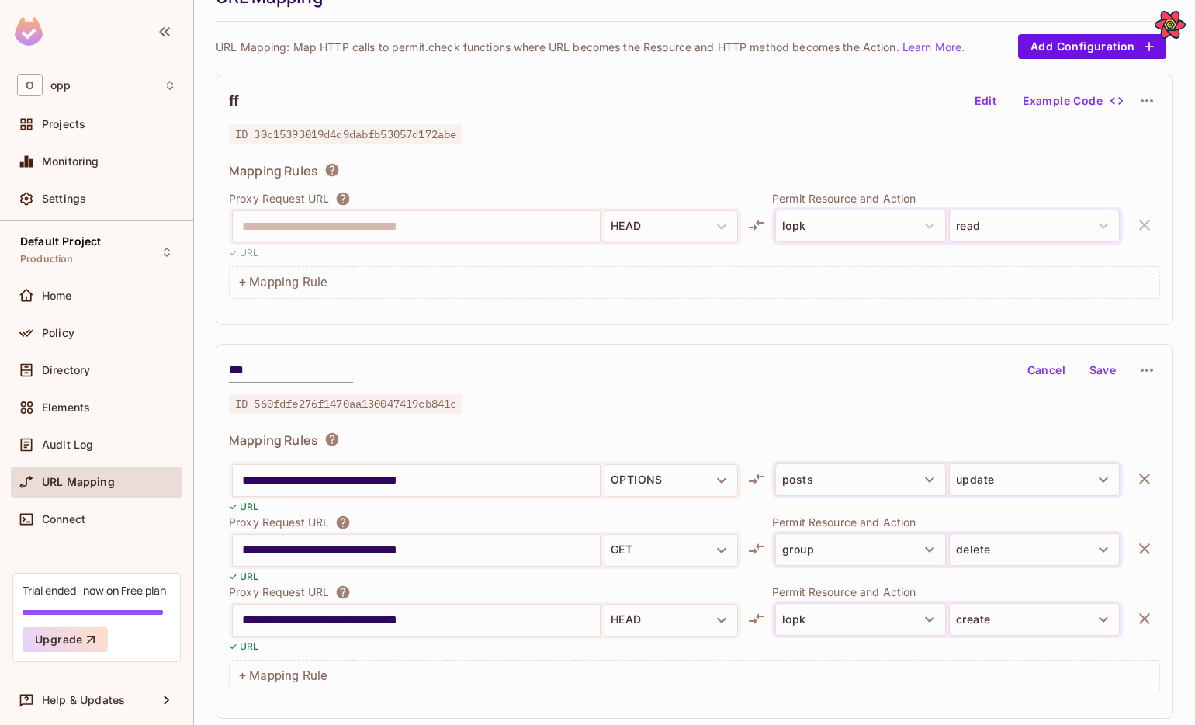
click at [1097, 377] on button "Save" at bounding box center [1103, 370] width 50 height 25
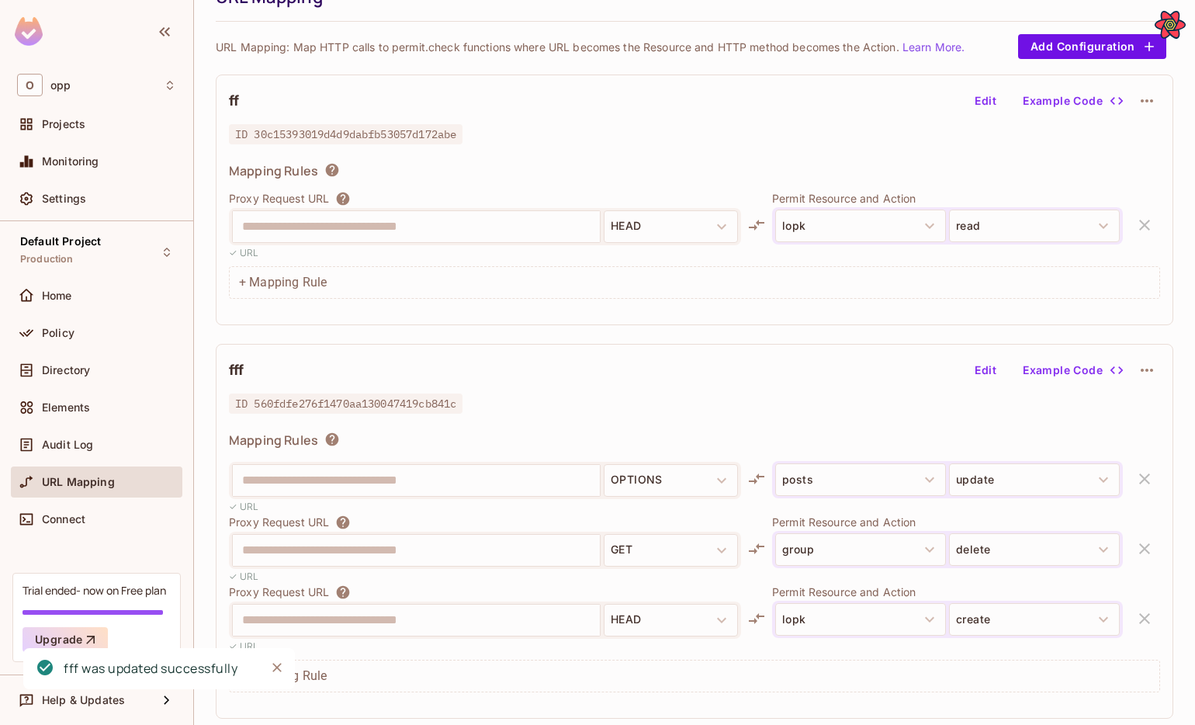
scroll to position [17, 0]
click at [985, 365] on button "Edit" at bounding box center [985, 370] width 50 height 25
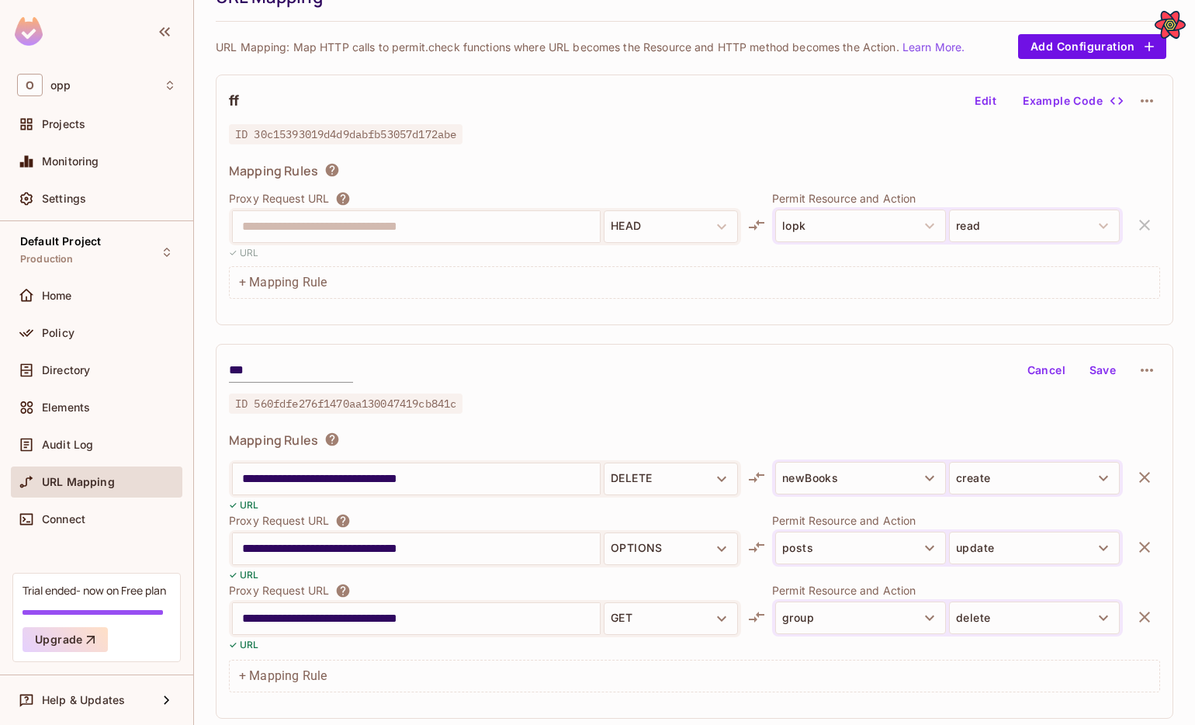
scroll to position [85, 0]
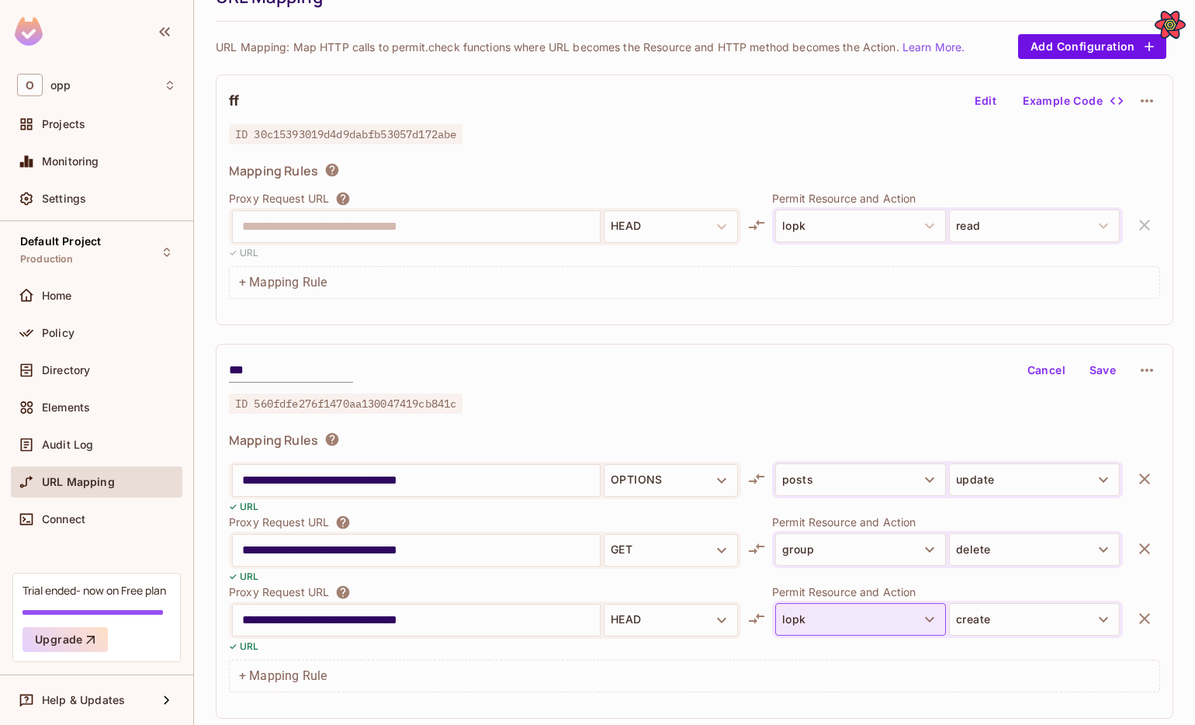
click at [851, 612] on button "lopk" at bounding box center [860, 619] width 171 height 33
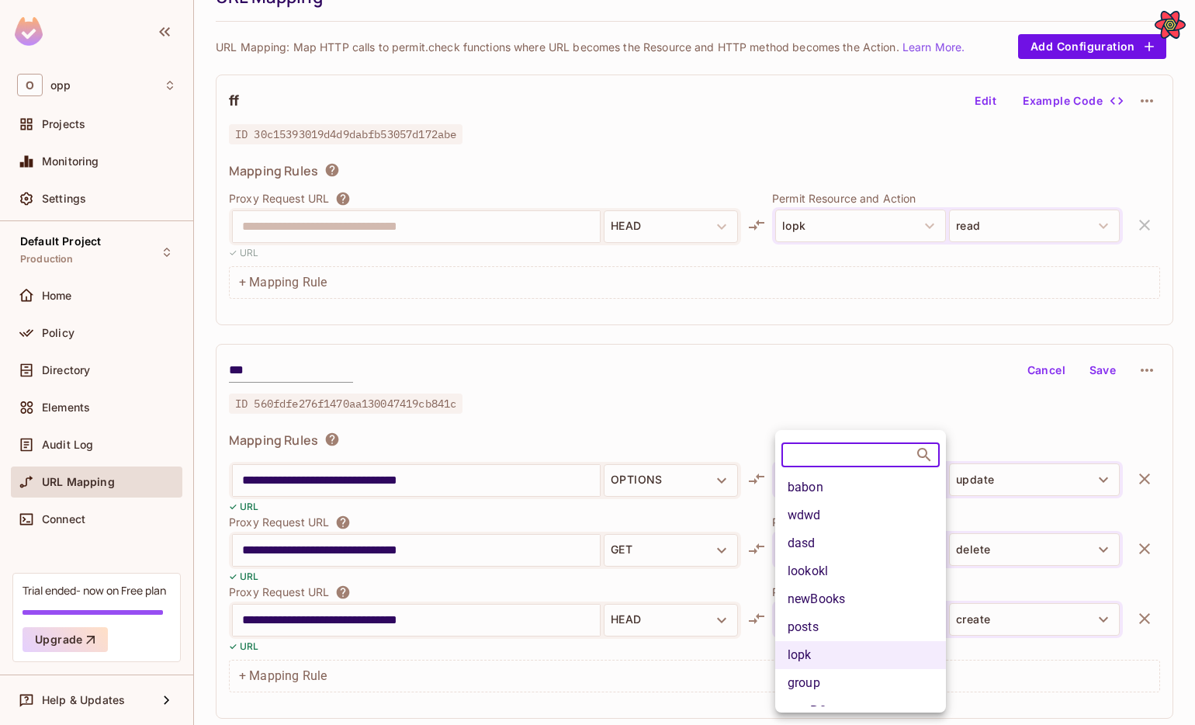
click at [837, 687] on li "group" at bounding box center [860, 683] width 171 height 28
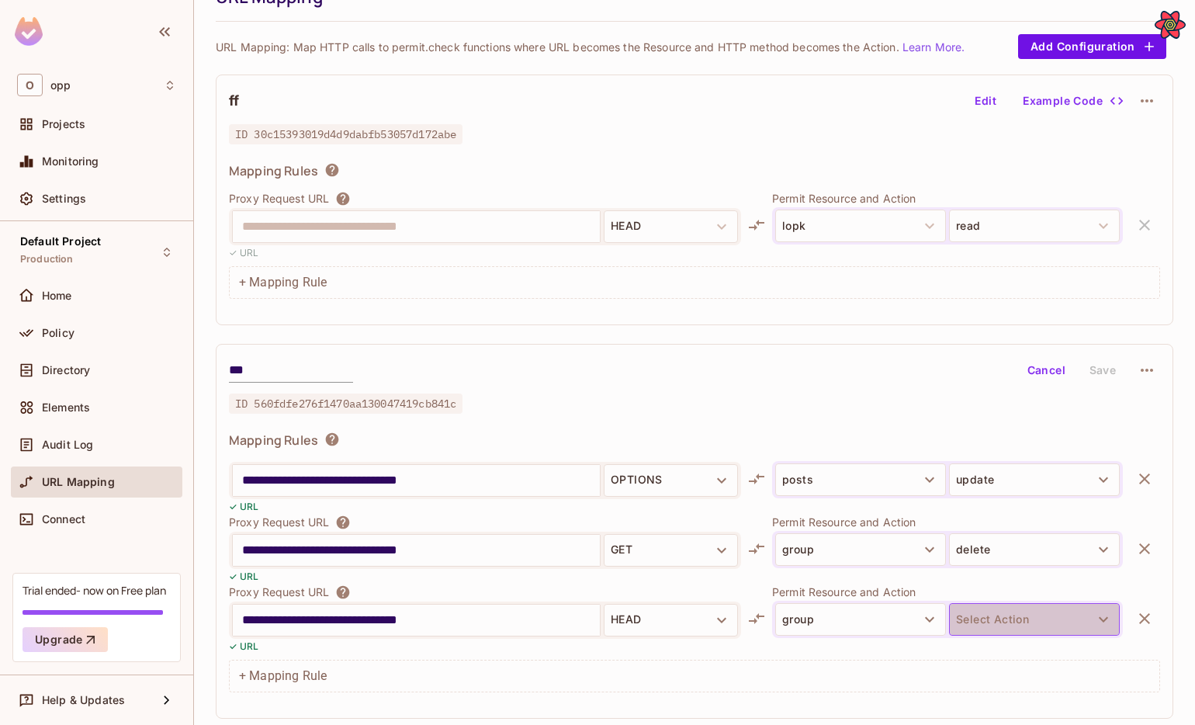
click at [984, 625] on button "Select Action" at bounding box center [1034, 619] width 171 height 33
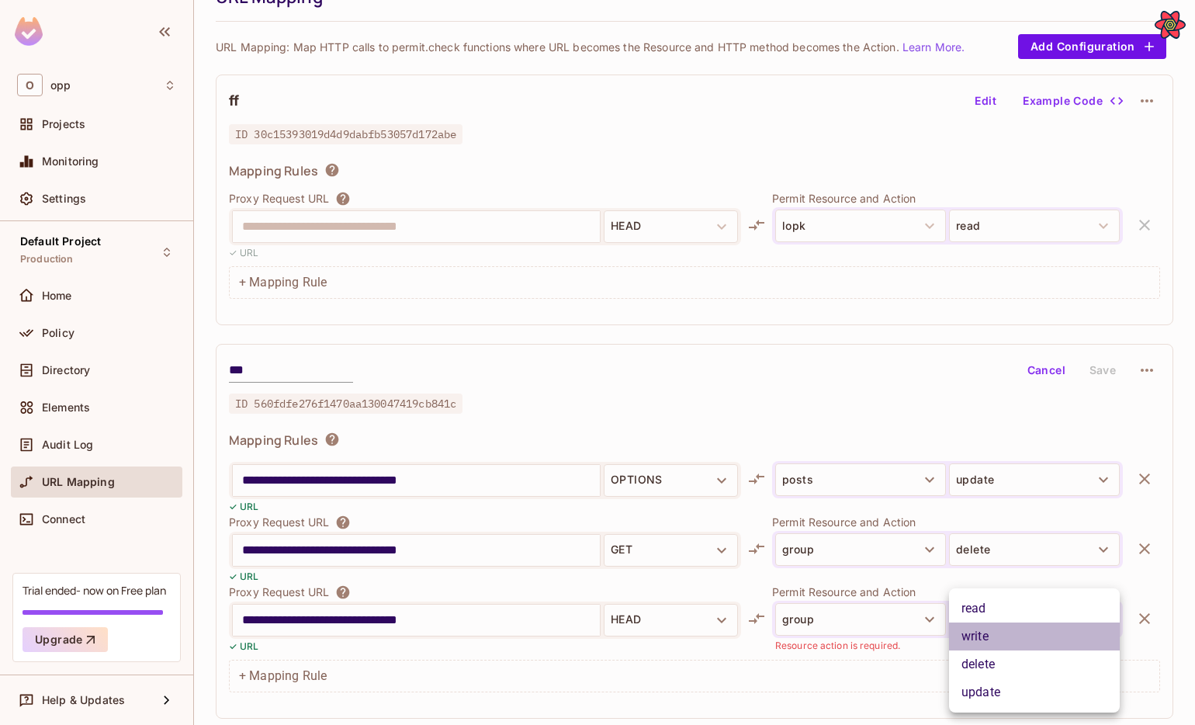
click at [978, 644] on li "write" at bounding box center [1034, 636] width 171 height 28
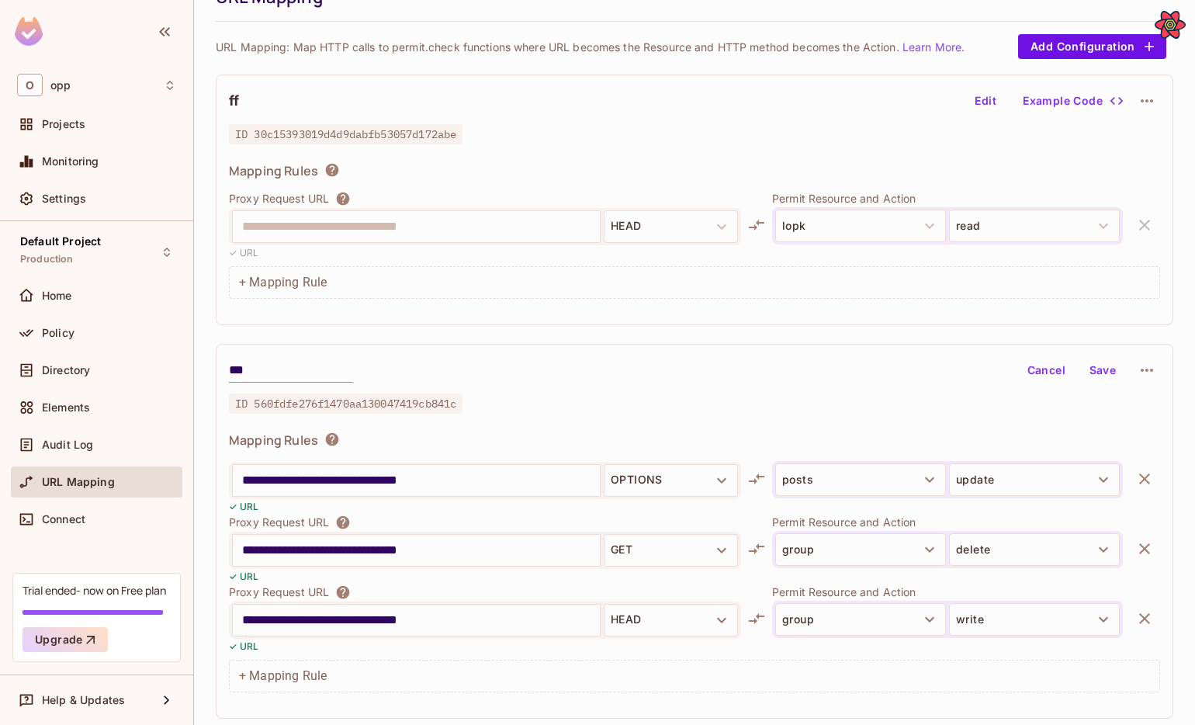
click at [1106, 365] on button "Save" at bounding box center [1103, 370] width 50 height 25
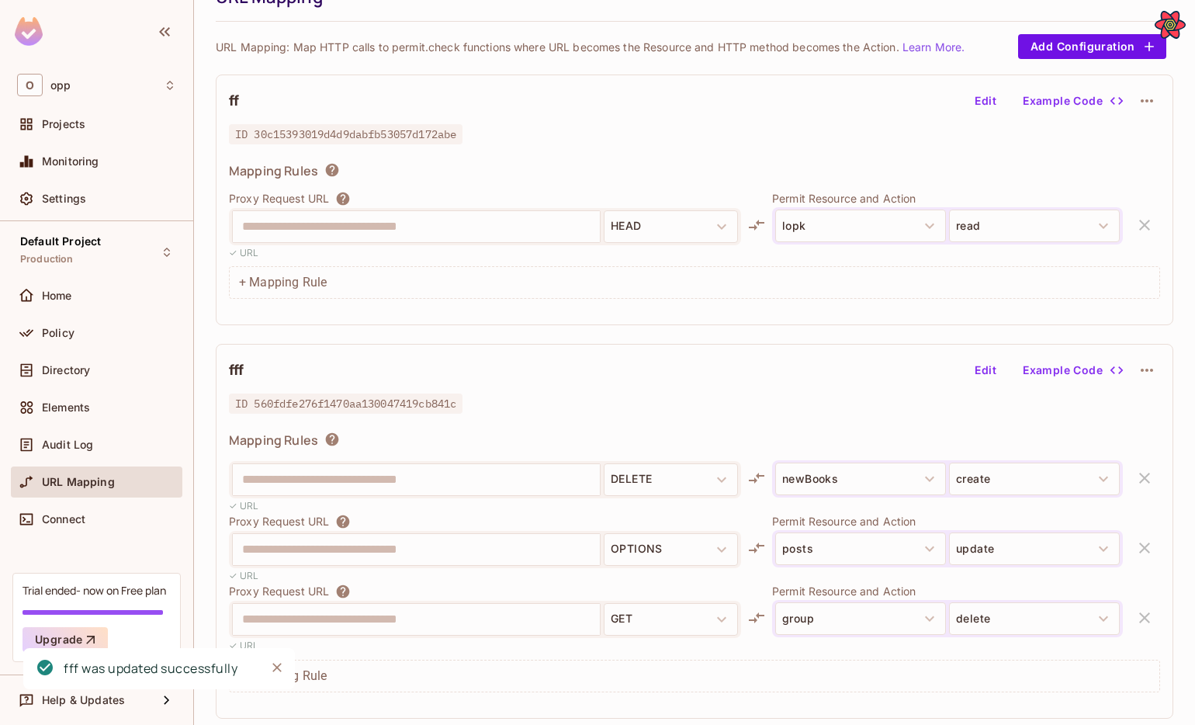
scroll to position [0, 0]
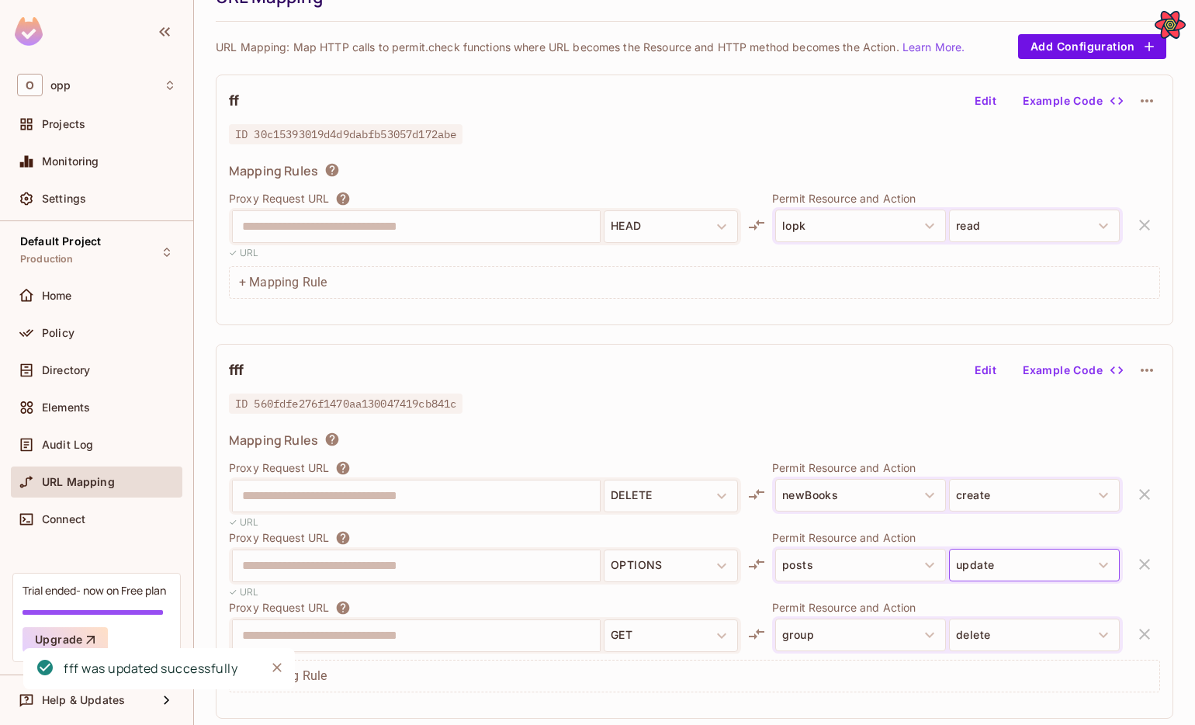
click at [995, 568] on button "update" at bounding box center [1034, 565] width 171 height 33
click at [981, 374] on button "Edit" at bounding box center [985, 370] width 50 height 25
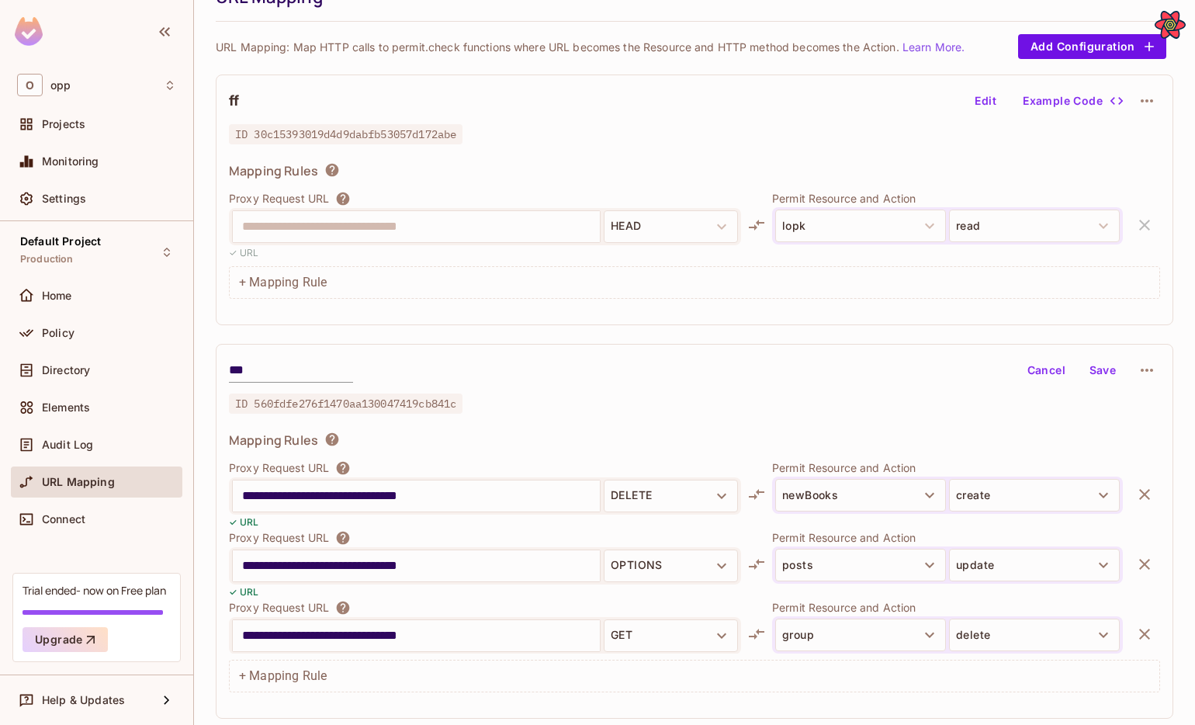
click at [1023, 550] on button "update" at bounding box center [1034, 565] width 171 height 33
click at [990, 596] on li "read" at bounding box center [1034, 601] width 171 height 28
click at [1109, 374] on button "Save" at bounding box center [1103, 370] width 50 height 25
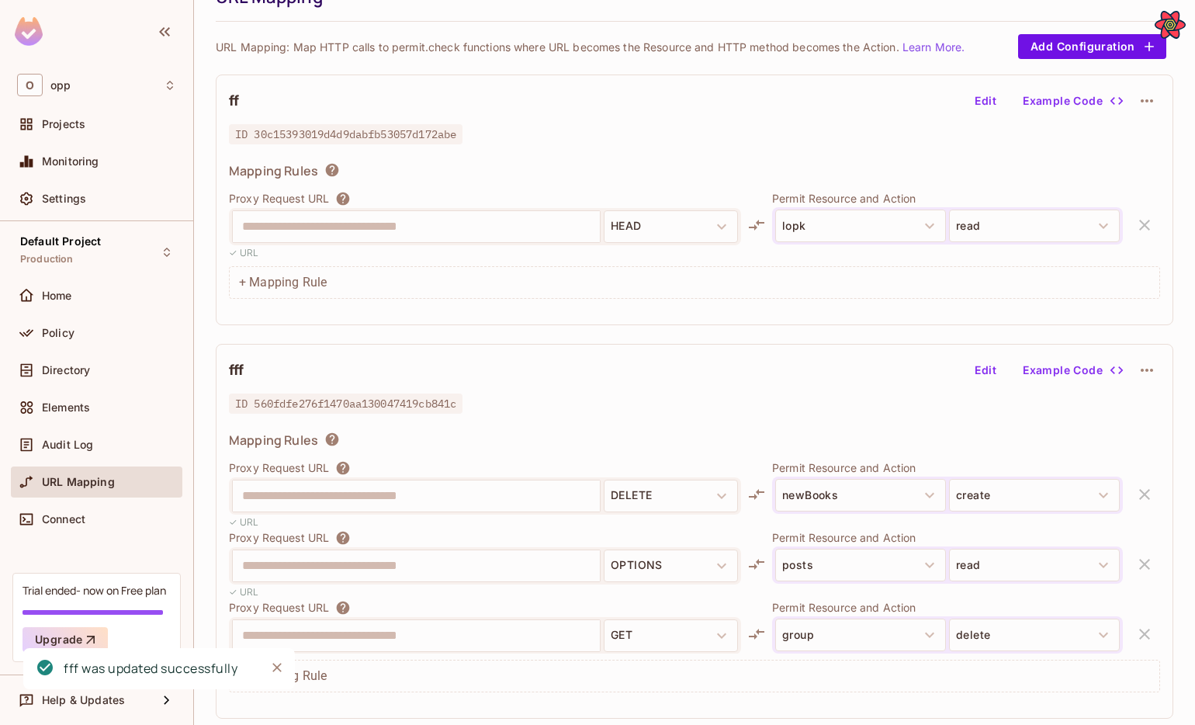
click at [990, 360] on button "Edit" at bounding box center [985, 370] width 50 height 25
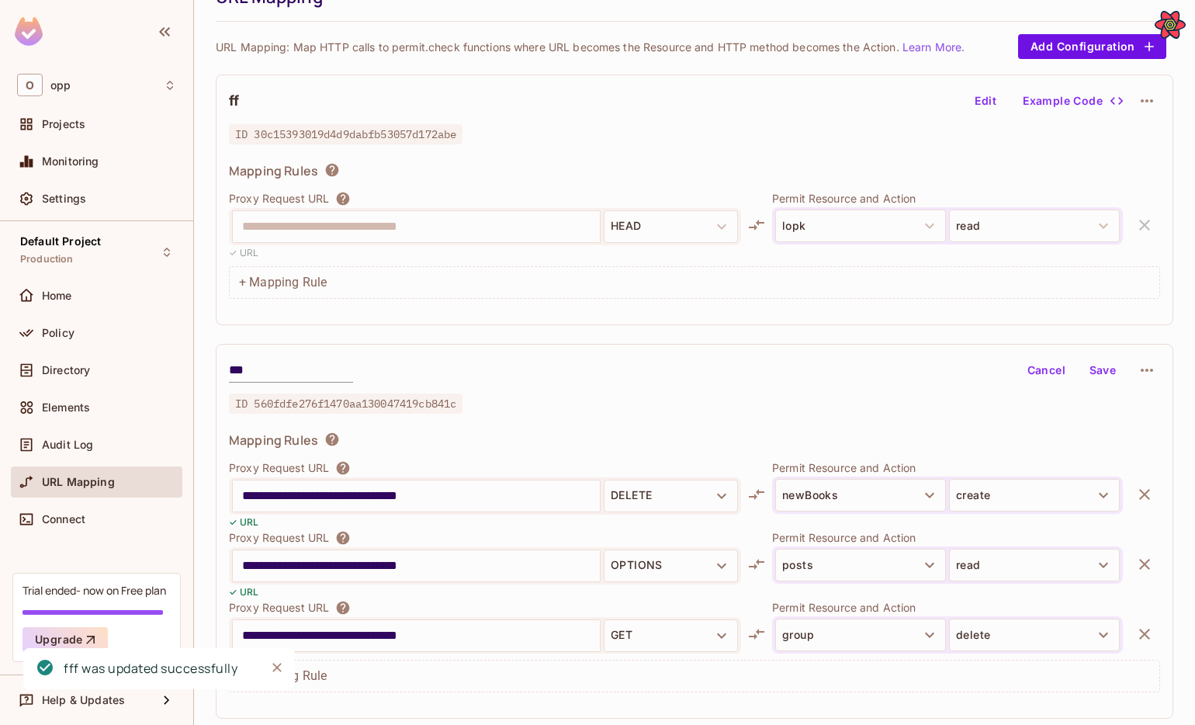
click at [1140, 491] on icon "button" at bounding box center [1144, 494] width 11 height 11
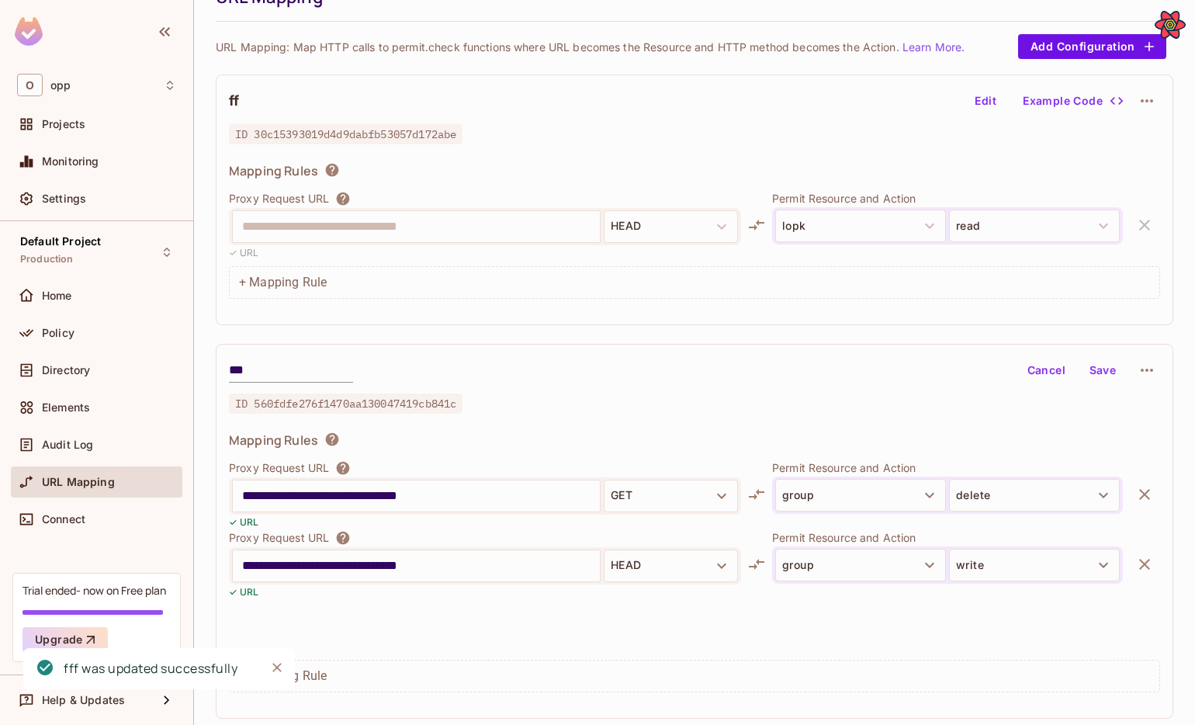
click at [1112, 381] on button "Save" at bounding box center [1103, 370] width 50 height 25
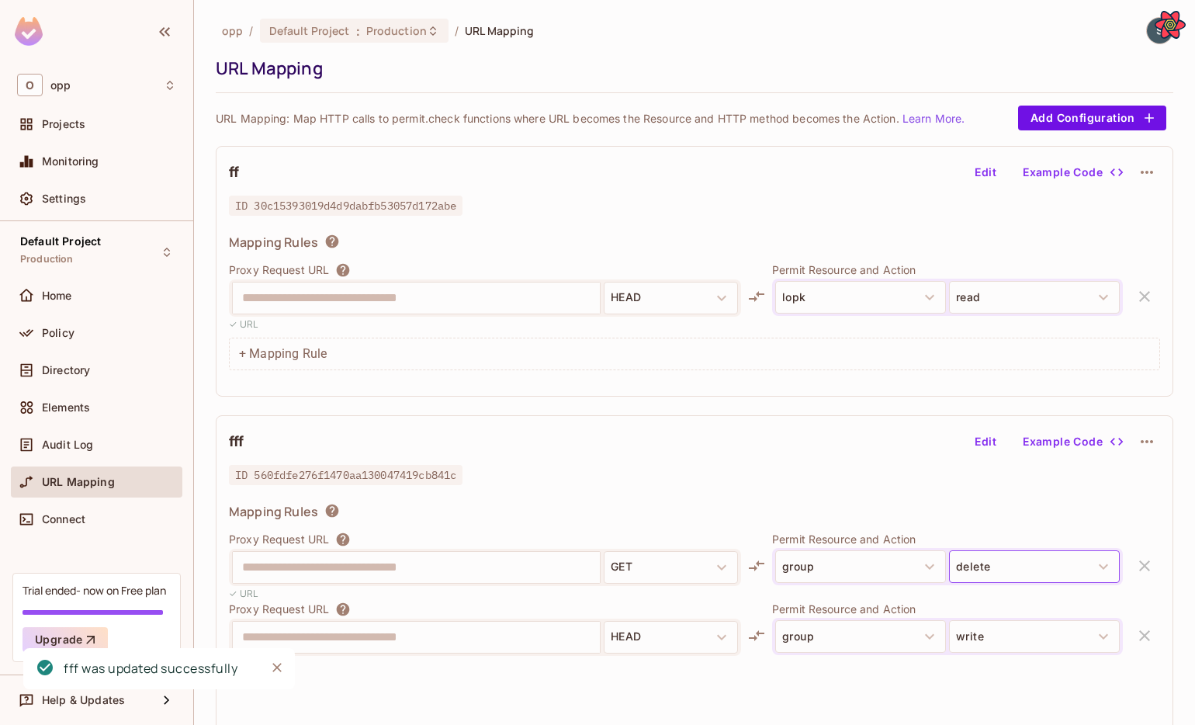
scroll to position [71, 0]
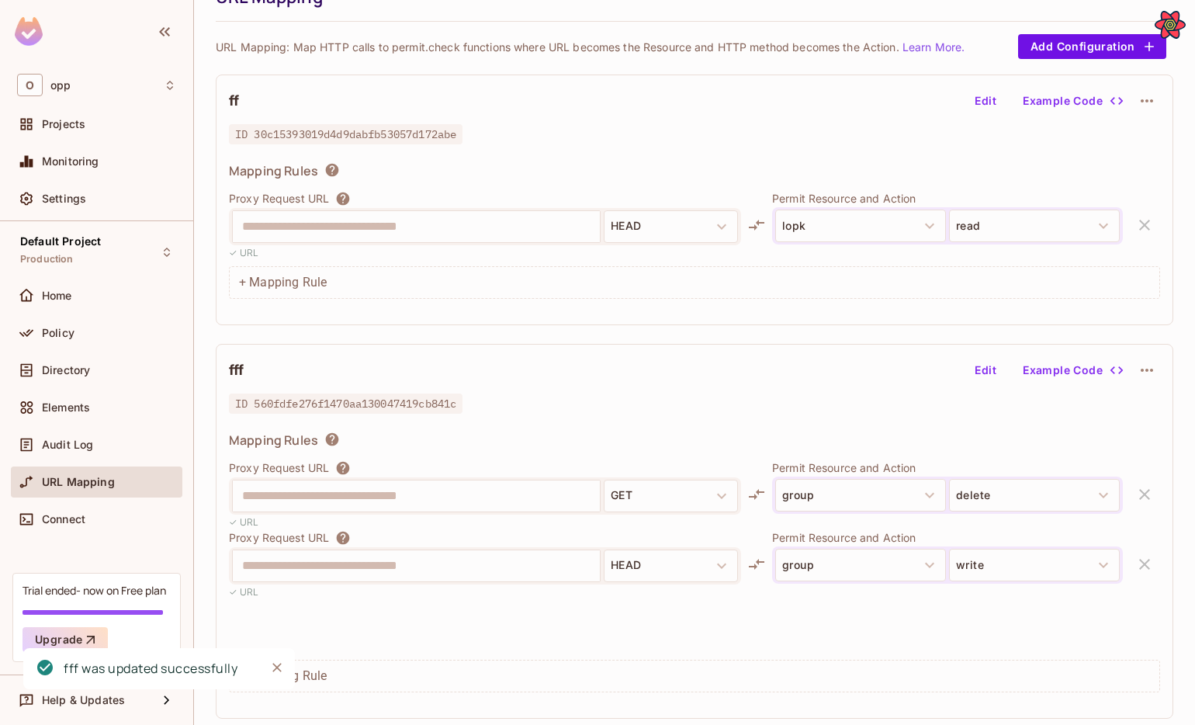
click at [988, 372] on button "Edit" at bounding box center [985, 370] width 50 height 25
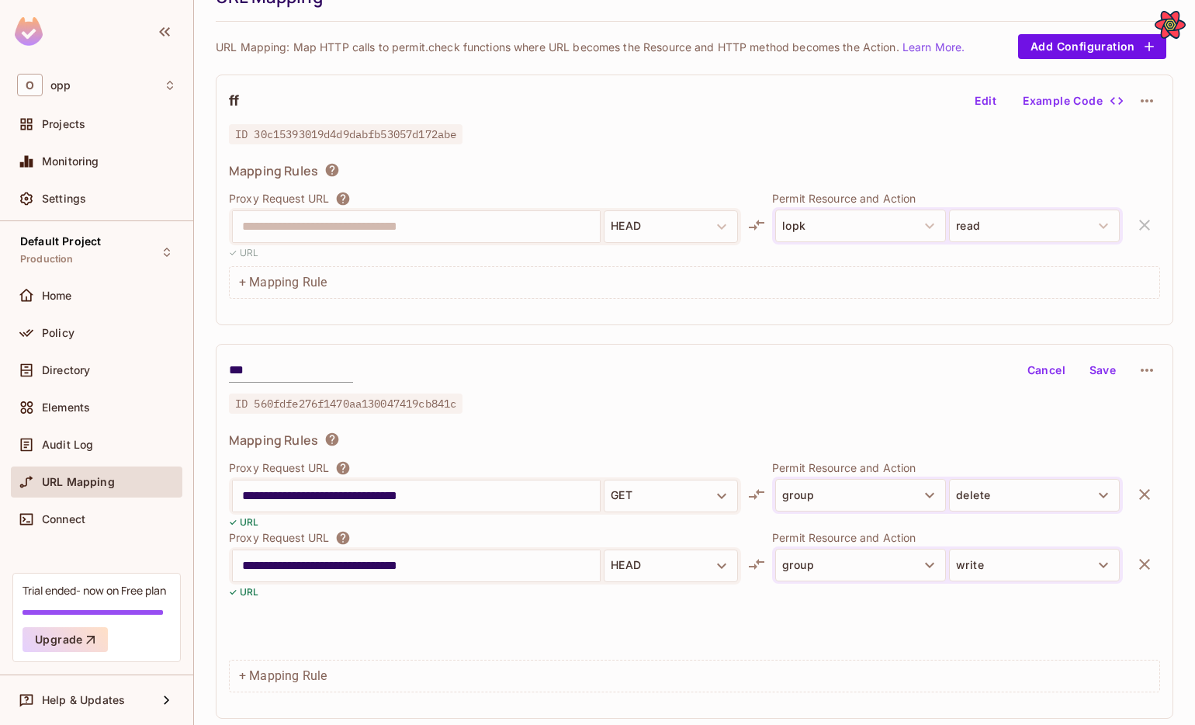
click at [1149, 483] on button "button" at bounding box center [1144, 494] width 31 height 31
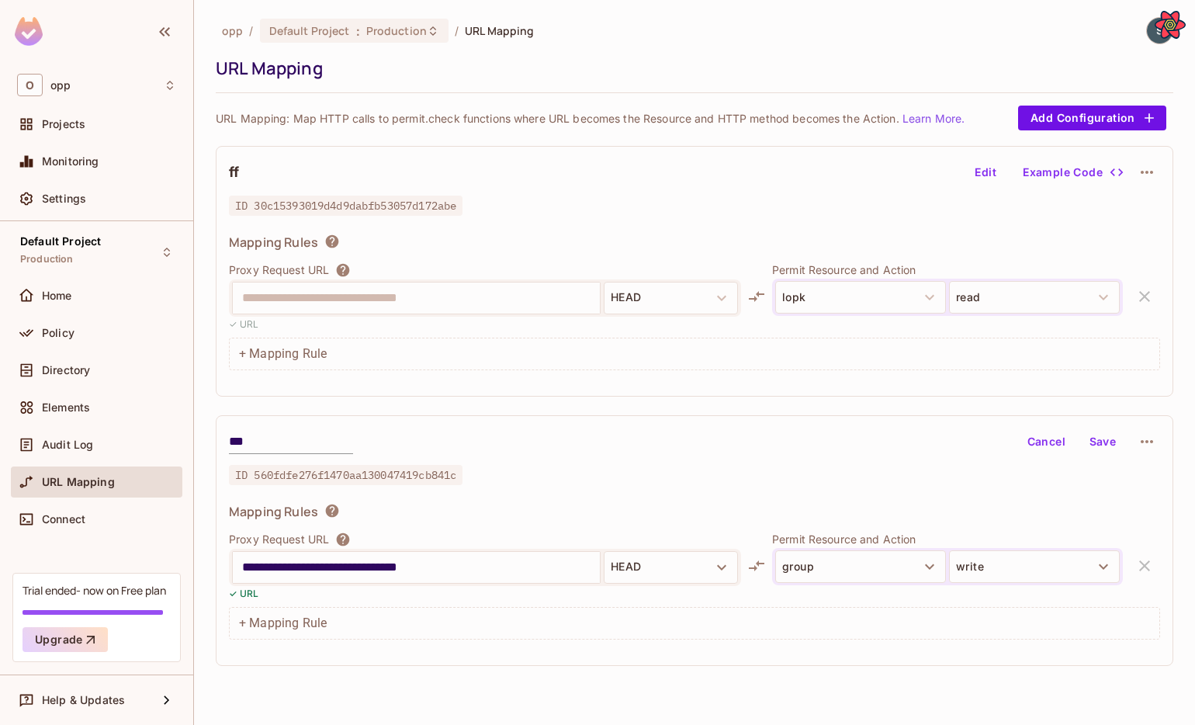
click at [1098, 454] on div "Cancel Save" at bounding box center [1090, 441] width 139 height 26
click at [1098, 434] on button "Save" at bounding box center [1103, 441] width 50 height 25
click at [998, 441] on button "Edit" at bounding box center [985, 441] width 50 height 25
click at [990, 575] on button "write" at bounding box center [1034, 566] width 171 height 33
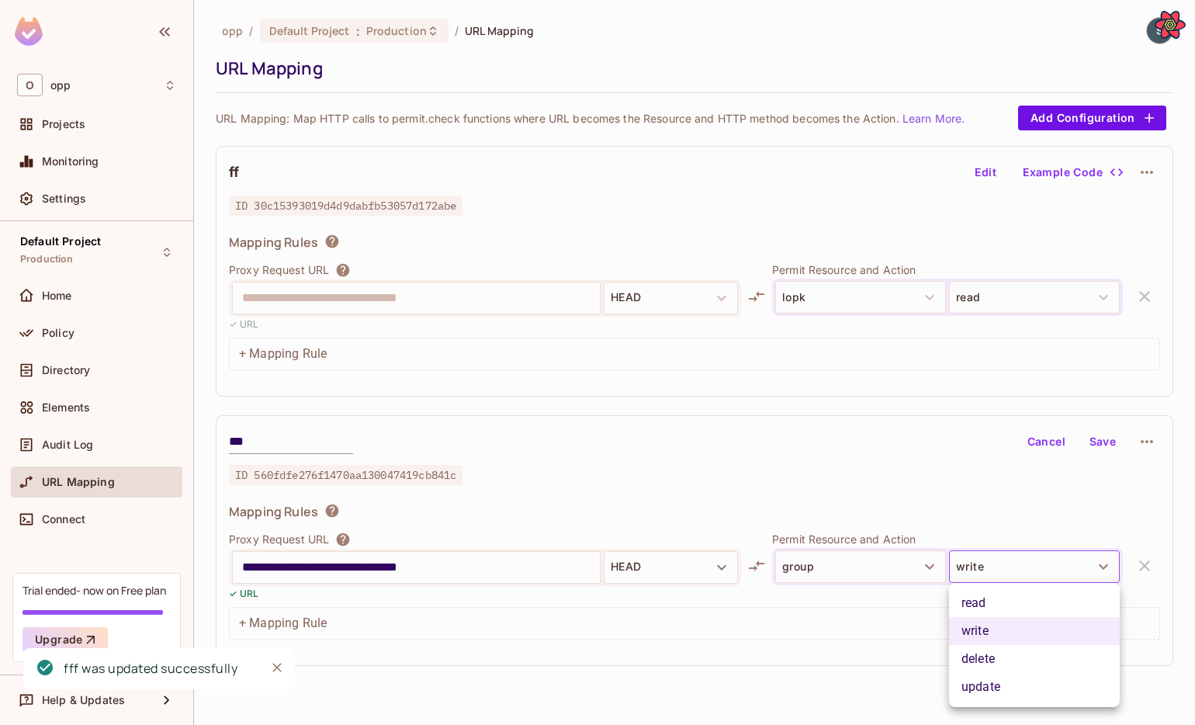
click at [975, 626] on li "write" at bounding box center [1034, 631] width 171 height 28
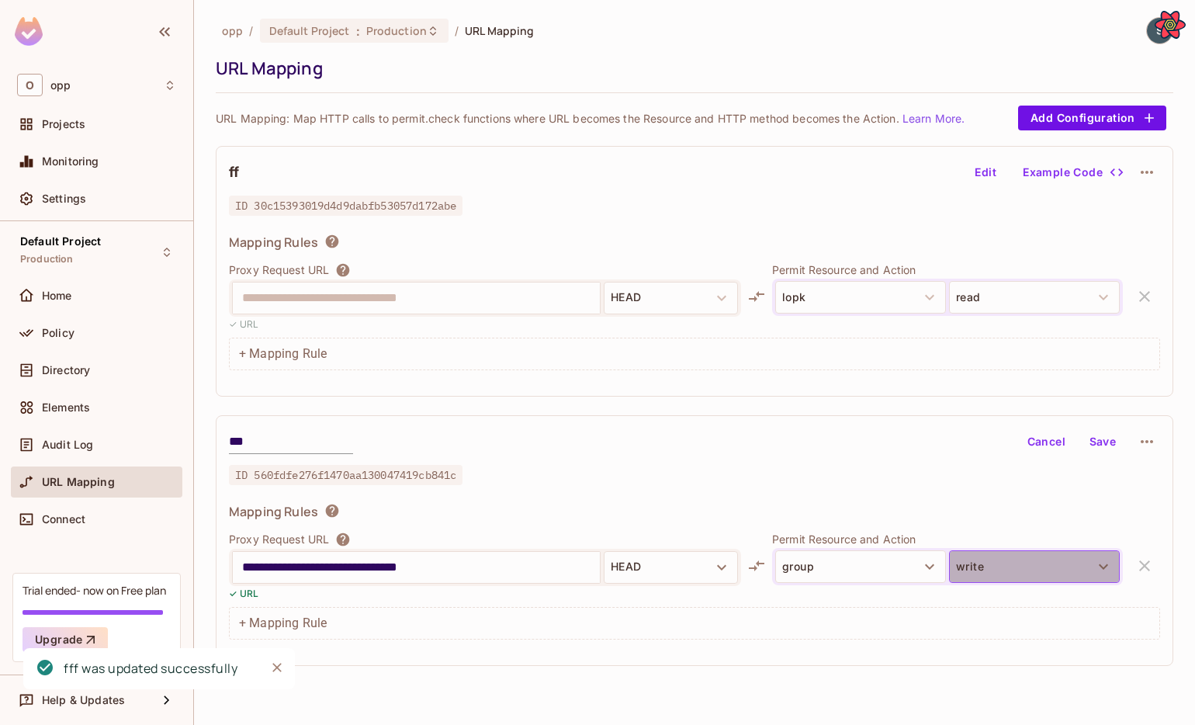
click at [983, 578] on button "write" at bounding box center [1034, 566] width 171 height 33
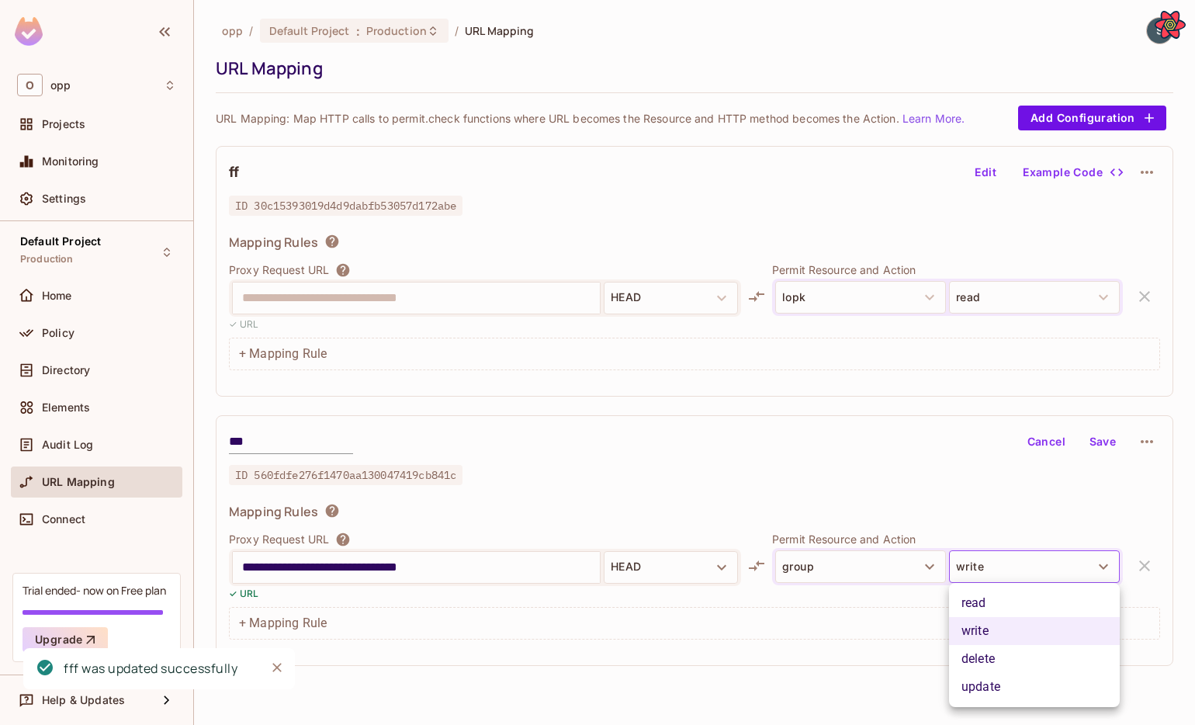
click at [897, 576] on div at bounding box center [597, 362] width 1195 height 725
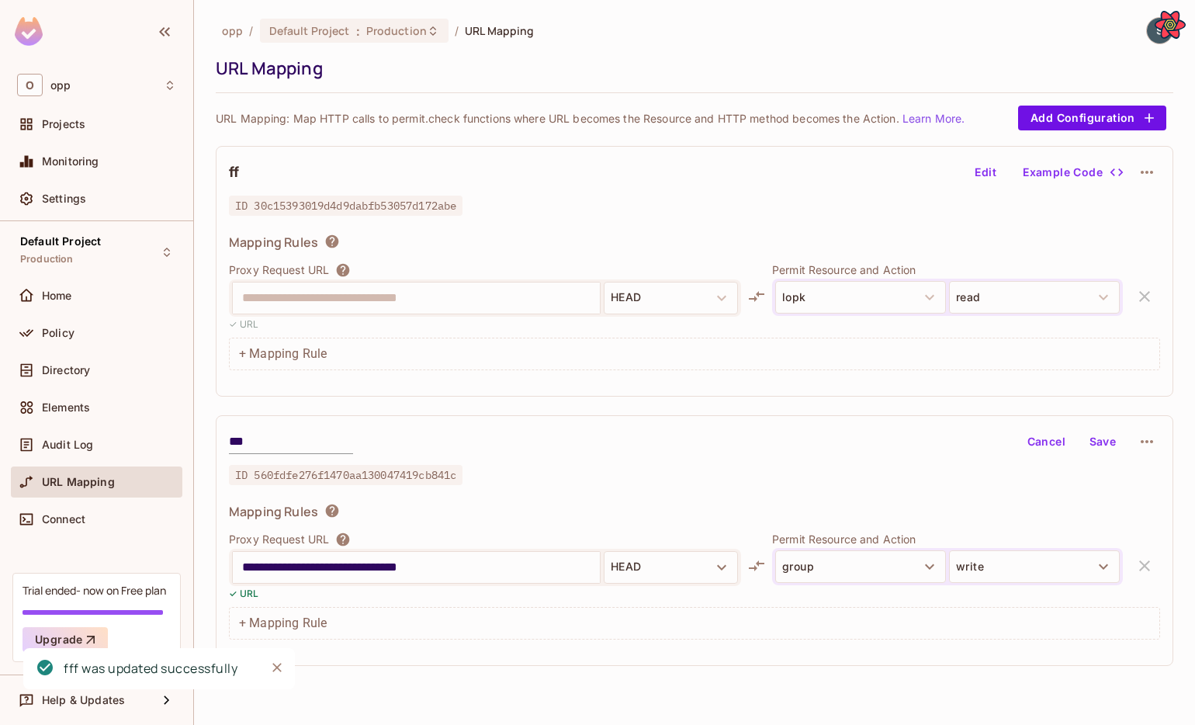
click at [895, 575] on div "read write delete update" at bounding box center [597, 362] width 1195 height 725
click at [895, 575] on button "group" at bounding box center [860, 566] width 171 height 33
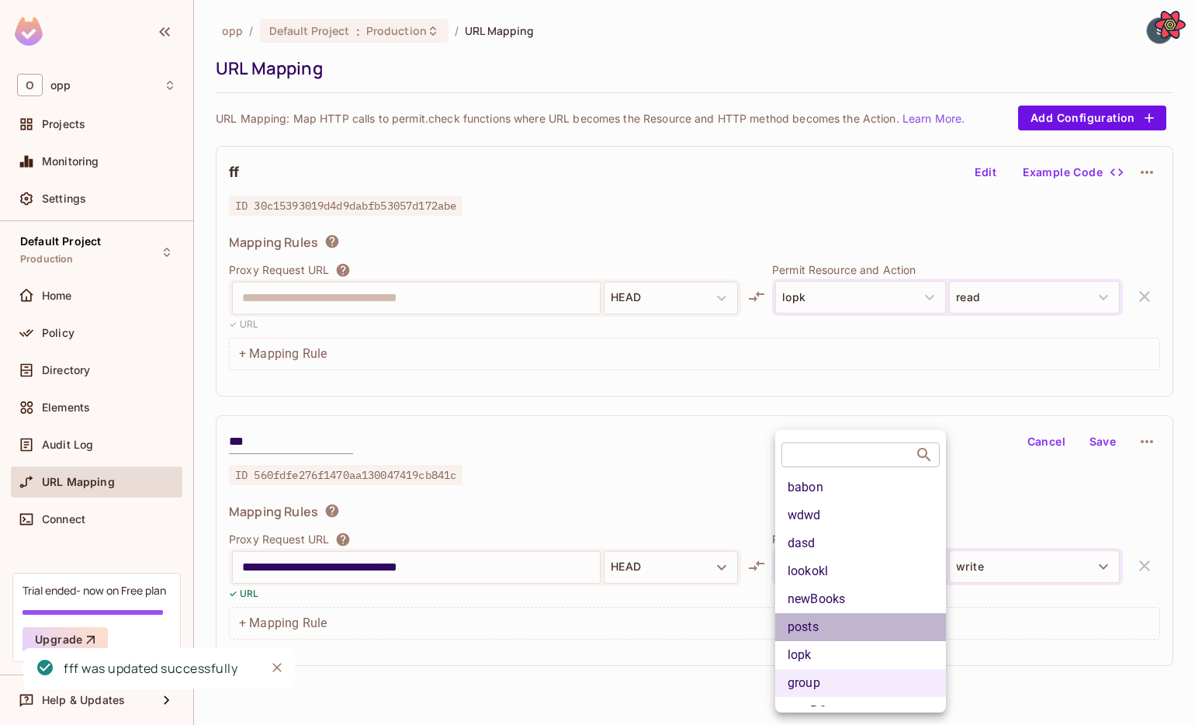
click at [873, 617] on li "posts" at bounding box center [860, 627] width 171 height 28
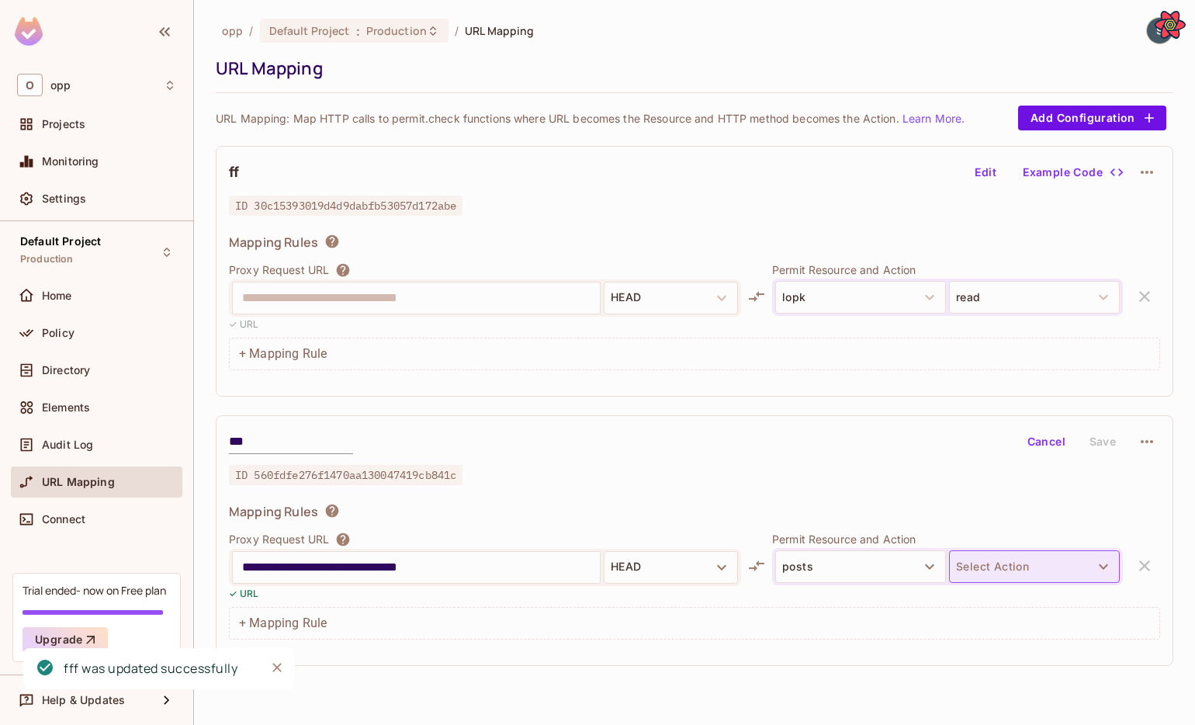
click at [989, 553] on button "Select Action" at bounding box center [1034, 566] width 171 height 33
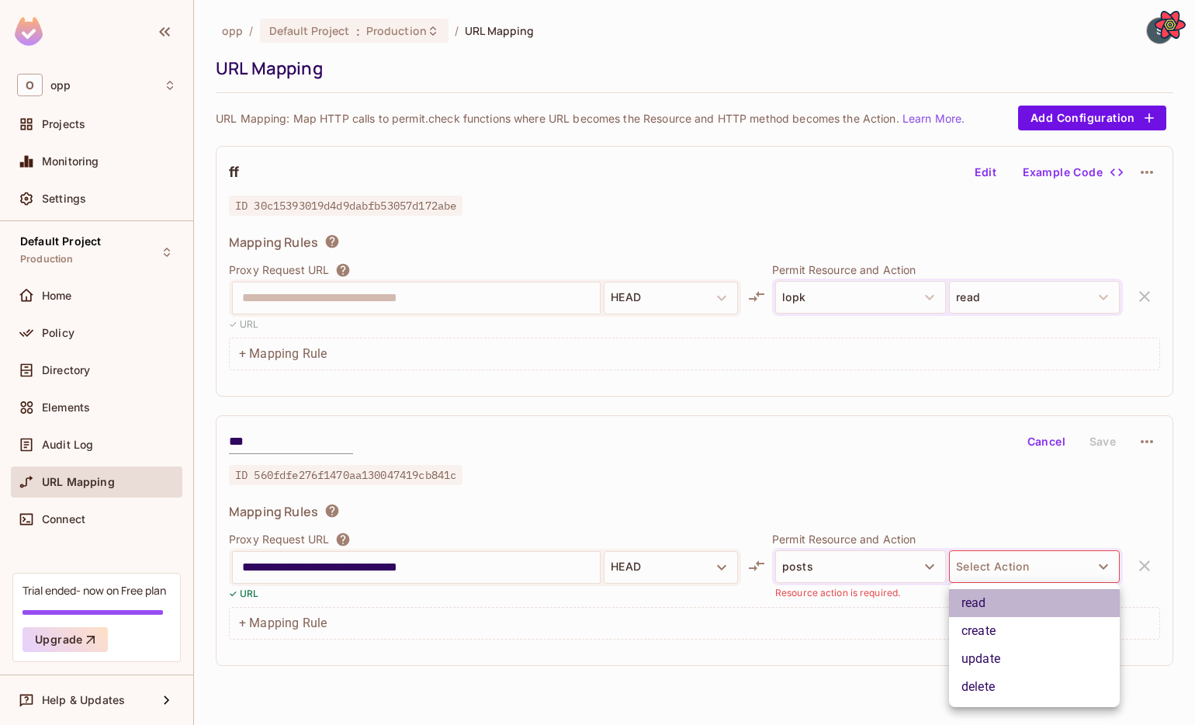
click at [981, 597] on li "read" at bounding box center [1034, 603] width 171 height 28
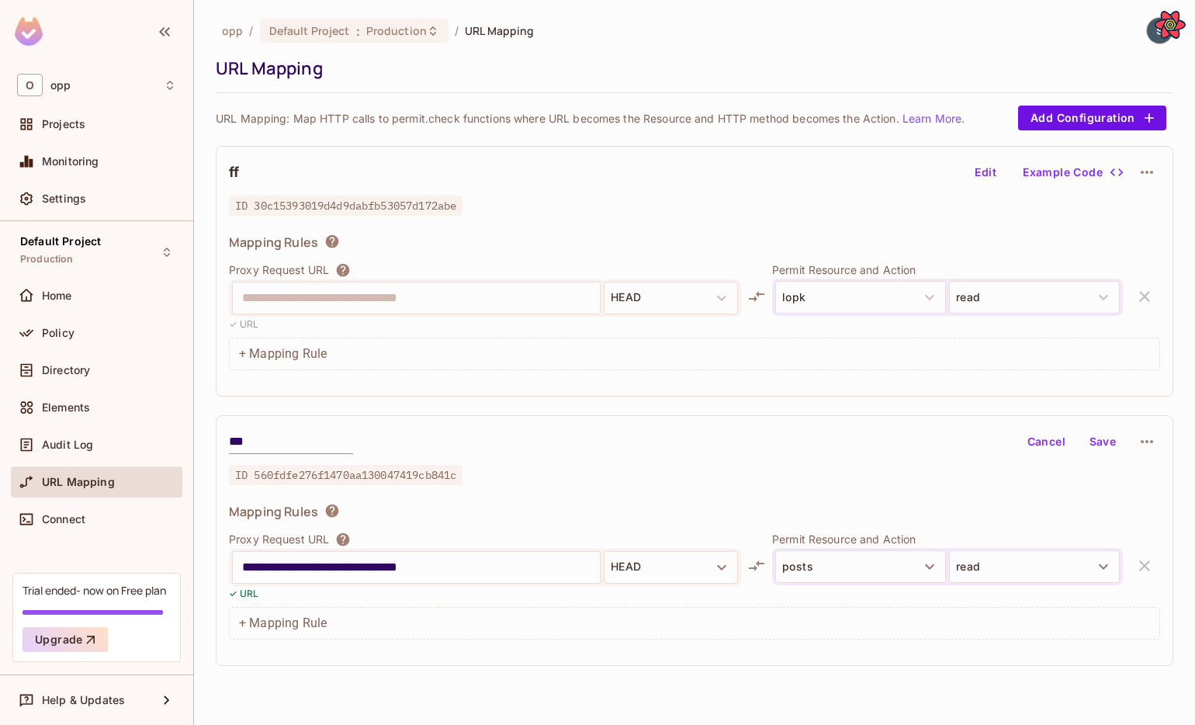
click at [1105, 431] on button "Save" at bounding box center [1103, 441] width 50 height 25
